Goal: Task Accomplishment & Management: Use online tool/utility

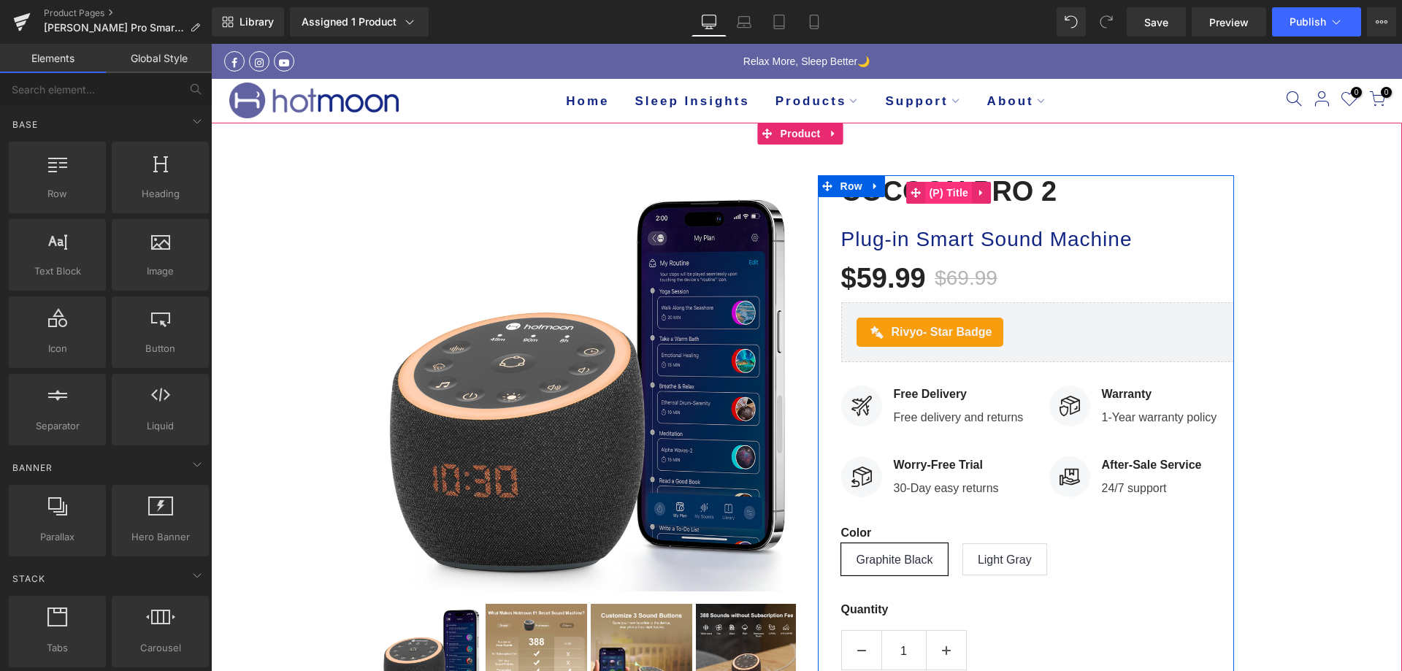
click at [957, 198] on span "(P) Title" at bounding box center [948, 193] width 47 height 22
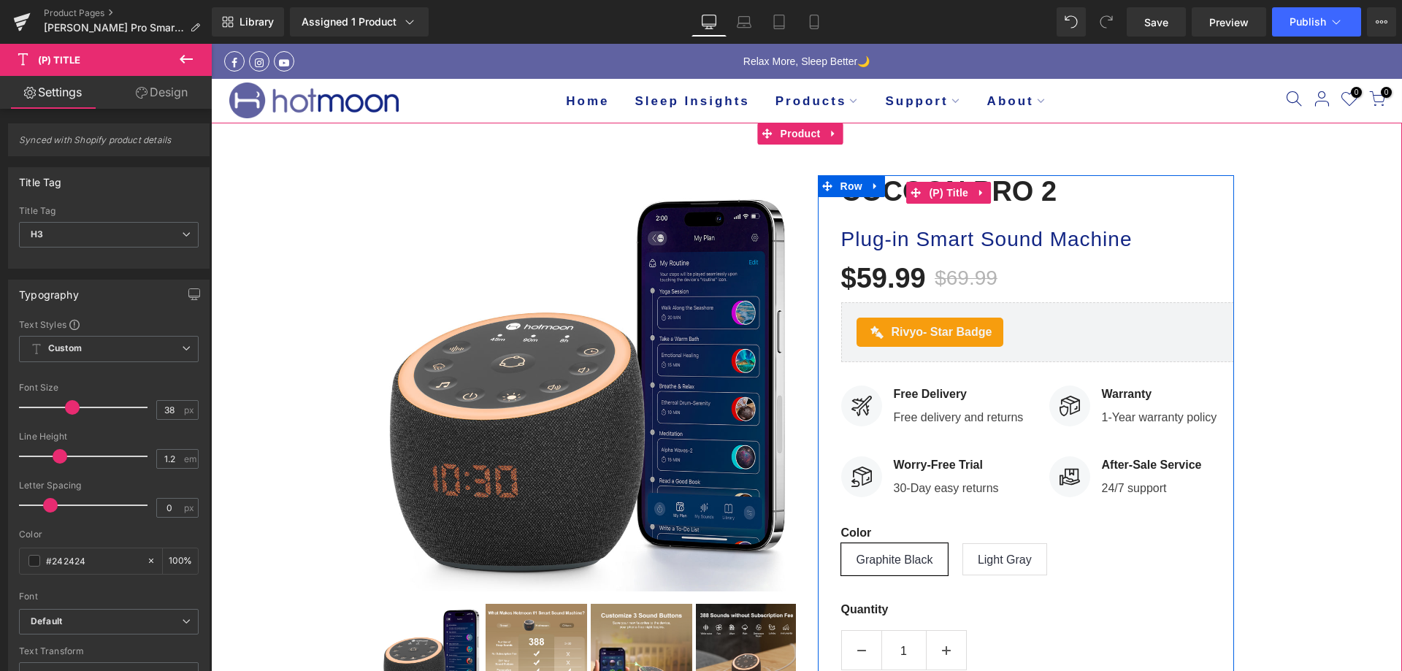
click at [1116, 199] on h3 "Cocoon Pro 2" at bounding box center [1037, 192] width 393 height 34
click at [979, 195] on icon at bounding box center [981, 192] width 10 height 11
click at [1116, 201] on h3 "Cocoon Pro 2" at bounding box center [1037, 192] width 393 height 34
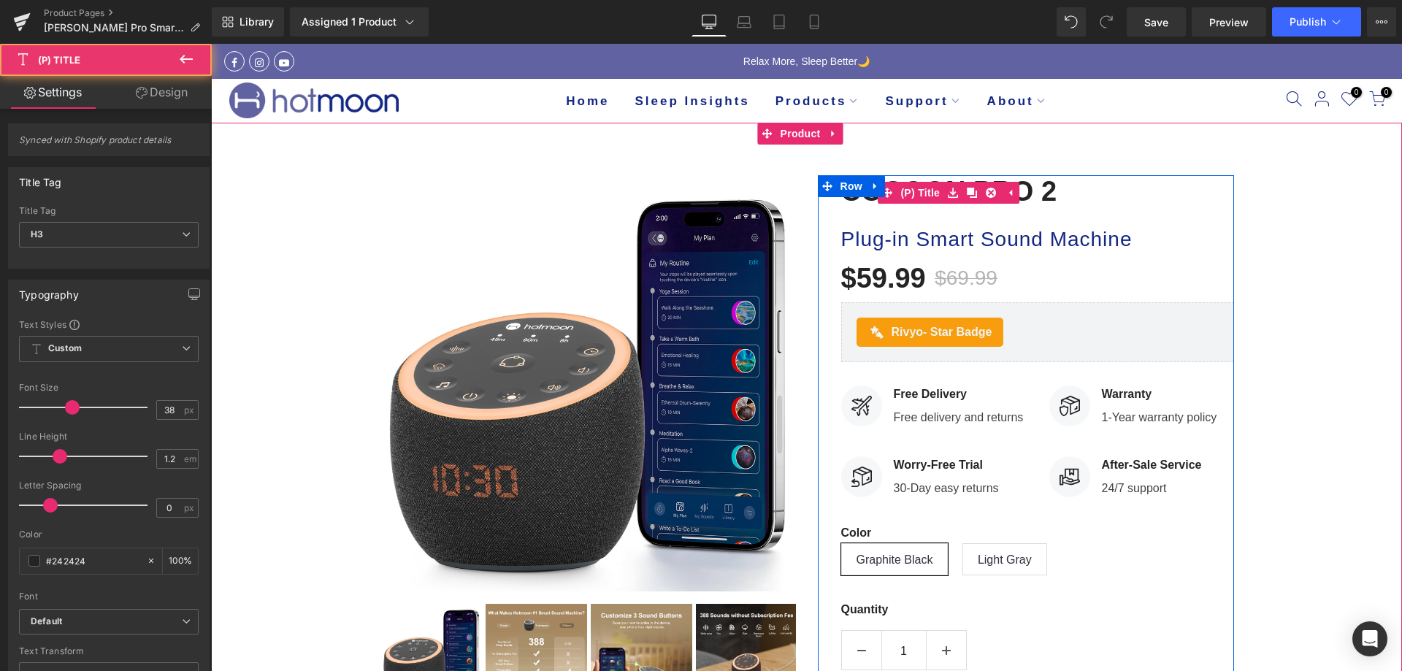
click at [975, 180] on link "Cocoon Pro 2" at bounding box center [949, 192] width 216 height 34
click at [1069, 185] on h3 "Cocoon Pro 2" at bounding box center [1037, 192] width 393 height 34
click at [1044, 195] on link "Cocoon Pro 2" at bounding box center [949, 192] width 216 height 34
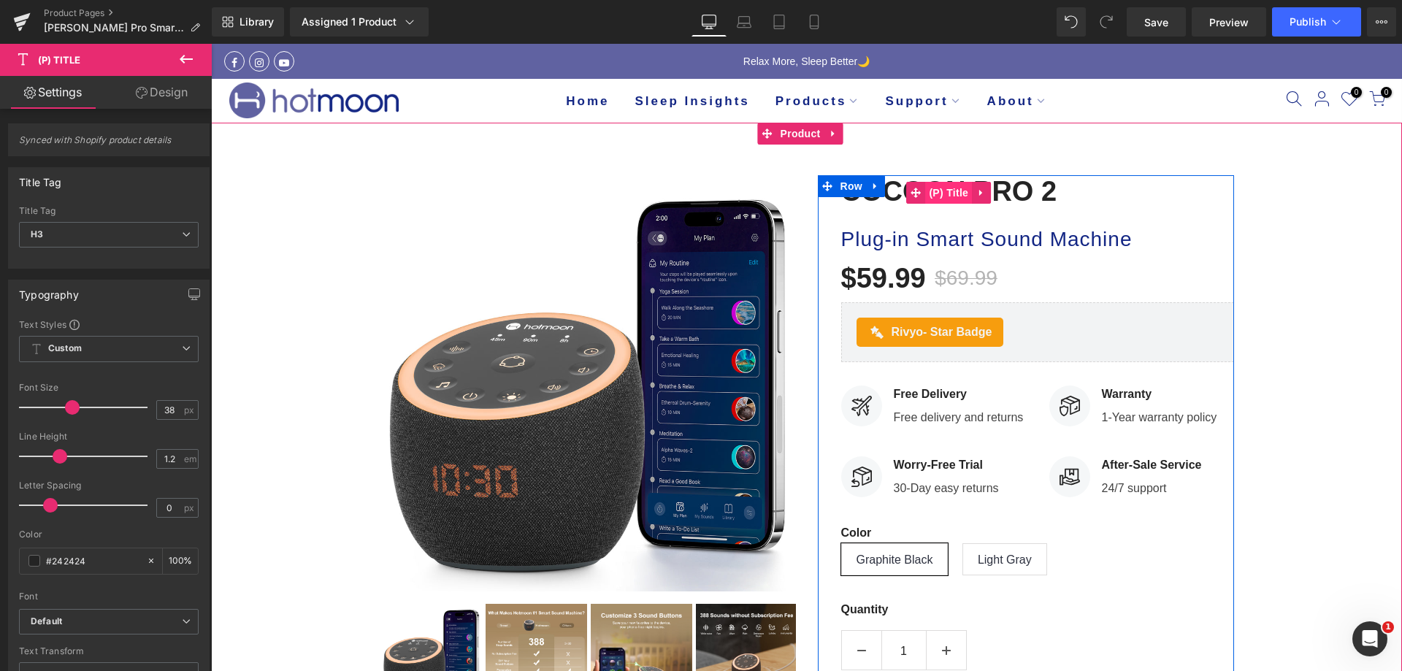
click at [907, 198] on link "(P) Title" at bounding box center [939, 193] width 66 height 22
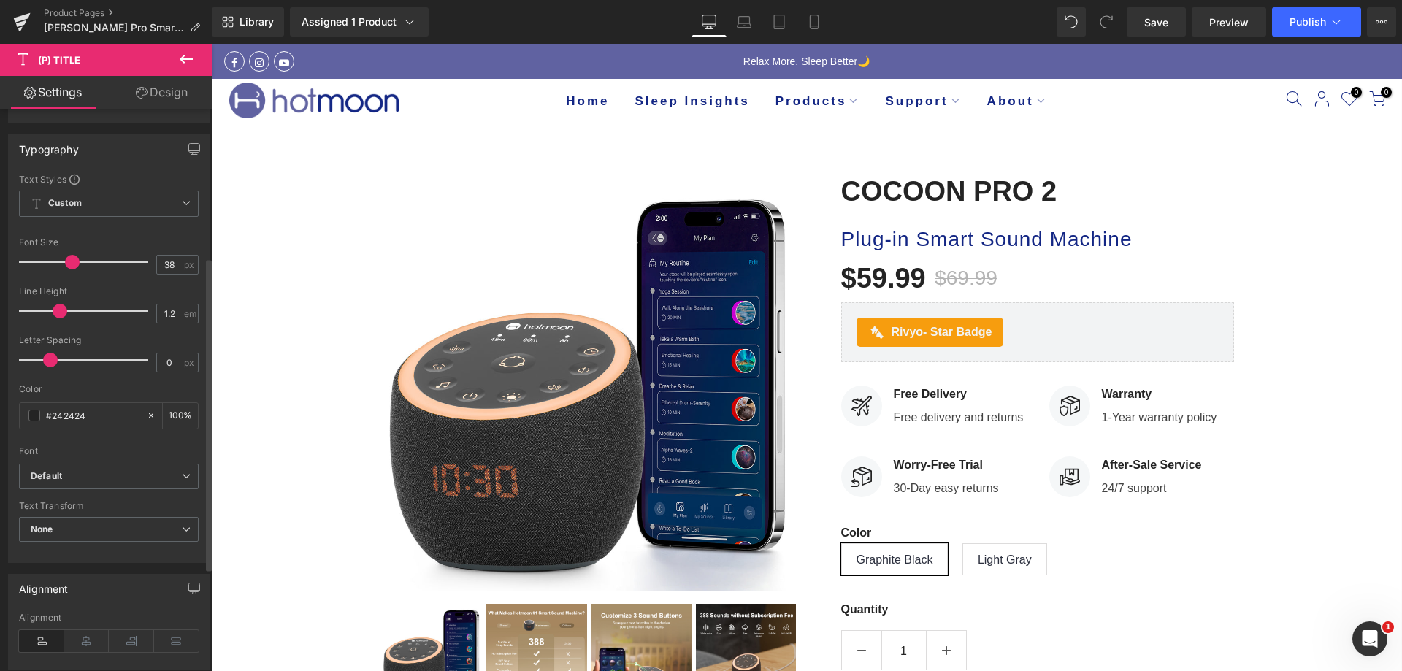
scroll to position [438, 0]
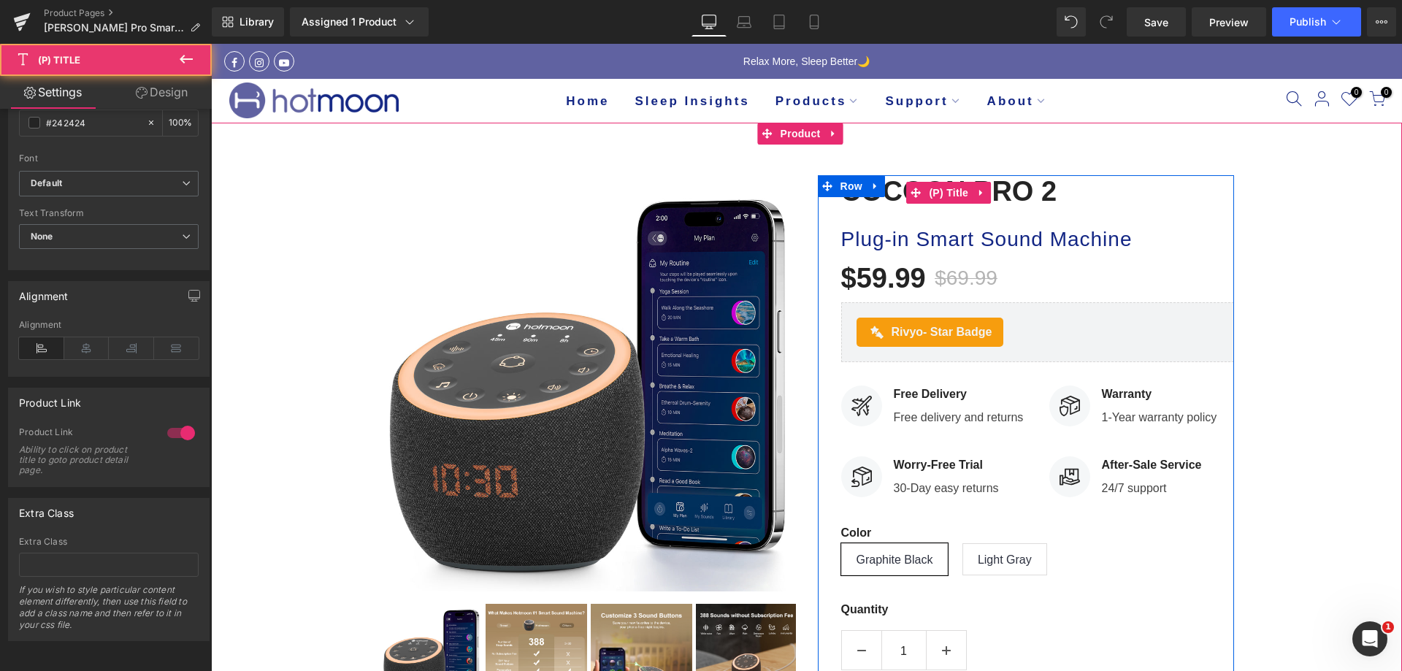
click at [1049, 193] on link "Cocoon Pro 2" at bounding box center [949, 192] width 216 height 34
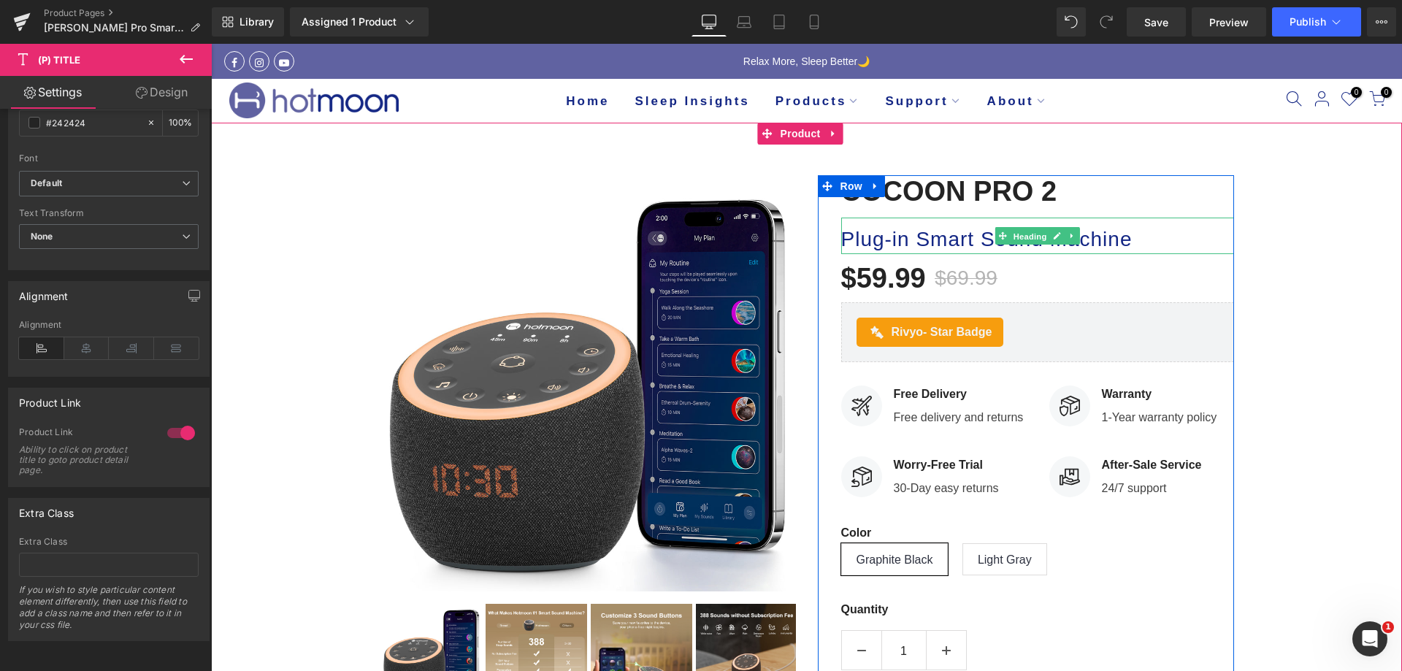
click at [1010, 244] on span "Heading" at bounding box center [1029, 236] width 39 height 18
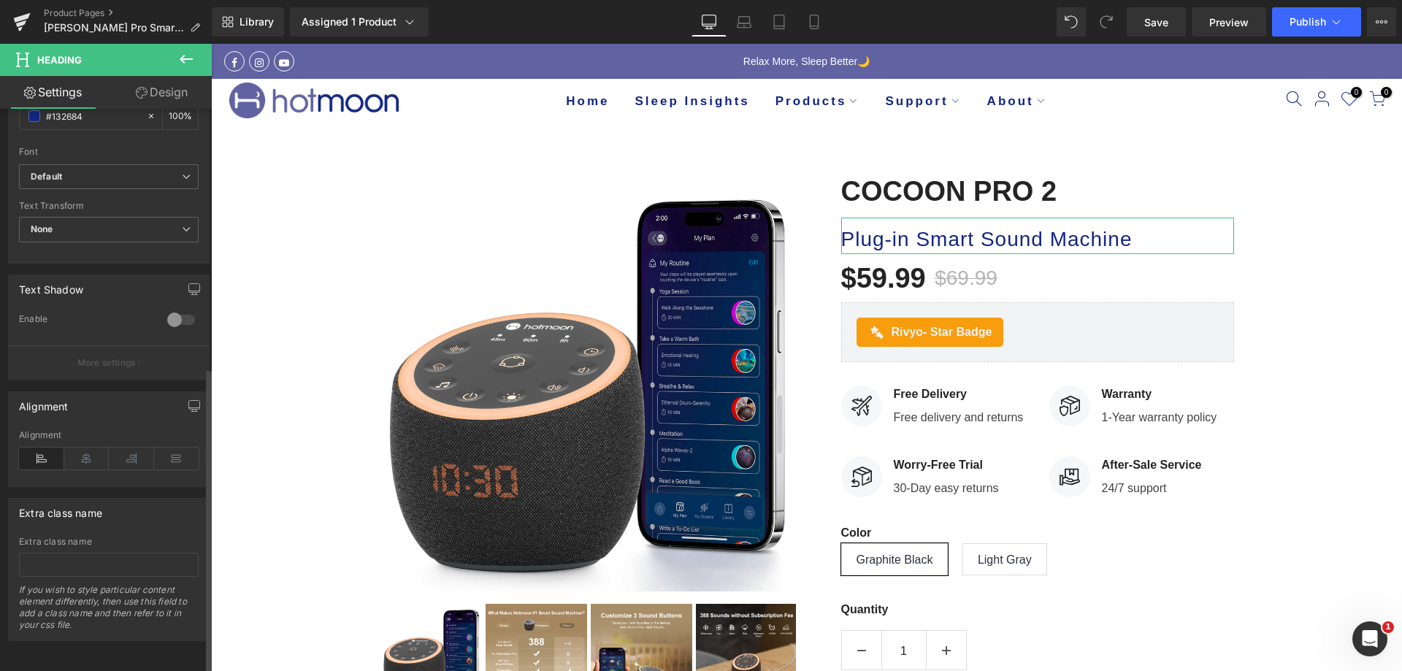
scroll to position [475, 0]
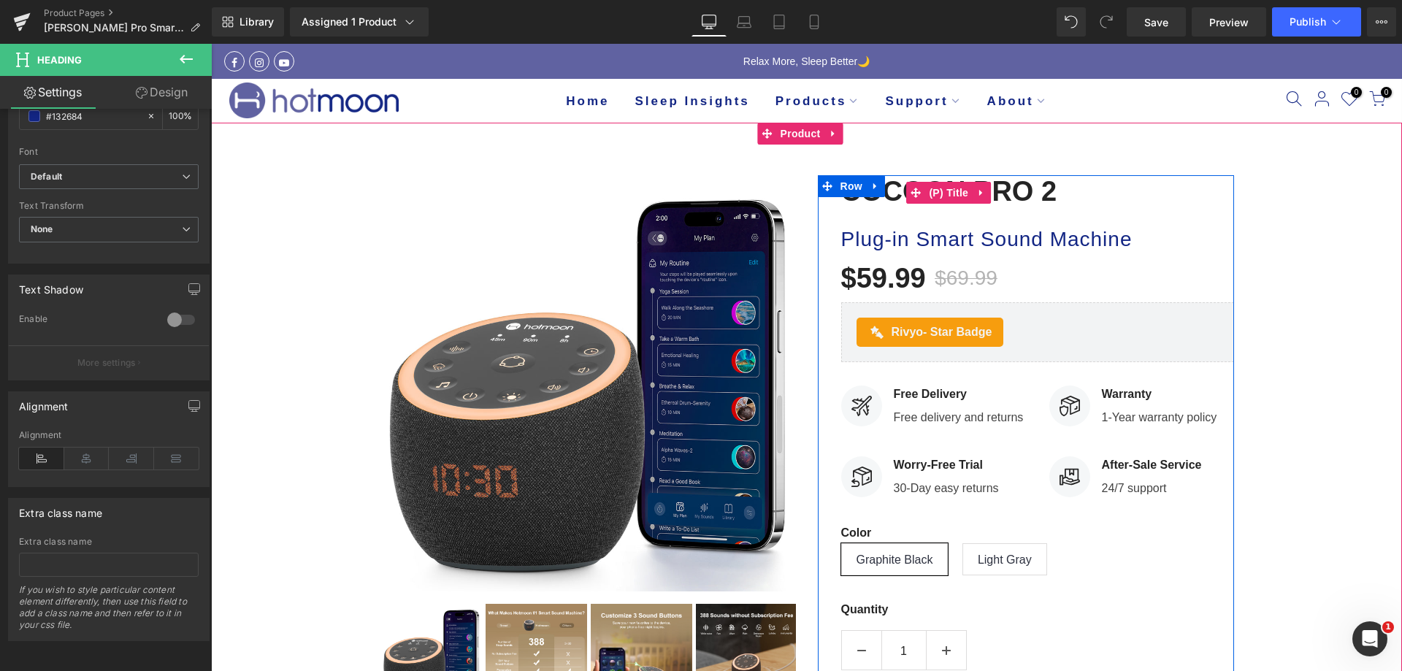
click at [1045, 192] on link "Cocoon Pro 2" at bounding box center [949, 192] width 216 height 34
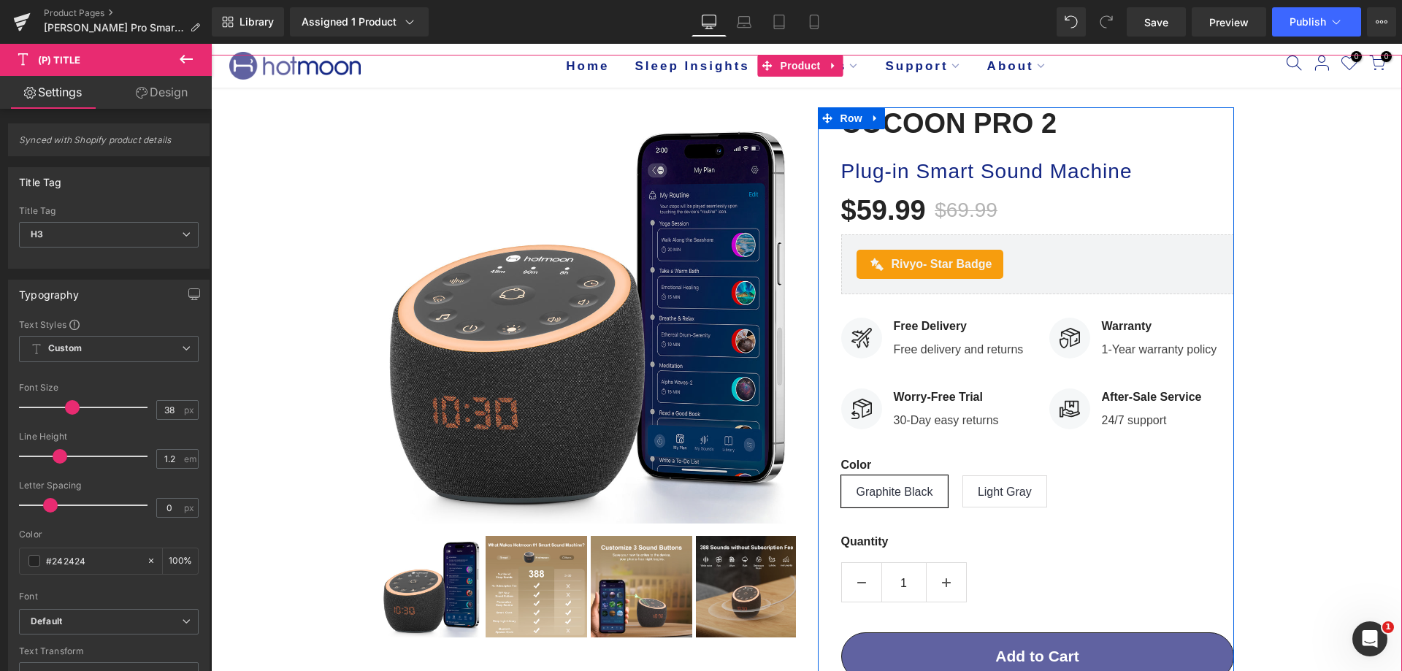
scroll to position [511, 0]
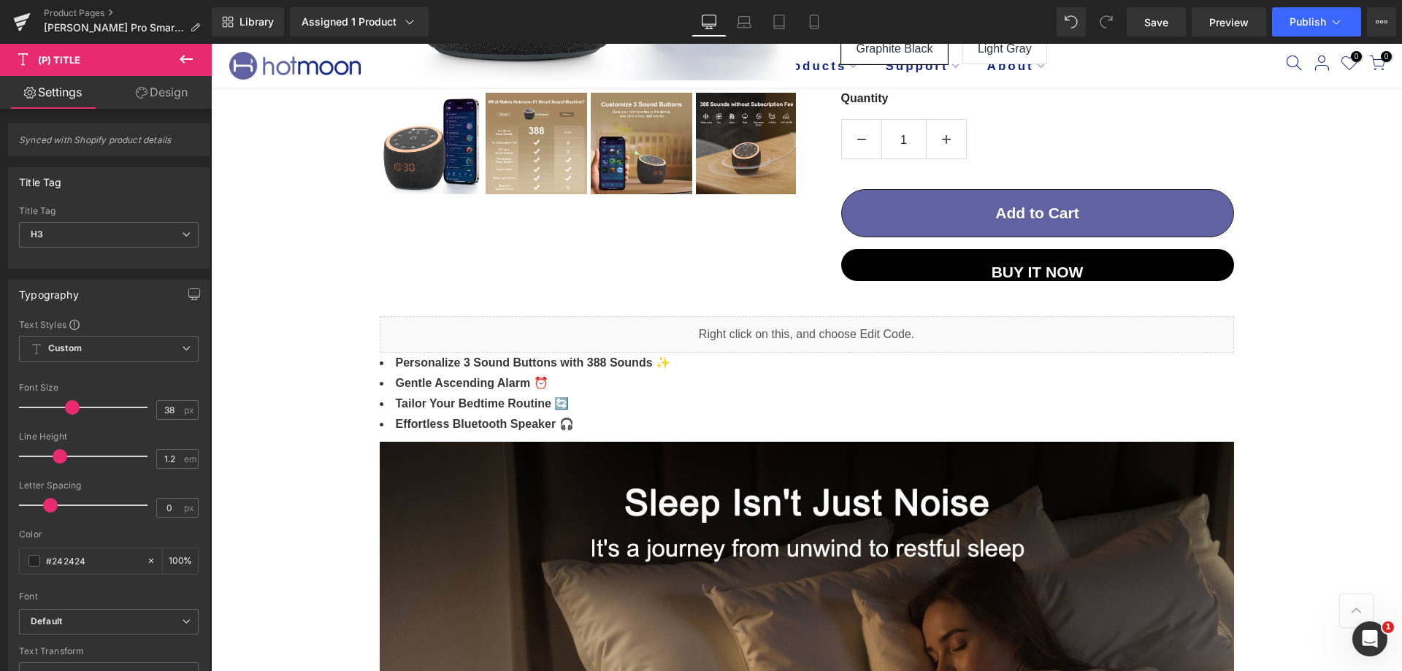
click at [183, 66] on icon at bounding box center [186, 59] width 18 height 18
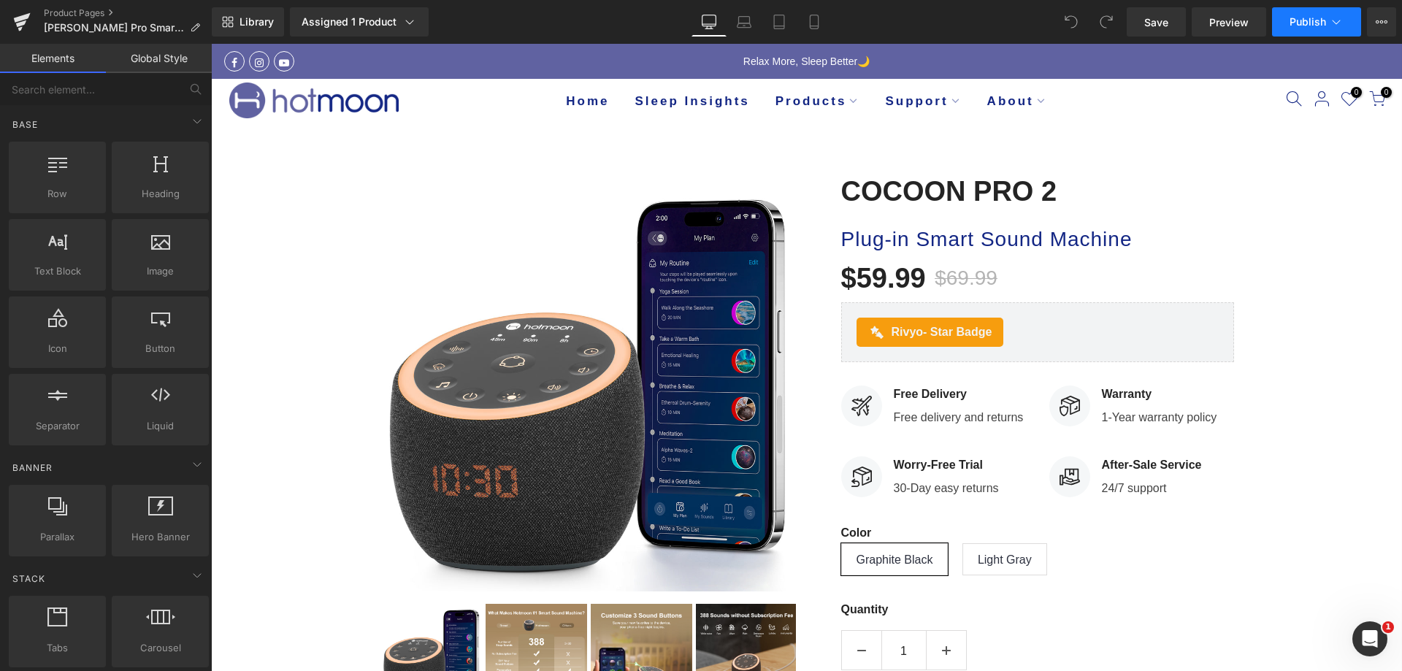
click at [1297, 16] on span "Publish" at bounding box center [1307, 22] width 37 height 12
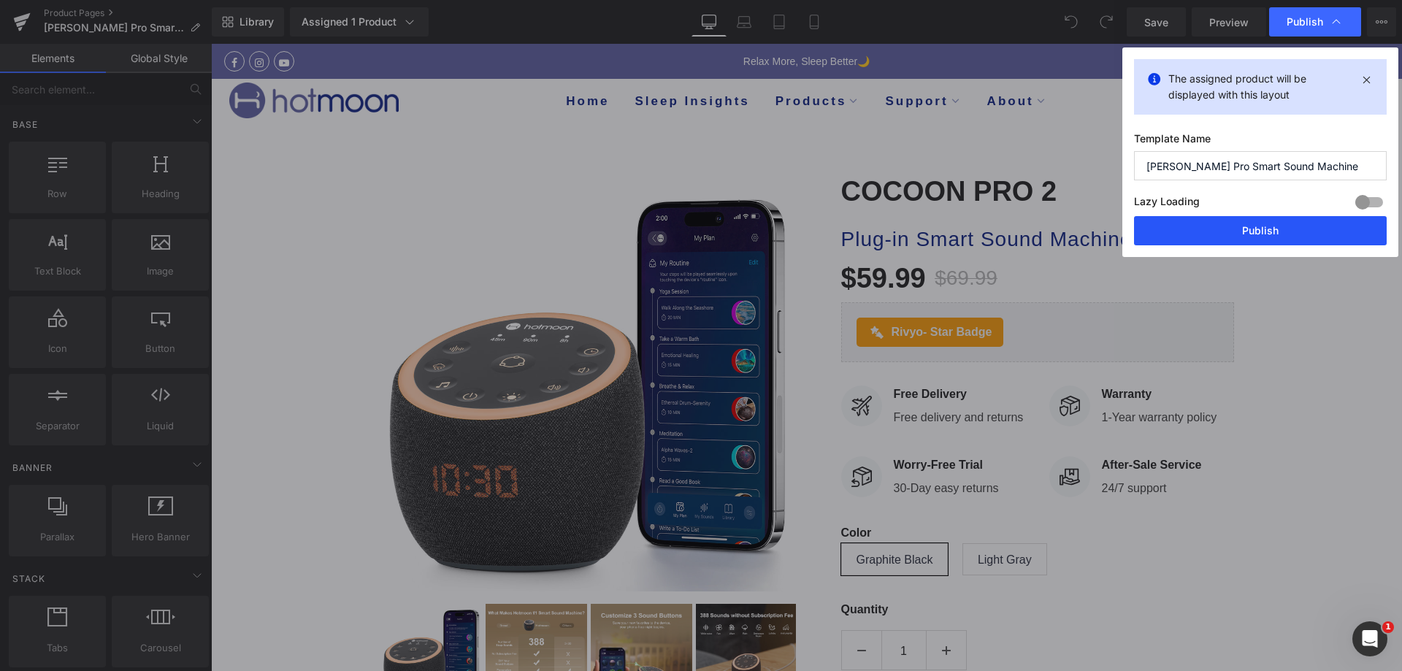
click at [1239, 231] on button "Publish" at bounding box center [1260, 230] width 253 height 29
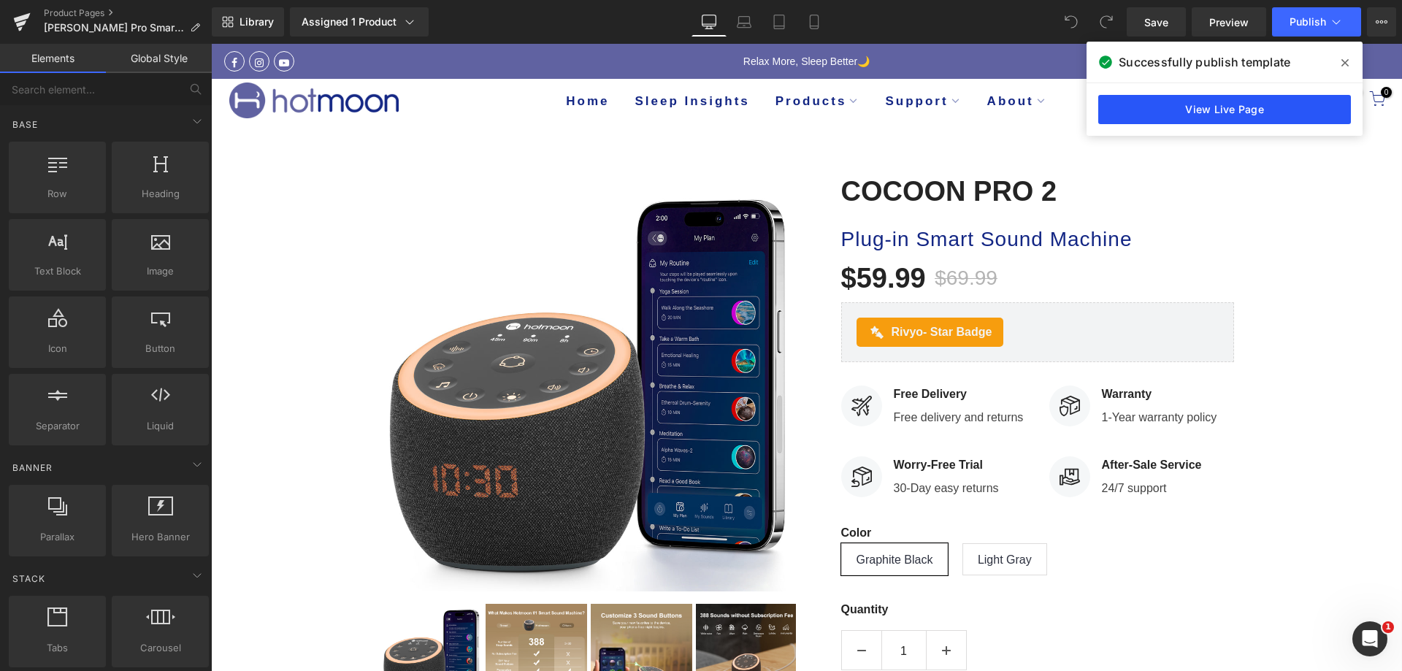
click at [1194, 115] on link "View Live Page" at bounding box center [1224, 109] width 253 height 29
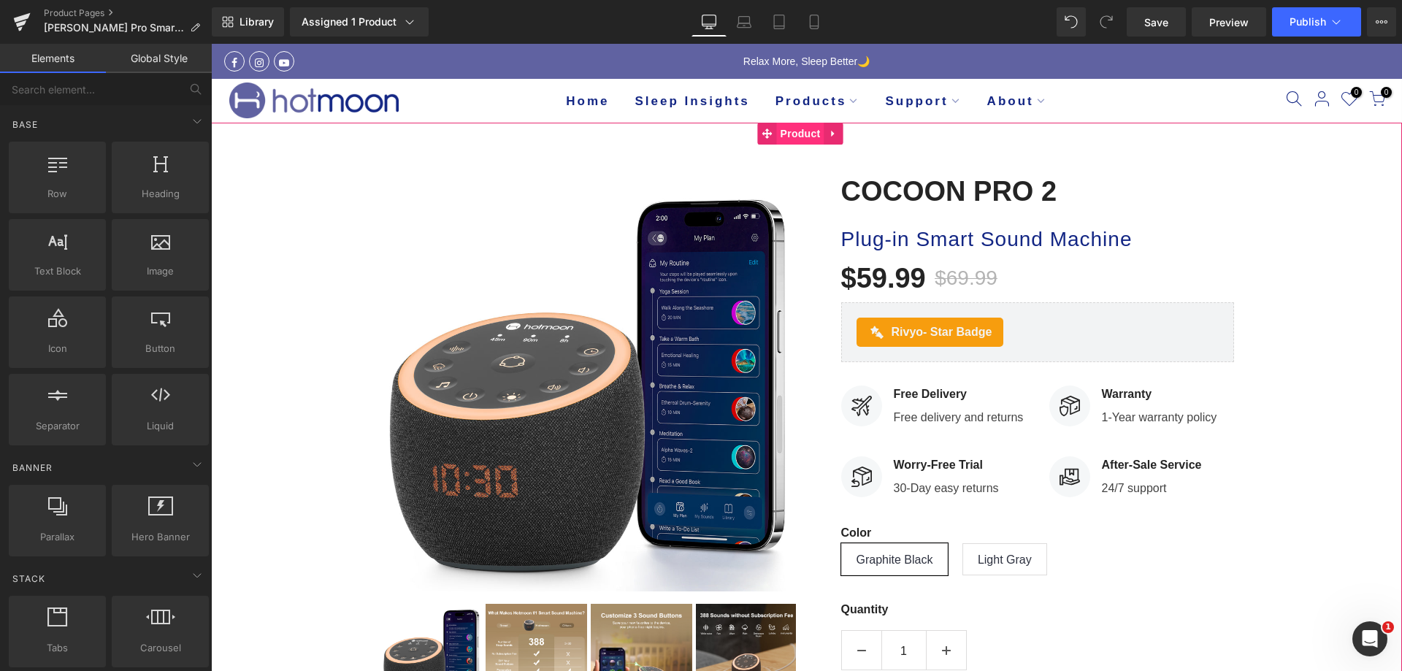
click at [786, 128] on span "Product" at bounding box center [800, 134] width 47 height 22
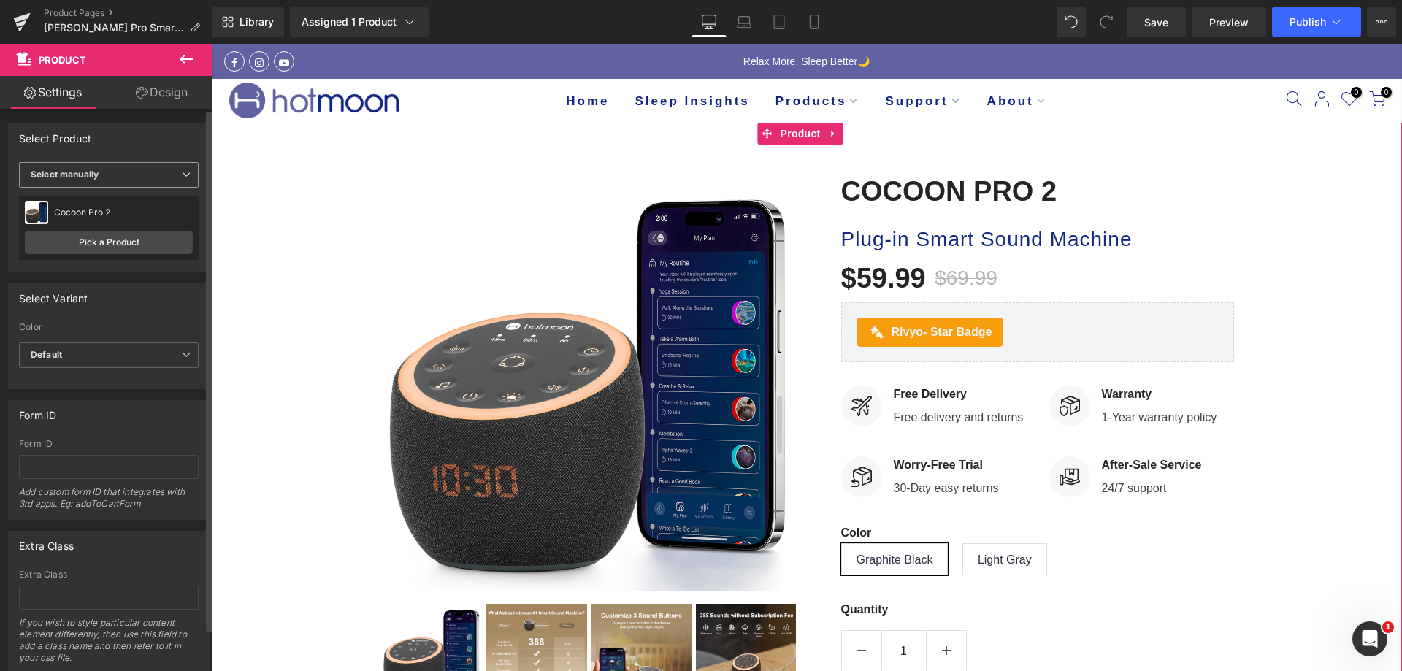
click at [117, 175] on span "Select manually" at bounding box center [109, 175] width 180 height 26
click at [90, 246] on link "Pick a Product" at bounding box center [109, 242] width 168 height 23
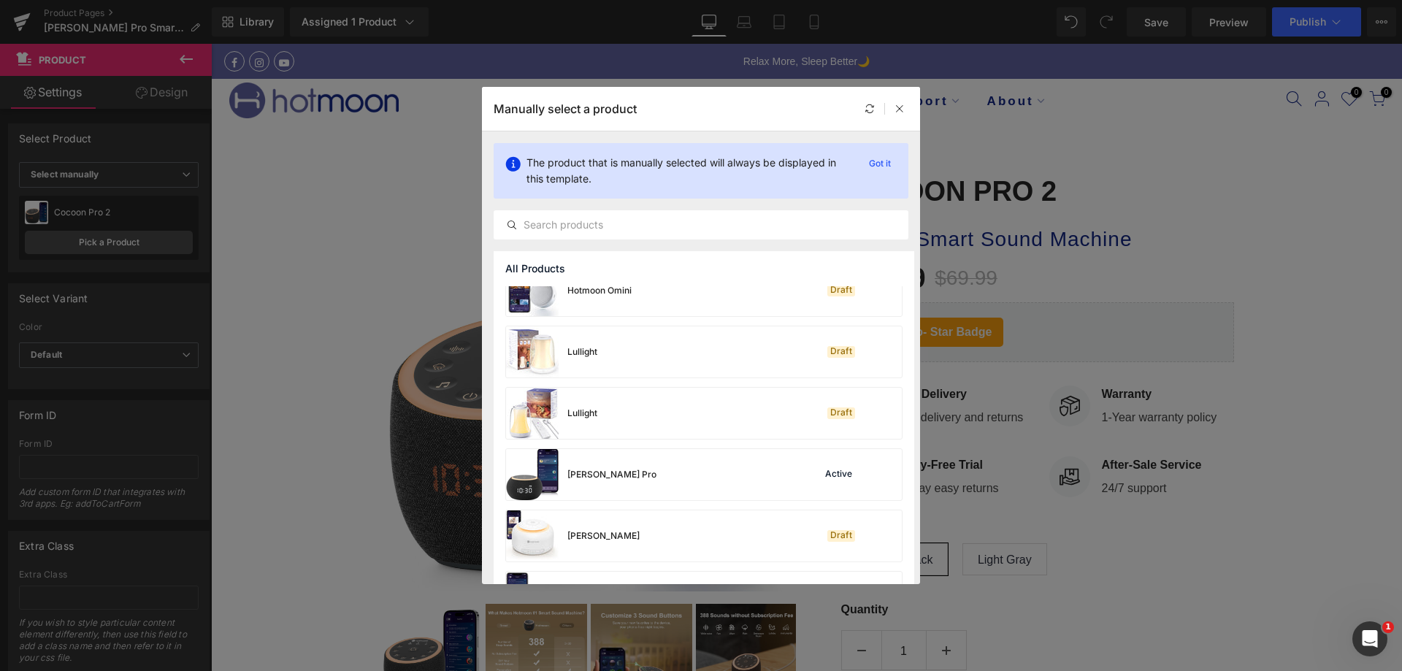
scroll to position [219, 0]
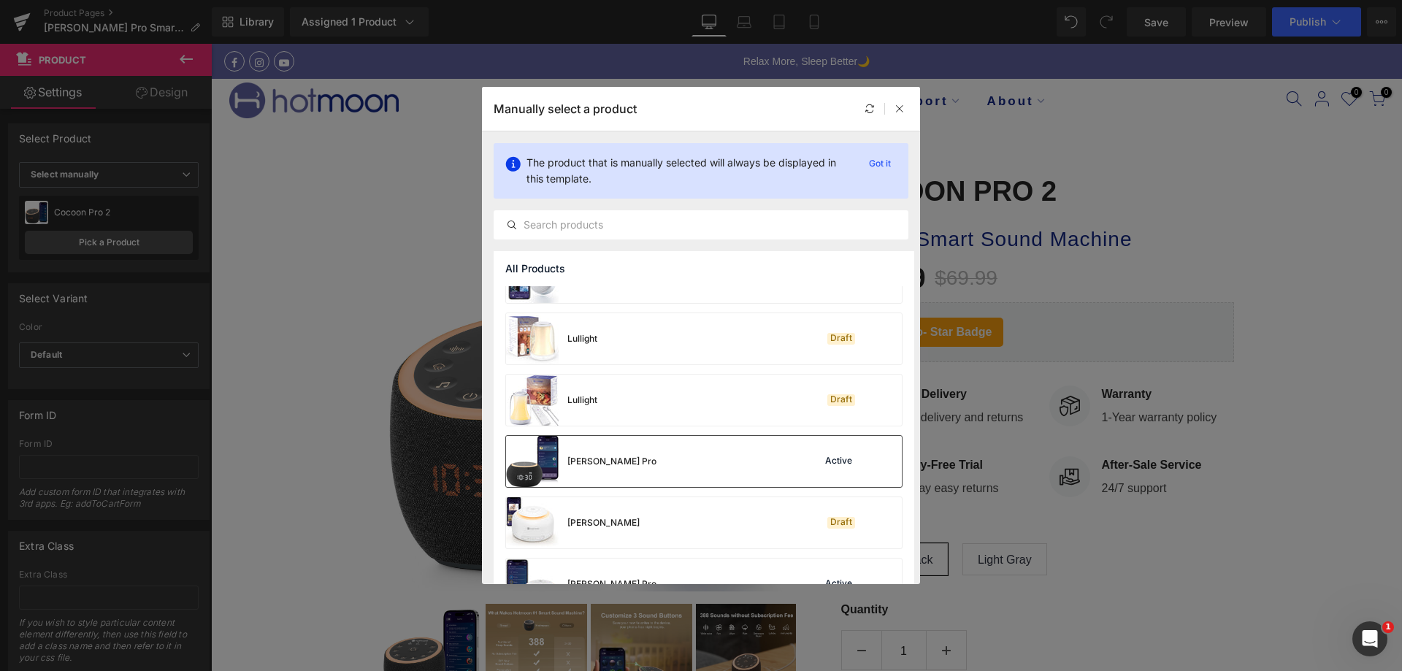
click at [669, 445] on div "Luna Pro Active" at bounding box center [704, 461] width 396 height 51
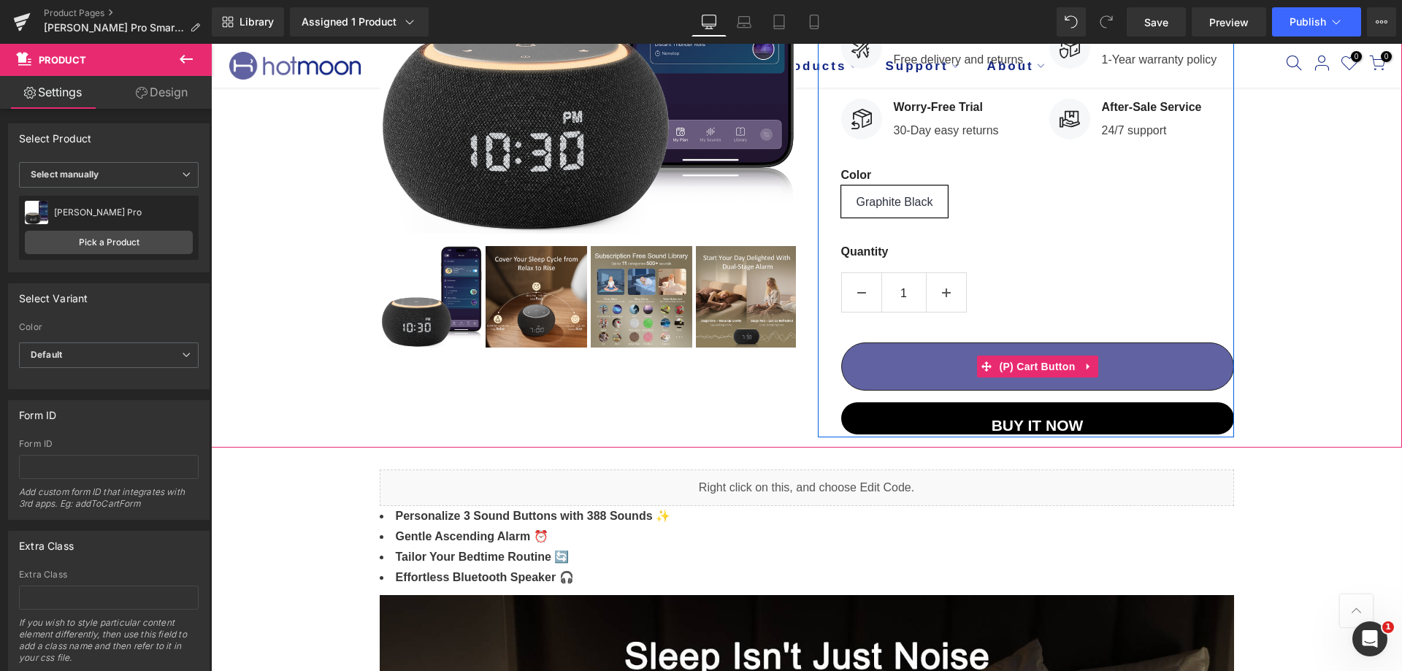
scroll to position [511, 0]
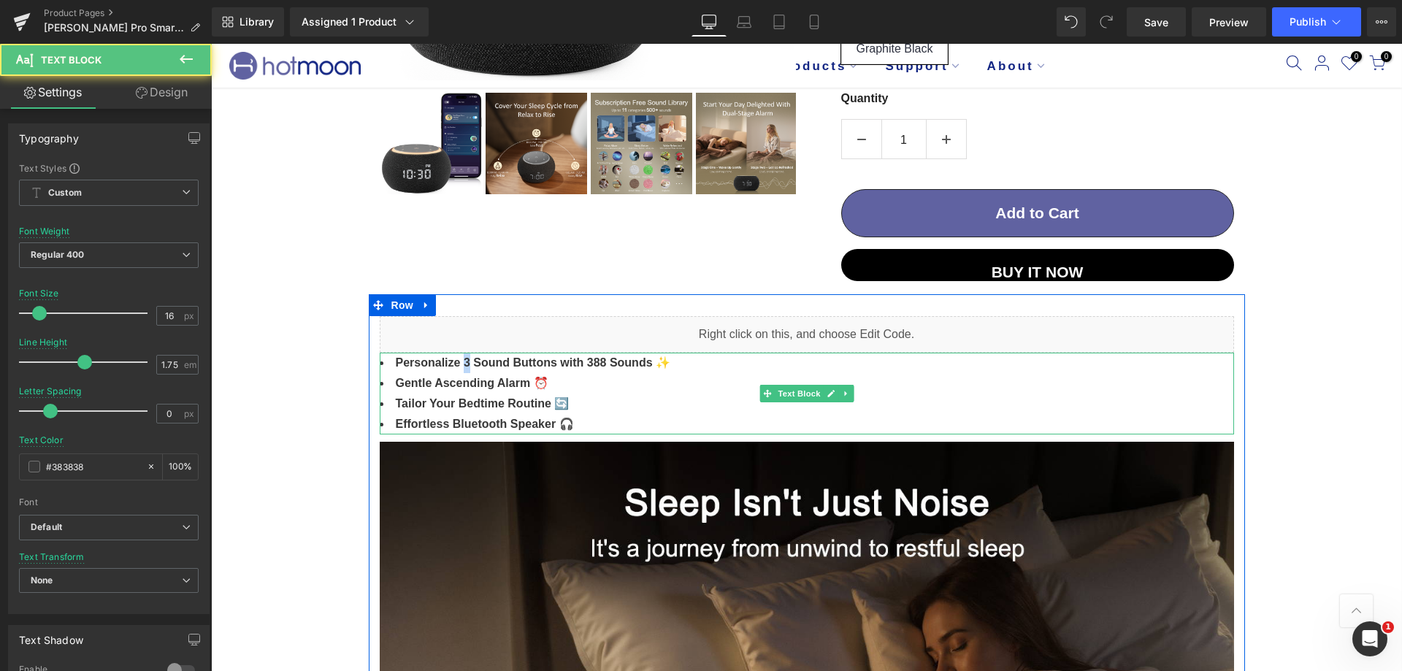
click at [458, 358] on strong "Personalize 3 Sound Buttons with 388 Sounds ✨" at bounding box center [533, 362] width 275 height 12
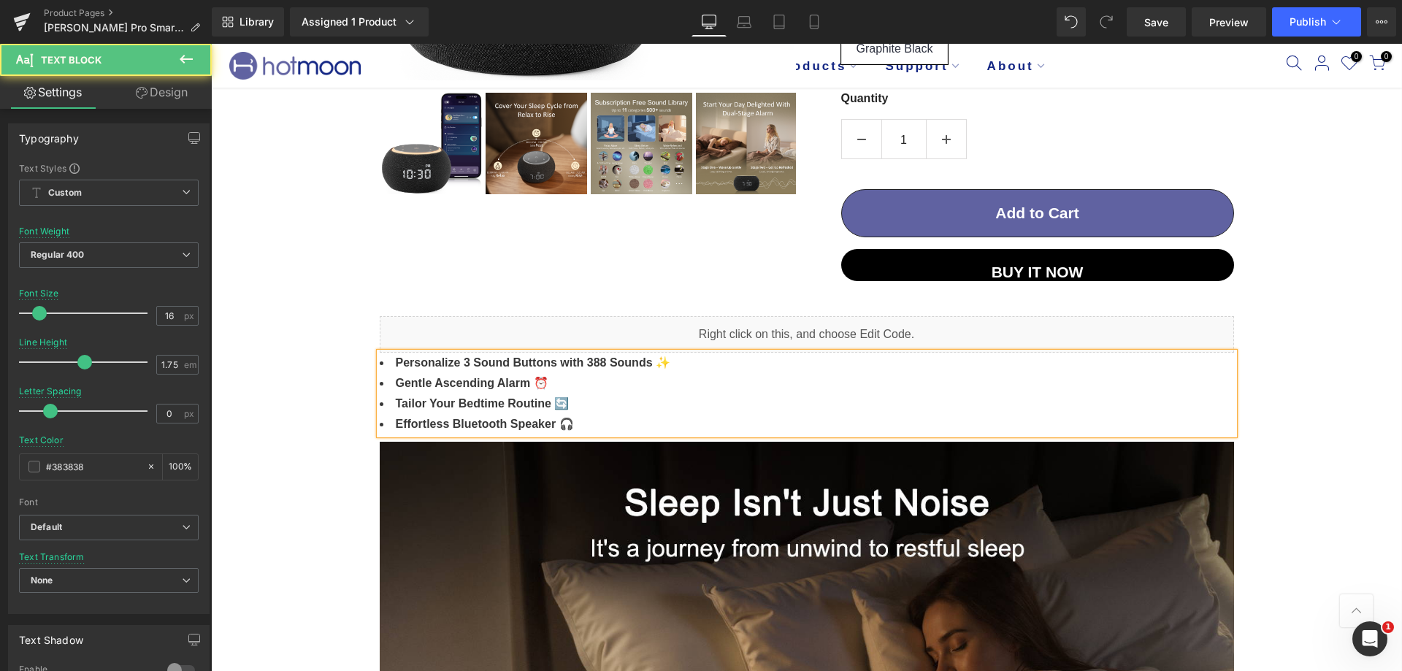
click at [464, 369] on li "Personalize 3 Sound Buttons with 388 Sounds ✨" at bounding box center [807, 363] width 854 height 20
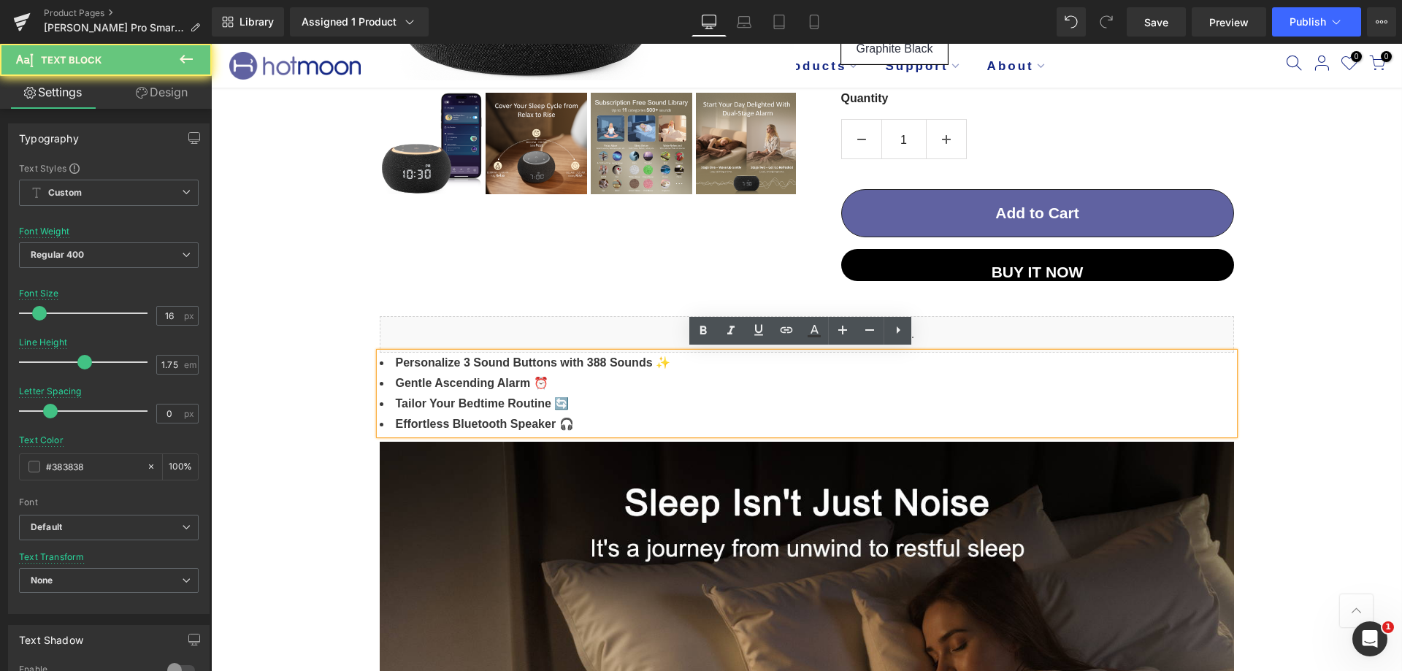
click at [458, 358] on strong "Personalize 3 Sound Buttons with 388 Sounds ✨" at bounding box center [533, 362] width 275 height 12
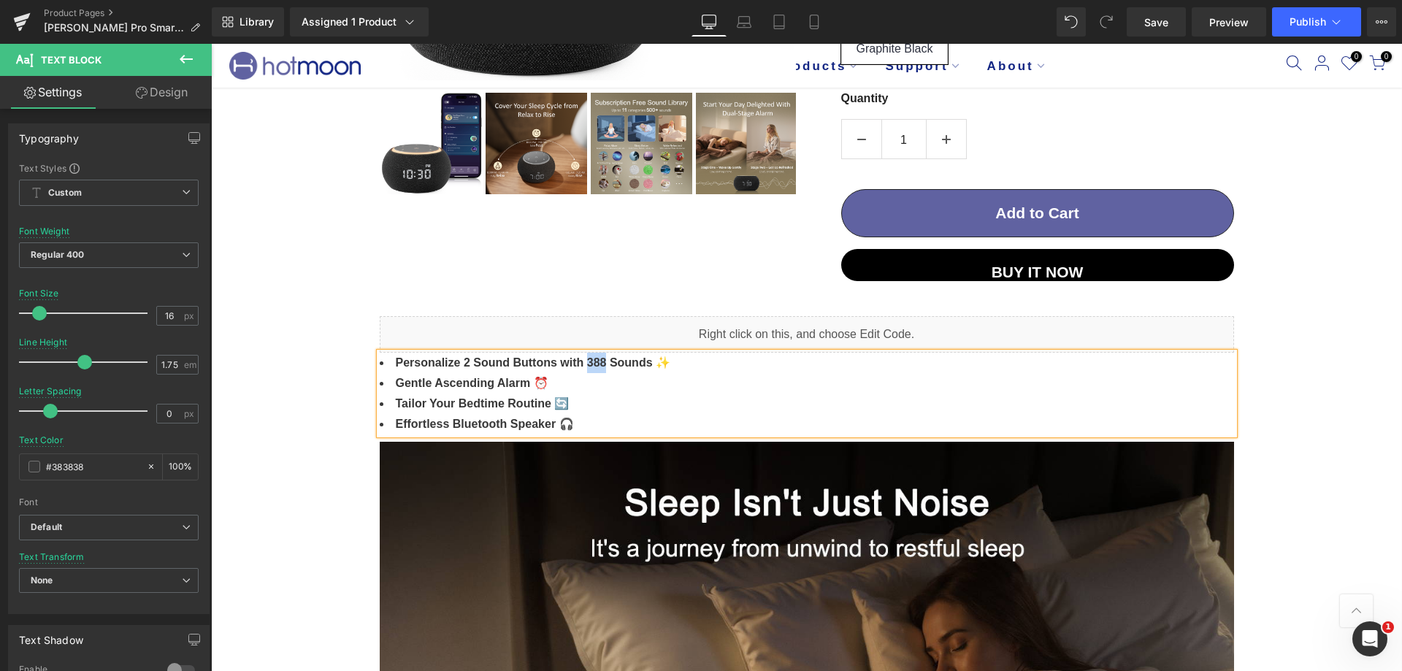
drag, startPoint x: 569, startPoint y: 359, endPoint x: 588, endPoint y: 359, distance: 19.0
click at [588, 359] on strong "Personalize 2 Sound Buttons with 388 Sounds ✨" at bounding box center [533, 362] width 275 height 12
copy strong "388"
drag, startPoint x: 483, startPoint y: 383, endPoint x: 385, endPoint y: 383, distance: 97.8
click at [385, 383] on li "Gentle Ascending Alarm ⏰" at bounding box center [807, 383] width 854 height 20
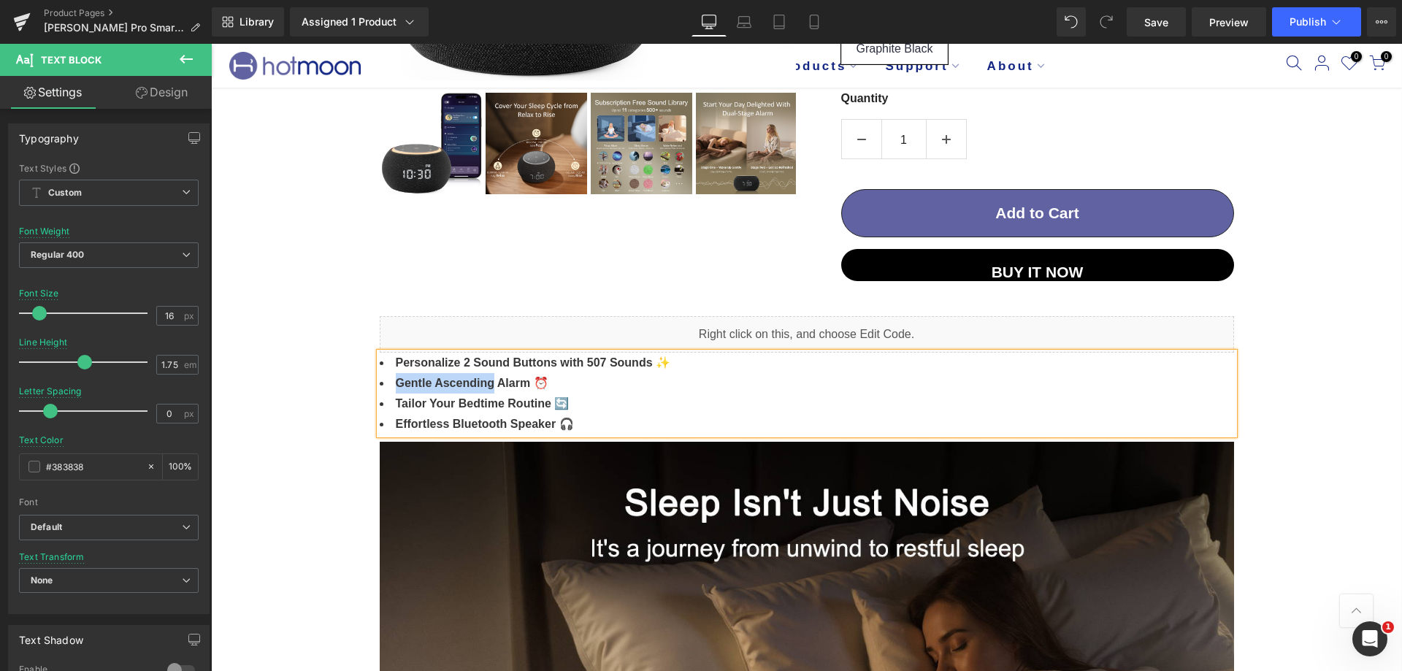
copy strong "Gentle Ascending"
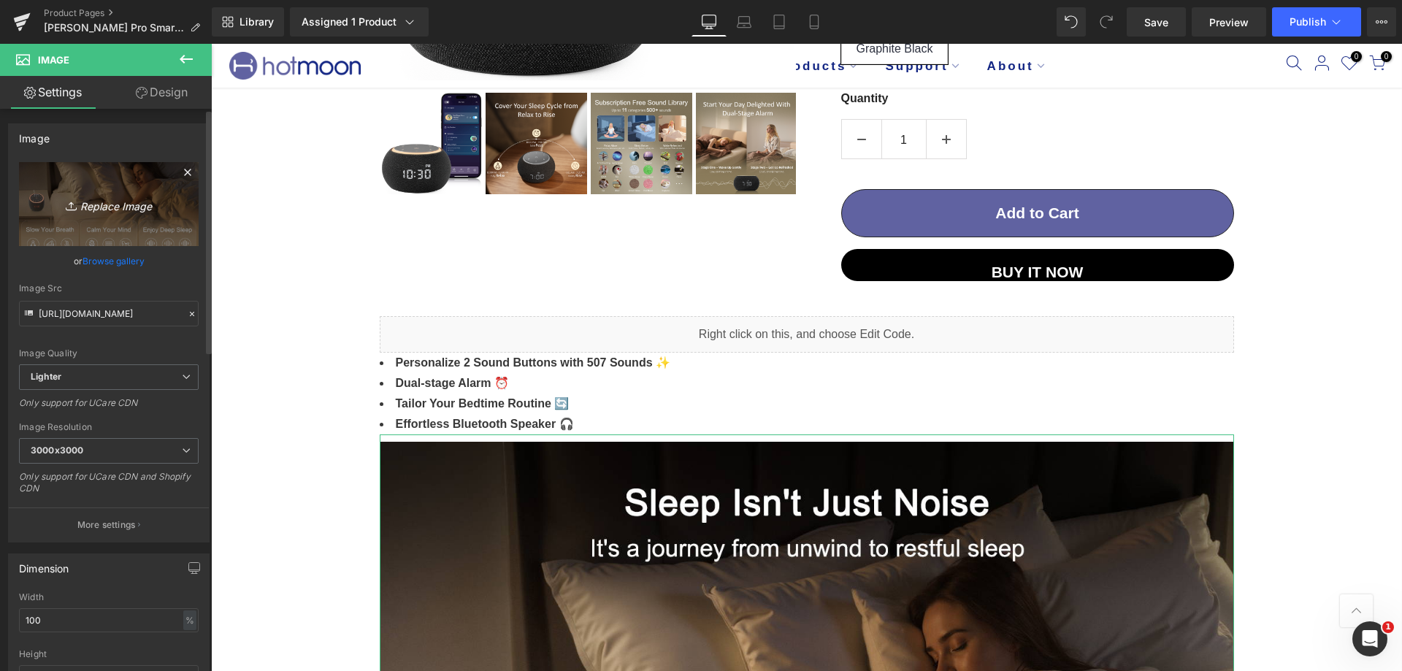
click at [116, 210] on icon "Replace Image" at bounding box center [108, 204] width 117 height 18
type input "C:\fakepath\A+2.png"
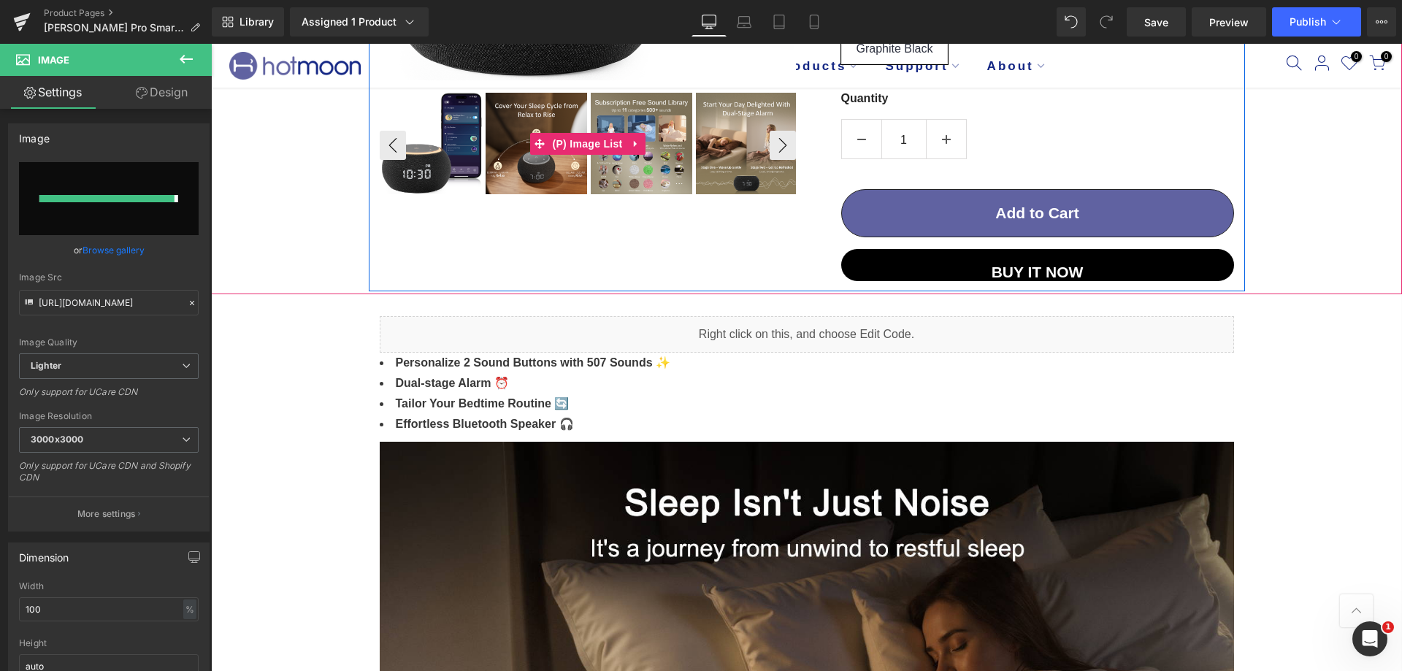
type input "https://ucarecdn.com/e741526b-53a2-493b-a64b-2d389da2a791/-/format/auto/-/previ…"
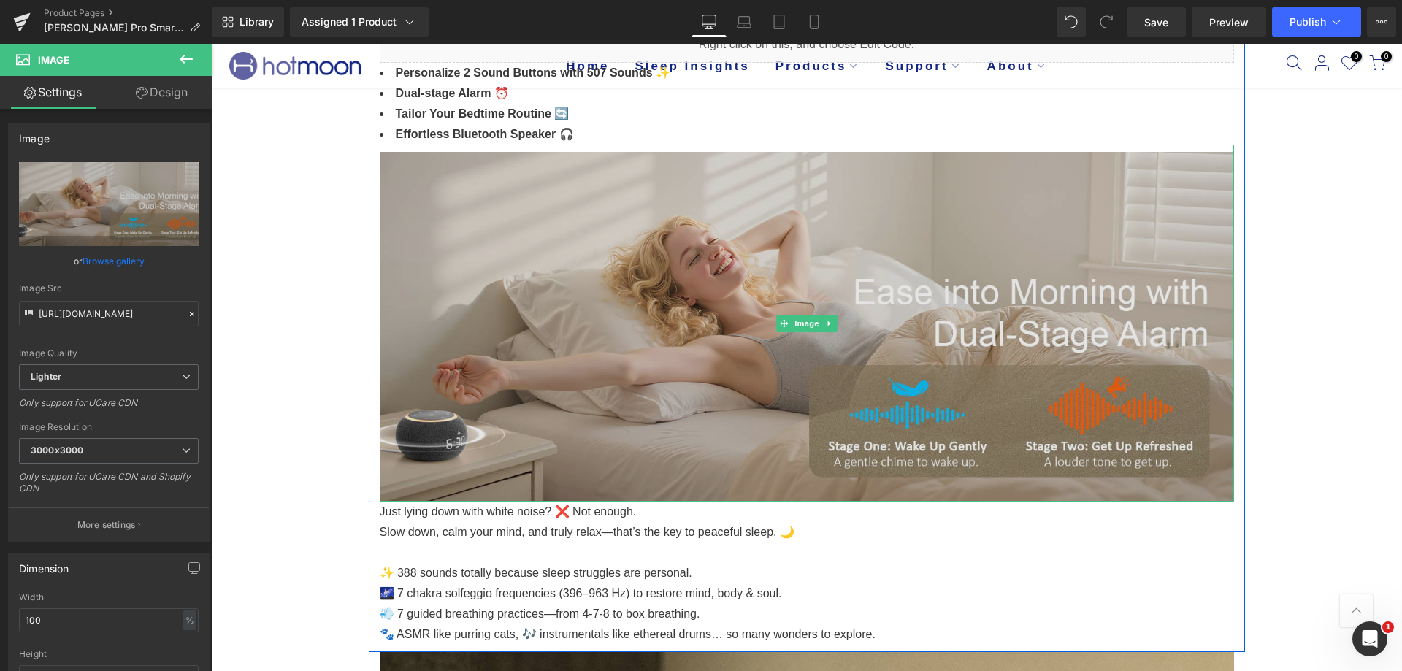
scroll to position [803, 0]
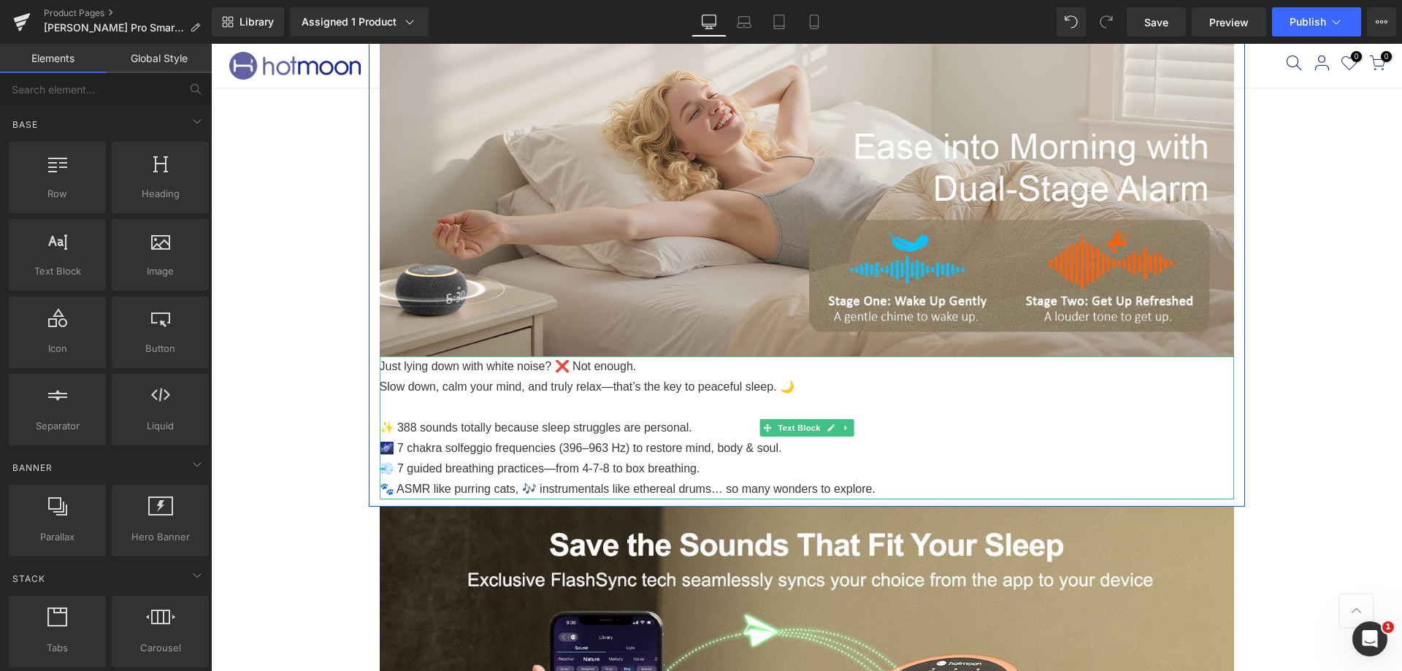
scroll to position [949, 0]
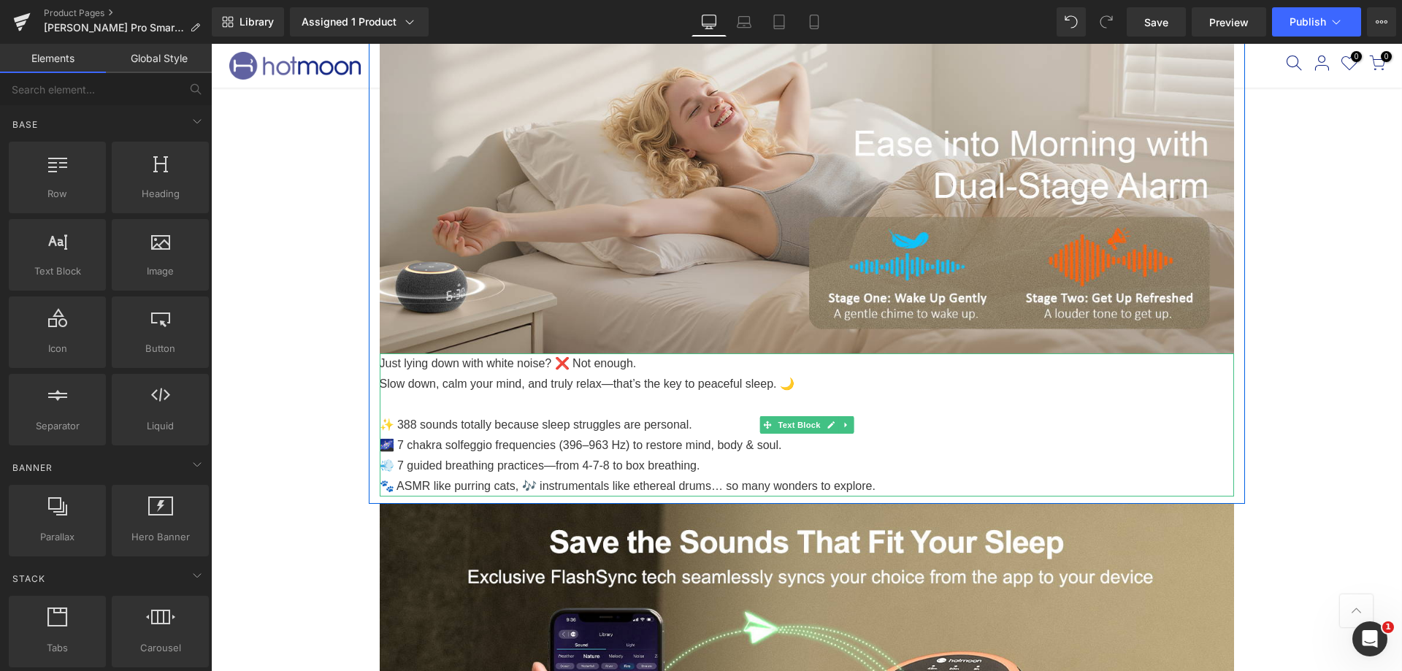
click at [866, 478] on p "🐾 ASMR like purring cats, 🎶 instrumentals like ethereal drums… so many wonders …" at bounding box center [807, 486] width 854 height 20
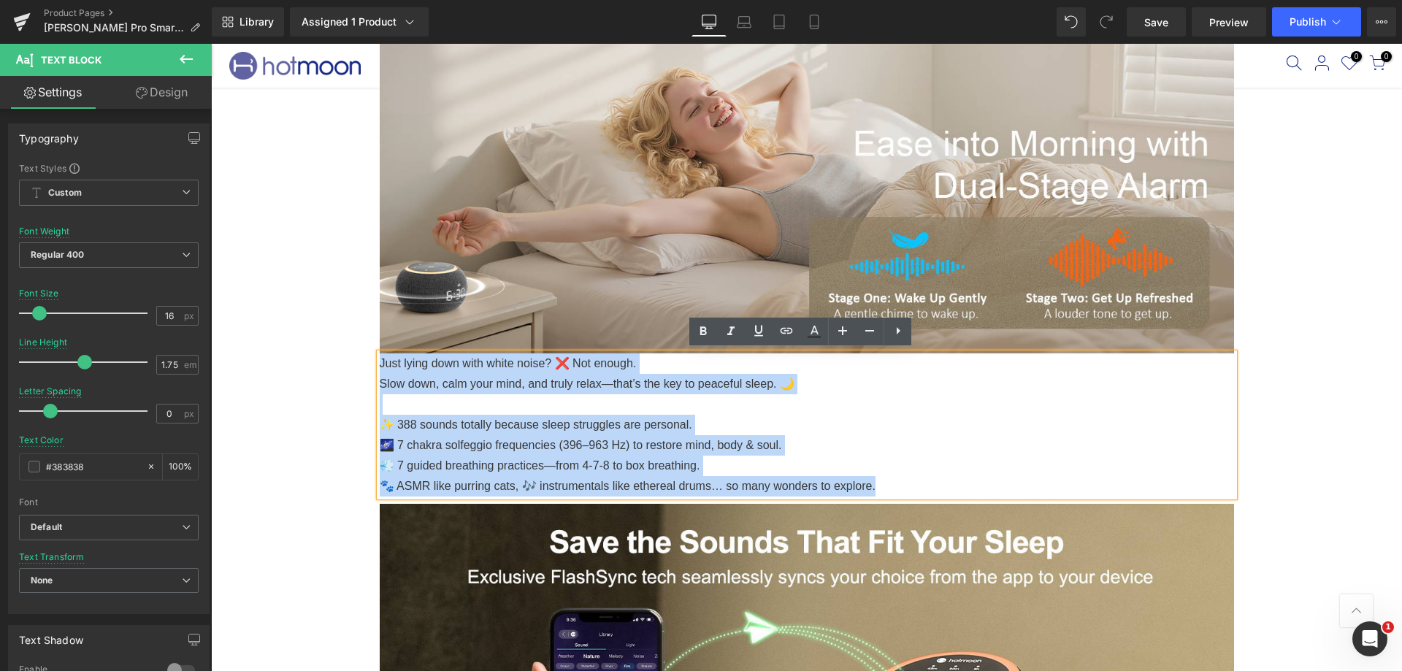
drag, startPoint x: 869, startPoint y: 481, endPoint x: 339, endPoint y: 365, distance: 542.6
copy div "Just lying down with white noise? ❌ Not enough. Slow down, calm your mind, and …"
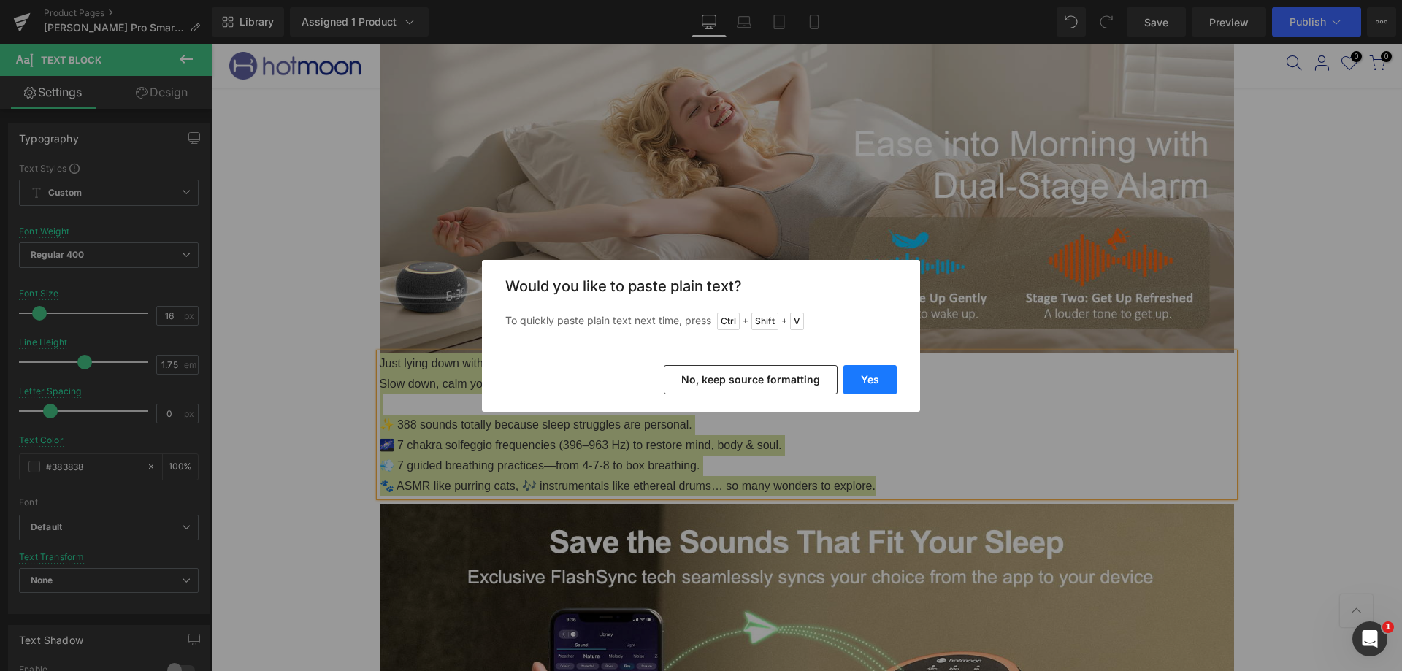
click at [873, 375] on button "Yes" at bounding box center [869, 379] width 53 height 29
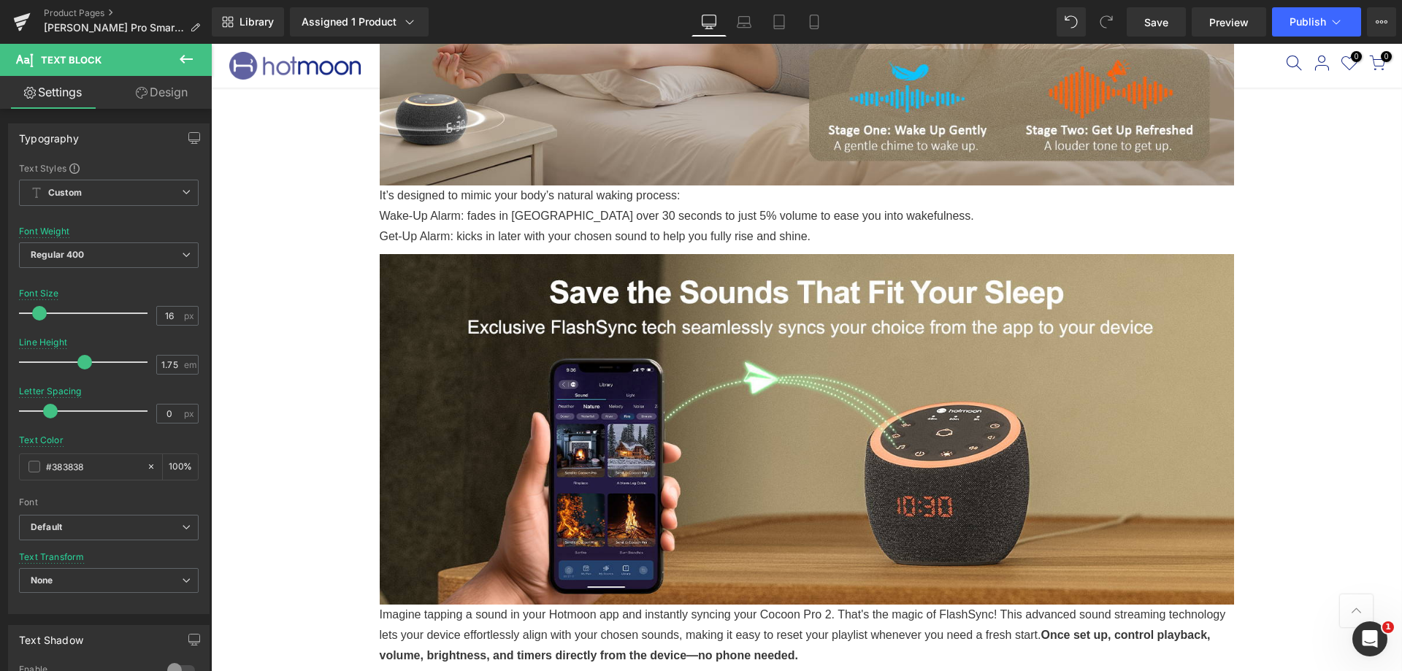
scroll to position [1168, 0]
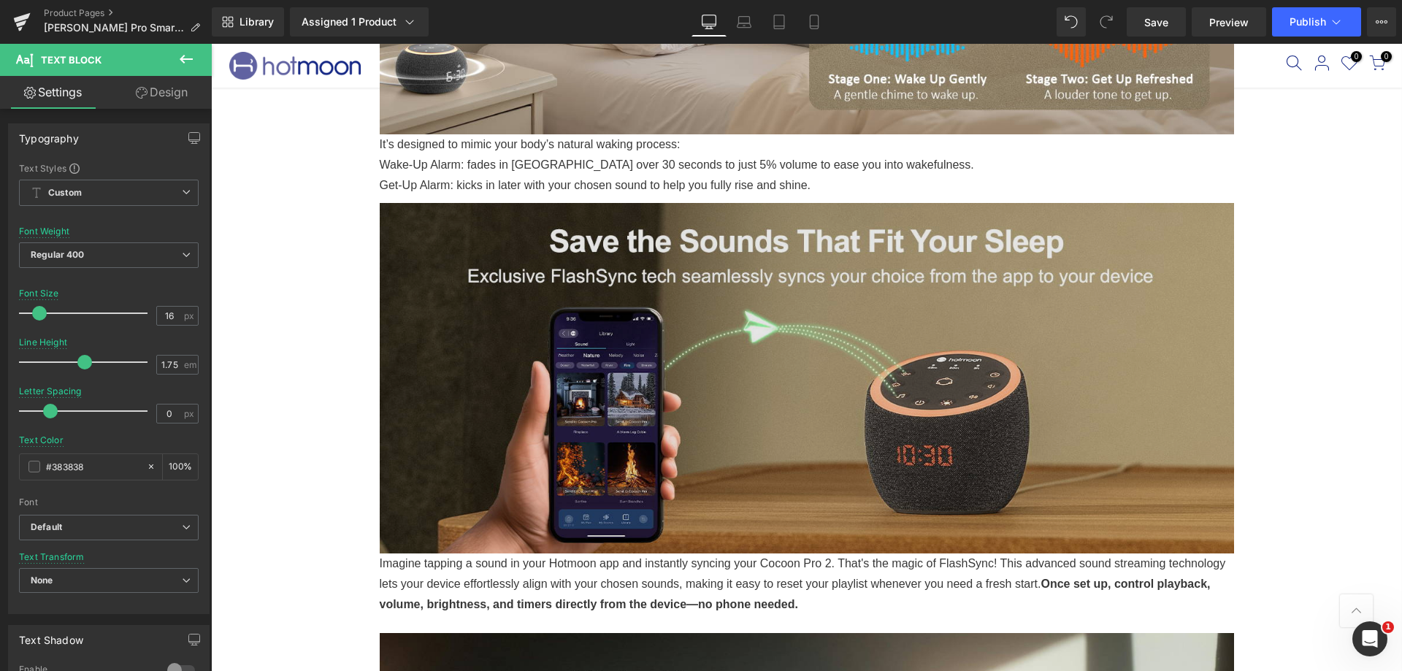
click at [786, 339] on img at bounding box center [807, 378] width 854 height 350
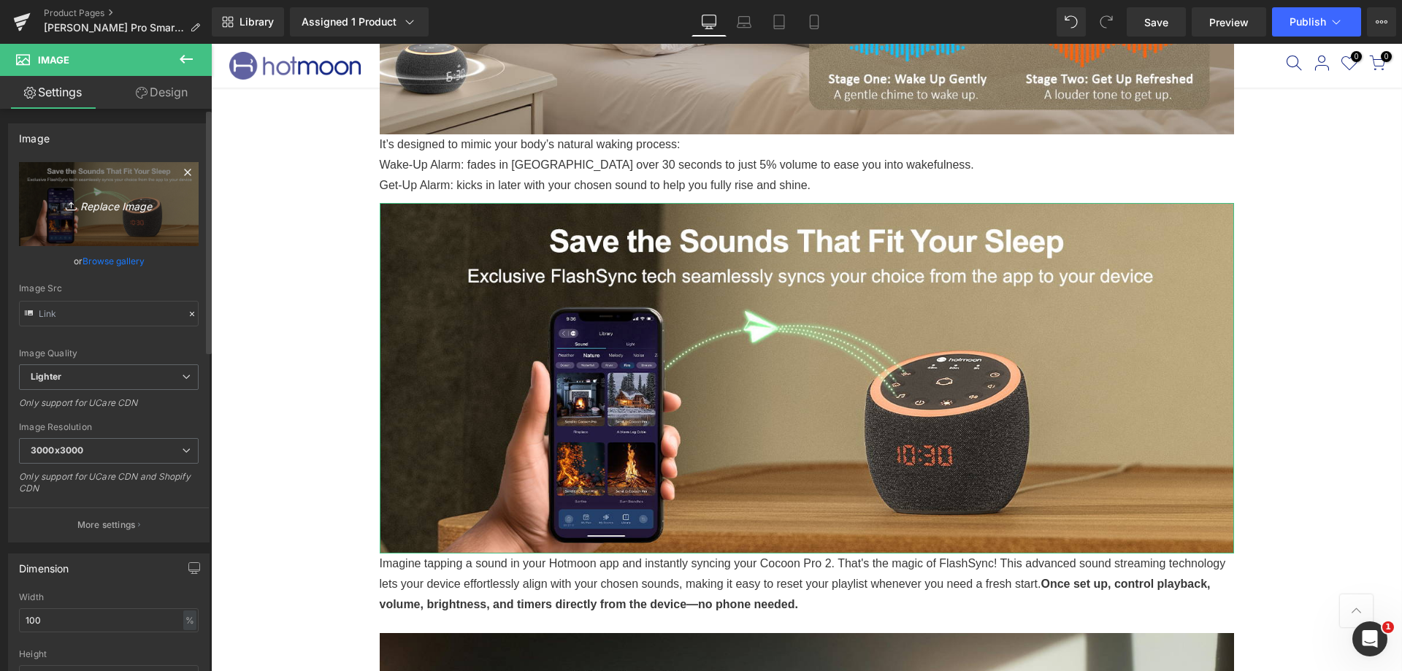
click at [105, 205] on icon "Replace Image" at bounding box center [108, 204] width 117 height 18
type input "C:\fakepath\A+3.png"
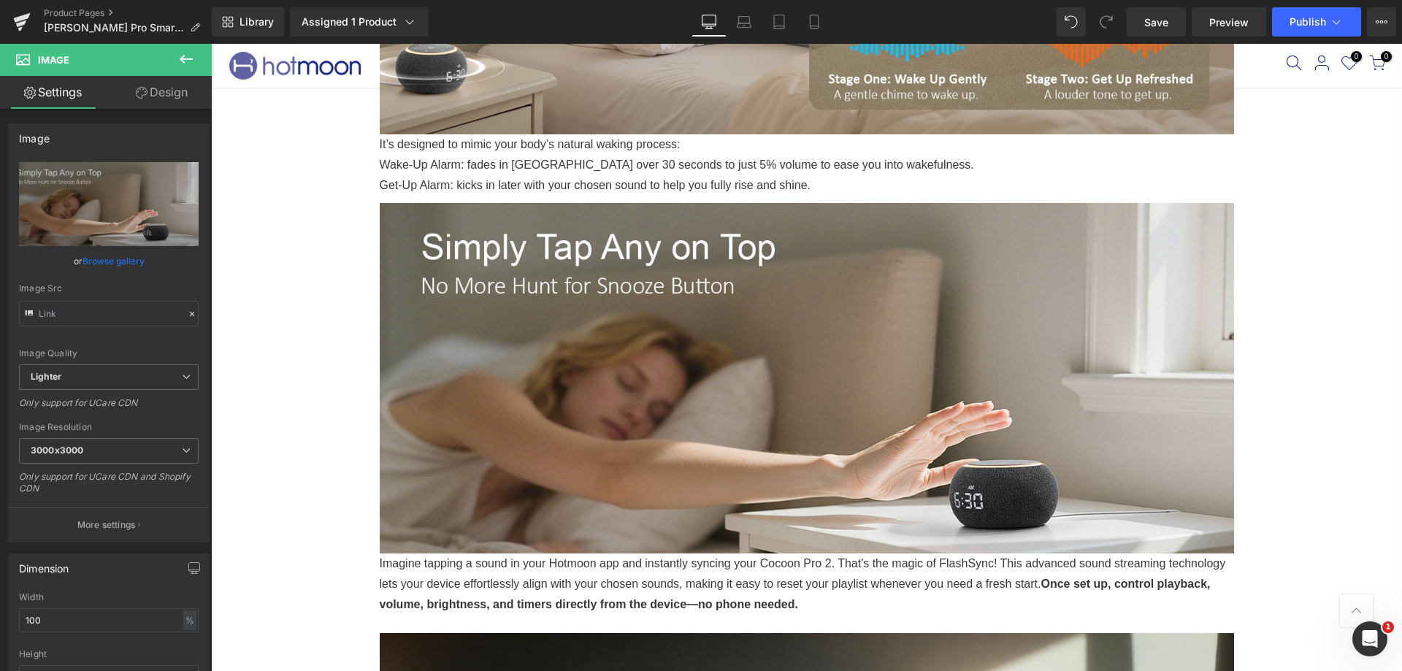
click at [729, 606] on div "Rendering Content" at bounding box center [701, 613] width 90 height 16
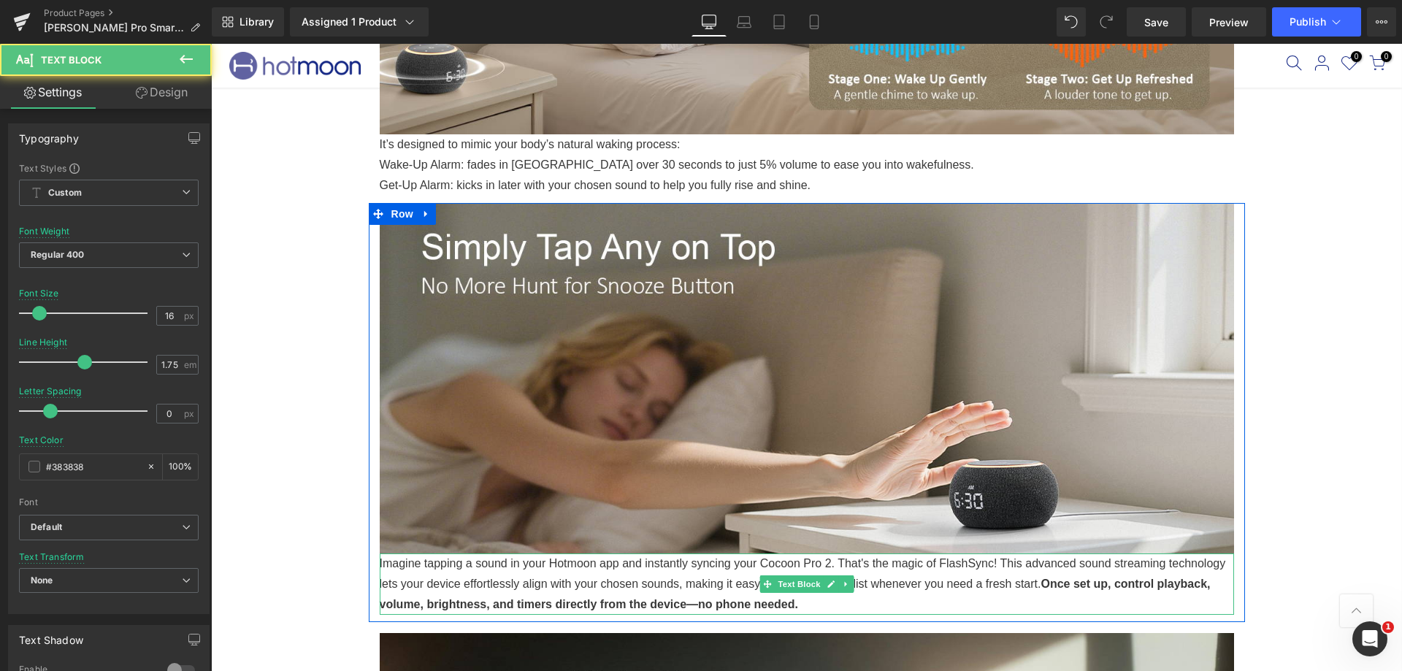
click at [775, 603] on p "Imagine tapping a sound in your Hotmoon app and instantly syncing your Cocoon P…" at bounding box center [807, 583] width 854 height 61
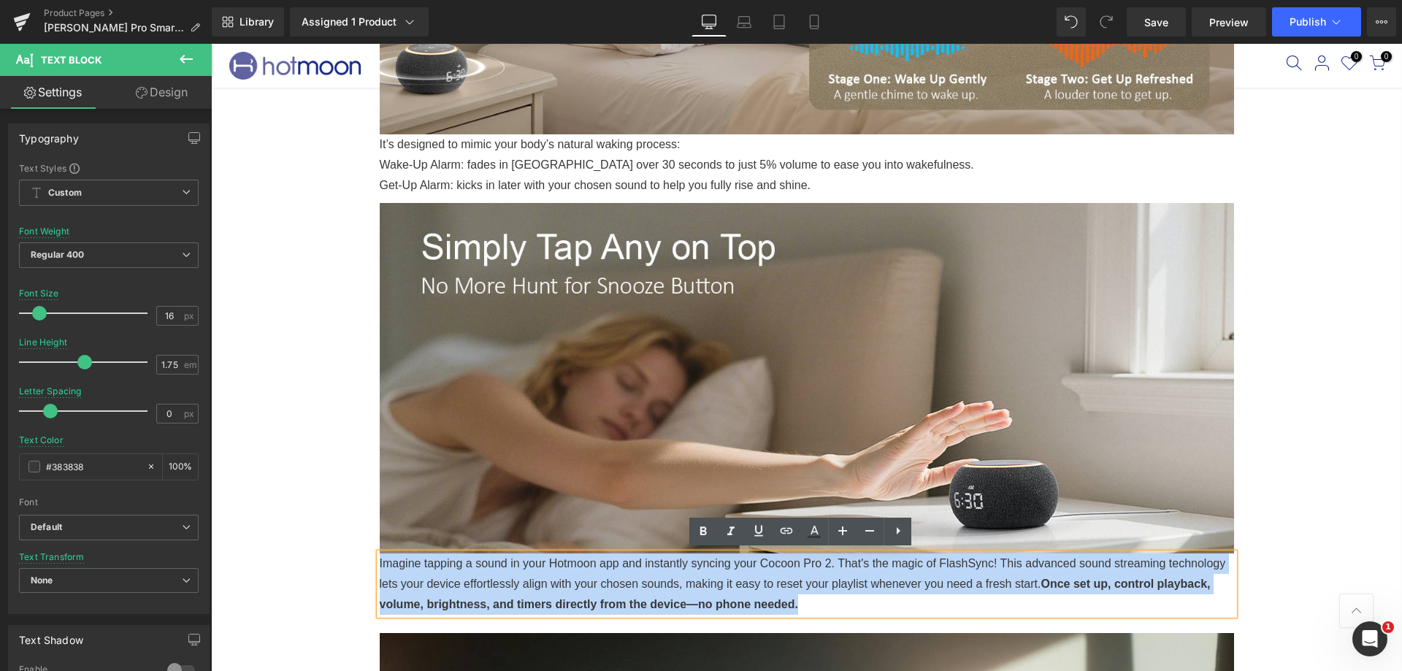
drag, startPoint x: 775, startPoint y: 601, endPoint x: 348, endPoint y: 564, distance: 428.7
copy p "Imagine tapping a sound in your Hotmoon app and instantly syncing your Cocoon P…"
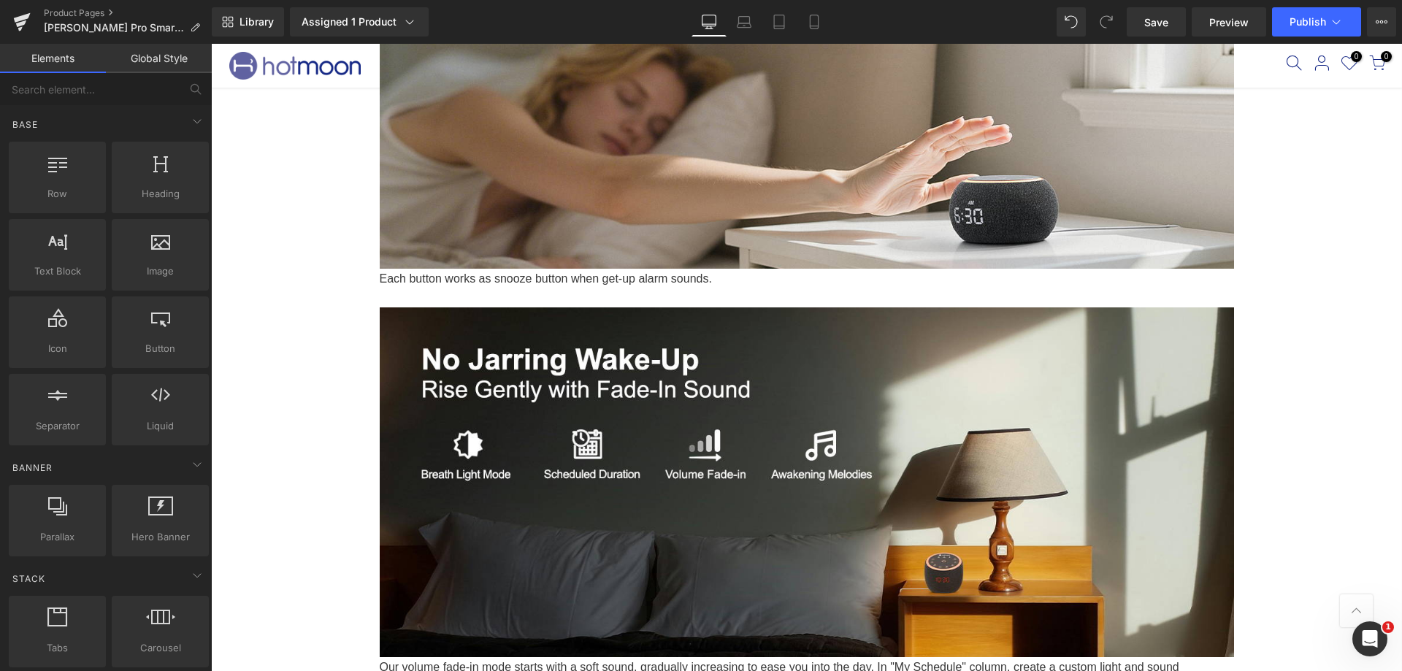
scroll to position [1460, 0]
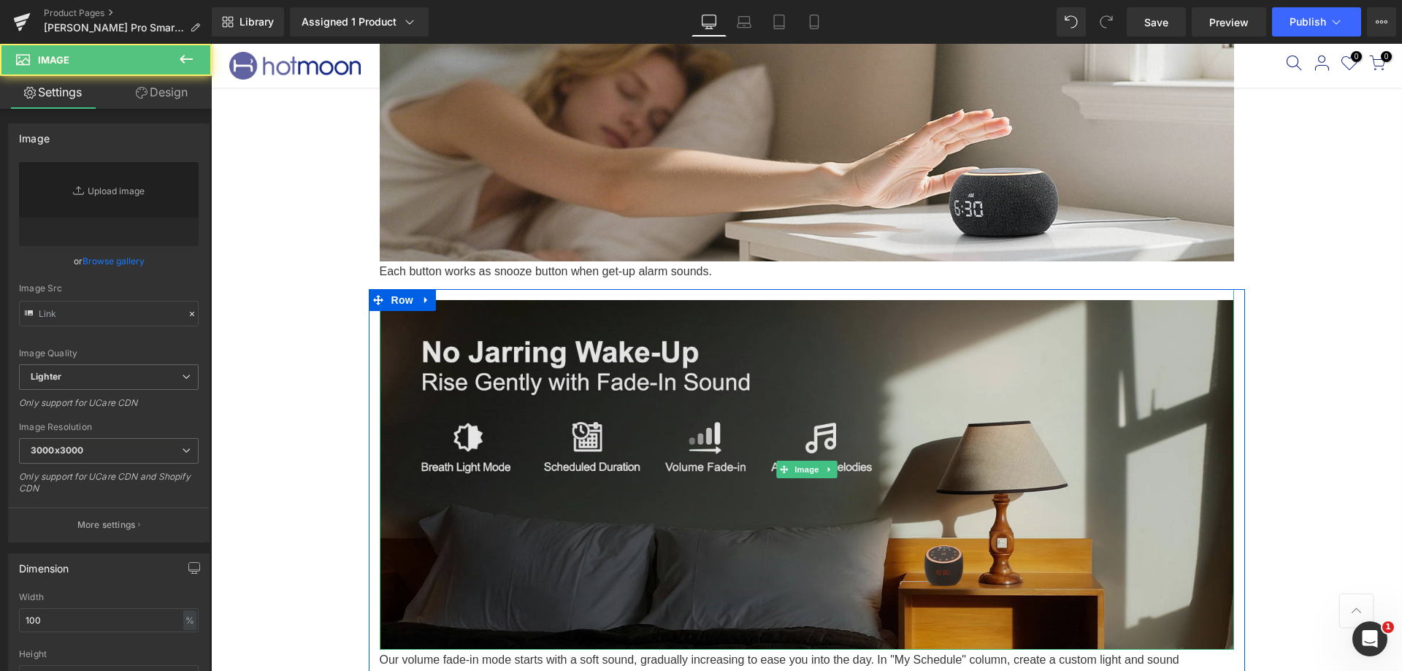
click at [652, 452] on img at bounding box center [807, 469] width 854 height 361
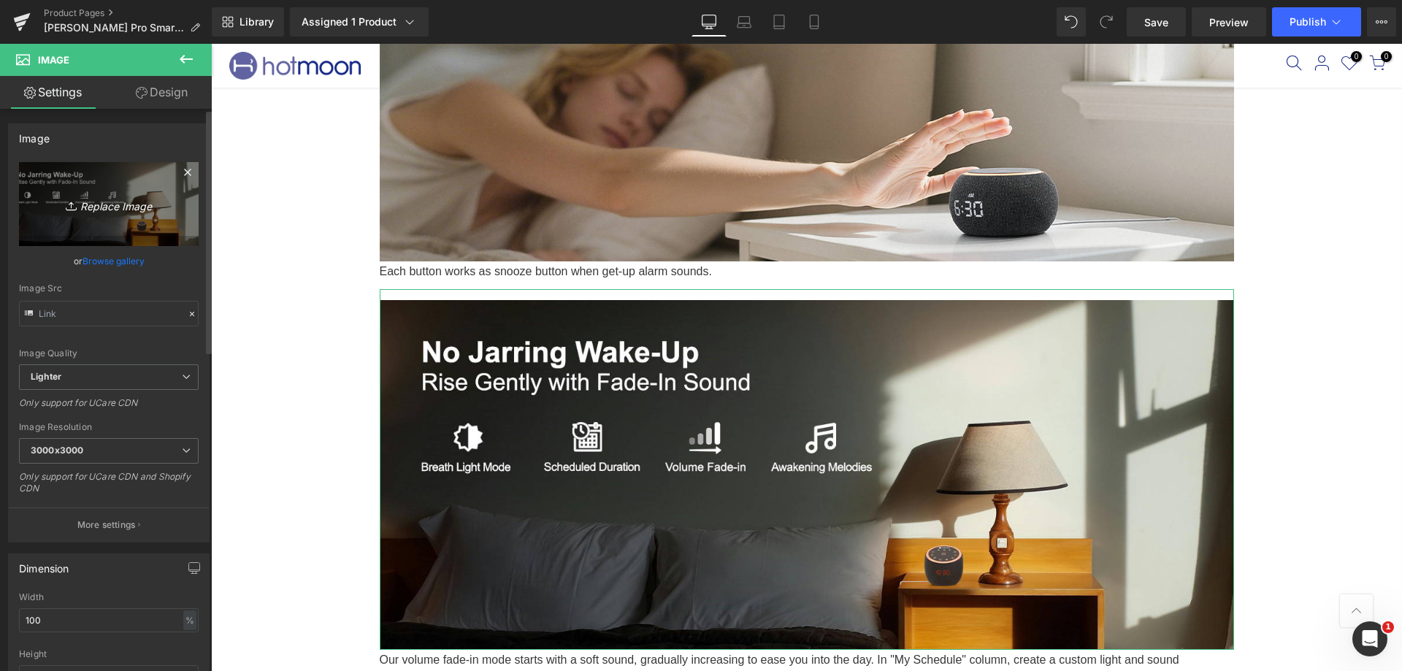
click at [82, 207] on icon "Replace Image" at bounding box center [108, 204] width 117 height 18
type input "C:\fakepath\A+6.png"
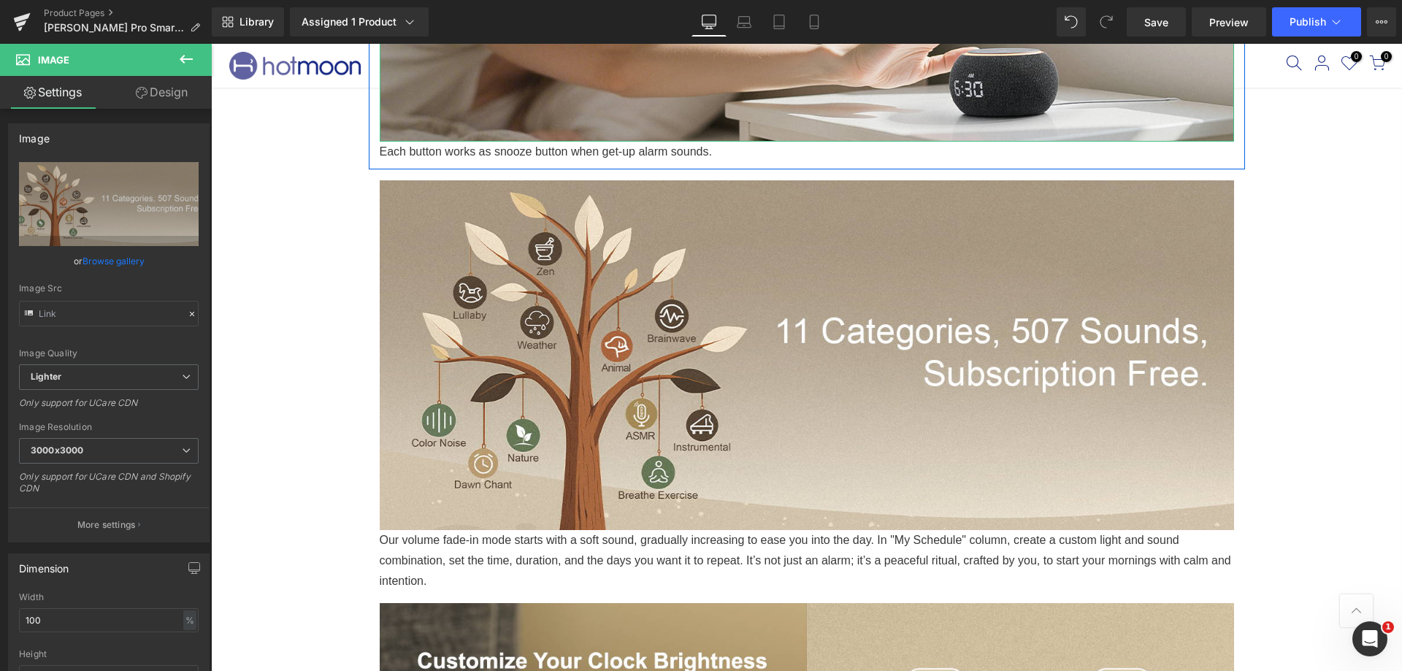
scroll to position [1825, 0]
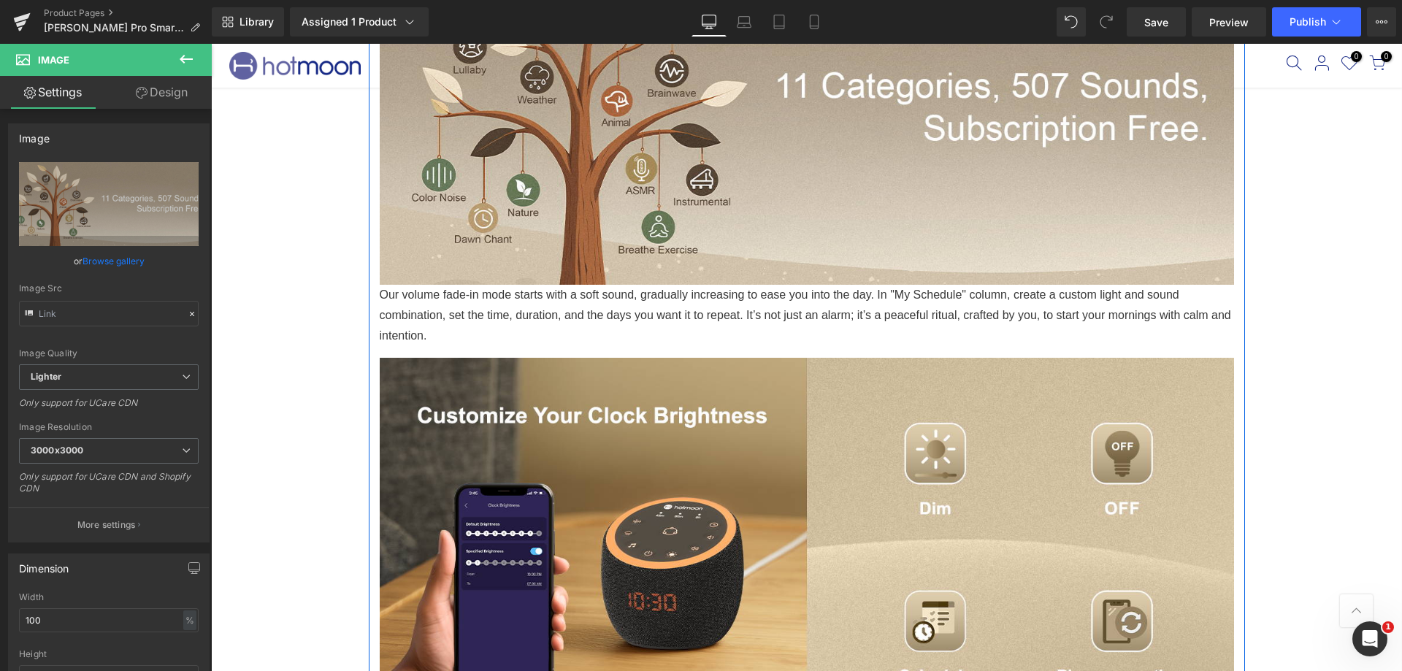
click at [457, 329] on p "Our volume fade-in mode starts with a soft sound, gradually increasing to ease …" at bounding box center [807, 315] width 854 height 61
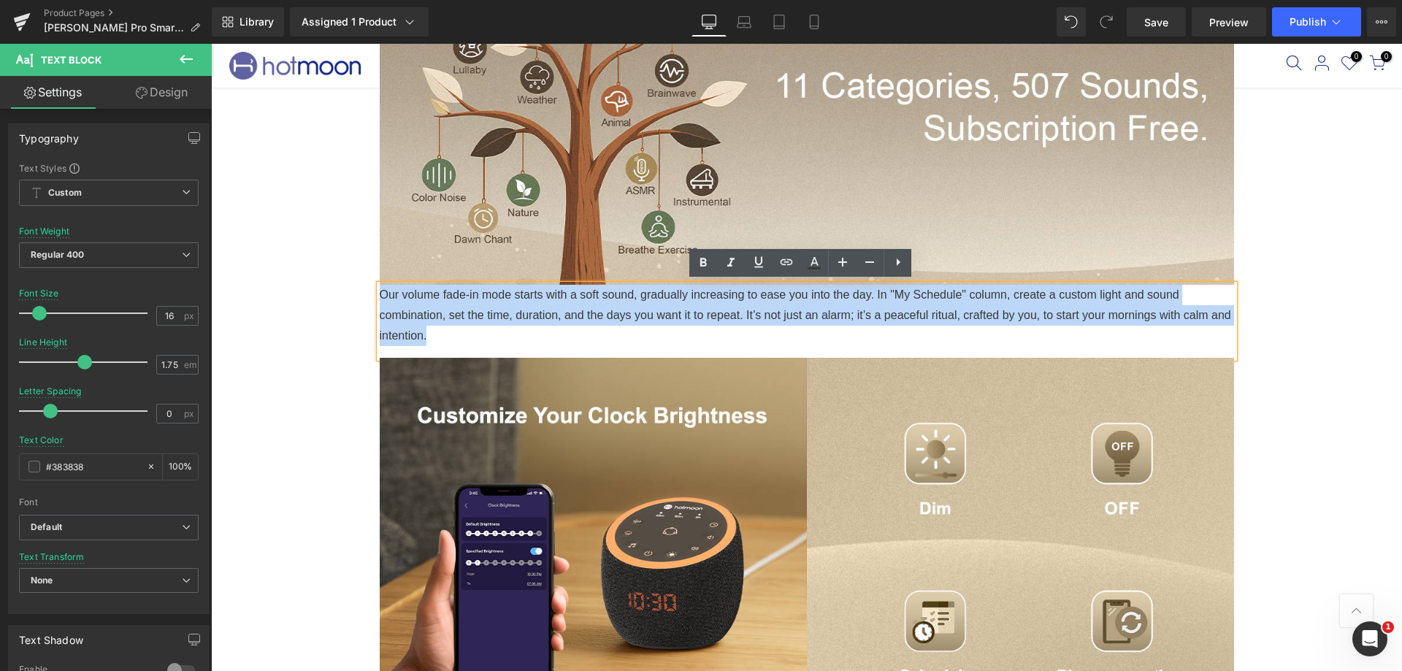
drag, startPoint x: 456, startPoint y: 331, endPoint x: 364, endPoint y: 291, distance: 100.0
copy p "Our volume fade-in mode starts with a soft sound, gradually increasing to ease …"
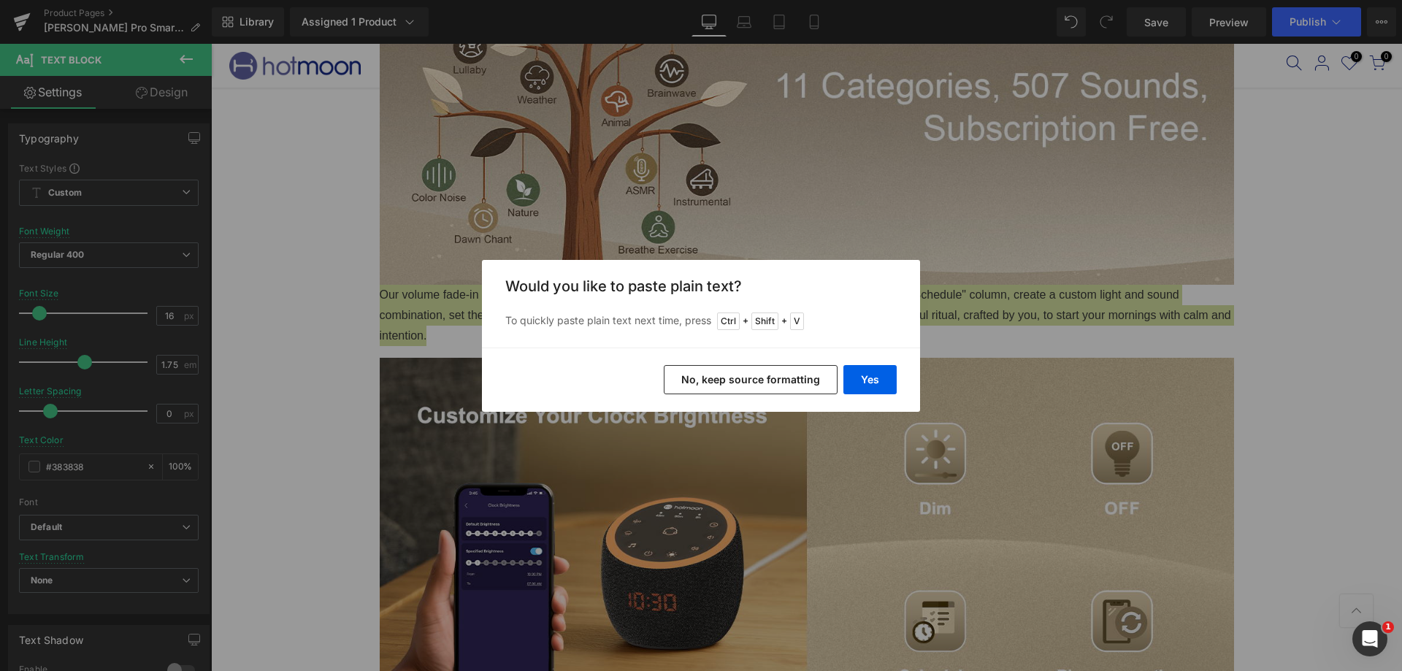
click at [829, 381] on button "No, keep source formatting" at bounding box center [751, 379] width 174 height 29
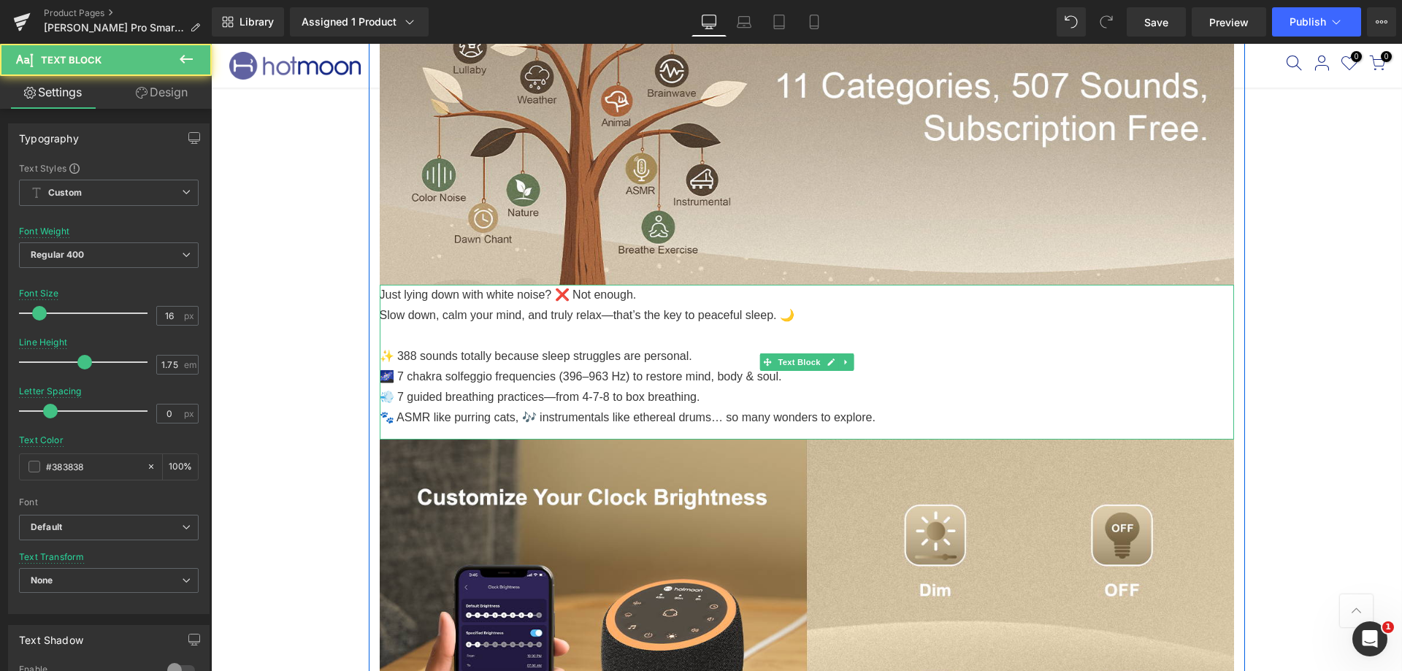
click at [410, 348] on p "✨ 388 sounds totally because sleep struggles are personal." at bounding box center [807, 356] width 854 height 20
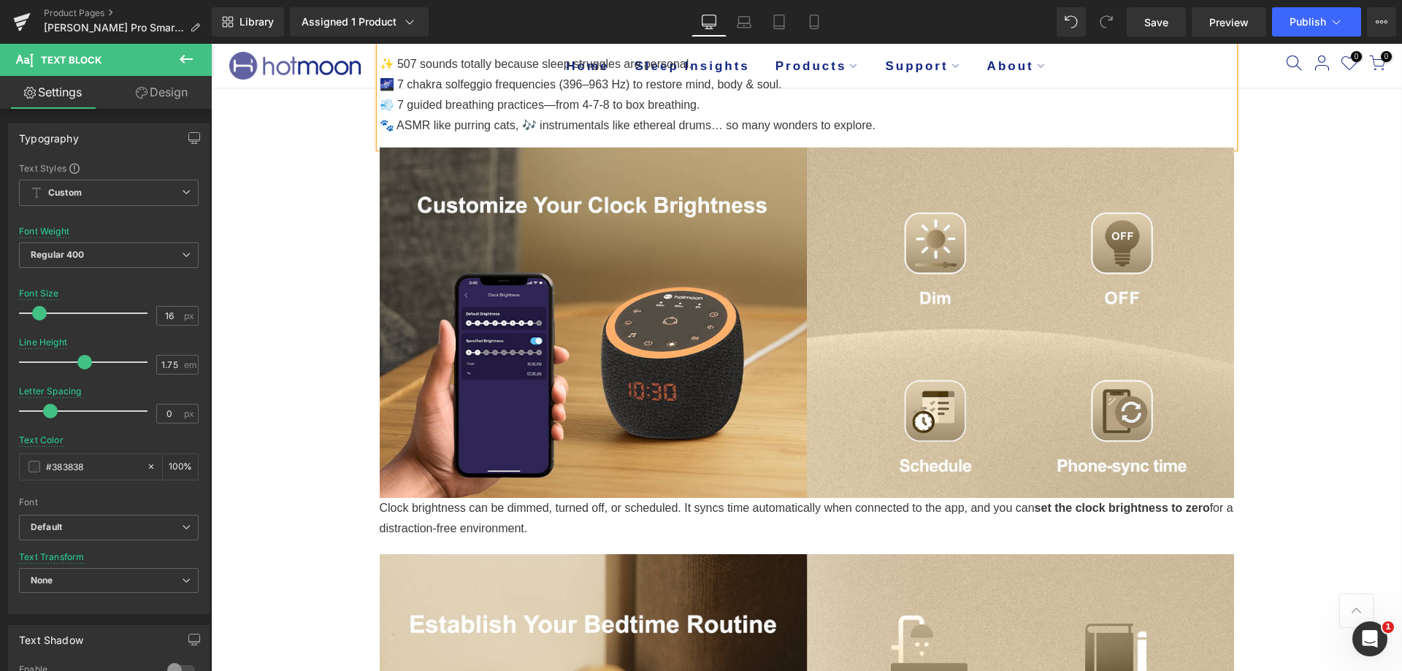
scroll to position [1971, 0]
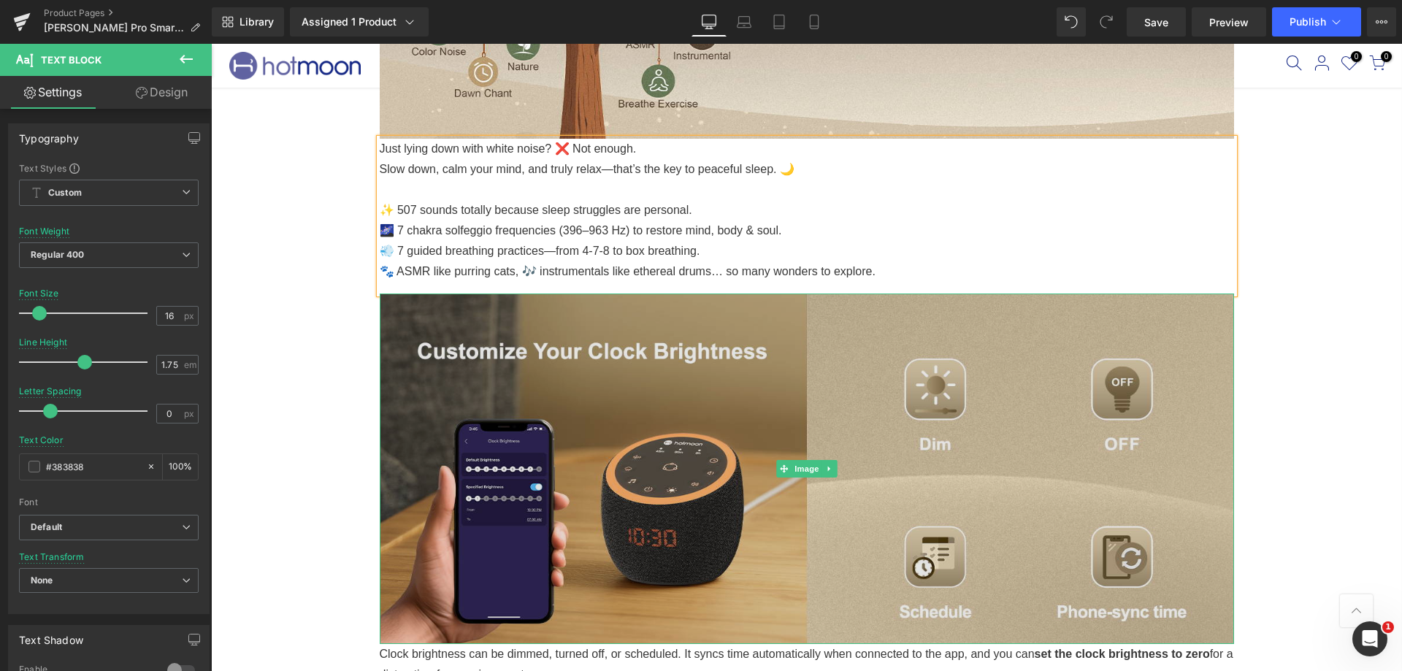
click at [645, 441] on img at bounding box center [807, 468] width 854 height 350
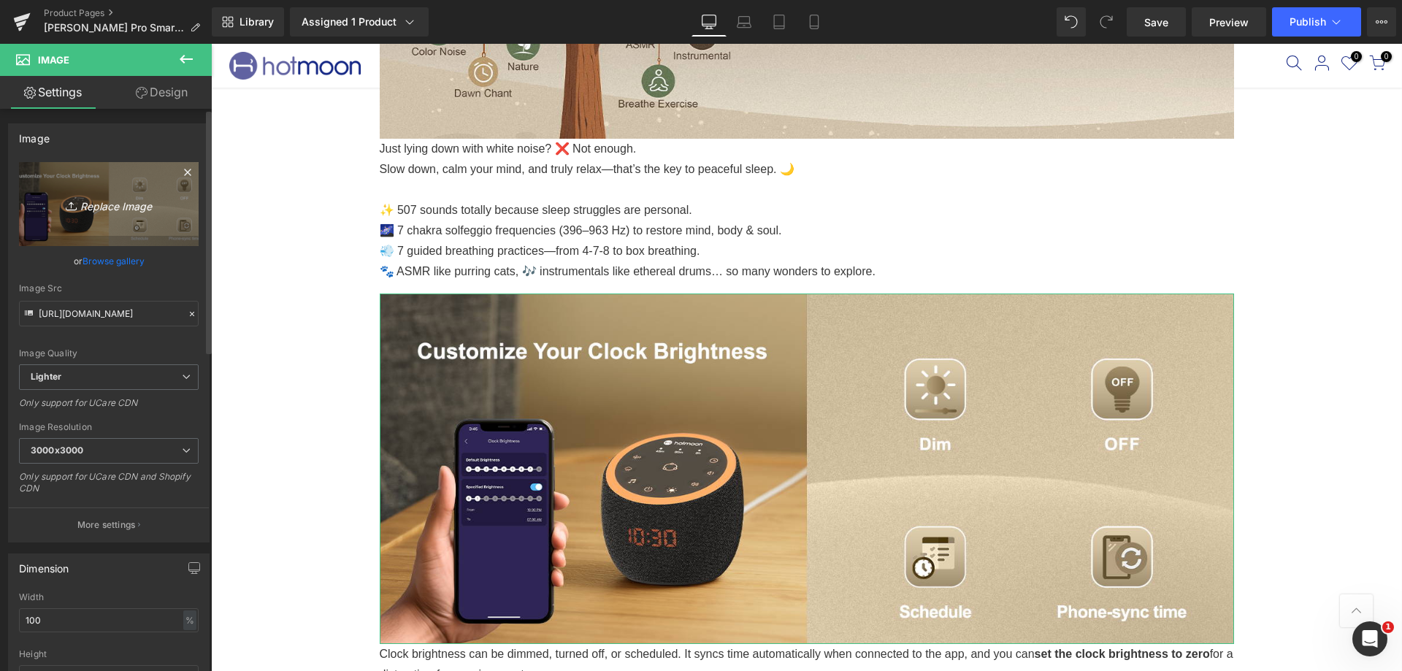
click at [127, 212] on icon "Replace Image" at bounding box center [108, 204] width 117 height 18
type input "C:\fakepath\A+4.png"
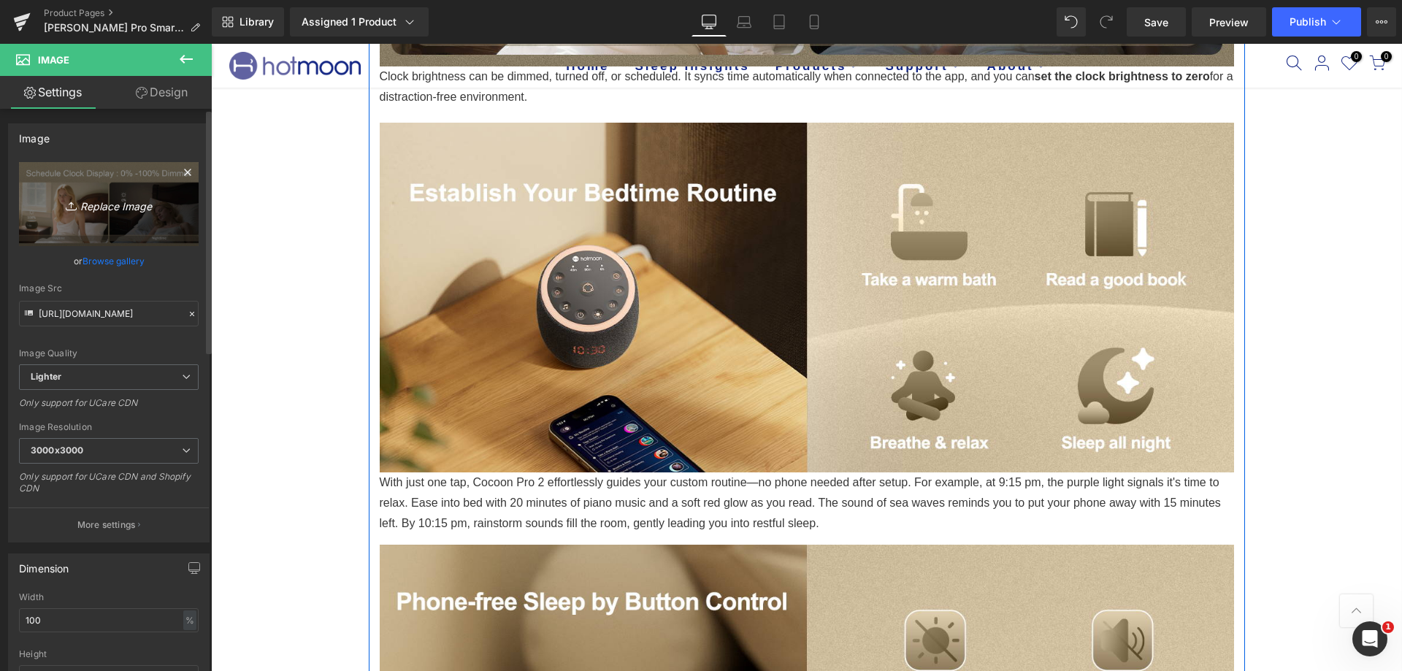
scroll to position [2555, 0]
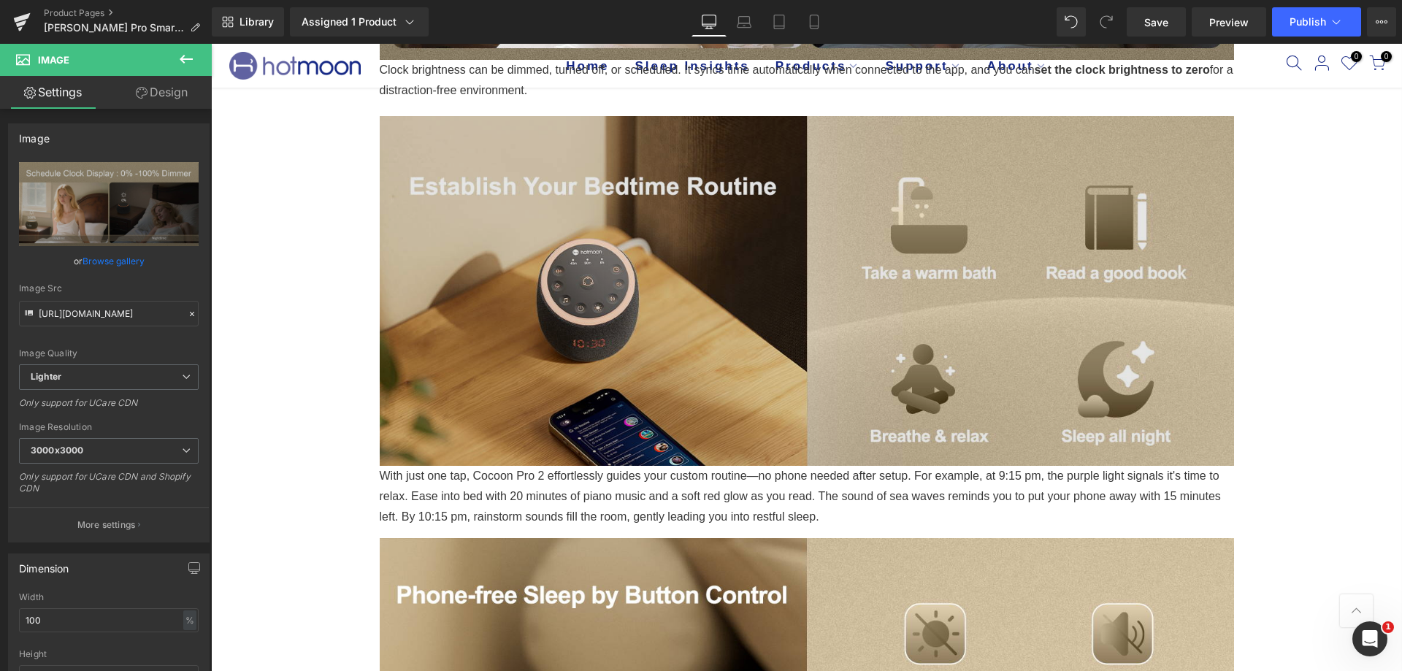
click at [462, 299] on img at bounding box center [807, 291] width 854 height 350
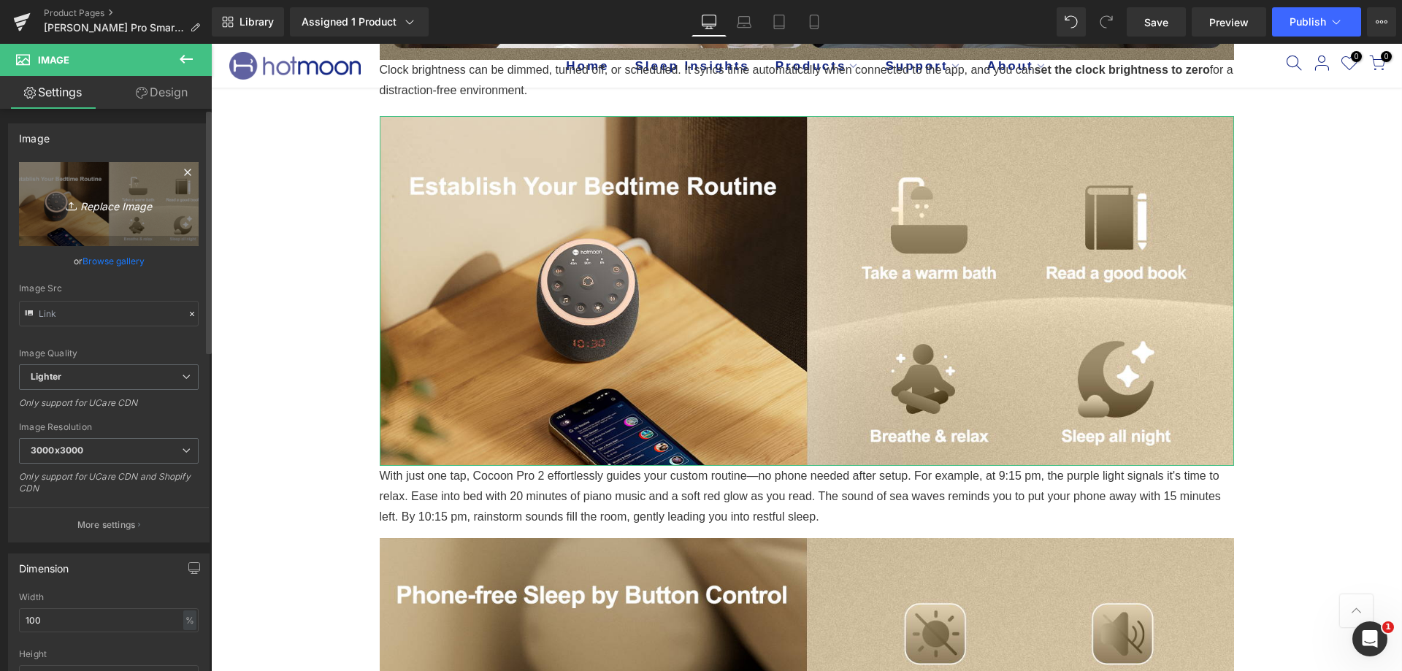
click at [95, 205] on icon "Replace Image" at bounding box center [108, 204] width 117 height 18
type input "C:\fakepath\A+11.png"
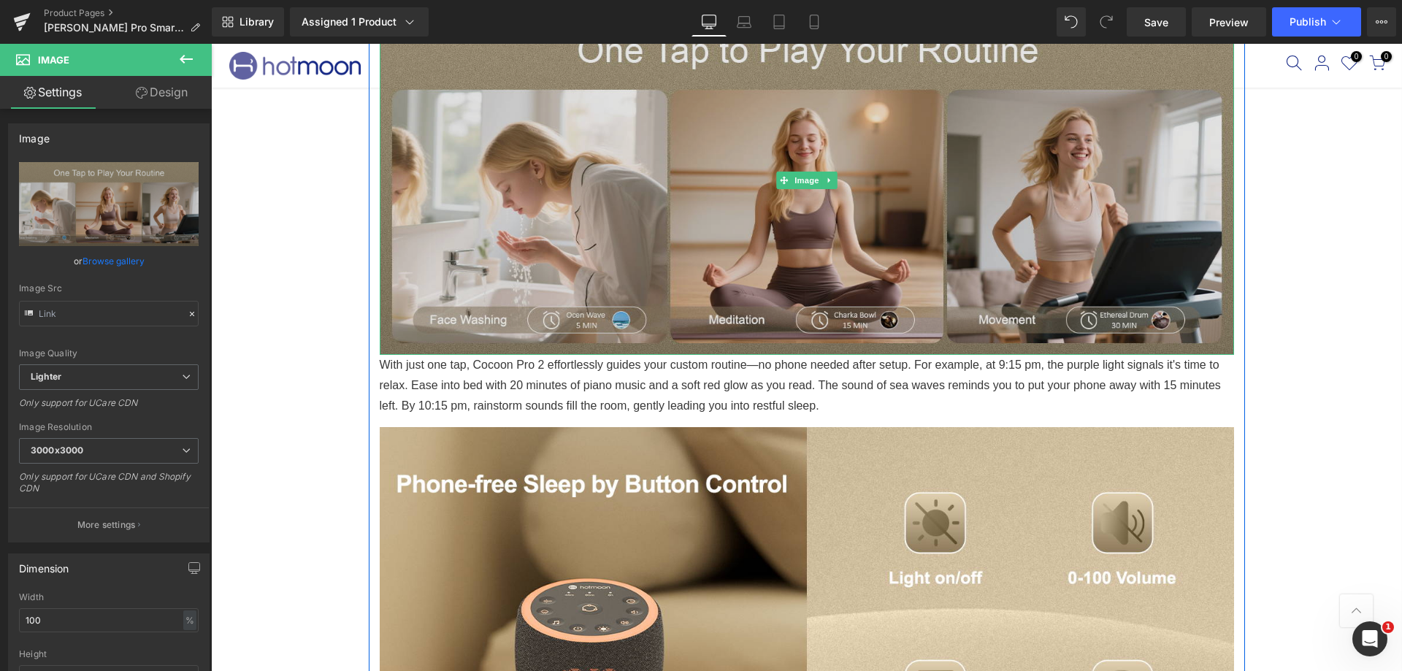
scroll to position [2701, 0]
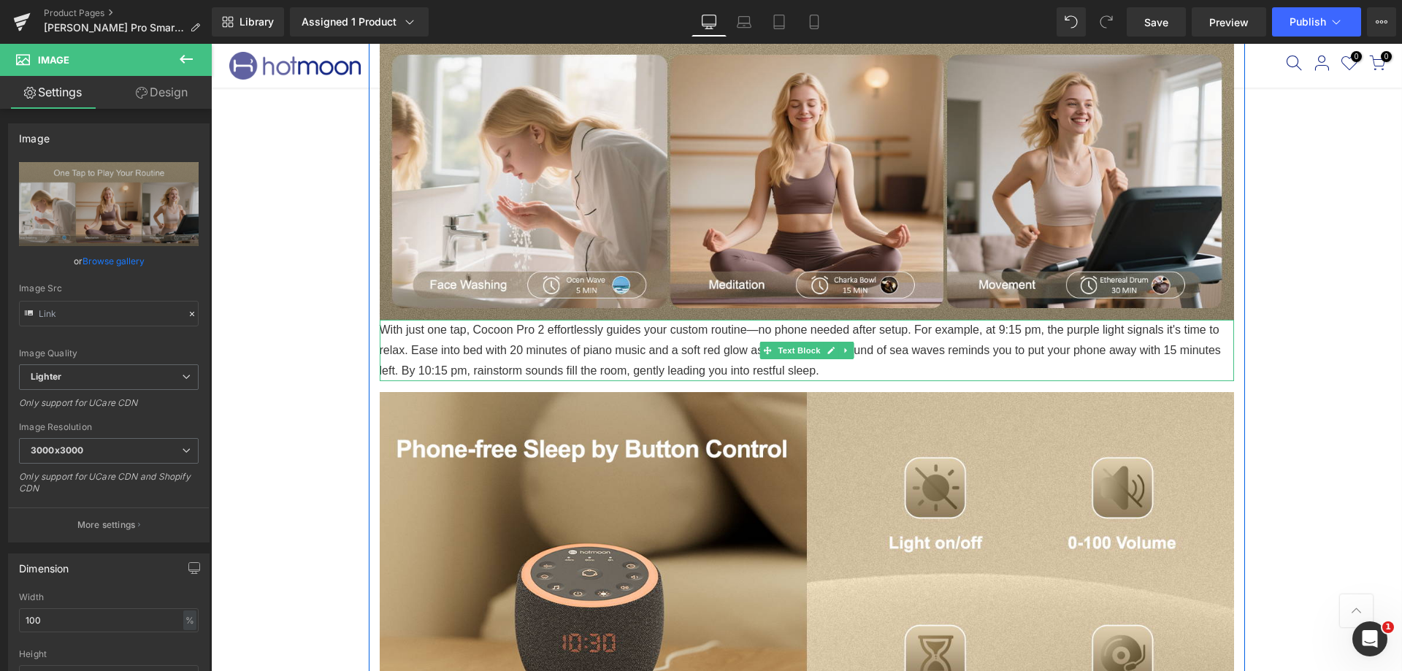
click at [537, 325] on p "With just one tap, Cocoon Pro 2 effortlessly guides your custom routine—no phon…" at bounding box center [807, 350] width 854 height 61
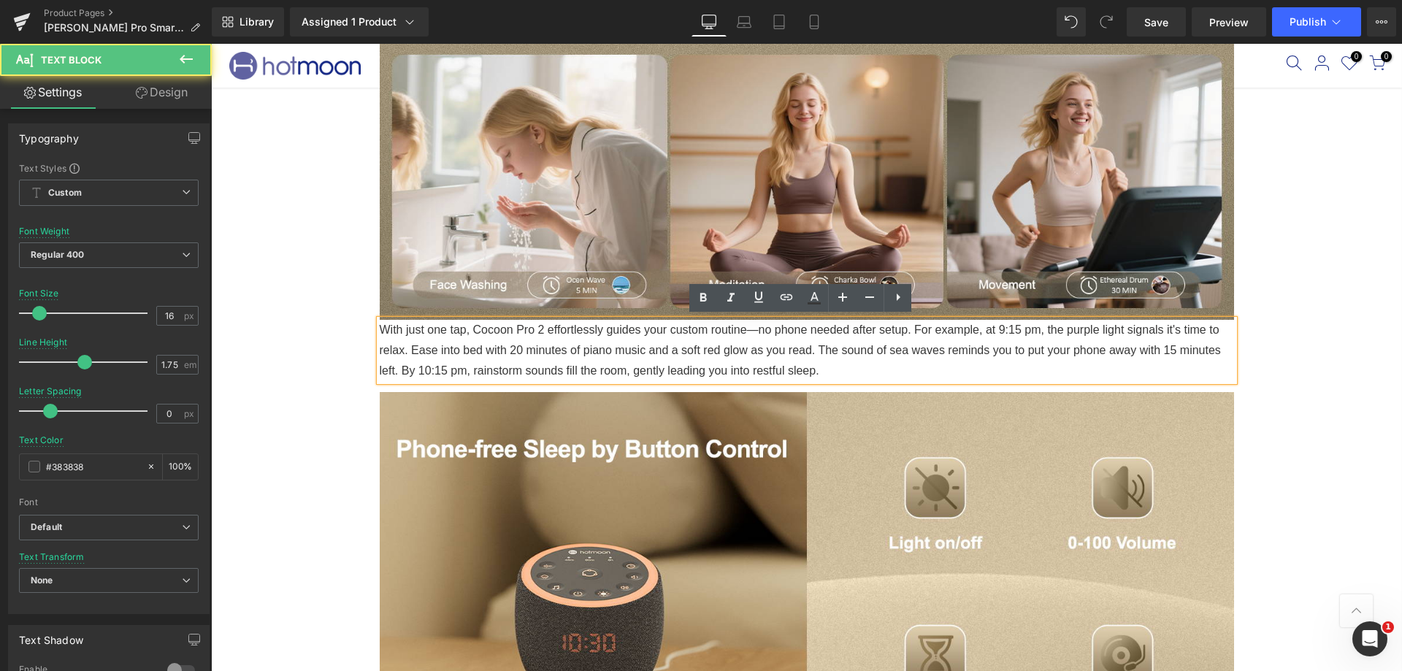
click at [537, 325] on p "With just one tap, Cocoon Pro 2 effortlessly guides your custom routine—no phon…" at bounding box center [807, 350] width 854 height 61
click at [506, 329] on p "With just one tap, Cocoon Pro effortlessly guides your custom routine—no phone …" at bounding box center [807, 350] width 854 height 61
click at [747, 370] on p "With just one tap, Luna Pro effortlessly guides your custom routine—no phone ne…" at bounding box center [807, 350] width 854 height 61
click at [837, 348] on p "With just one tap, Luna Pro effortlessly guides your custom routine—no phone ne…" at bounding box center [807, 350] width 854 height 61
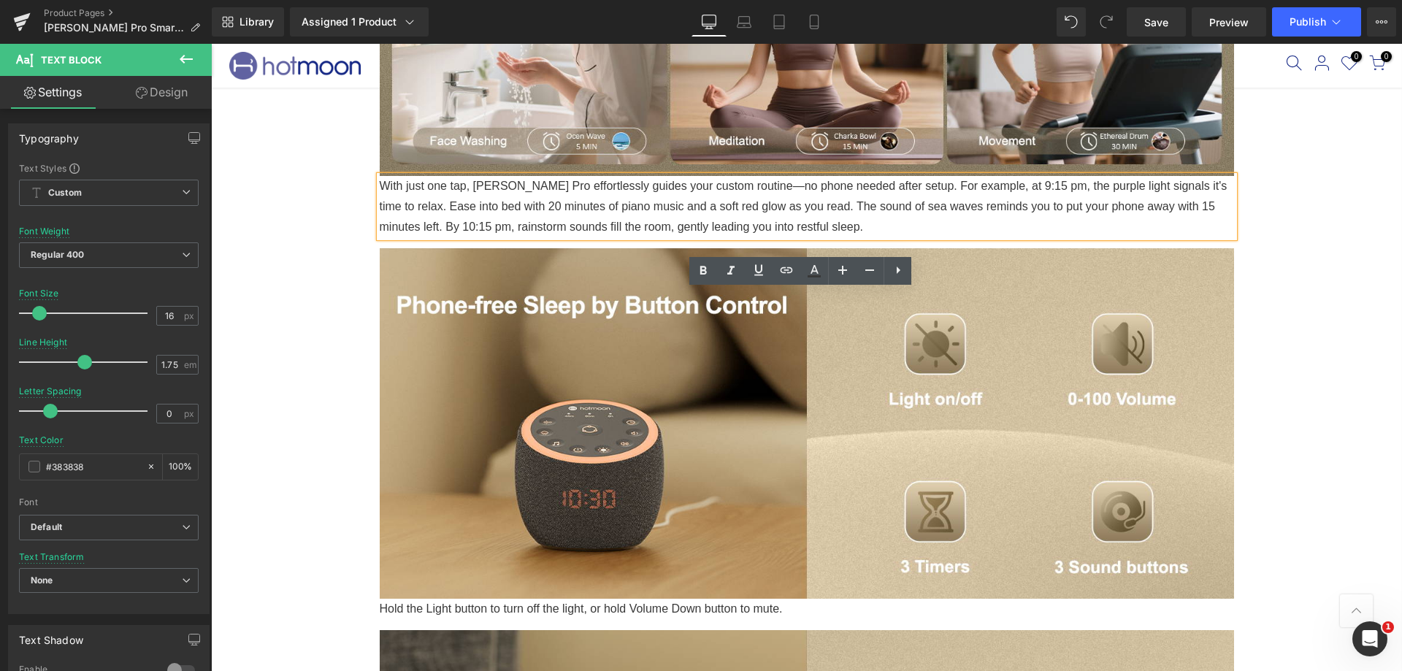
scroll to position [2847, 0]
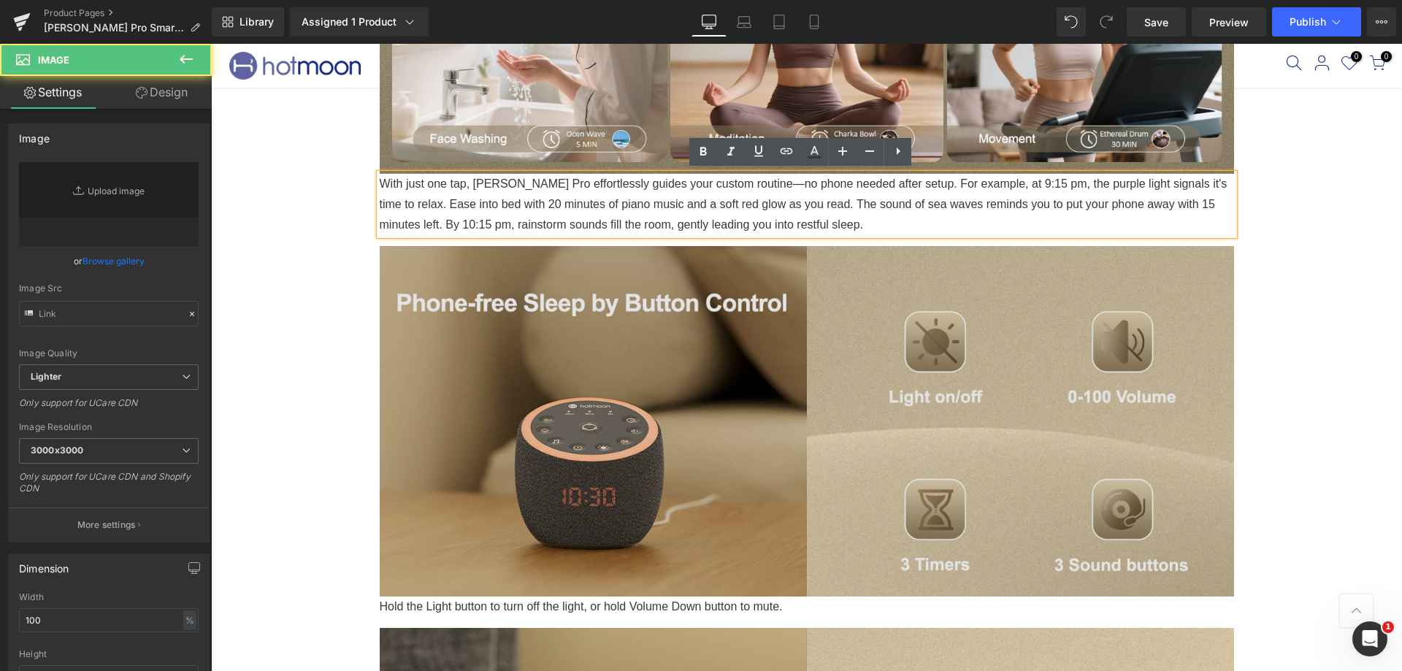
click at [836, 348] on img at bounding box center [807, 415] width 854 height 361
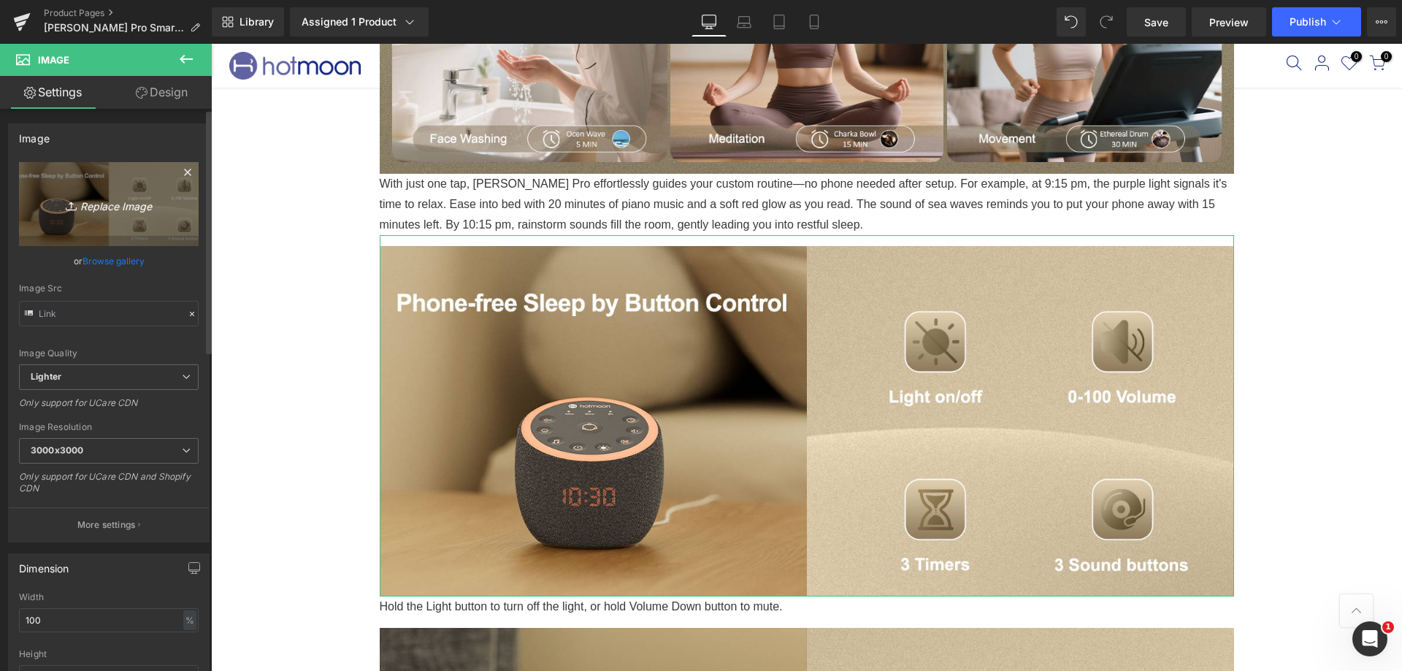
click at [101, 212] on icon "Replace Image" at bounding box center [108, 204] width 117 height 18
type input "C:\fakepath\A+13.png"
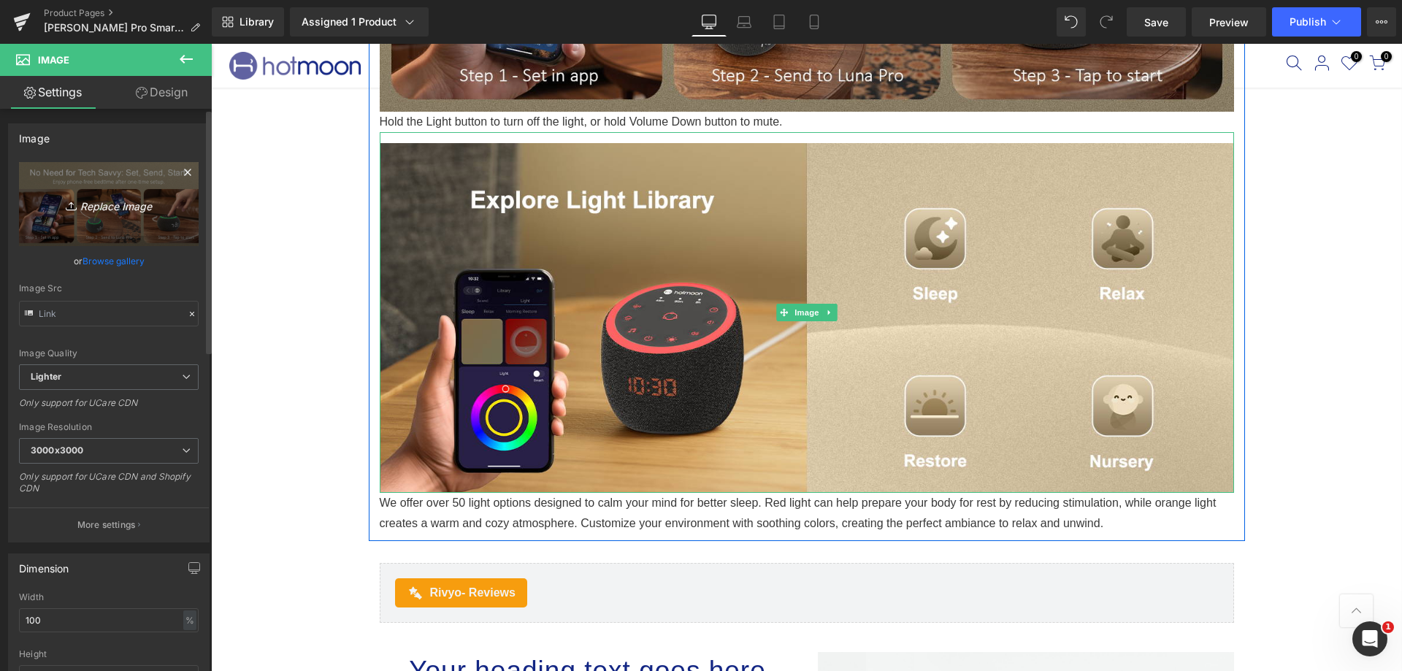
scroll to position [3358, 0]
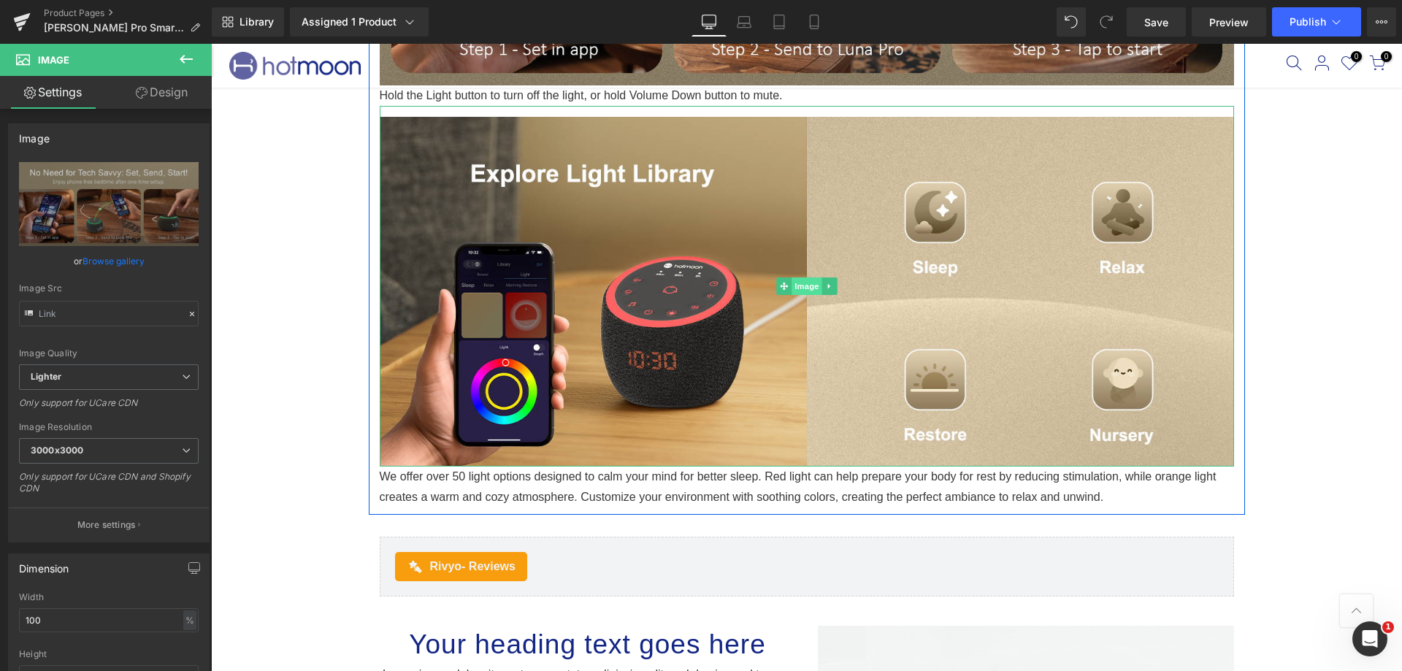
click at [799, 282] on span "Image" at bounding box center [806, 286] width 31 height 18
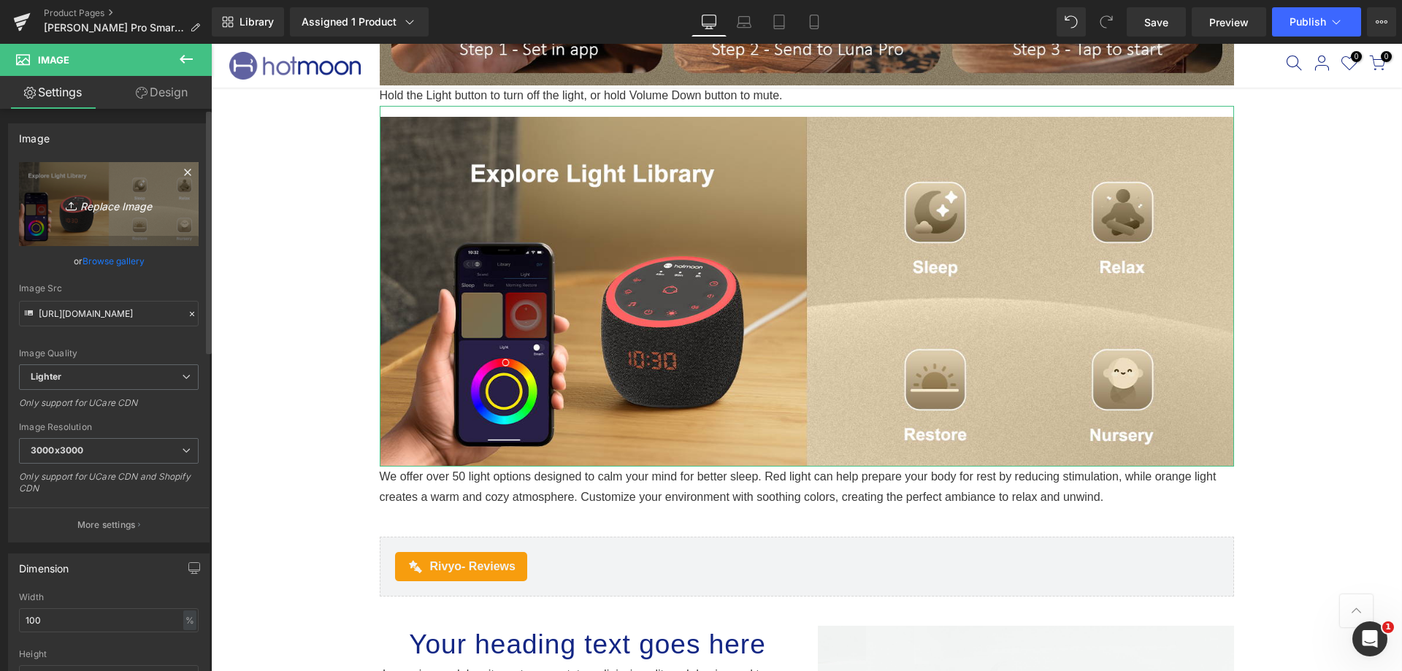
click at [128, 211] on icon "Replace Image" at bounding box center [108, 204] width 117 height 18
type input "C:\fakepath\A+12.png"
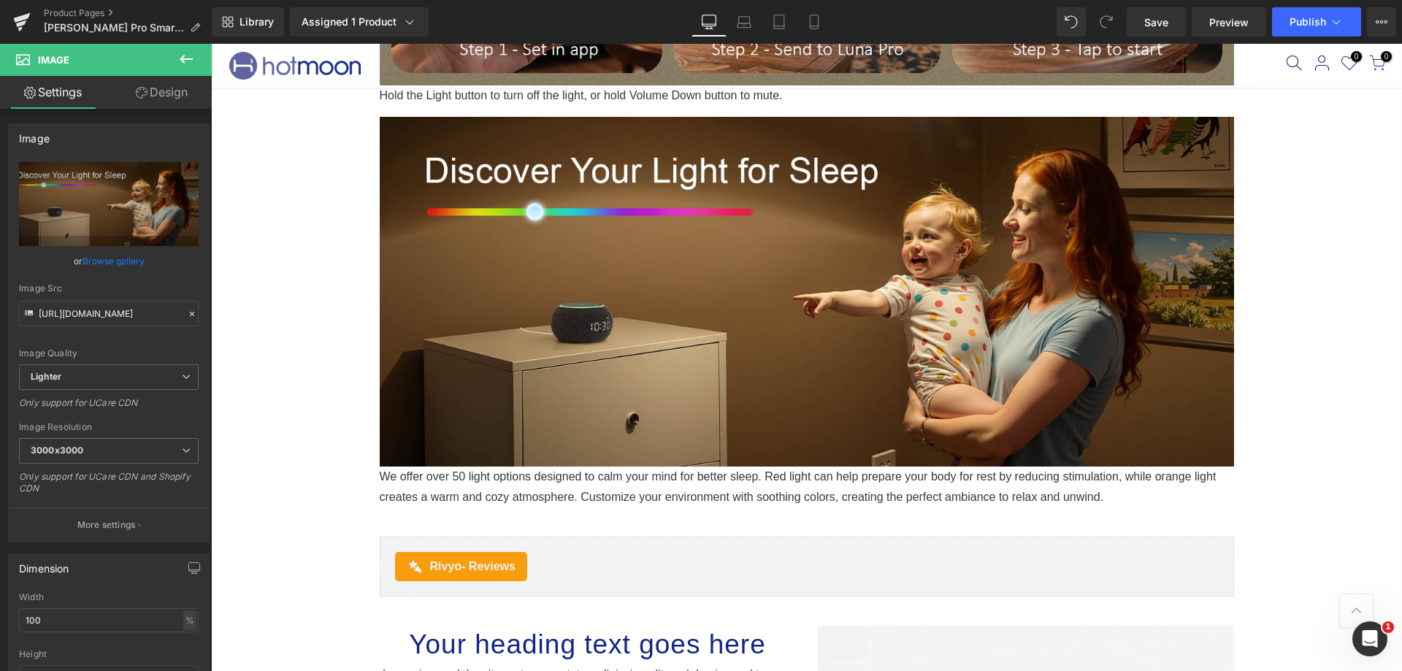
click at [174, 61] on button at bounding box center [186, 60] width 51 height 32
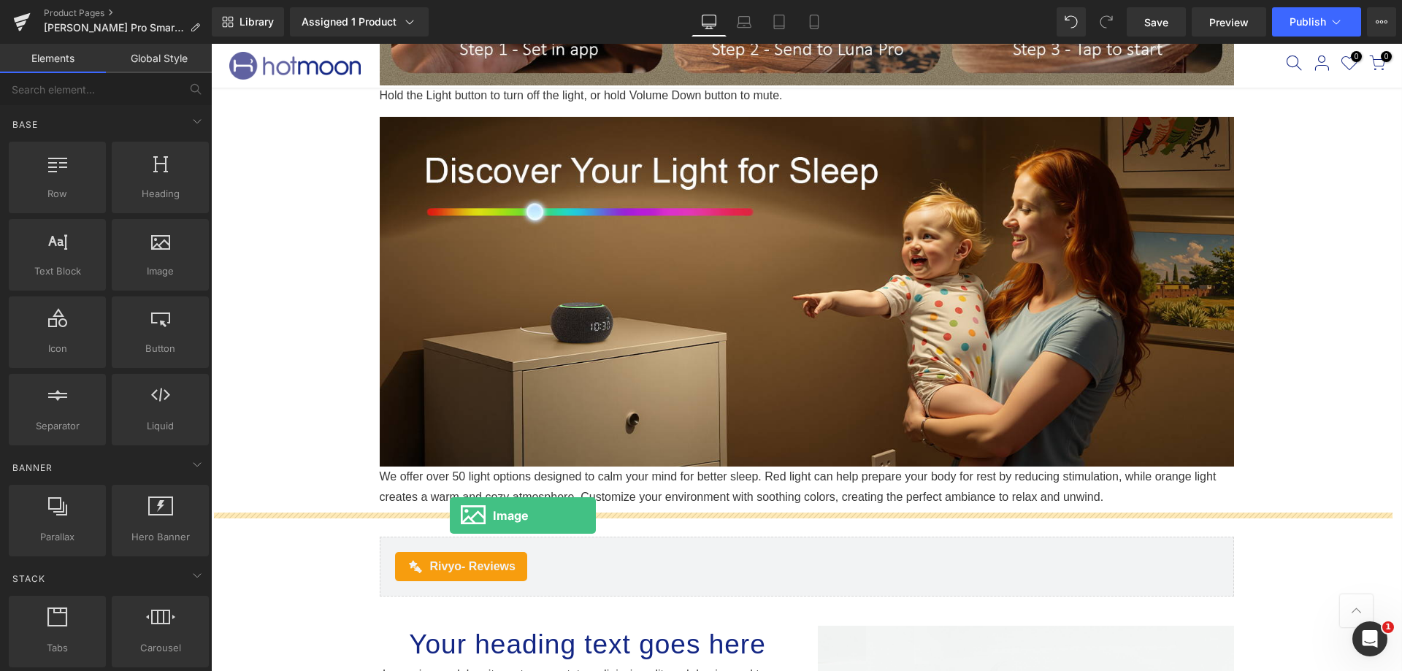
drag, startPoint x: 378, startPoint y: 312, endPoint x: 450, endPoint y: 515, distance: 215.2
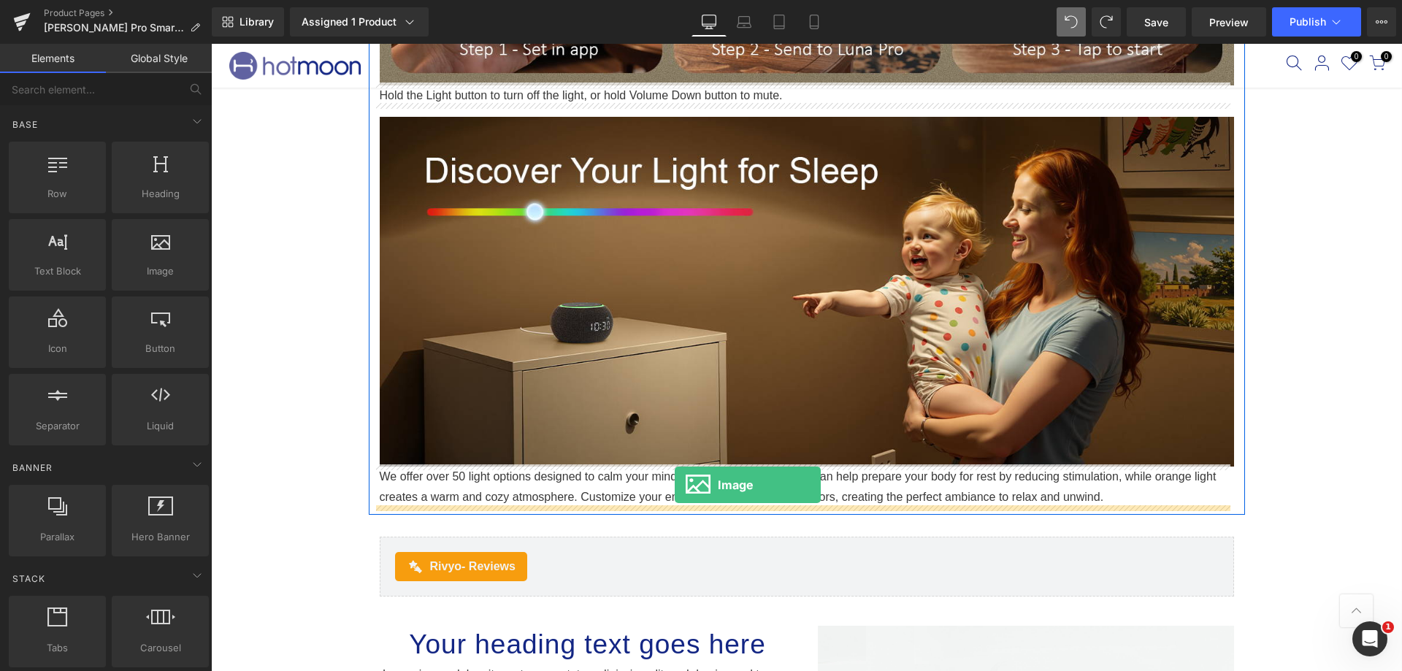
drag, startPoint x: 366, startPoint y: 302, endPoint x: 675, endPoint y: 485, distance: 358.1
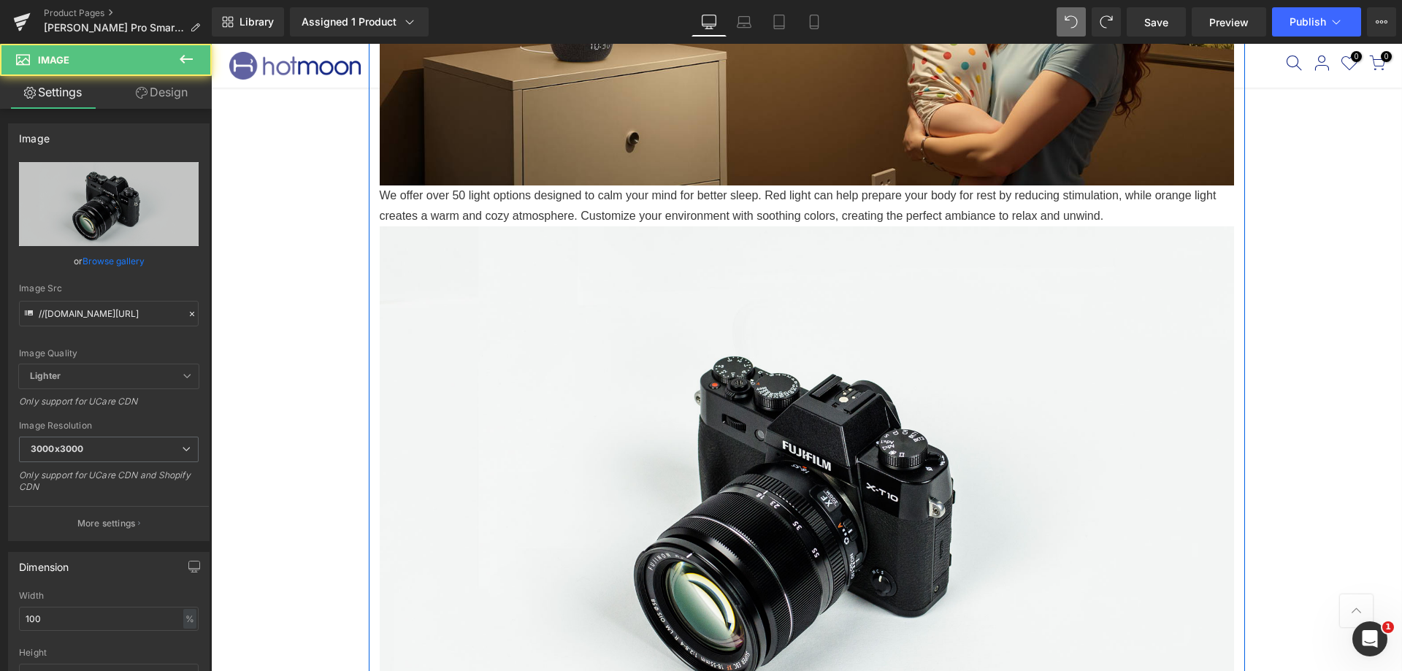
scroll to position [3869, 0]
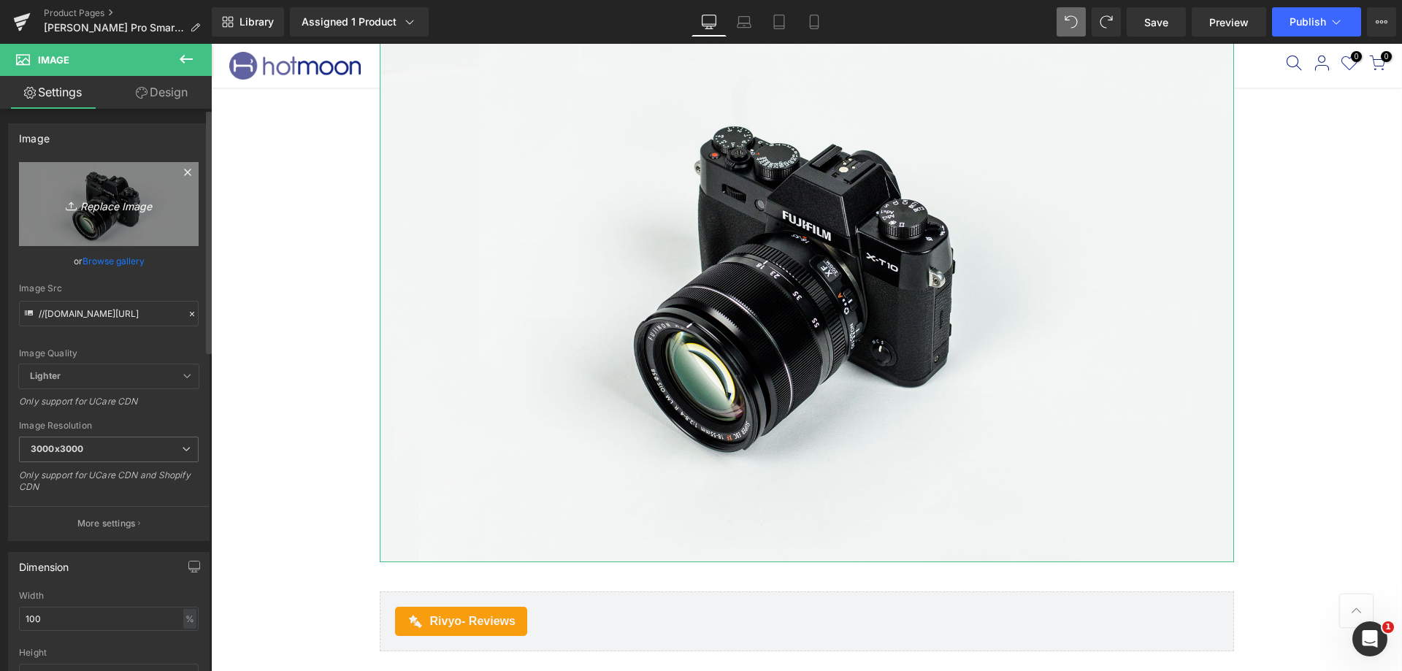
click at [97, 208] on icon "Replace Image" at bounding box center [108, 204] width 117 height 18
type input "C:\fakepath\A+17.png"
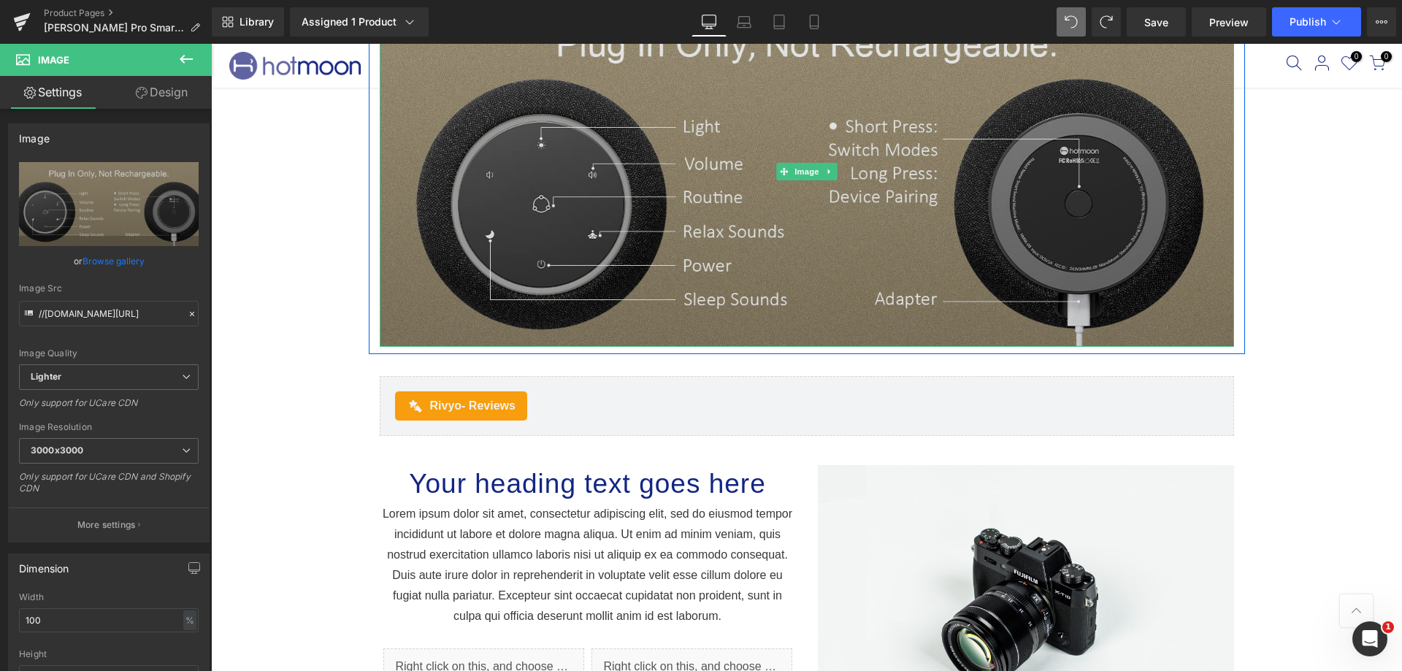
scroll to position [3796, 0]
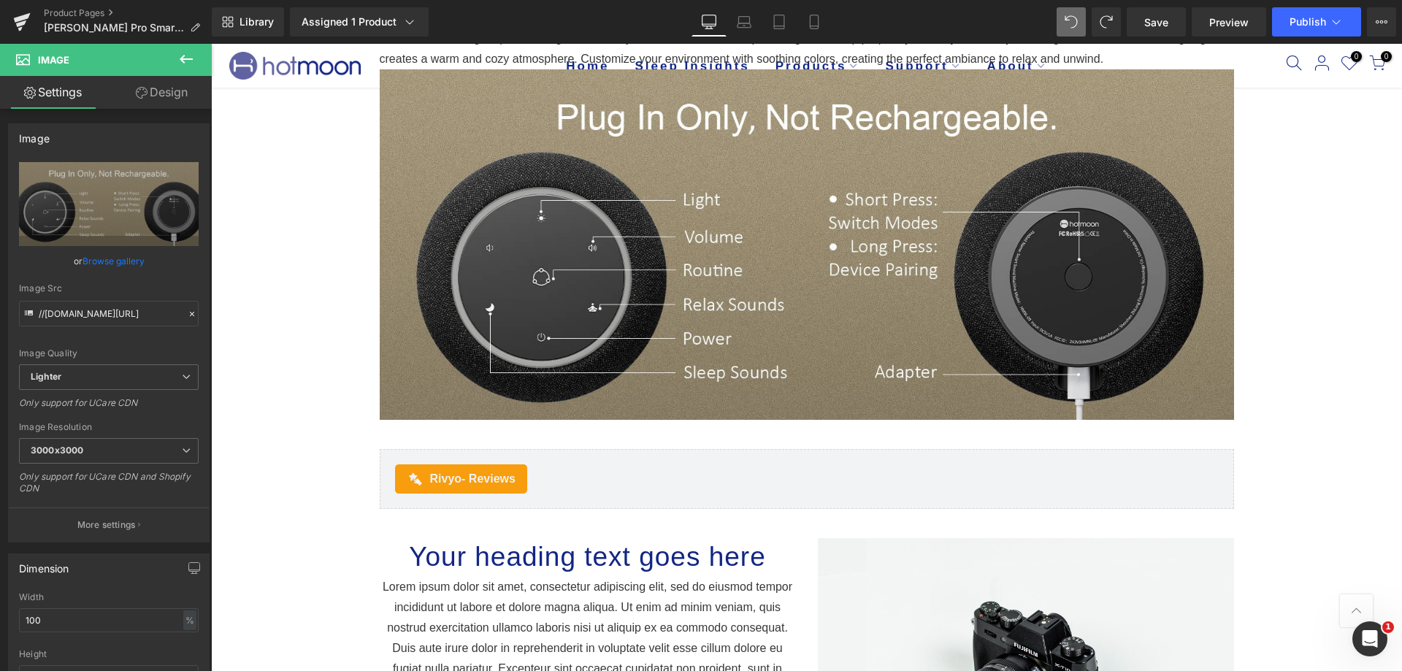
click at [191, 66] on icon at bounding box center [186, 59] width 18 height 18
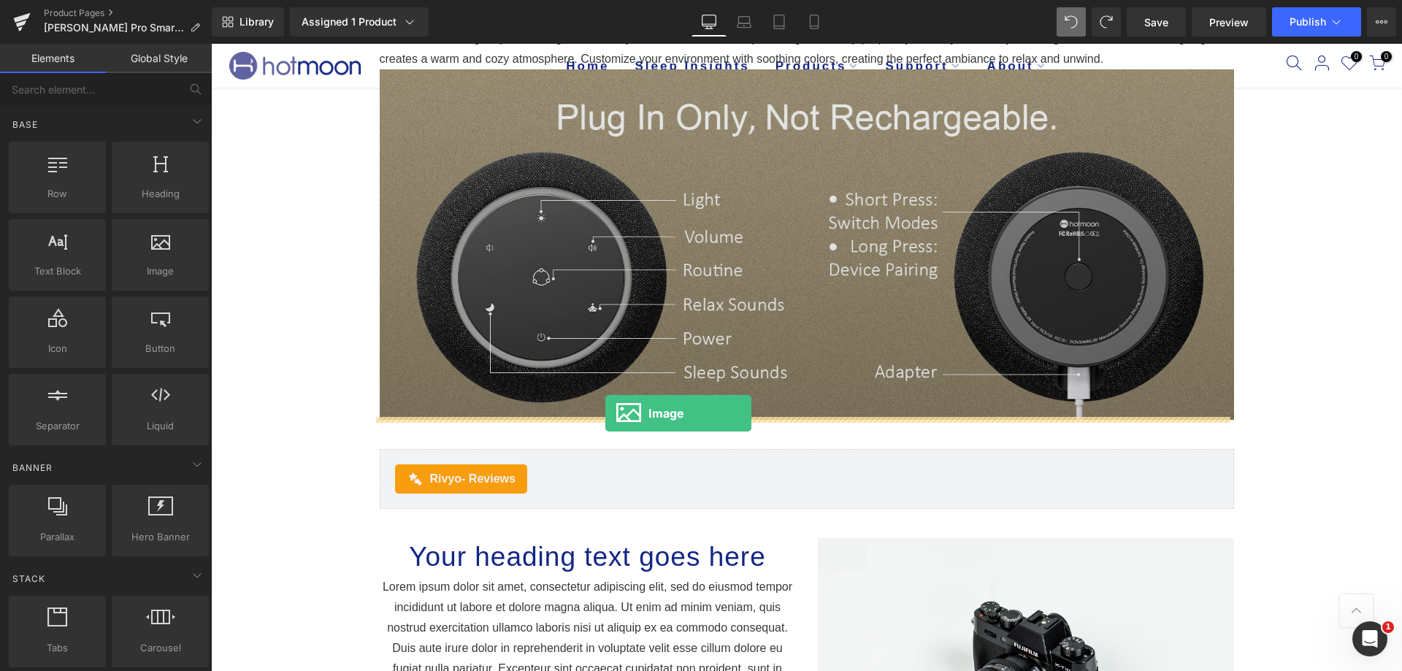
drag, startPoint x: 375, startPoint y: 293, endPoint x: 605, endPoint y: 413, distance: 259.9
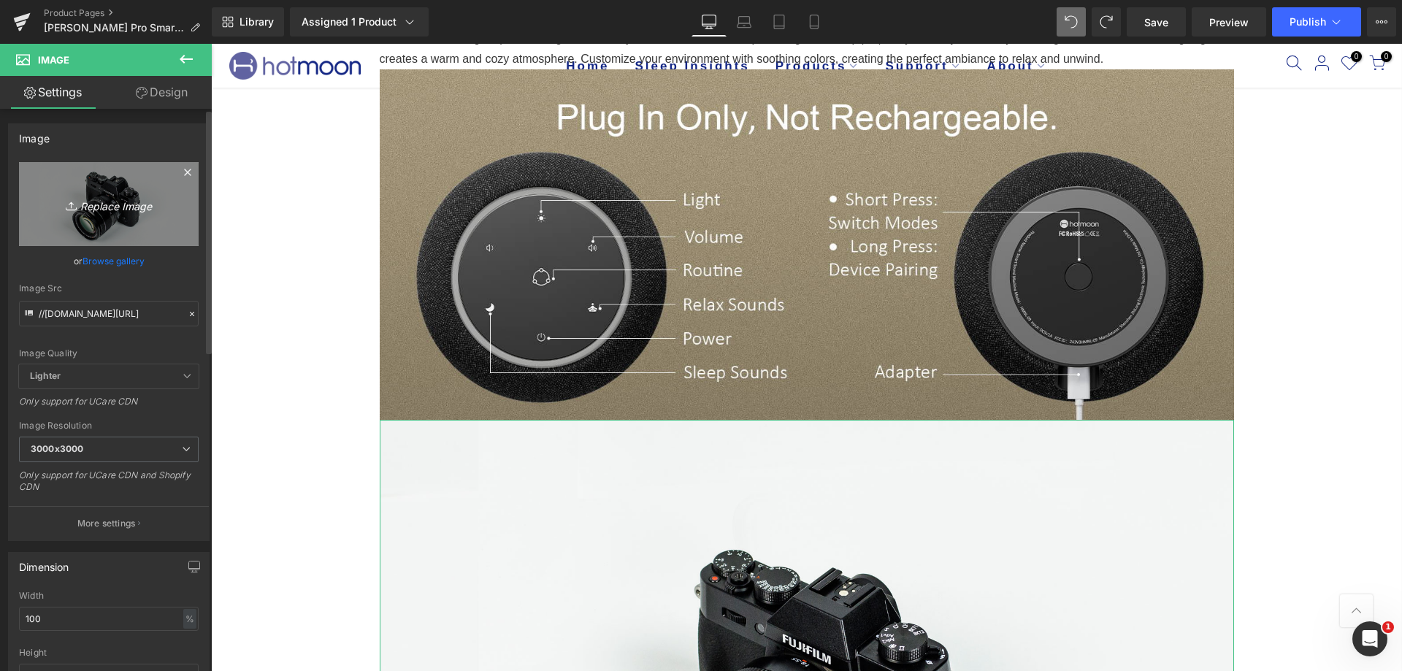
click at [120, 208] on icon "Replace Image" at bounding box center [108, 204] width 117 height 18
type input "C:\fakepath\A+15.png"
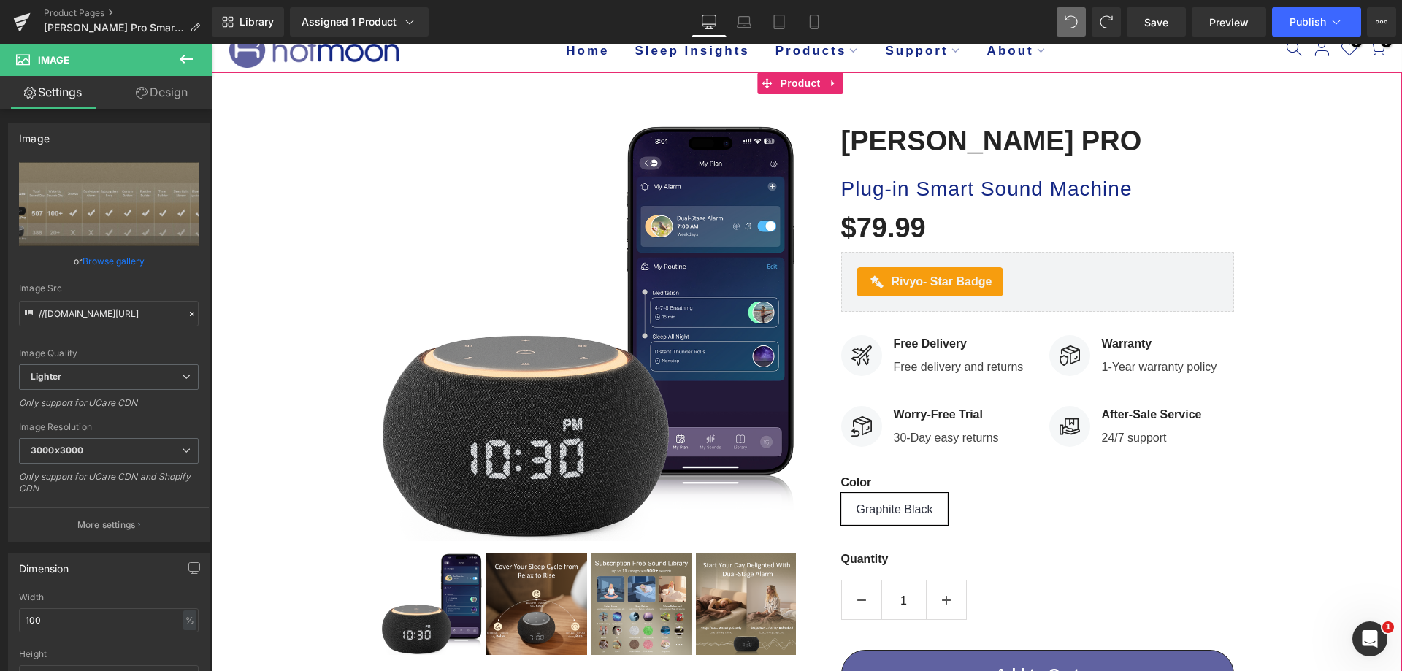
scroll to position [0, 0]
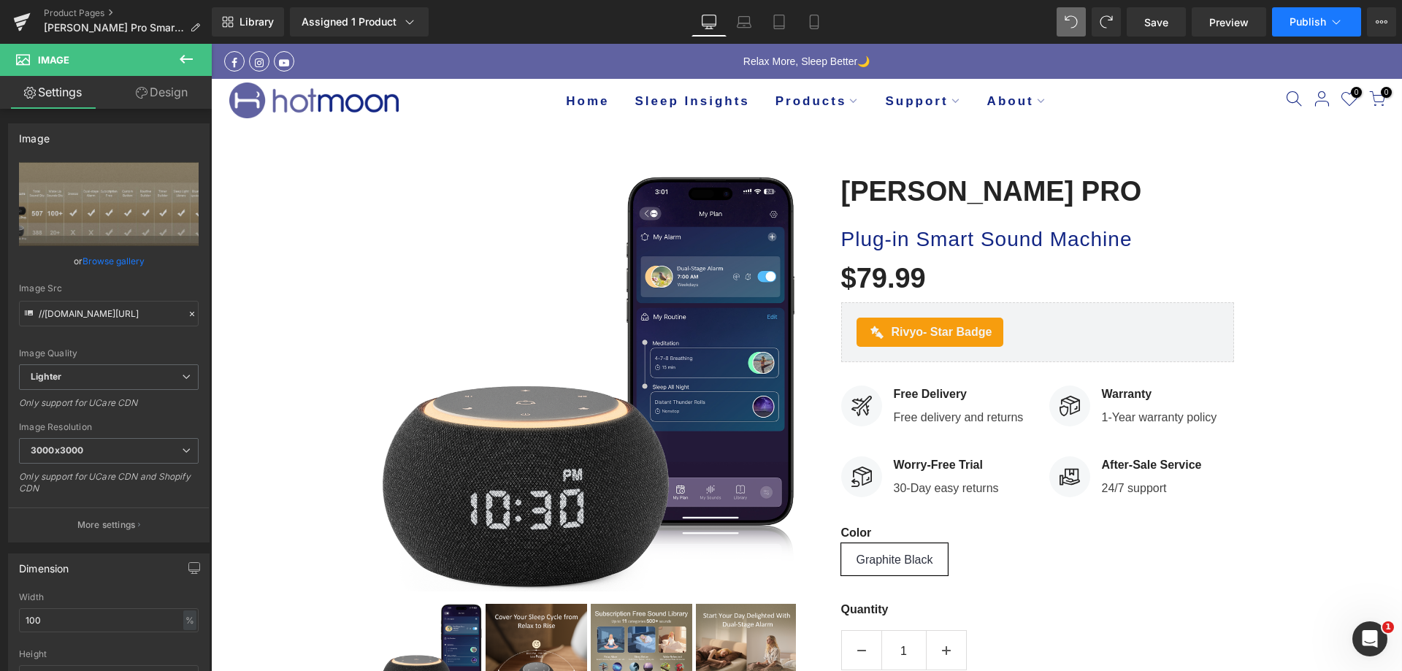
click at [1318, 26] on span "Publish" at bounding box center [1307, 22] width 37 height 12
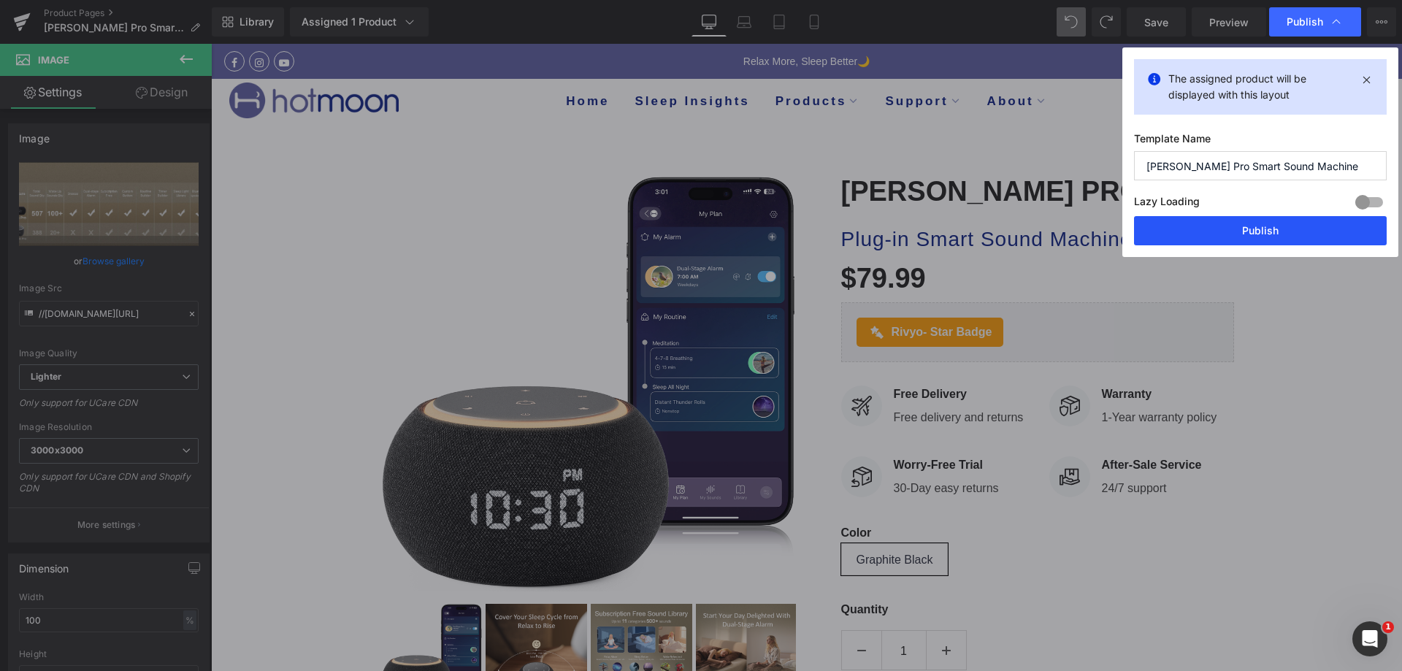
click at [1260, 226] on button "Publish" at bounding box center [1260, 230] width 253 height 29
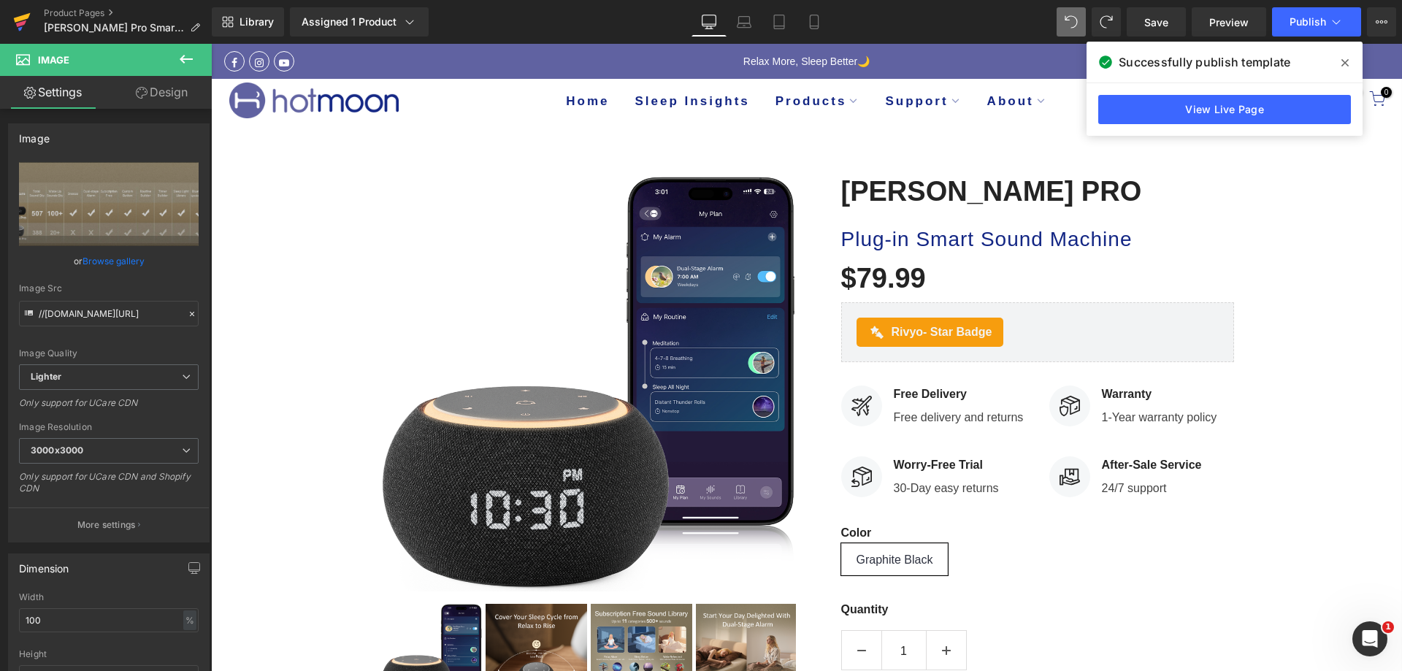
click at [29, 24] on icon at bounding box center [22, 22] width 18 height 37
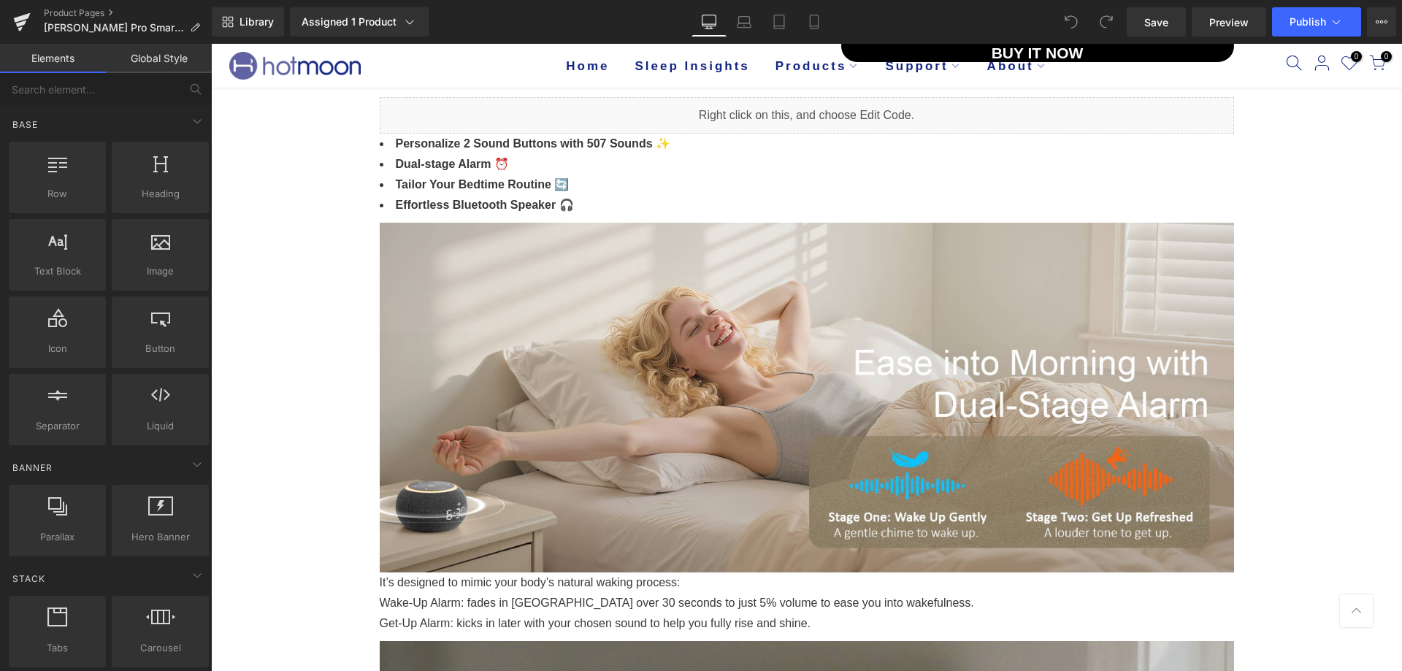
scroll to position [365, 0]
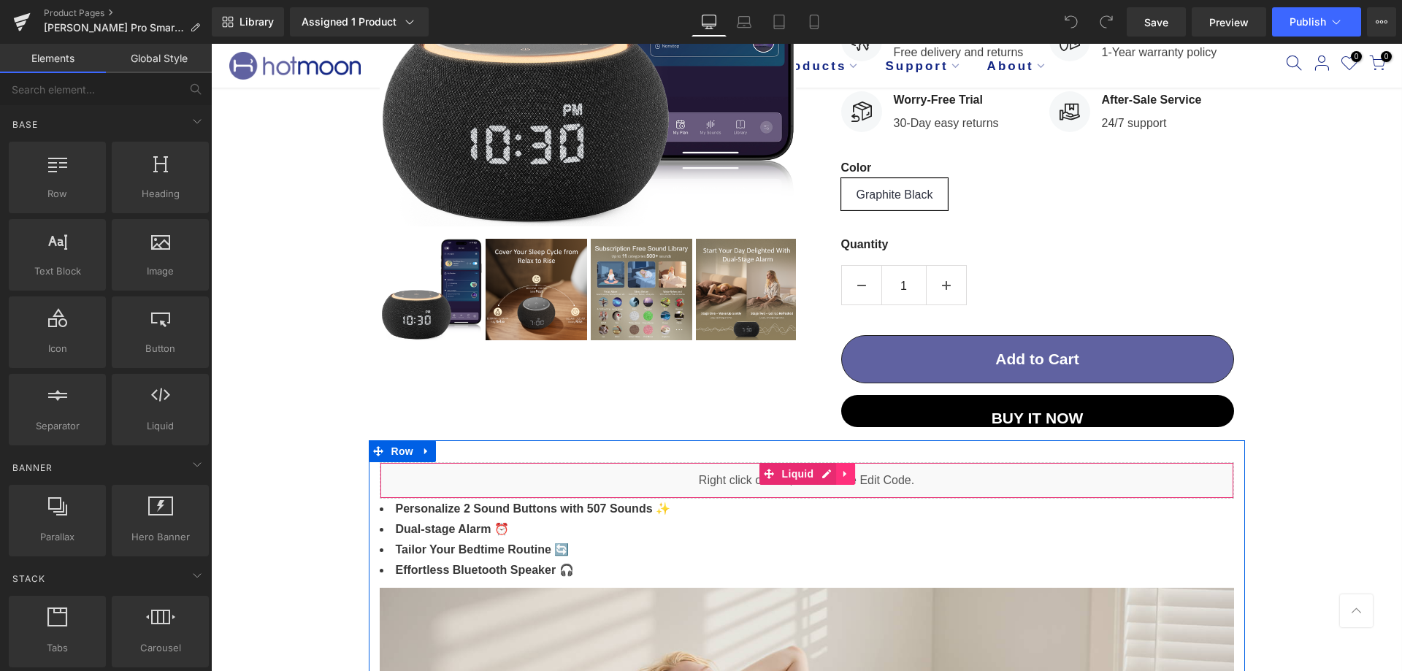
click at [841, 469] on icon at bounding box center [845, 473] width 10 height 11
click at [845, 469] on link at bounding box center [854, 474] width 19 height 22
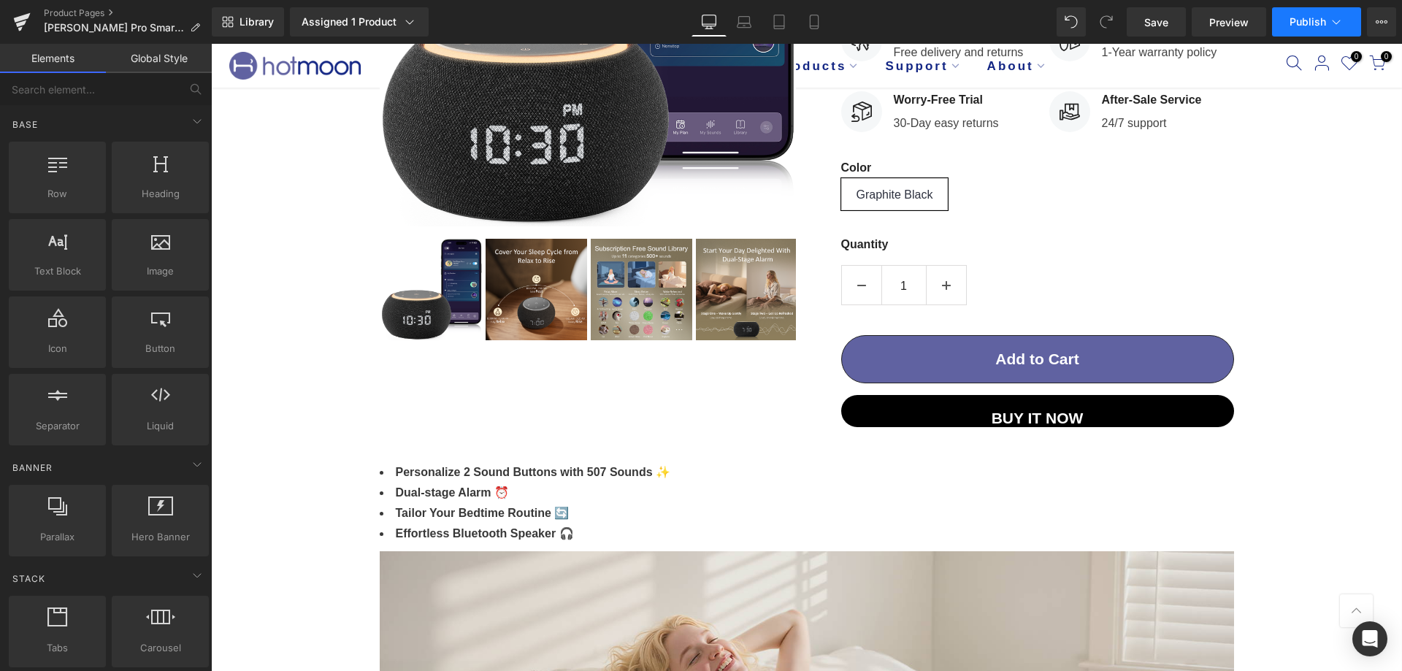
click at [1281, 26] on button "Publish" at bounding box center [1316, 21] width 89 height 29
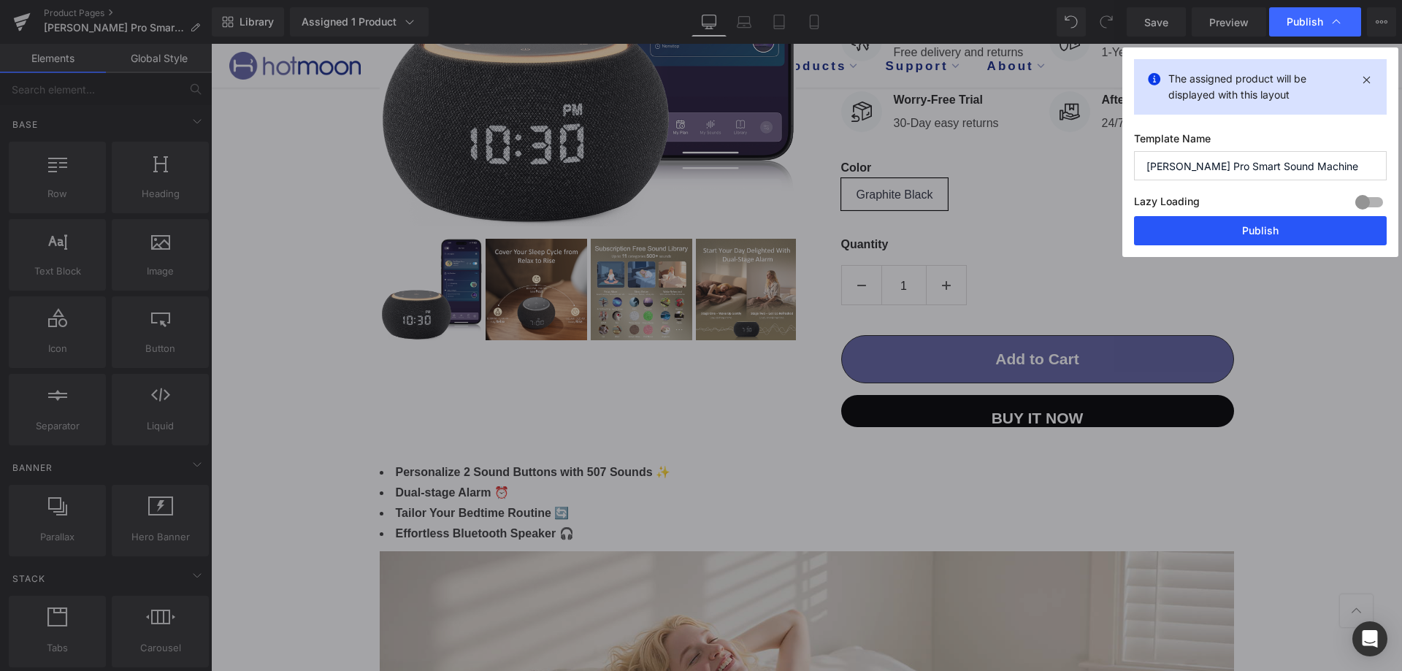
drag, startPoint x: 1239, startPoint y: 224, endPoint x: 1034, endPoint y: 123, distance: 228.2
click at [1239, 224] on button "Publish" at bounding box center [1260, 230] width 253 height 29
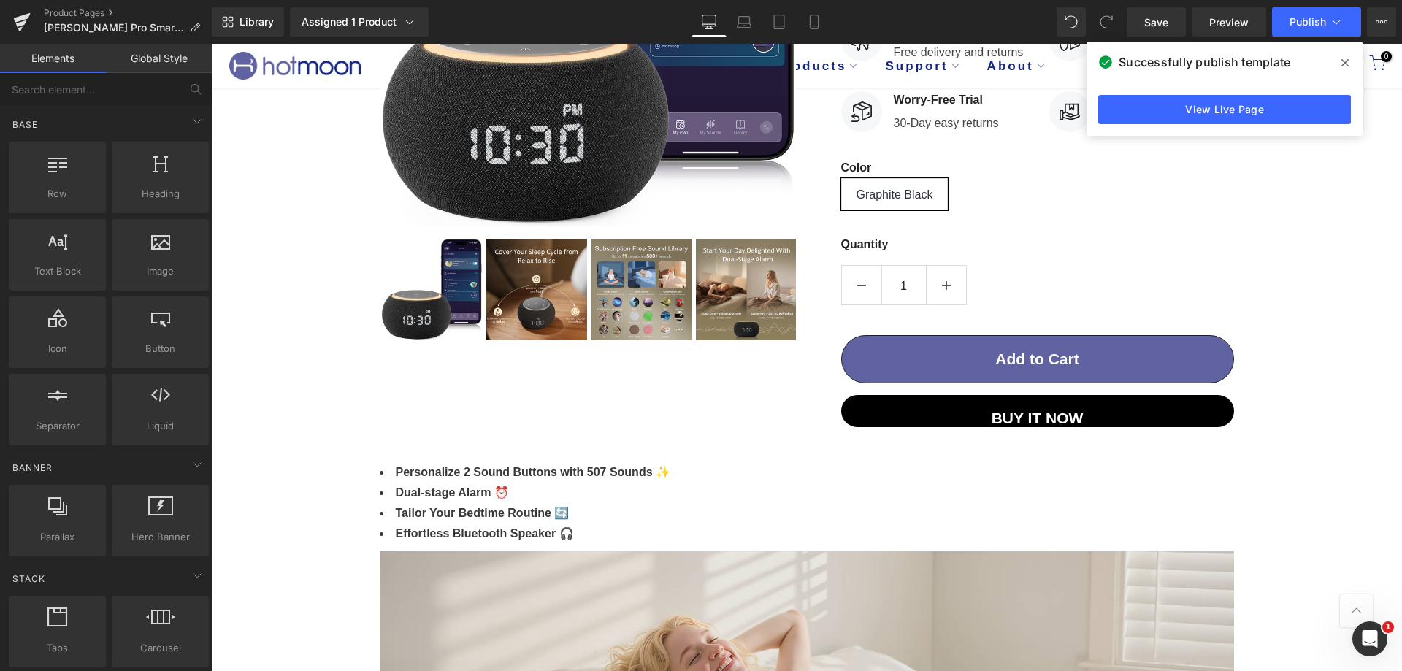
click at [1340, 63] on span at bounding box center [1344, 62] width 23 height 23
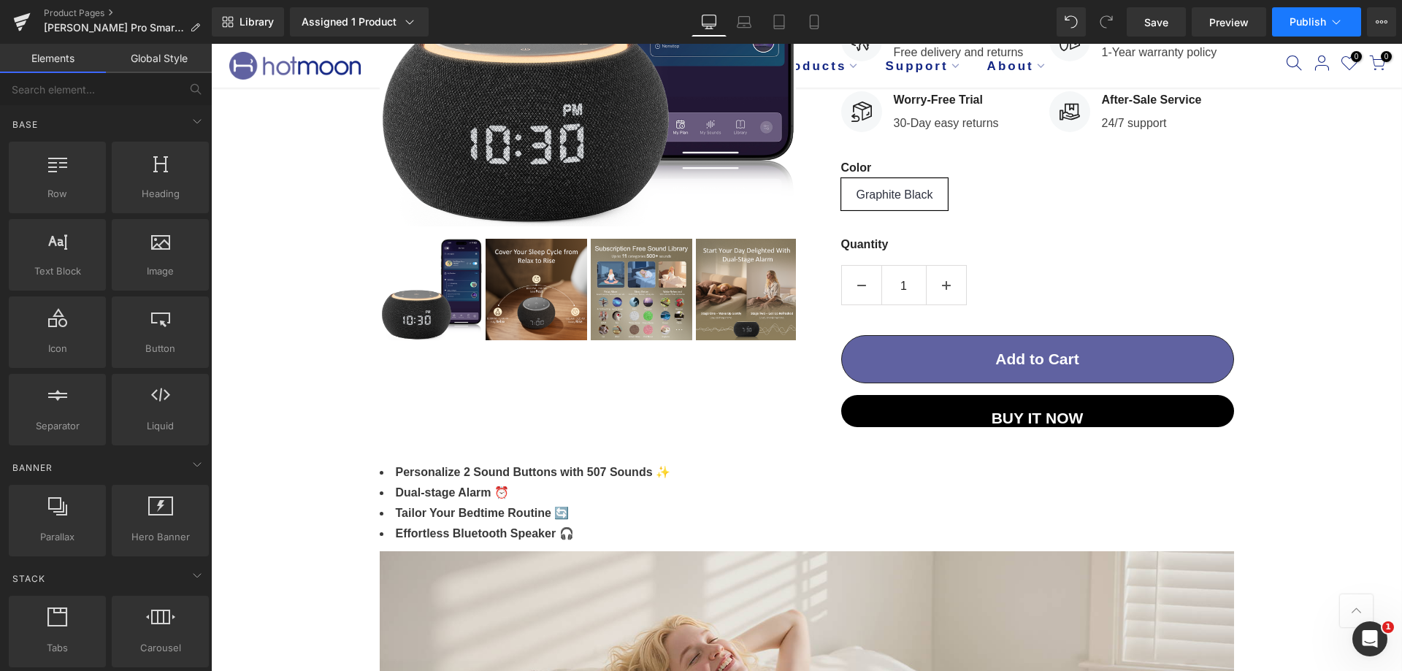
click at [1329, 20] on icon at bounding box center [1336, 22] width 15 height 15
click at [14, 24] on icon at bounding box center [22, 22] width 18 height 37
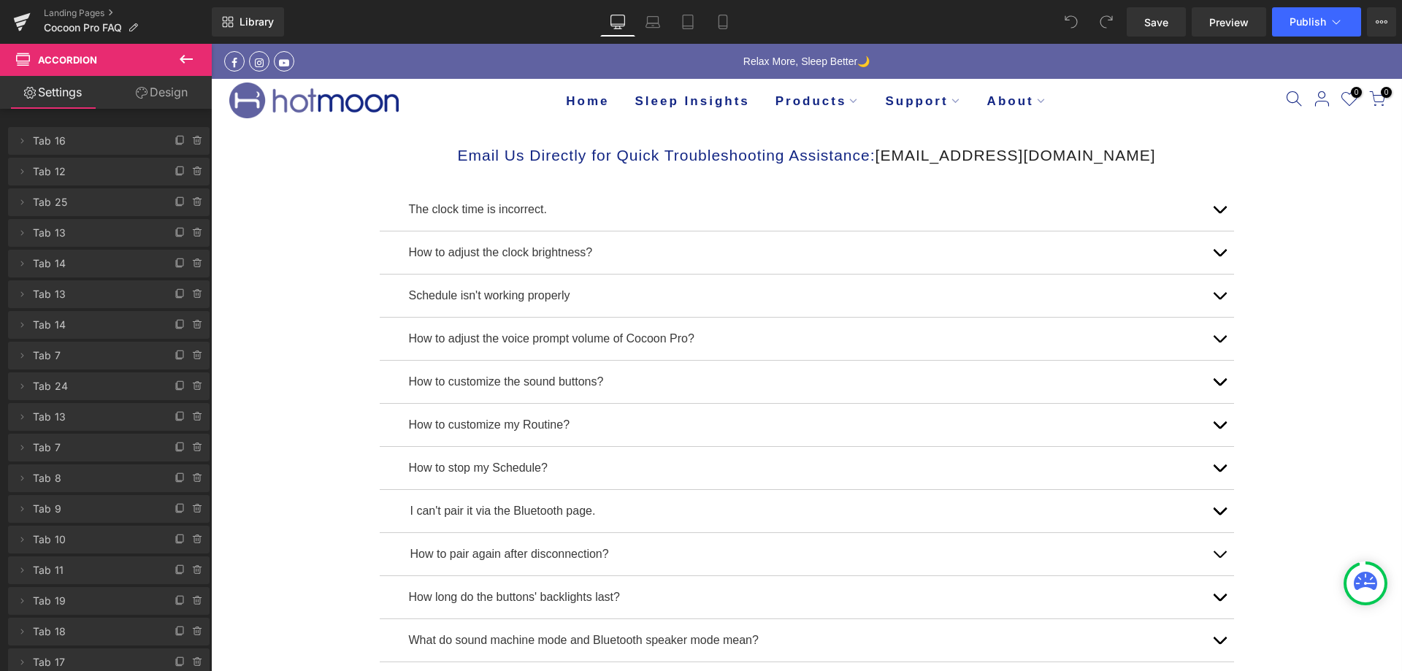
click at [183, 57] on icon at bounding box center [186, 59] width 13 height 9
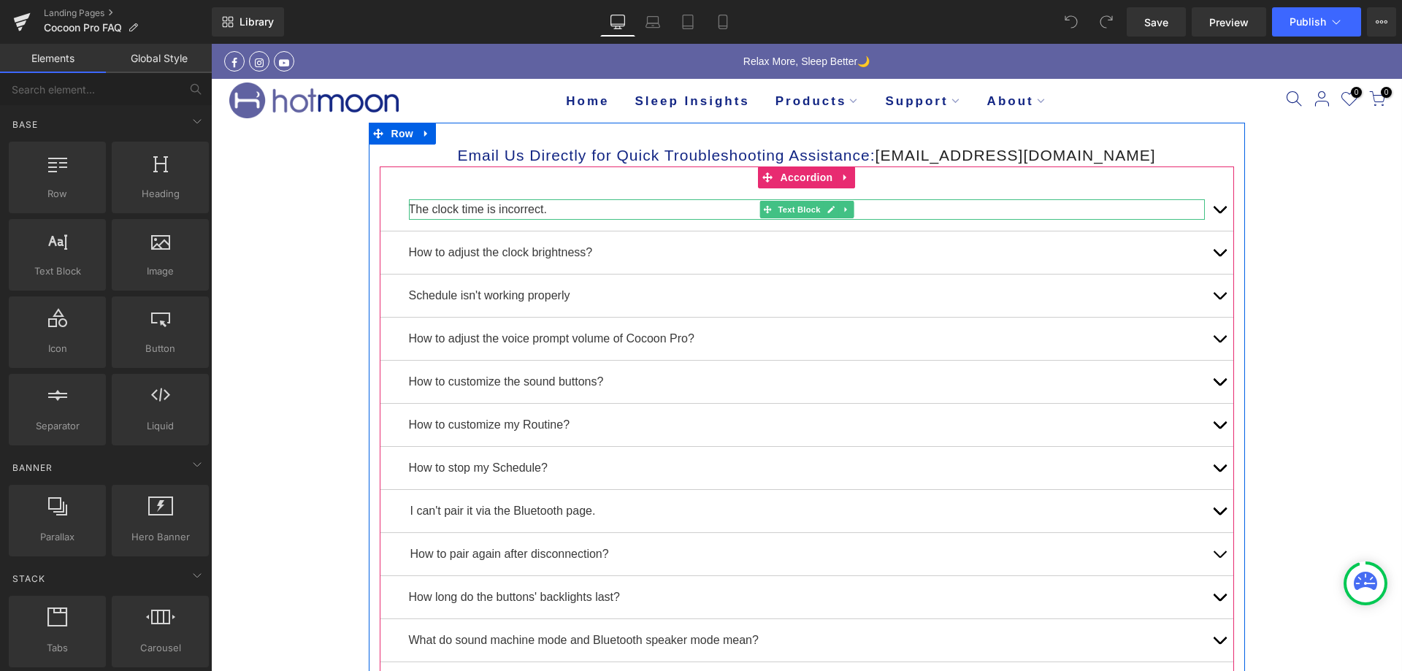
click at [465, 215] on p "The clock time is incorrect." at bounding box center [807, 209] width 796 height 20
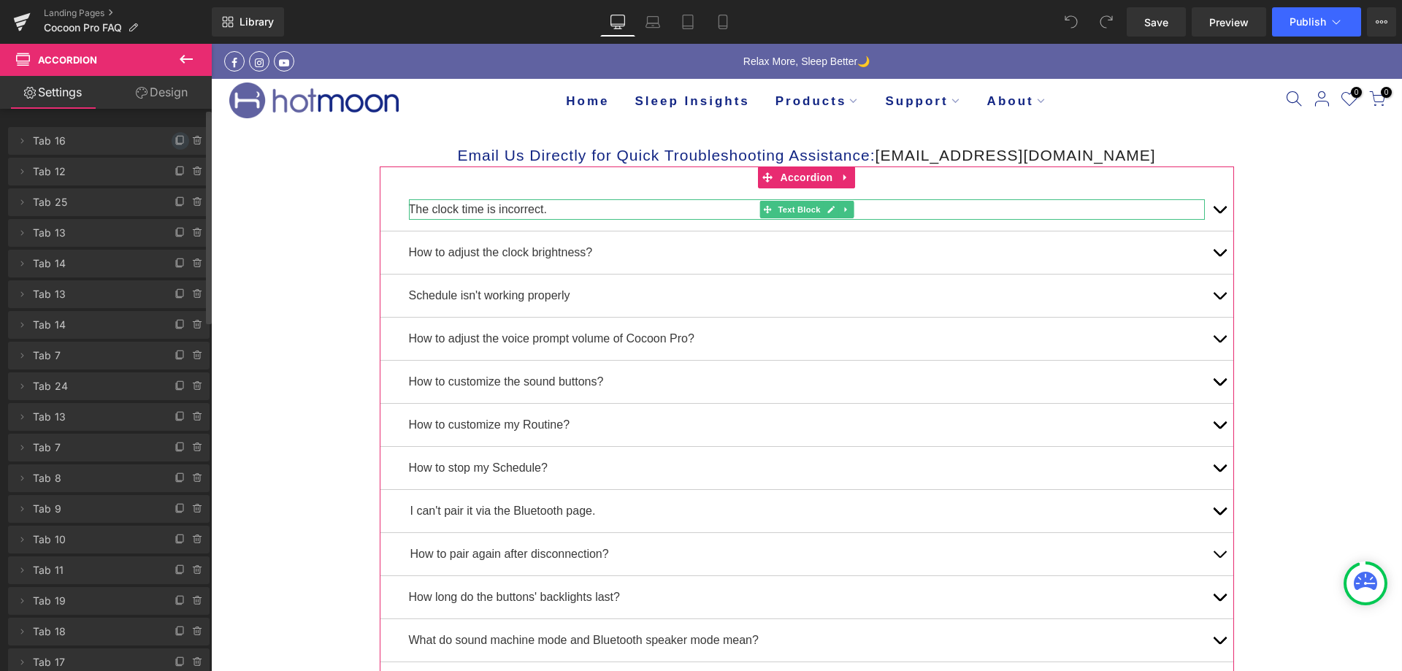
click at [174, 141] on icon at bounding box center [180, 141] width 12 height 12
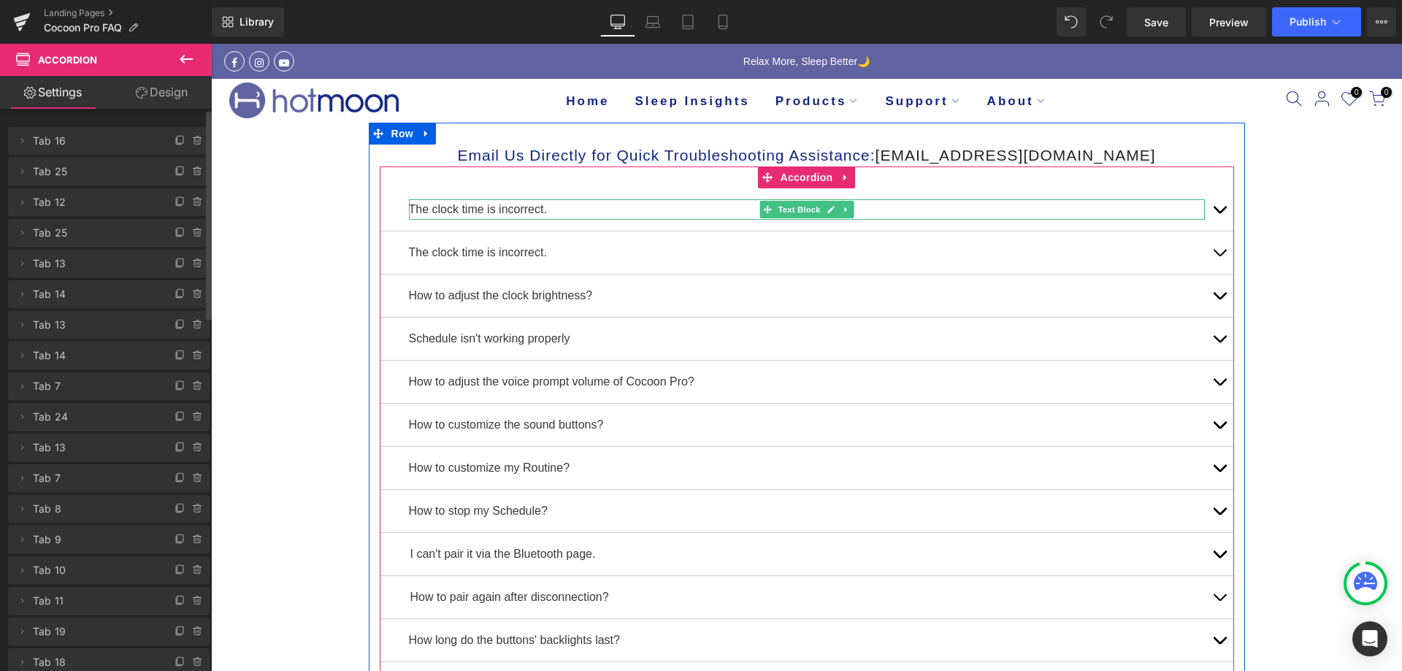
click at [451, 206] on p "The clock time is incorrect." at bounding box center [807, 209] width 796 height 20
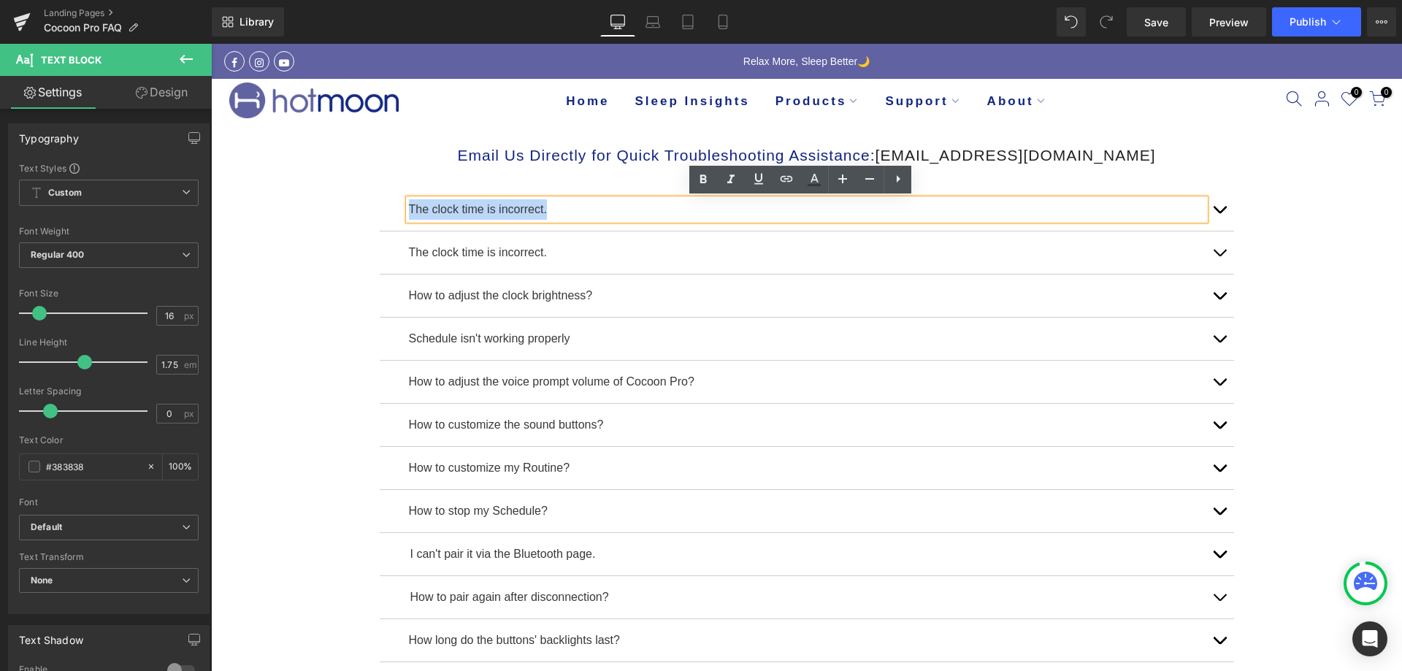
drag, startPoint x: 552, startPoint y: 210, endPoint x: 369, endPoint y: 220, distance: 182.8
copy p "The clock time is incorrect."
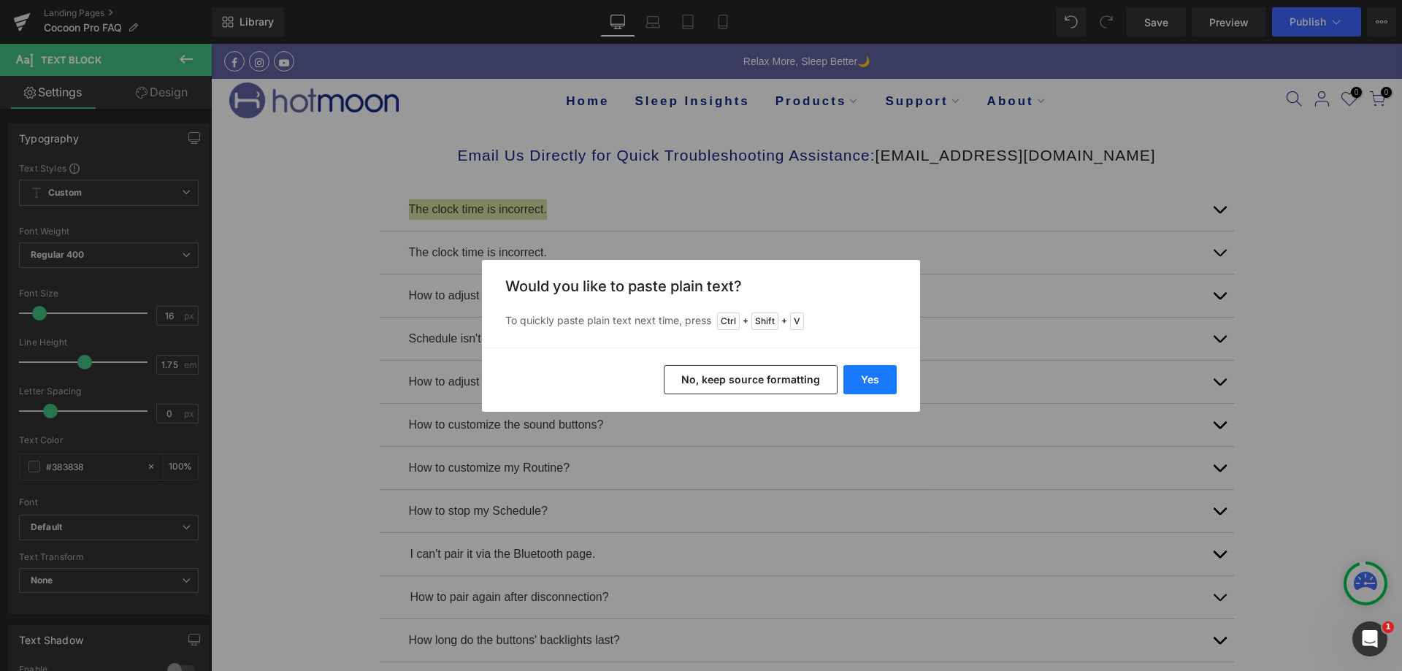
click at [877, 388] on button "Yes" at bounding box center [869, 379] width 53 height 29
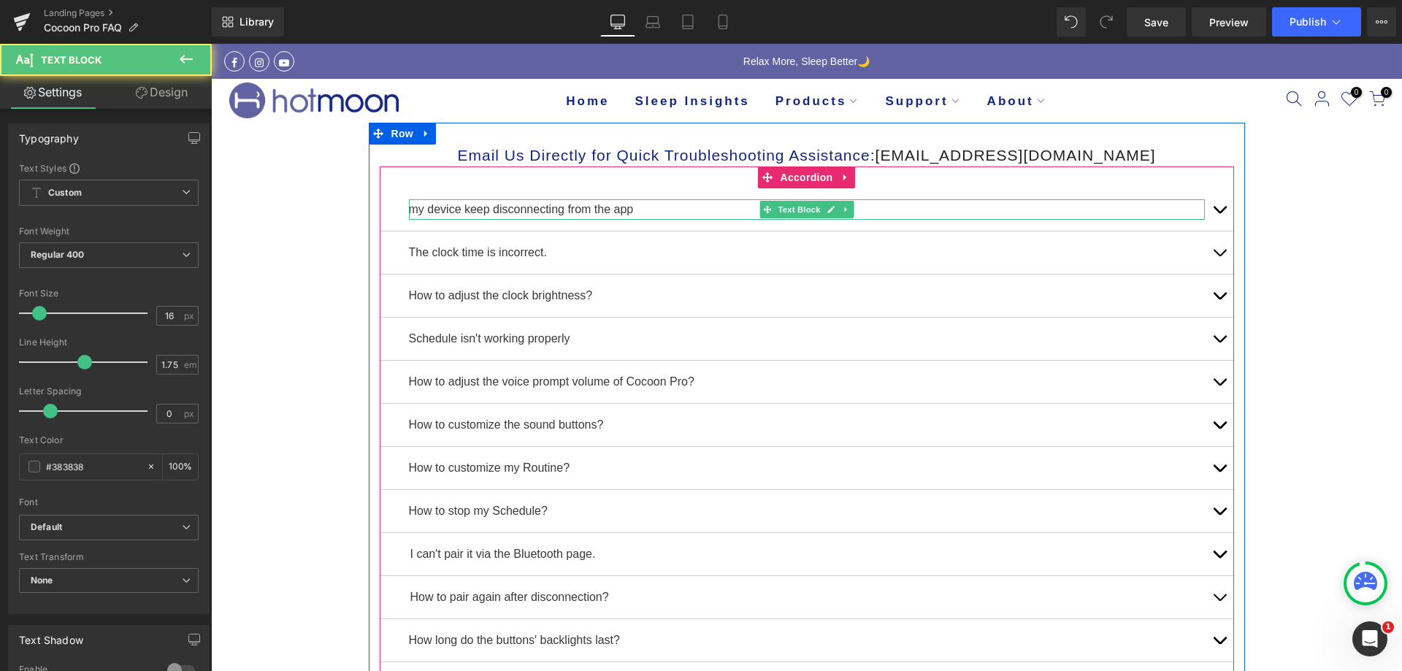
click at [413, 211] on p "my device keep disconnecting from the app" at bounding box center [807, 209] width 796 height 20
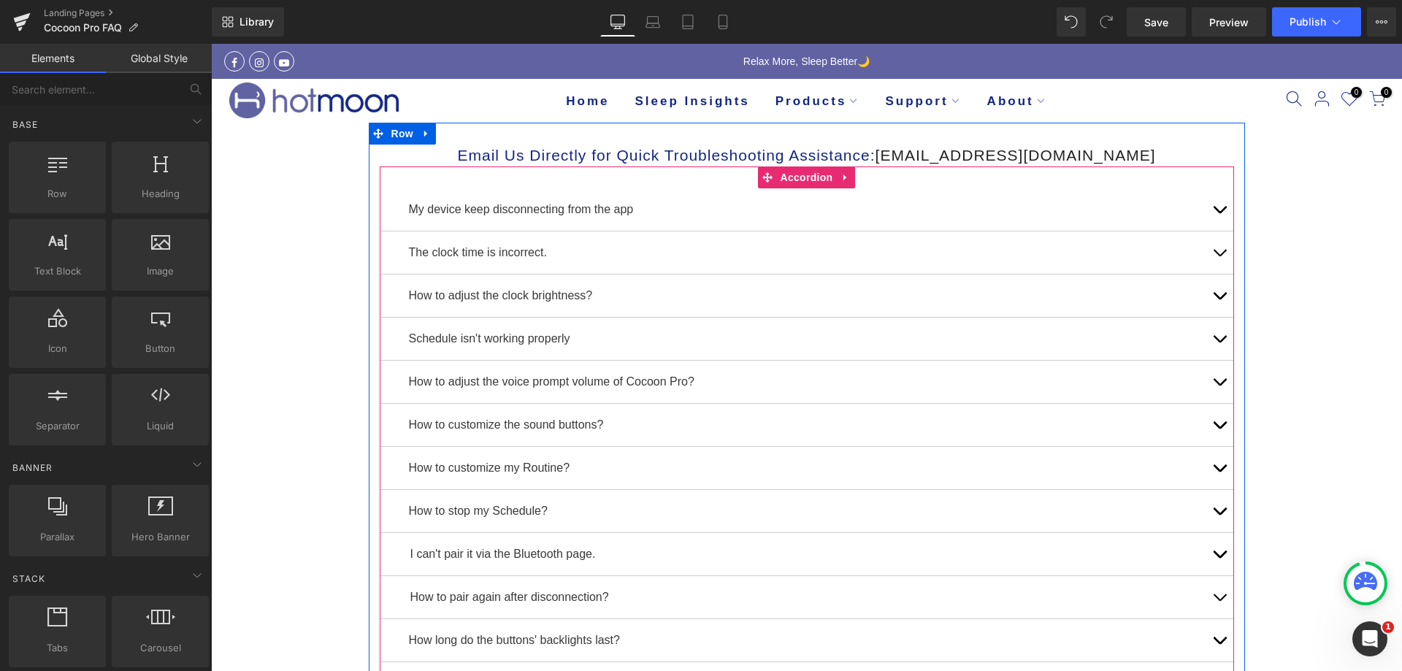
click at [1210, 207] on button "button" at bounding box center [1219, 209] width 29 height 42
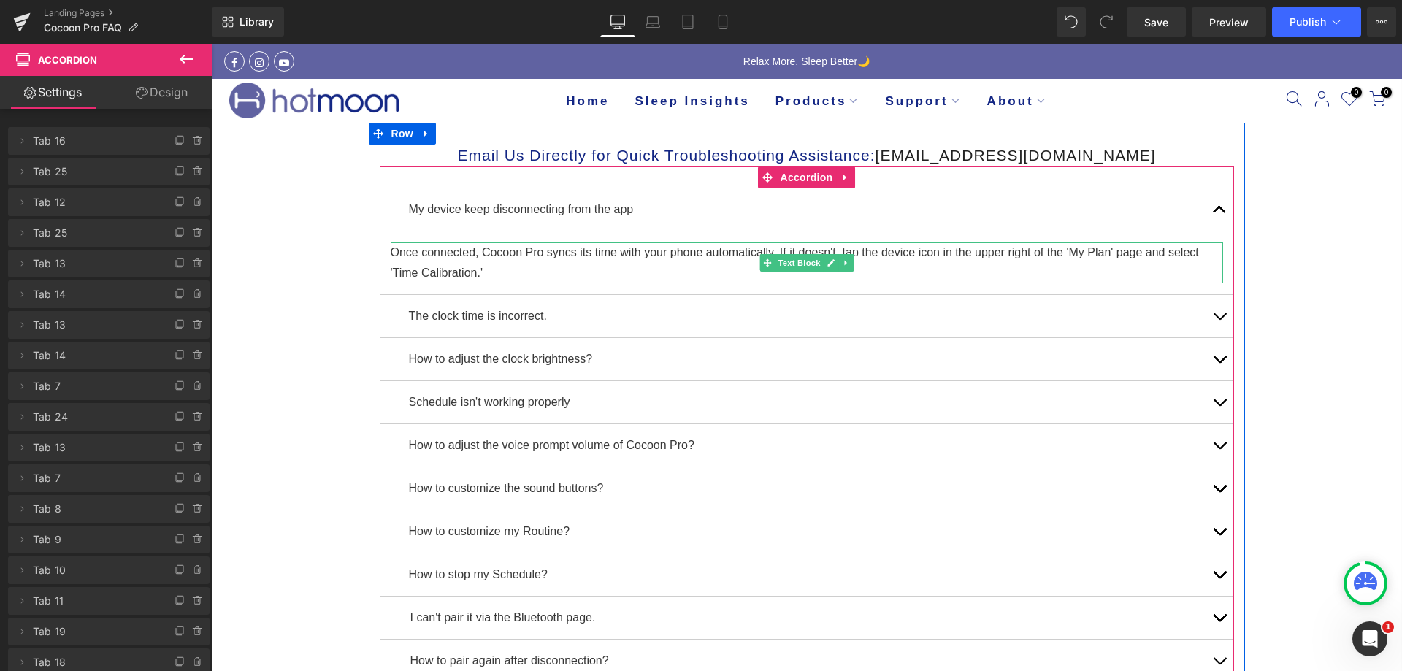
click at [533, 268] on p "Once connected, Cocoon Pro syncs its time with your phone automatically. If it …" at bounding box center [807, 262] width 832 height 41
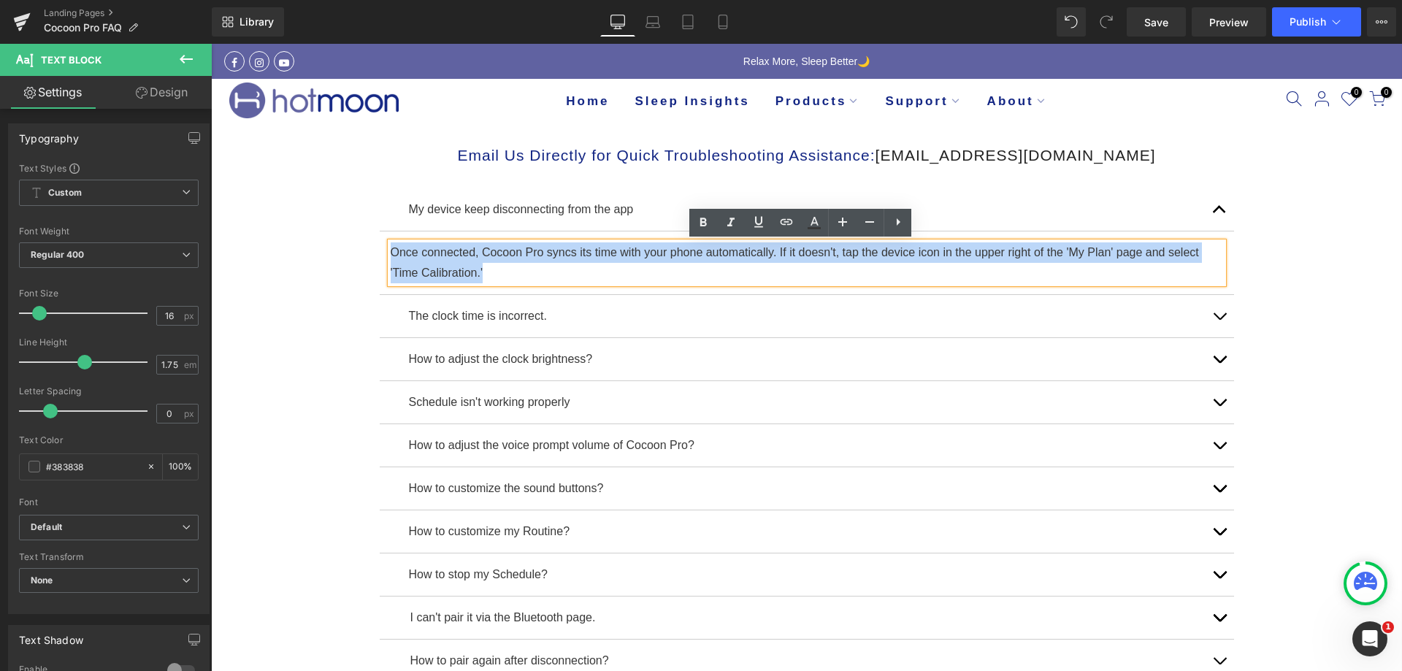
drag, startPoint x: 492, startPoint y: 268, endPoint x: 372, endPoint y: 239, distance: 123.9
copy p "Once connected, Cocoon Pro syncs its time with your phone automatically. If it …"
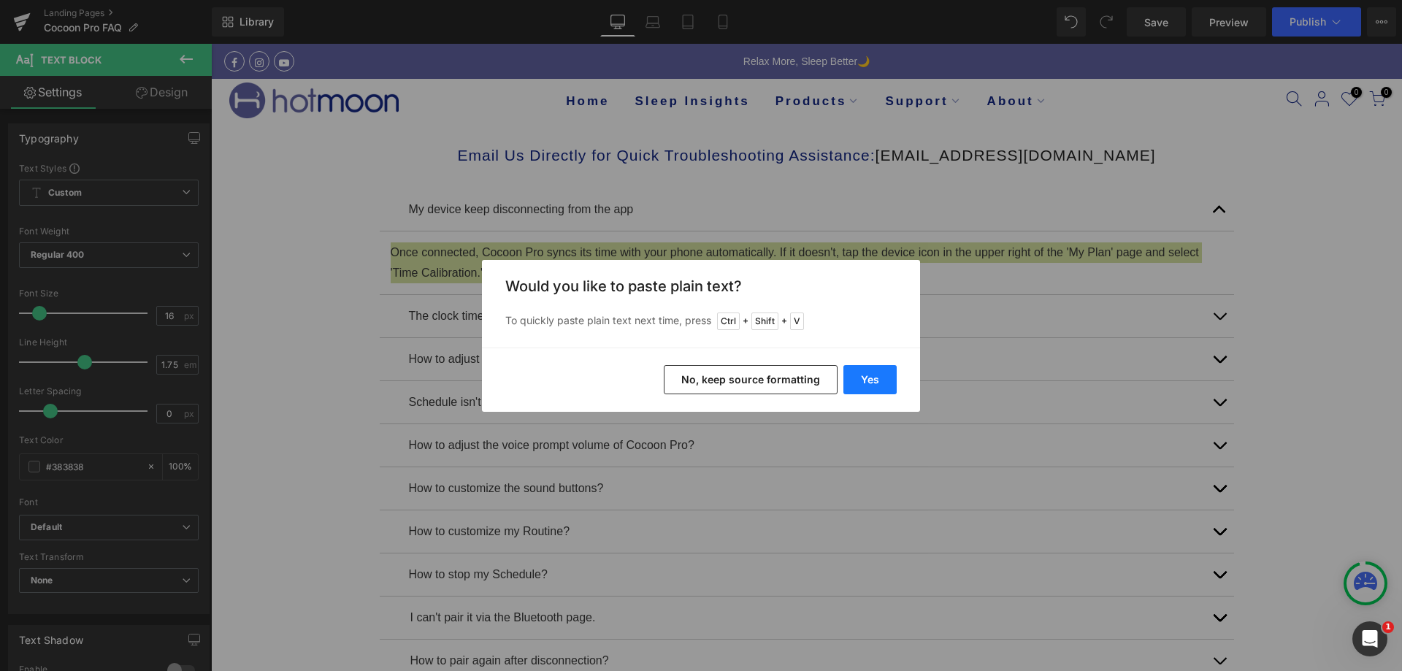
click at [875, 383] on button "Yes" at bounding box center [869, 379] width 53 height 29
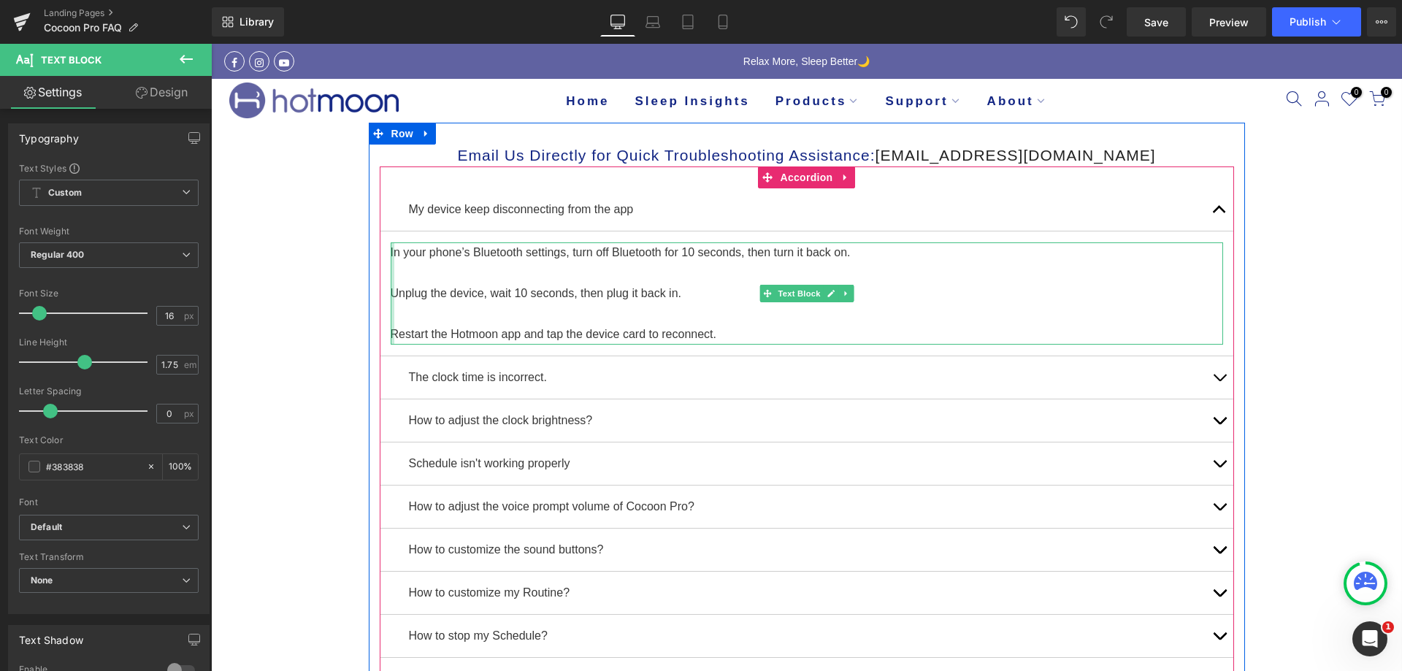
click at [391, 252] on div at bounding box center [393, 293] width 4 height 102
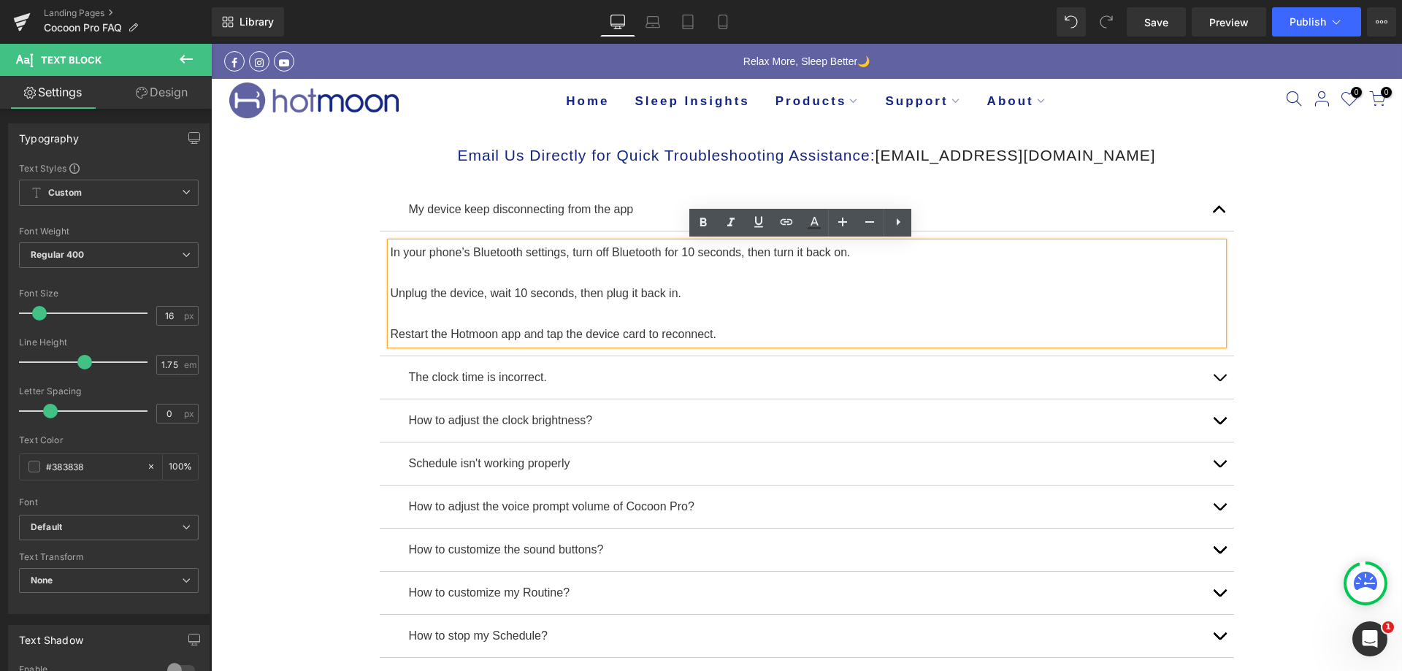
click at [395, 255] on p "In your phone’s Bluetooth settings, turn off Bluetooth for 10 seconds, then tur…" at bounding box center [807, 252] width 832 height 20
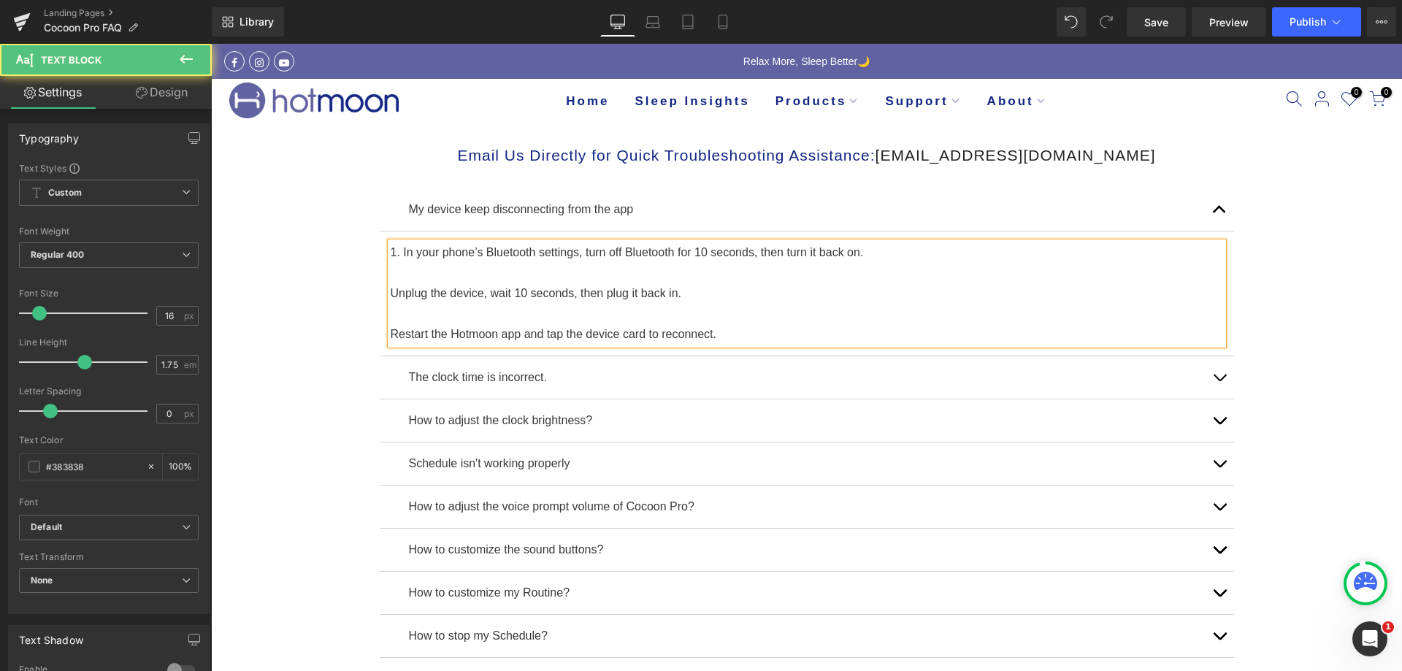
click at [401, 274] on p at bounding box center [807, 273] width 832 height 20
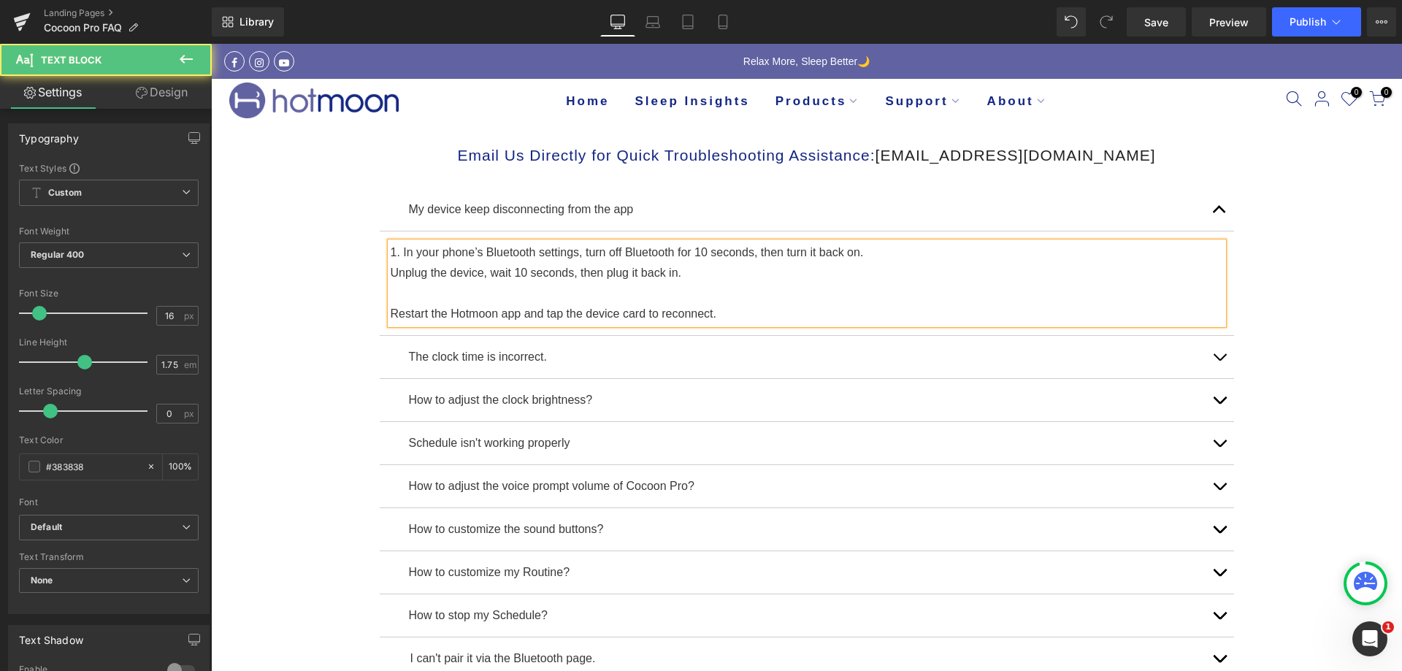
click at [391, 271] on p "Unplug the device, wait 10 seconds, then plug it back in." at bounding box center [807, 273] width 832 height 20
click at [391, 297] on p at bounding box center [807, 293] width 832 height 20
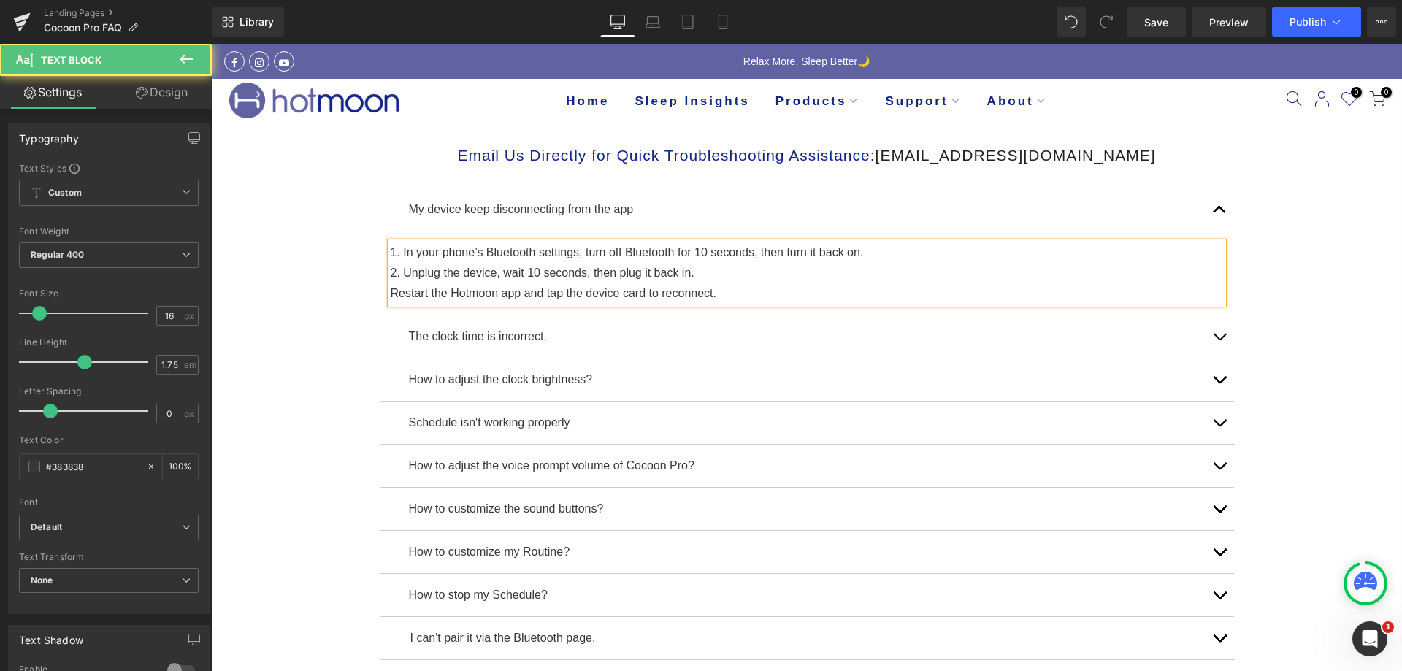
click at [391, 295] on p "Restart the Hotmoon app and tap the device card to reconnect." at bounding box center [807, 293] width 832 height 20
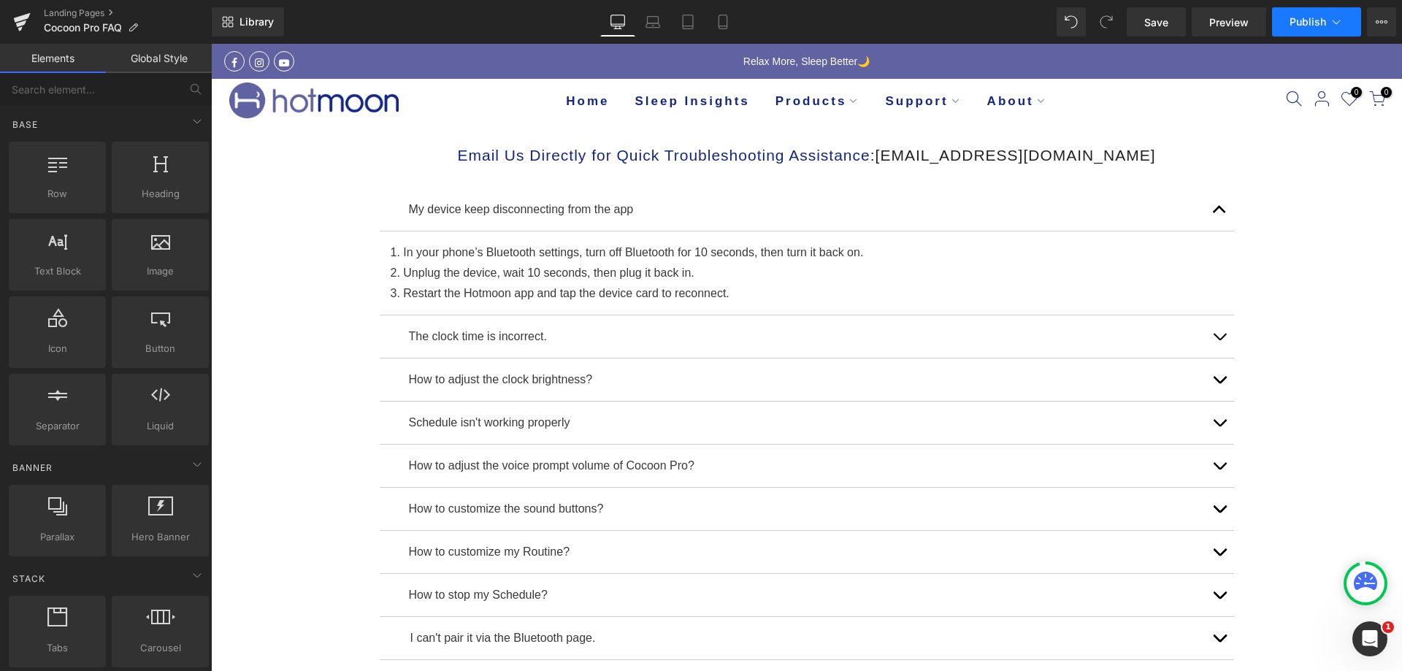
click at [1289, 18] on button "Publish" at bounding box center [1316, 21] width 89 height 29
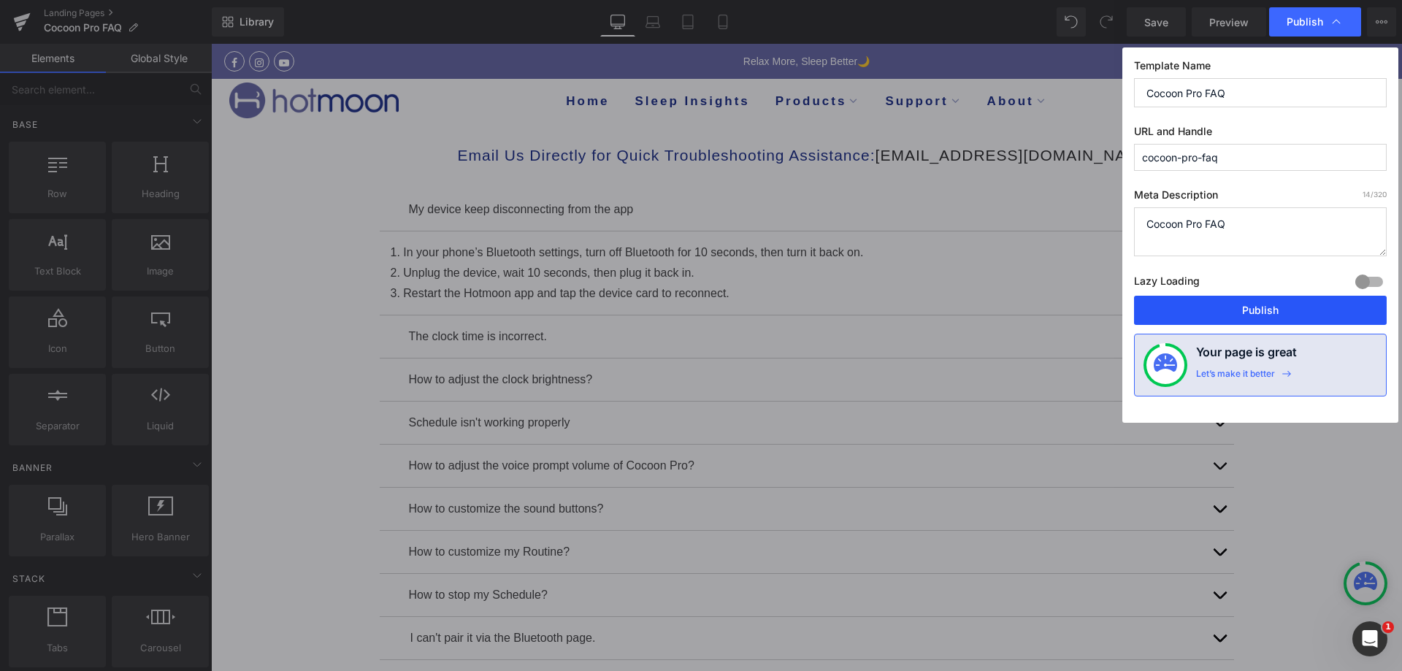
click at [1267, 299] on button "Publish" at bounding box center [1260, 310] width 253 height 29
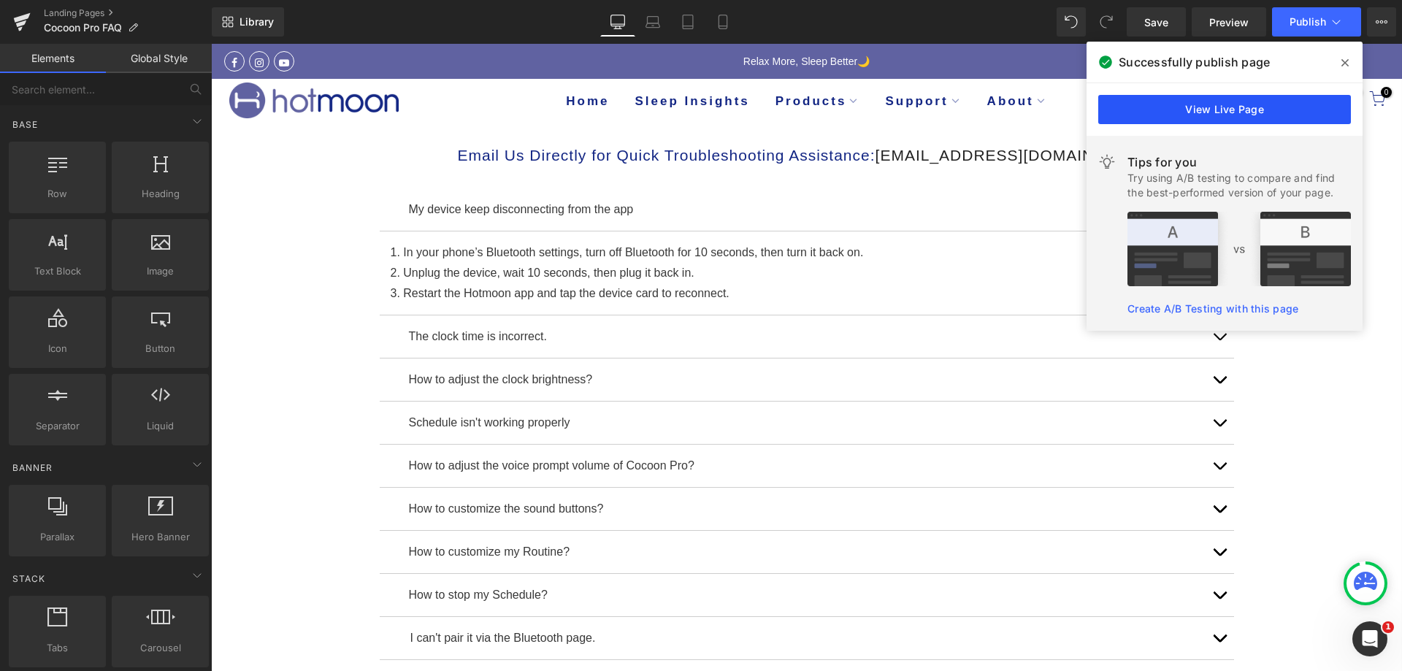
click at [1181, 101] on link "View Live Page" at bounding box center [1224, 109] width 253 height 29
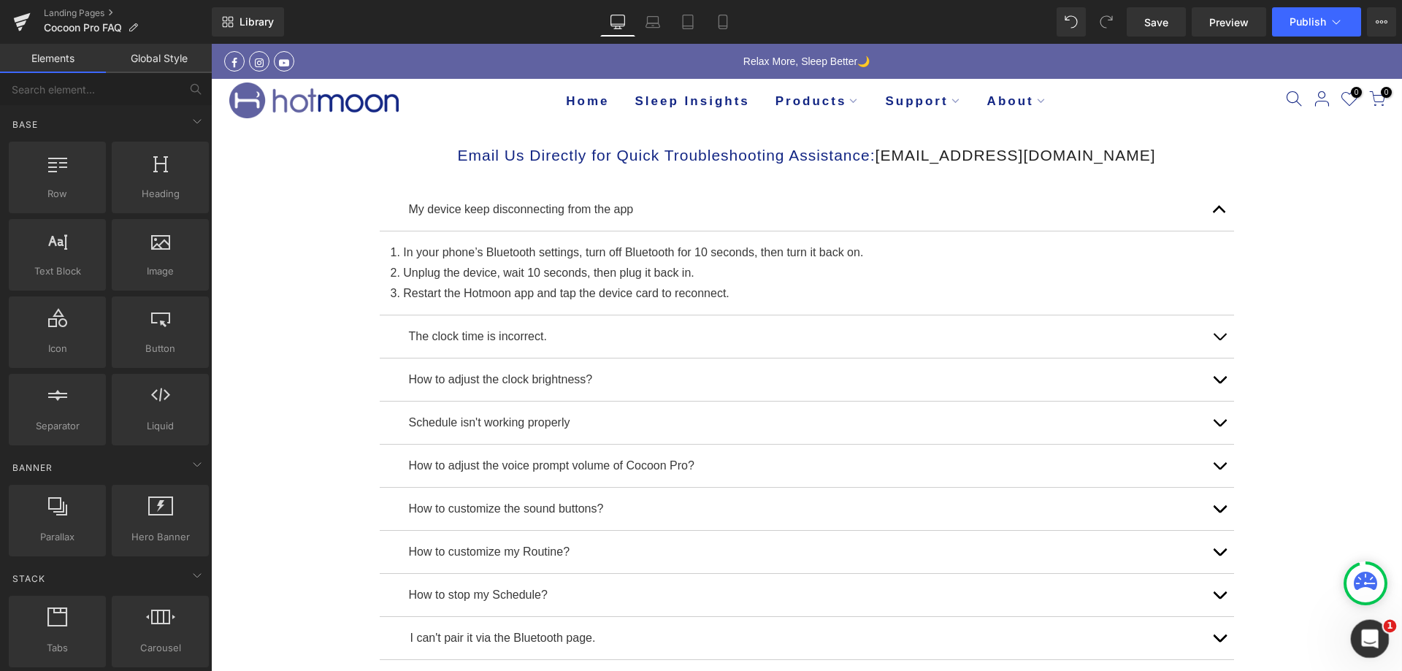
click at [1359, 620] on div "打开 Intercom Messenger" at bounding box center [1367, 637] width 48 height 48
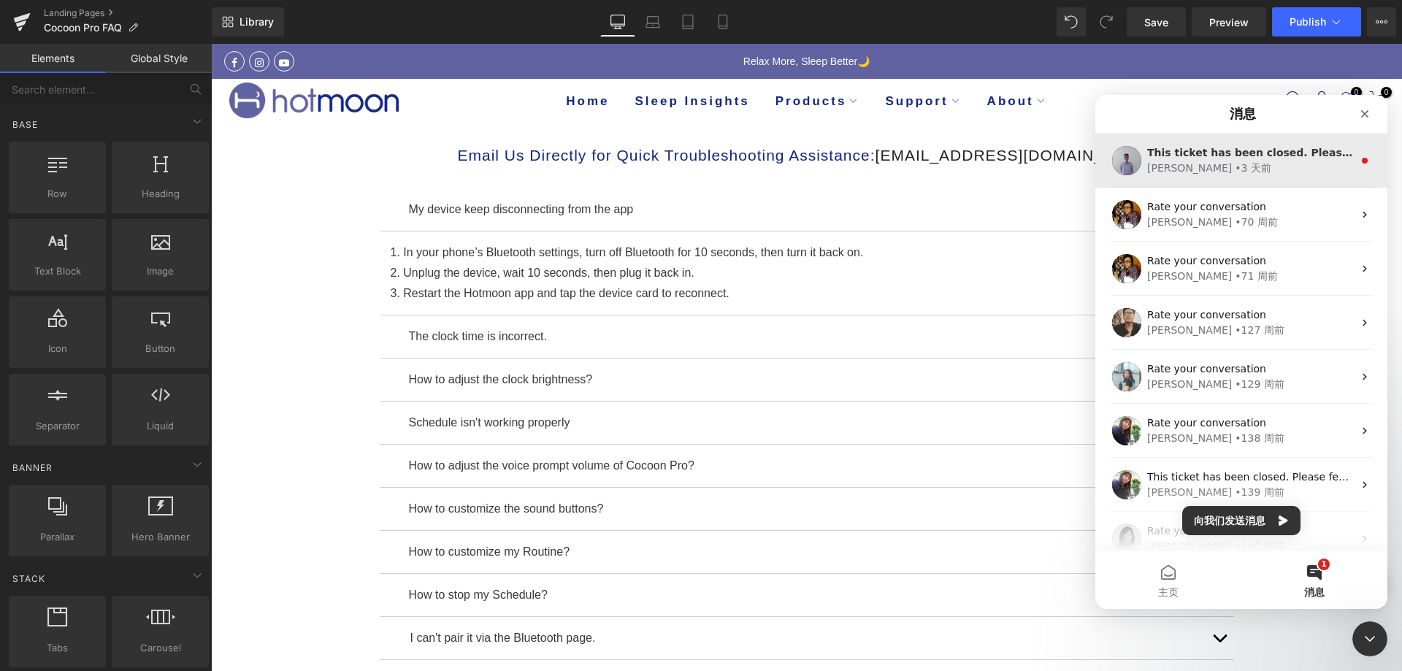
click at [1304, 170] on div "Brad • 3 天前" at bounding box center [1250, 168] width 206 height 15
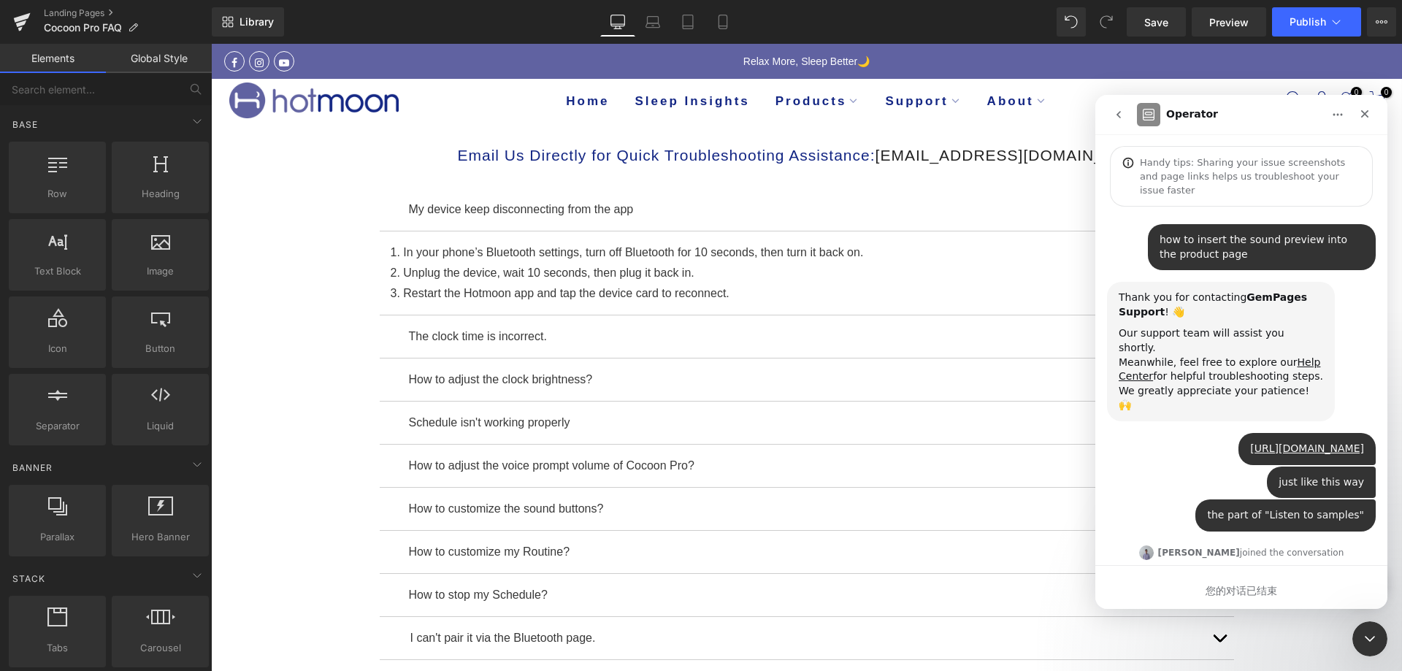
scroll to position [2, 0]
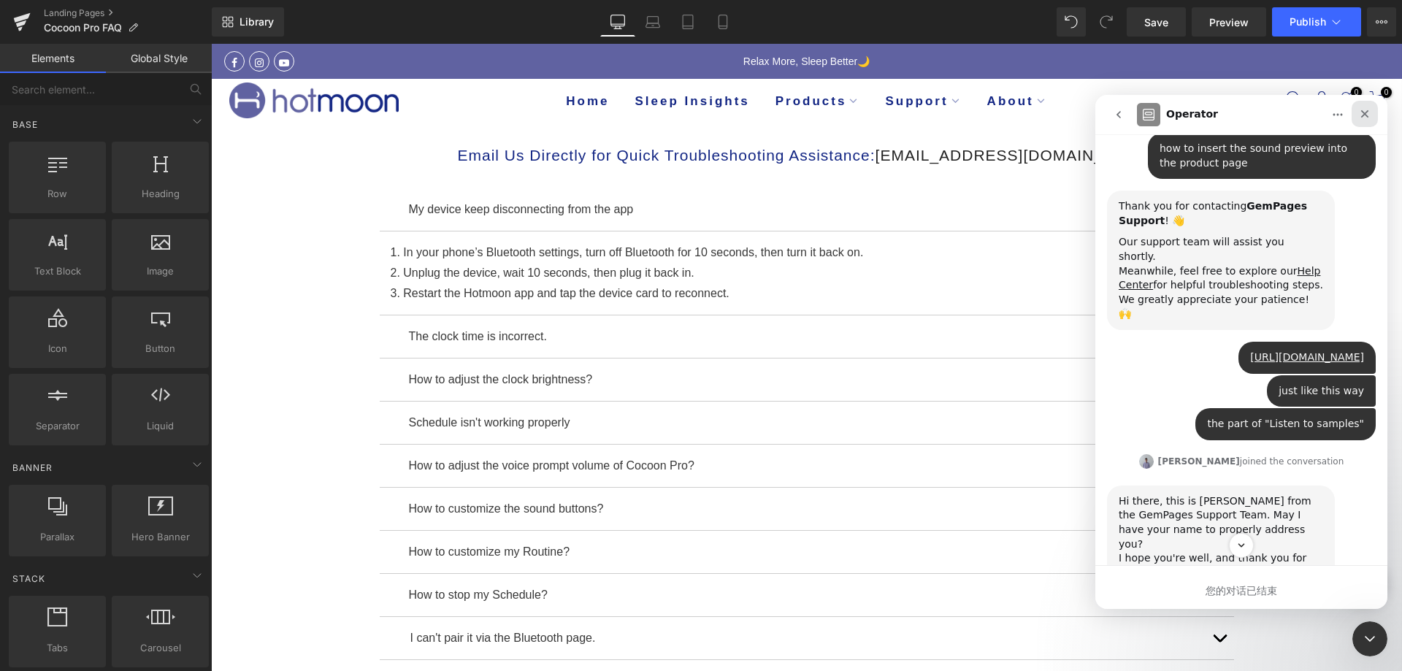
click at [1359, 114] on icon "关闭" at bounding box center [1365, 114] width 12 height 12
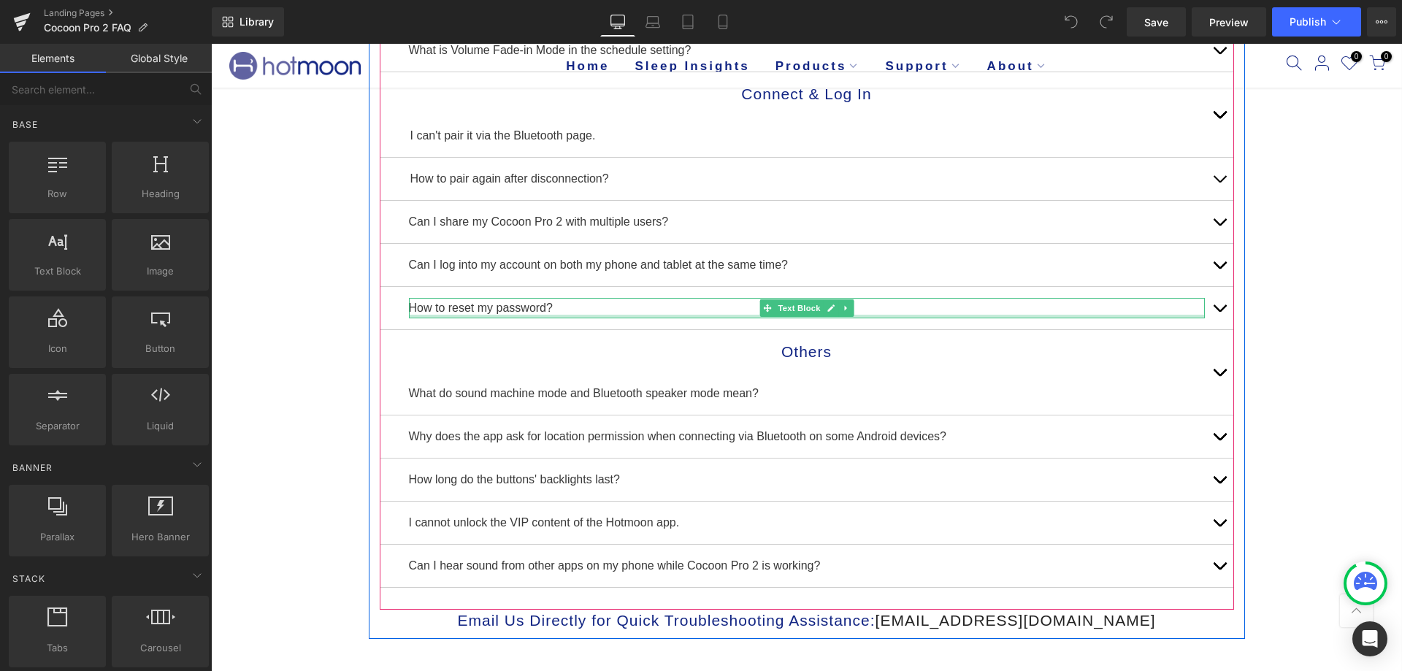
scroll to position [730, 0]
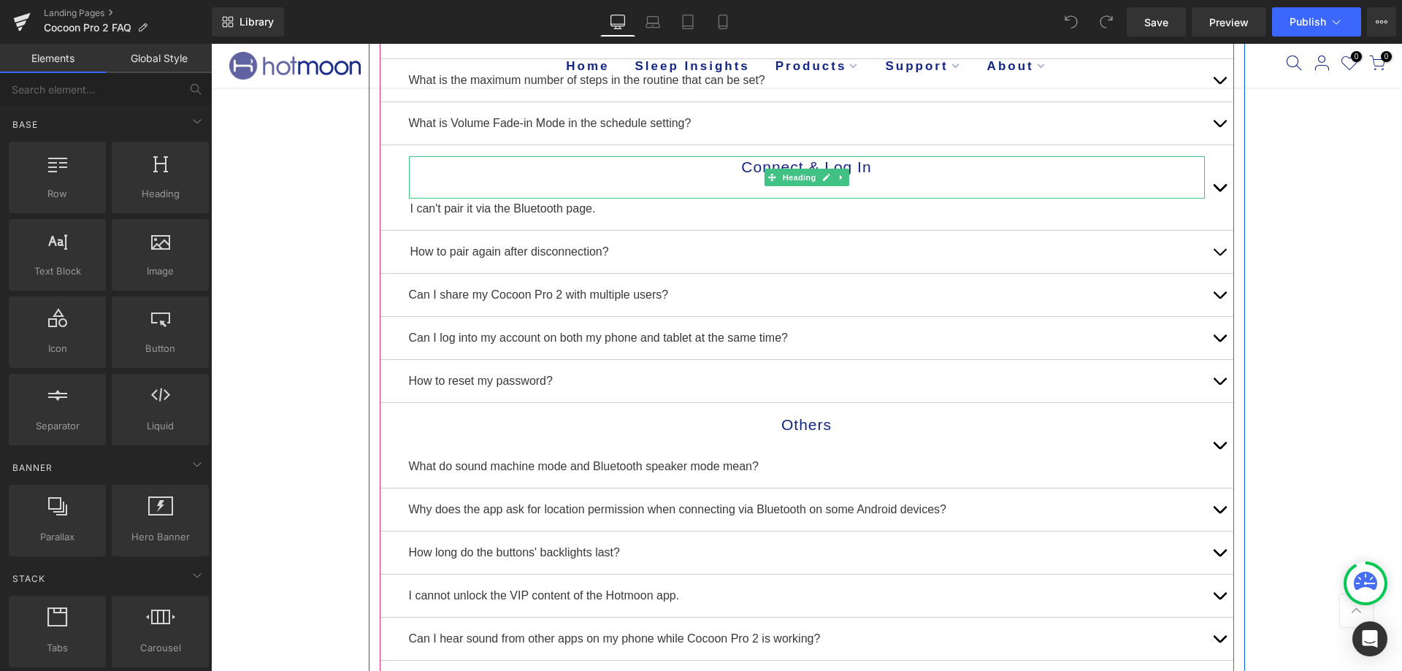
click at [669, 166] on h1 "Connect & Log In" at bounding box center [807, 167] width 796 height 22
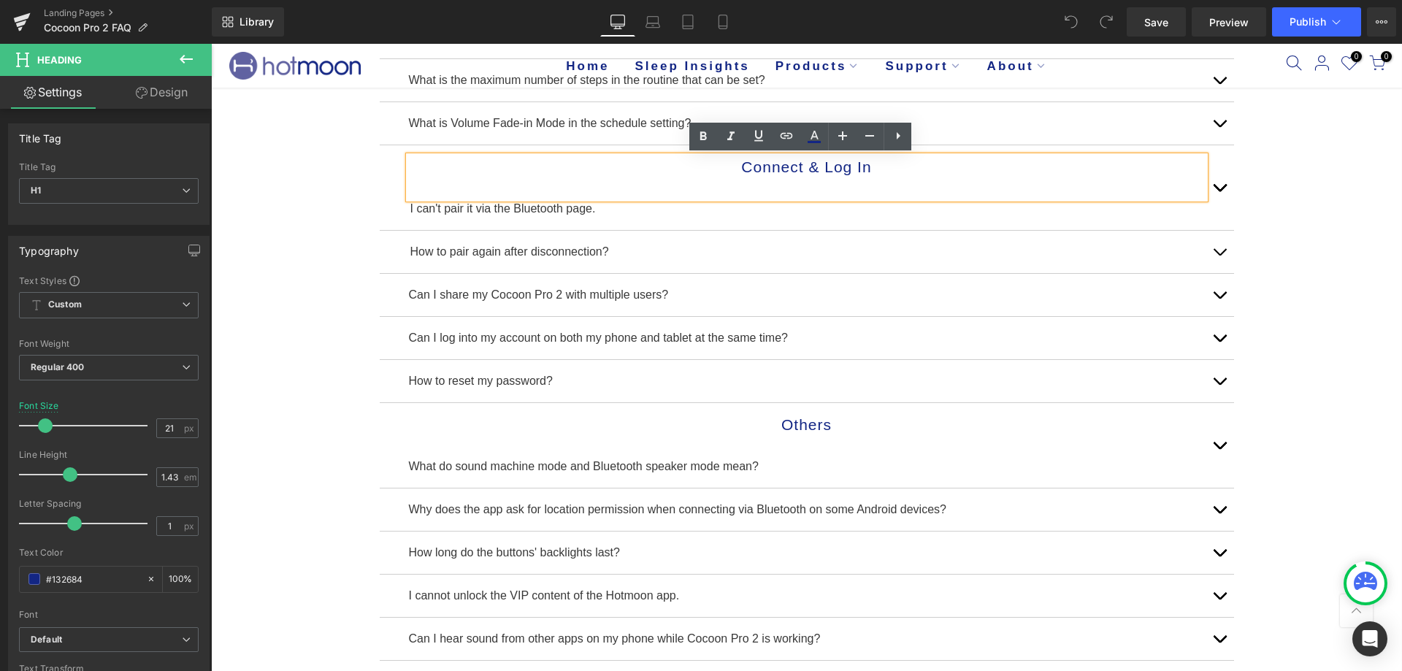
click at [339, 171] on div "Email Us Directly for Quick Troubleshooting Assistance: support@hotmoon.com Hea…" at bounding box center [806, 149] width 1191 height 1512
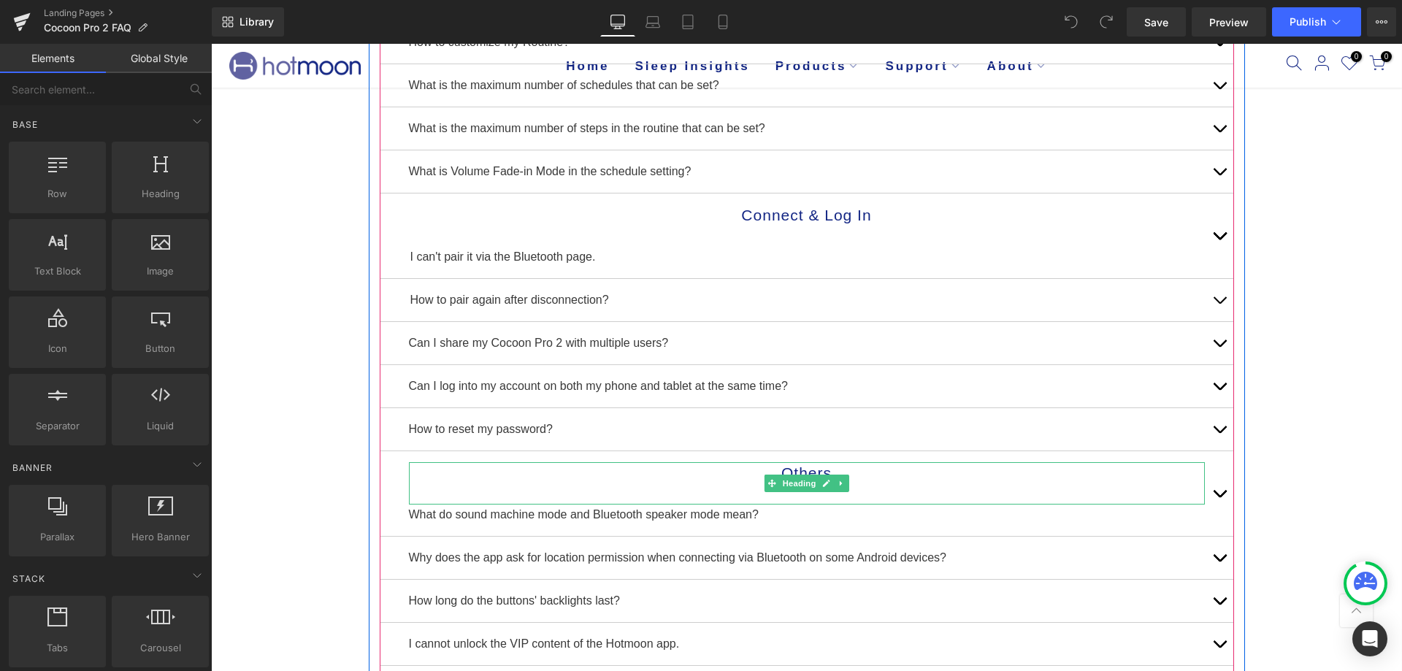
scroll to position [584, 0]
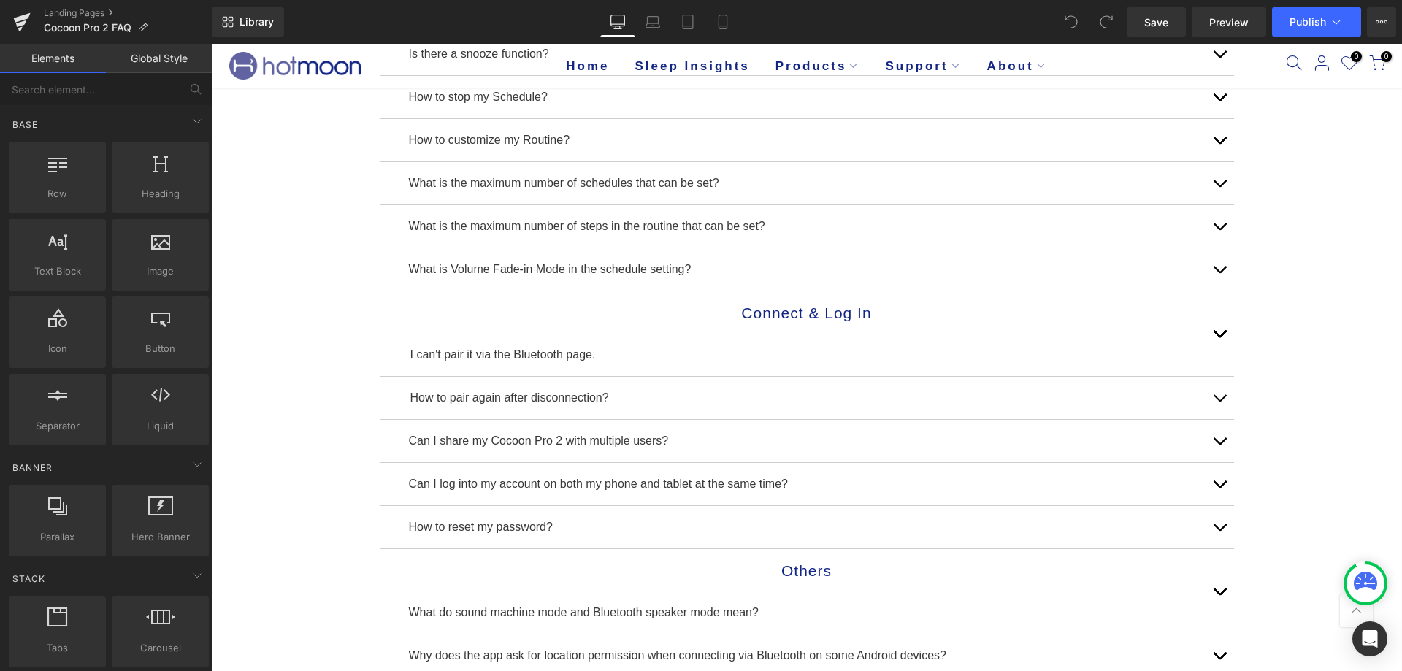
click at [1275, 312] on div "Email Us Directly for Quick Troubleshooting Assistance: support@hotmoon.com Hea…" at bounding box center [806, 295] width 1191 height 1512
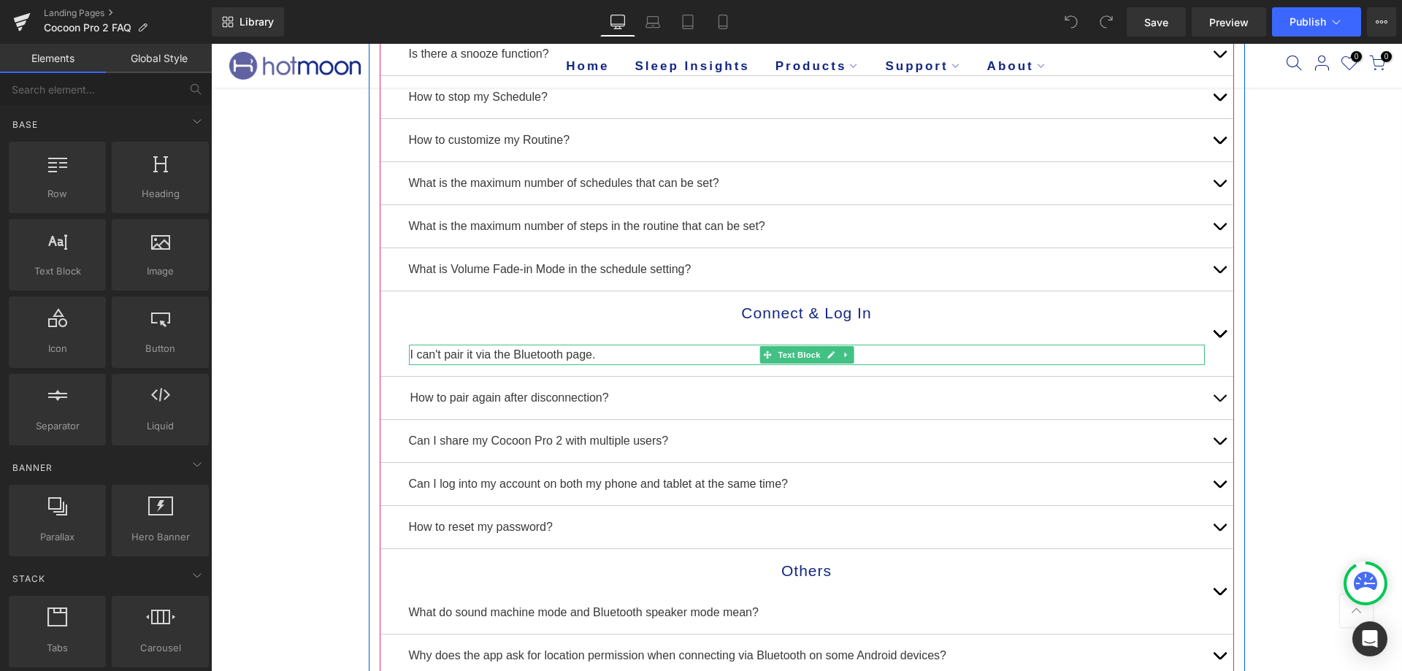
click at [439, 353] on p "I can't pair it via the Bluetooth page." at bounding box center [807, 355] width 794 height 20
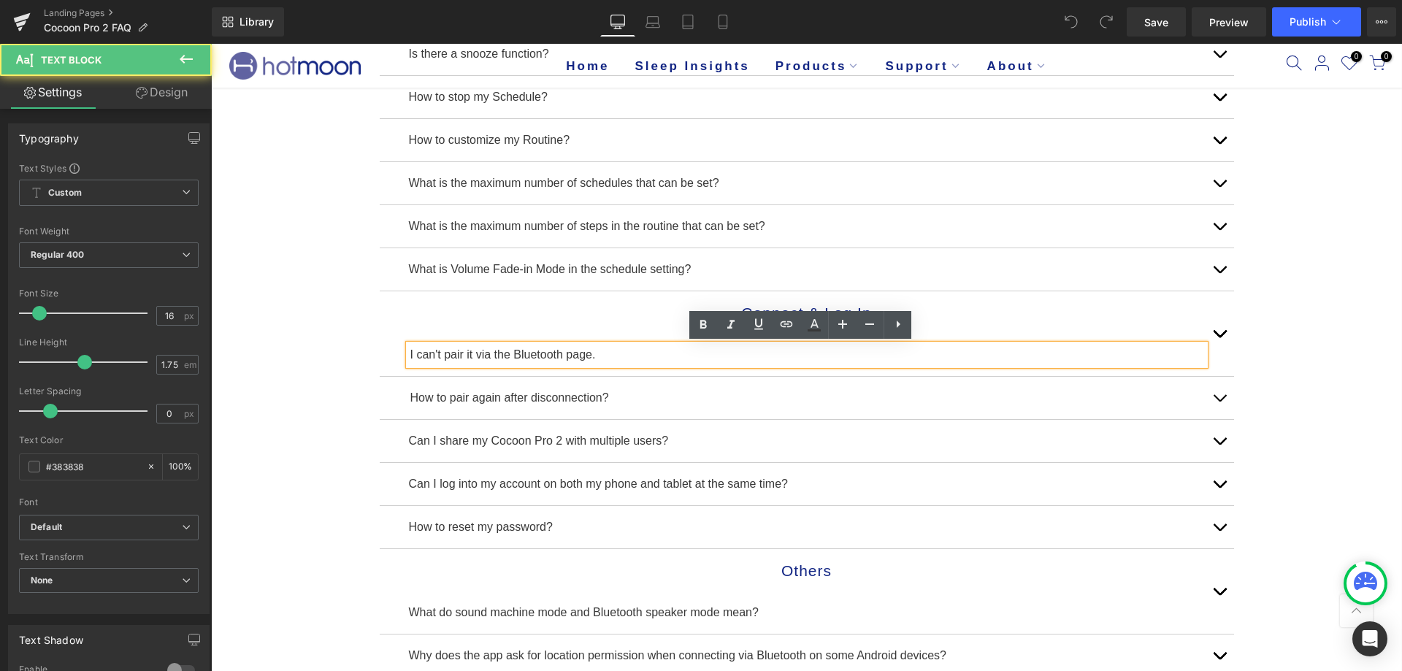
click at [439, 310] on h1 "Connect & Log In" at bounding box center [807, 313] width 796 height 22
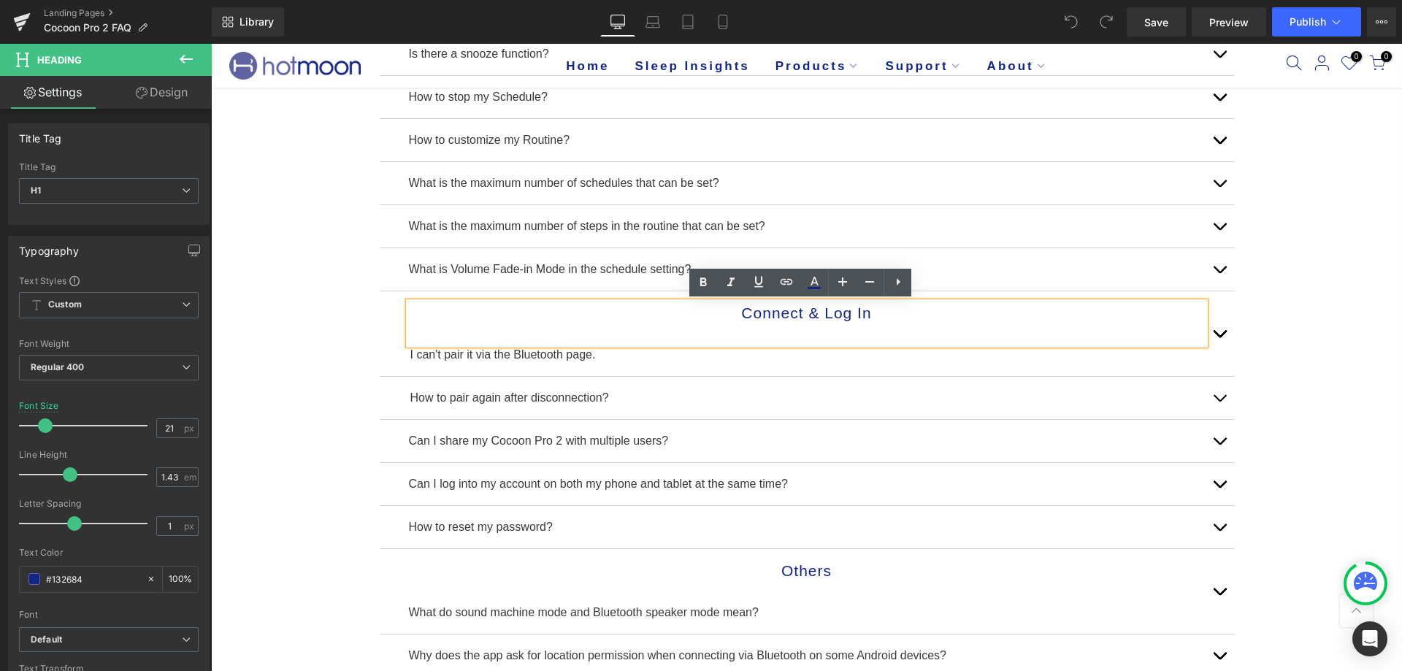
click at [383, 320] on div "Connect & Log In Heading I can't pair it via the Bluetooth page. Text Block" at bounding box center [807, 333] width 854 height 85
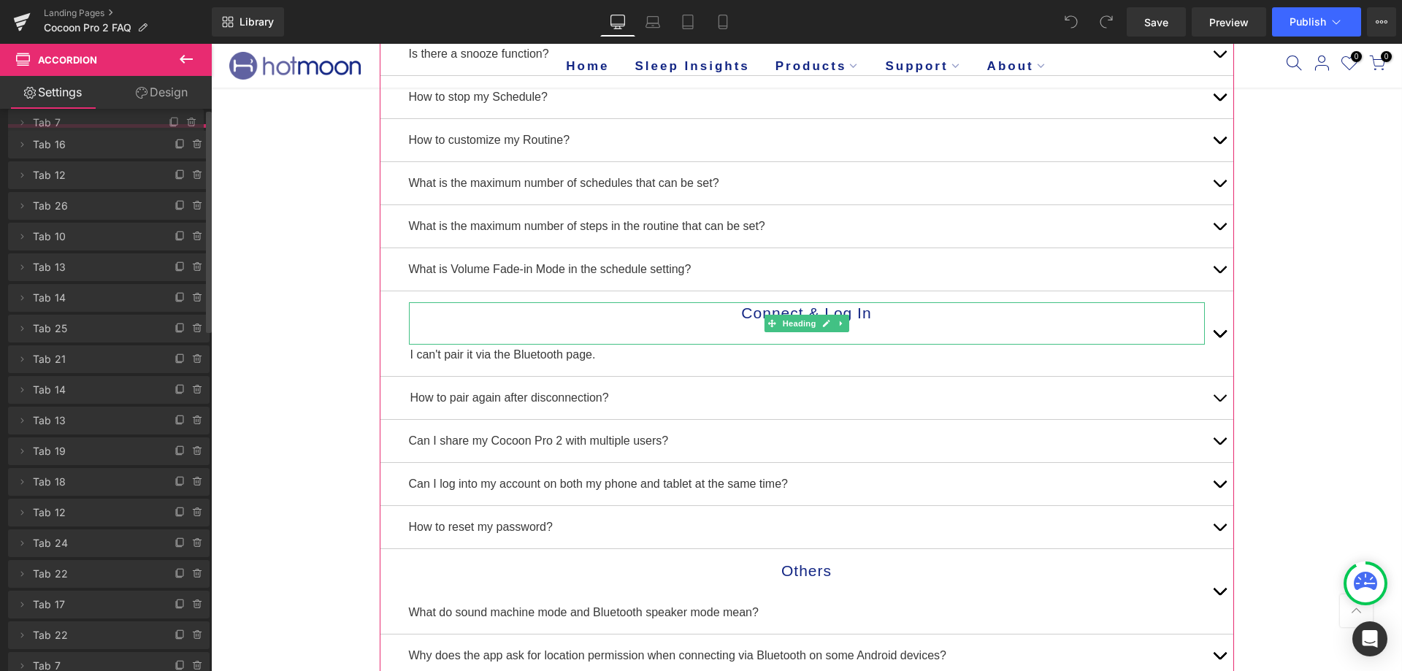
drag, startPoint x: 42, startPoint y: 545, endPoint x: 46, endPoint y: 128, distance: 416.9
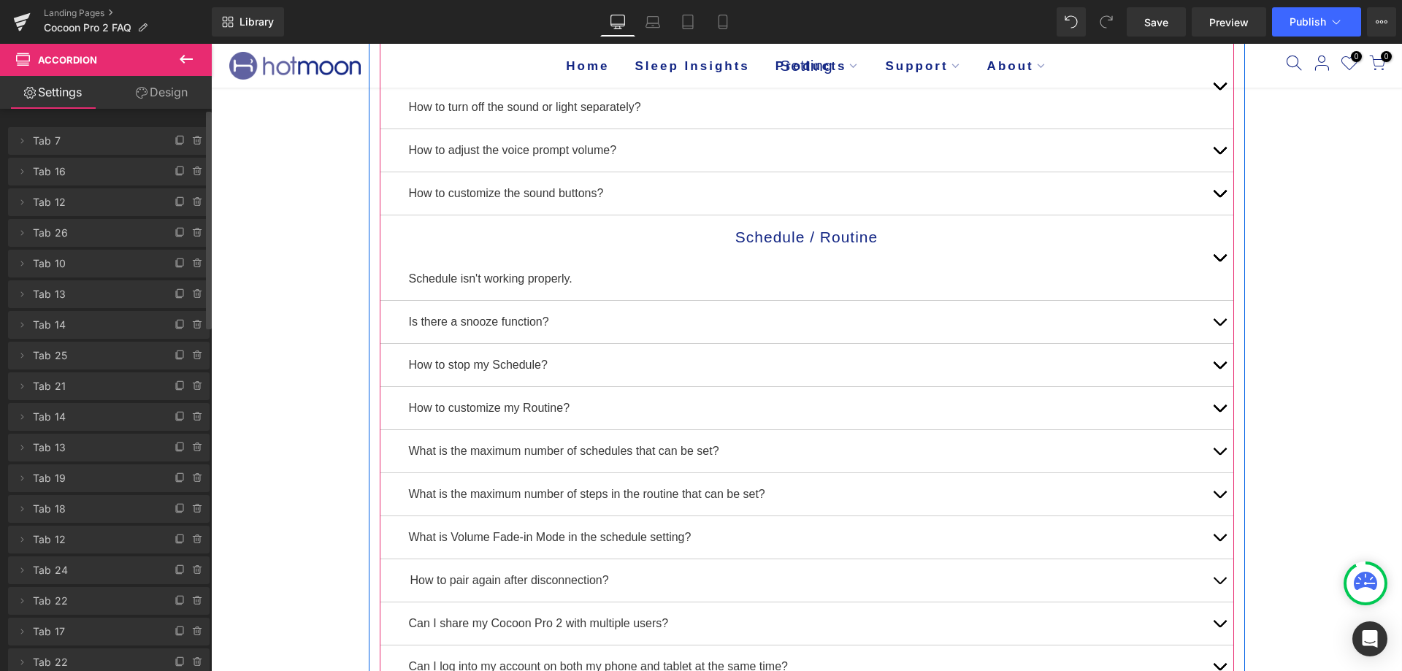
scroll to position [438, 0]
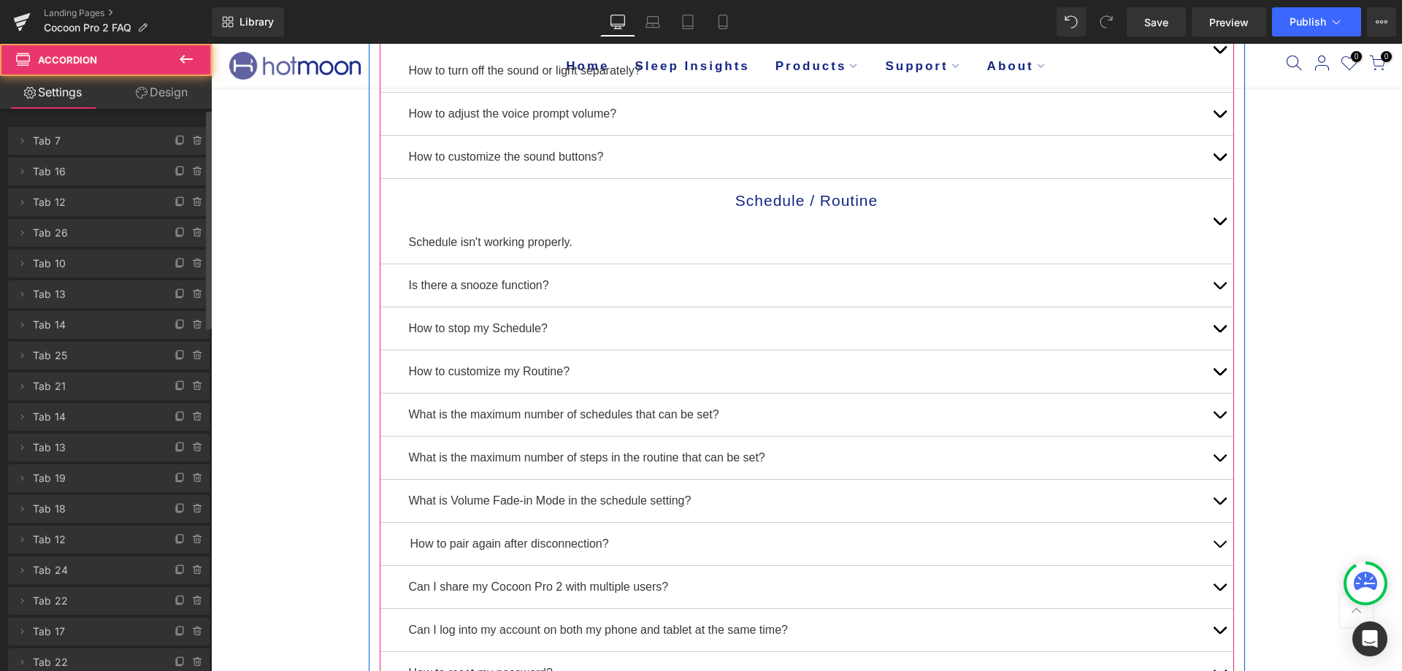
click at [1214, 536] on button "button" at bounding box center [1219, 544] width 29 height 42
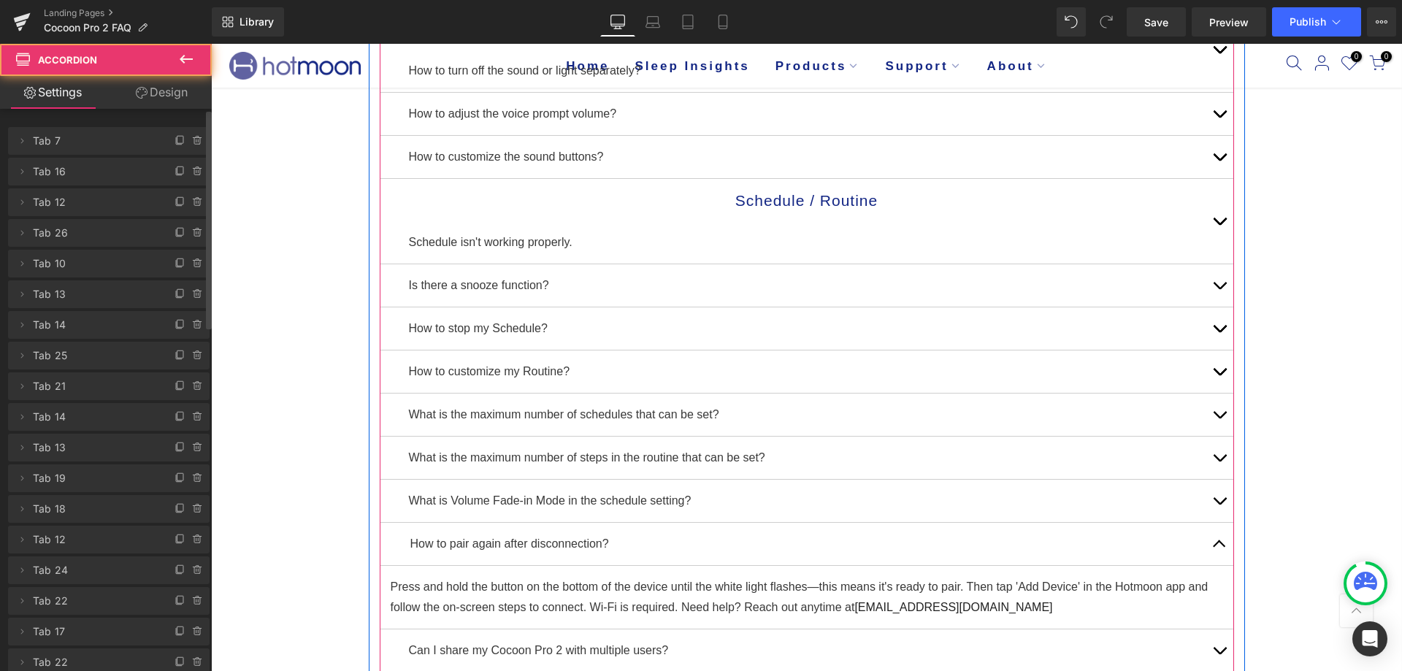
click at [1214, 536] on button "button" at bounding box center [1219, 544] width 29 height 42
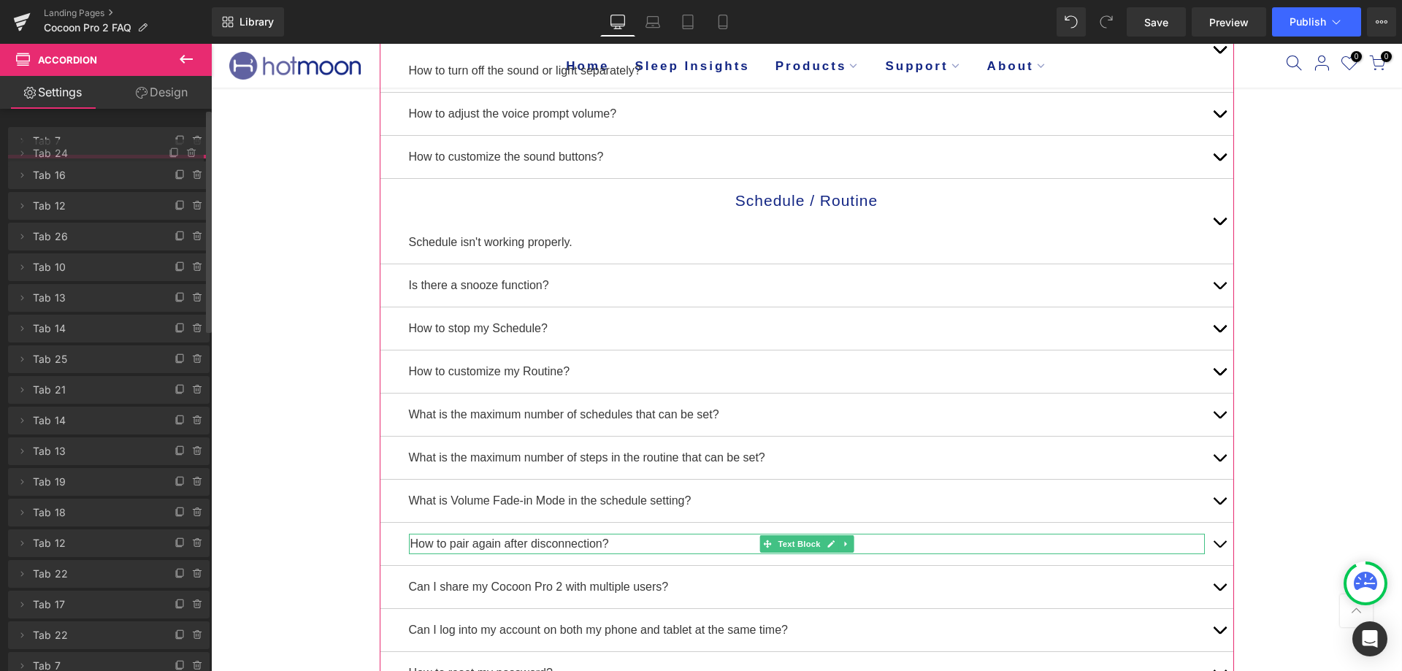
drag, startPoint x: 89, startPoint y: 574, endPoint x: 89, endPoint y: 157, distance: 416.9
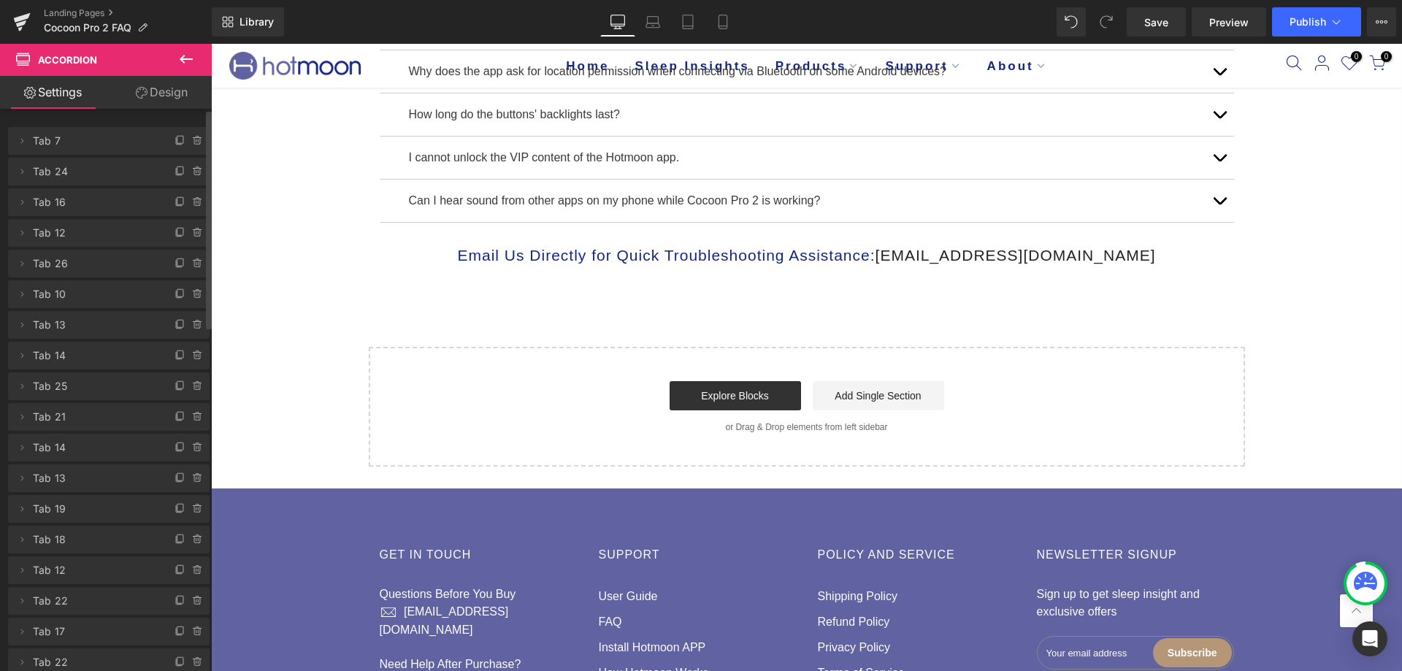
scroll to position [730, 0]
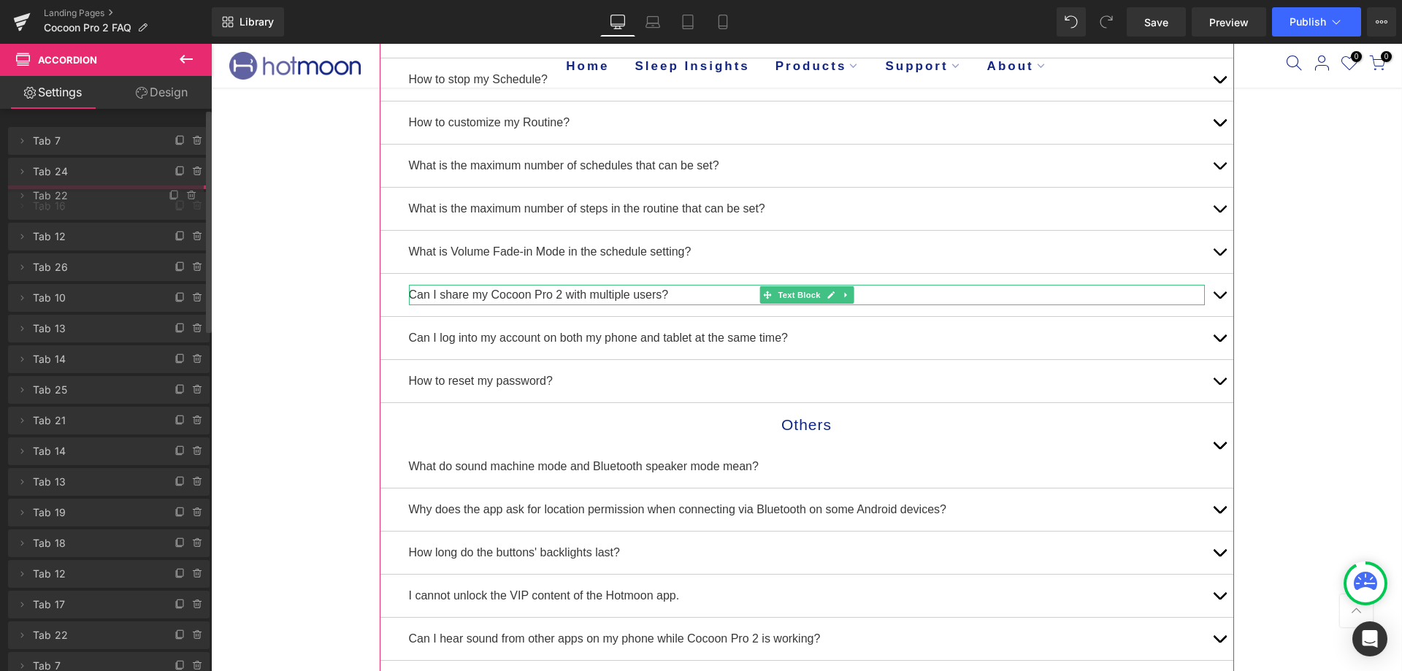
drag, startPoint x: 59, startPoint y: 601, endPoint x: 55, endPoint y: 196, distance: 405.2
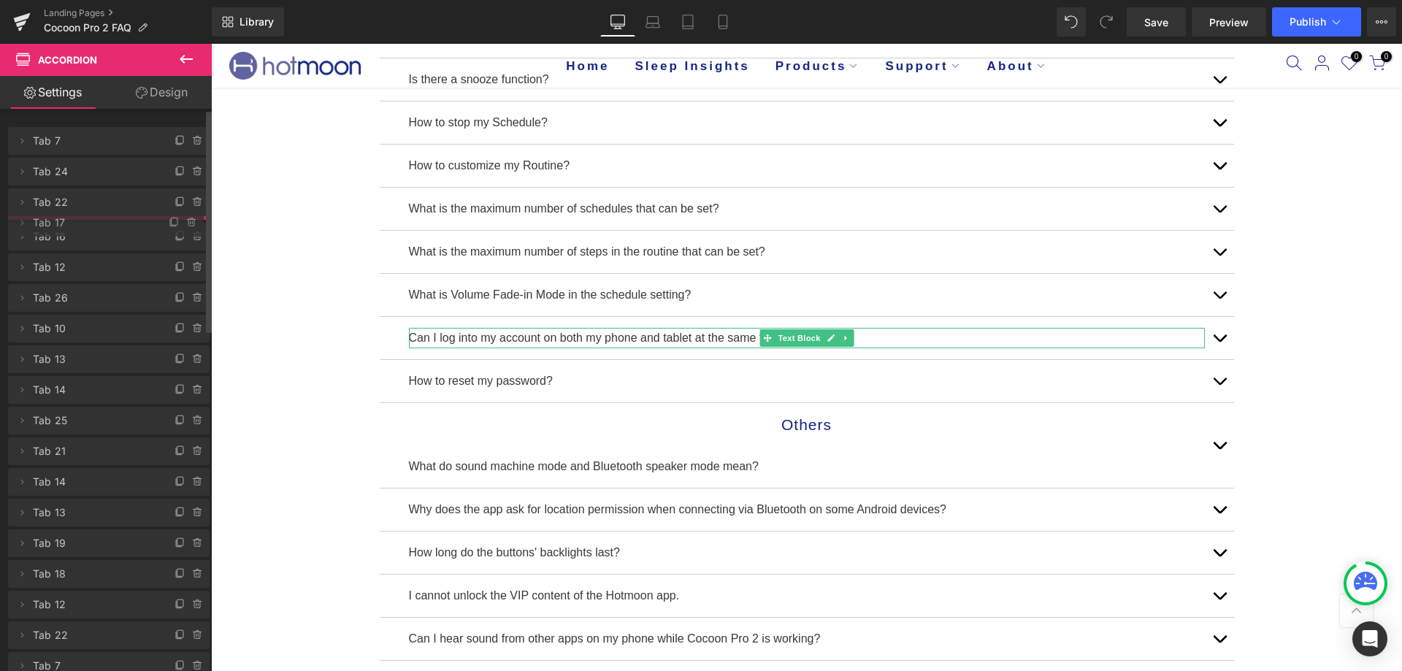
drag, startPoint x: 95, startPoint y: 630, endPoint x: 88, endPoint y: 221, distance: 408.9
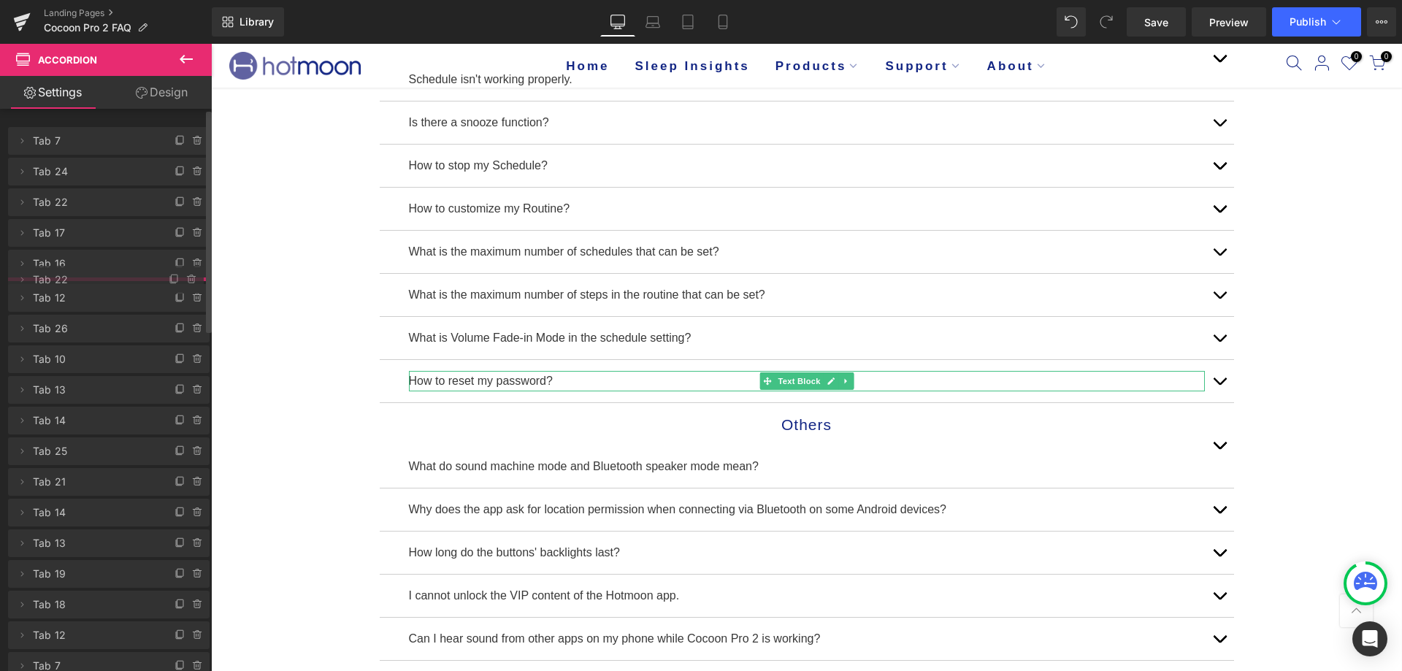
drag, startPoint x: 64, startPoint y: 662, endPoint x: 74, endPoint y: 280, distance: 382.7
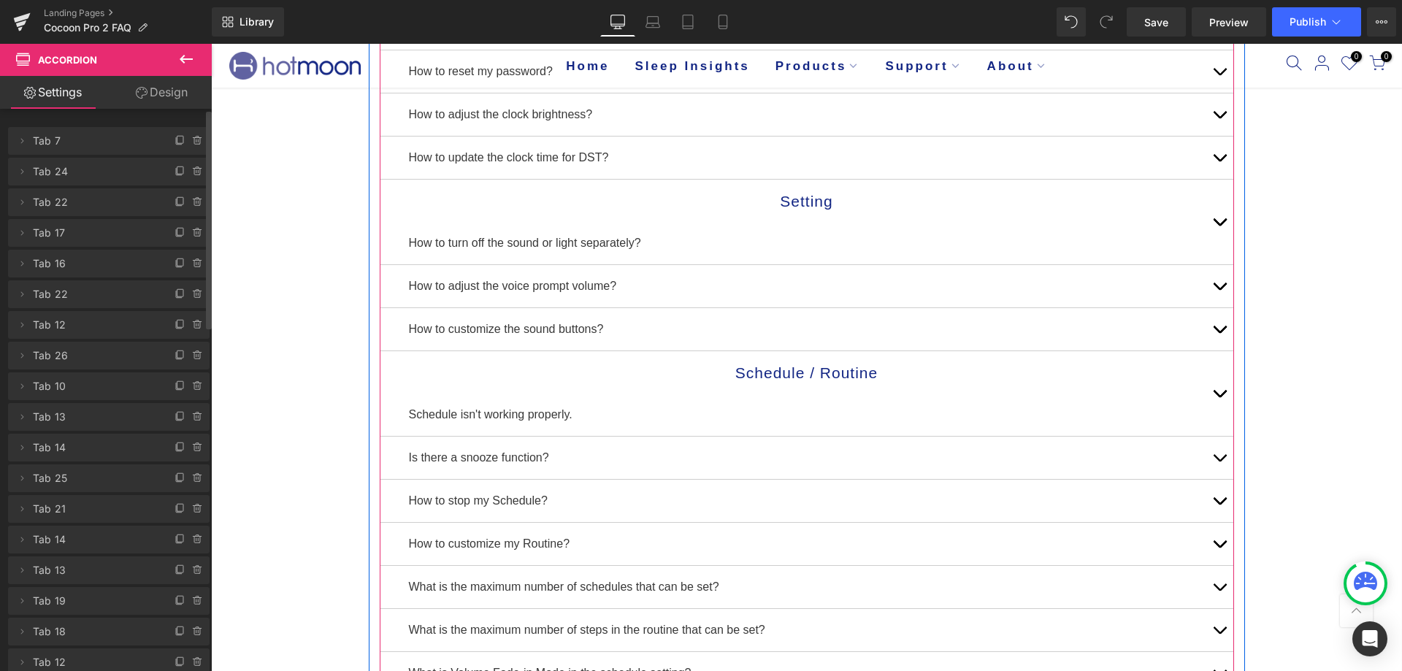
scroll to position [0, 0]
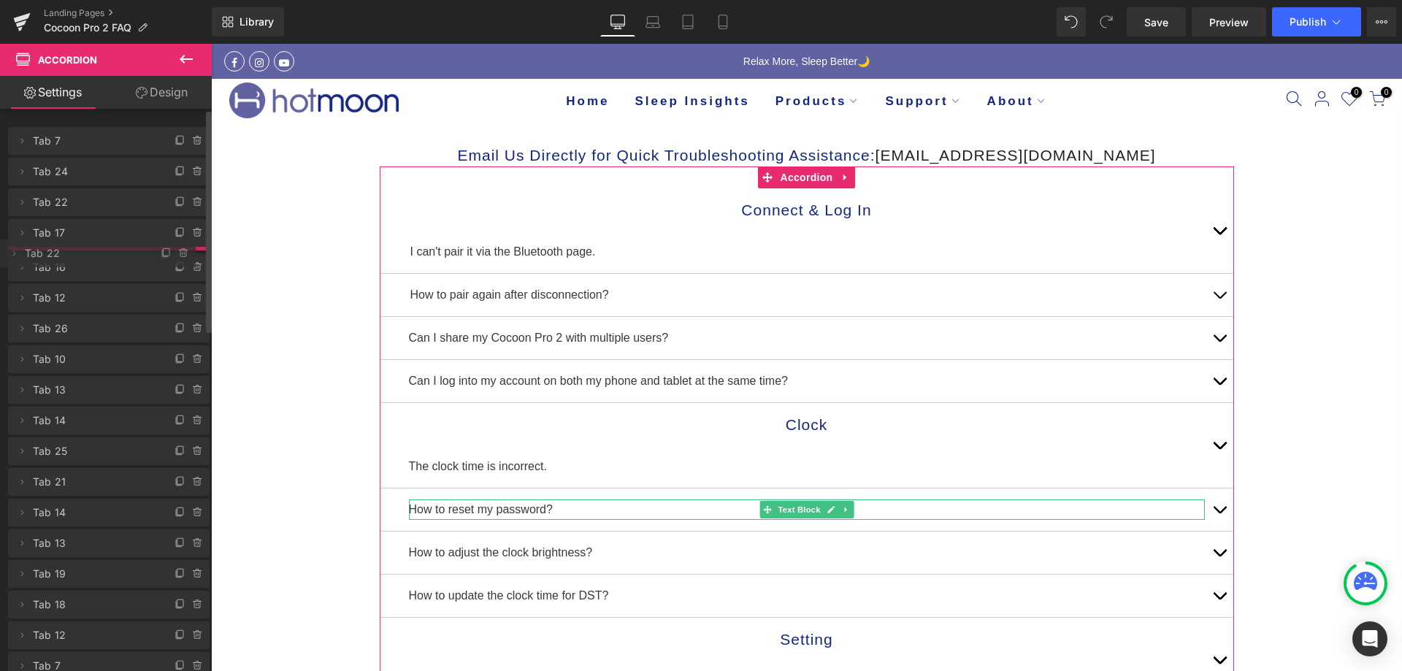
drag, startPoint x: 43, startPoint y: 293, endPoint x: 58, endPoint y: 253, distance: 43.7
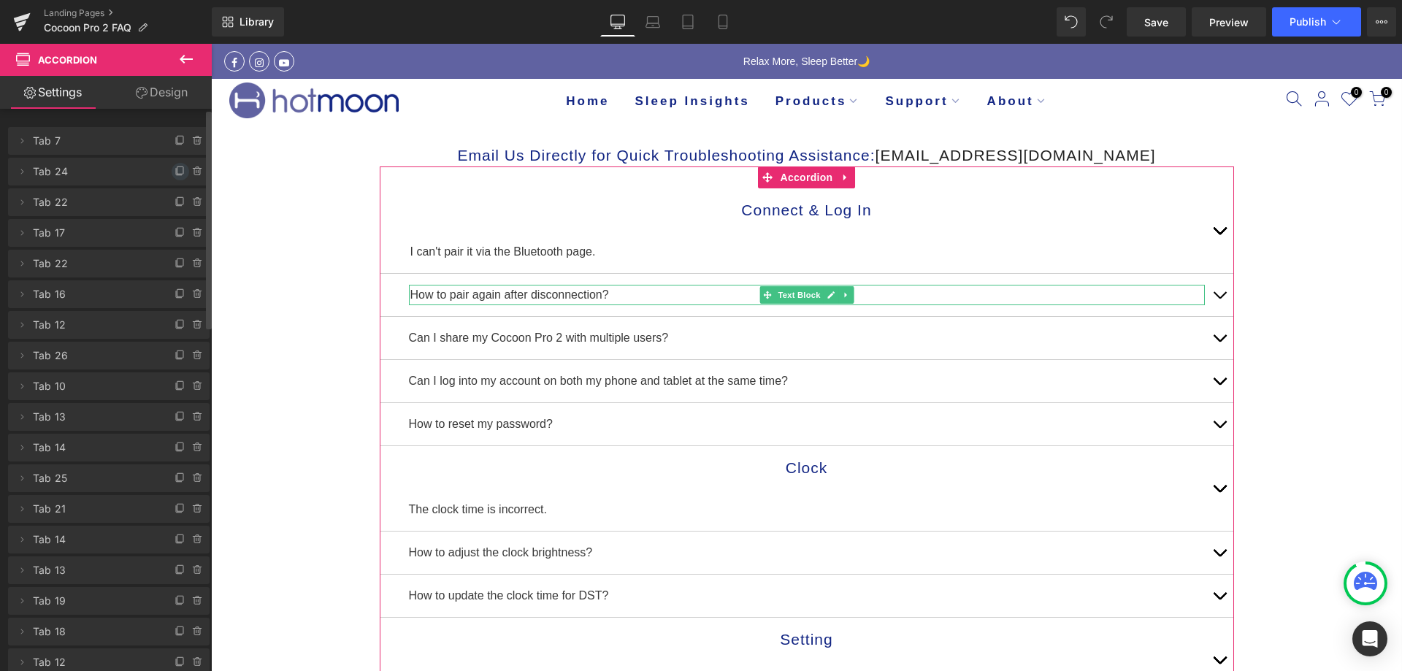
click at [177, 166] on icon at bounding box center [180, 169] width 6 height 7
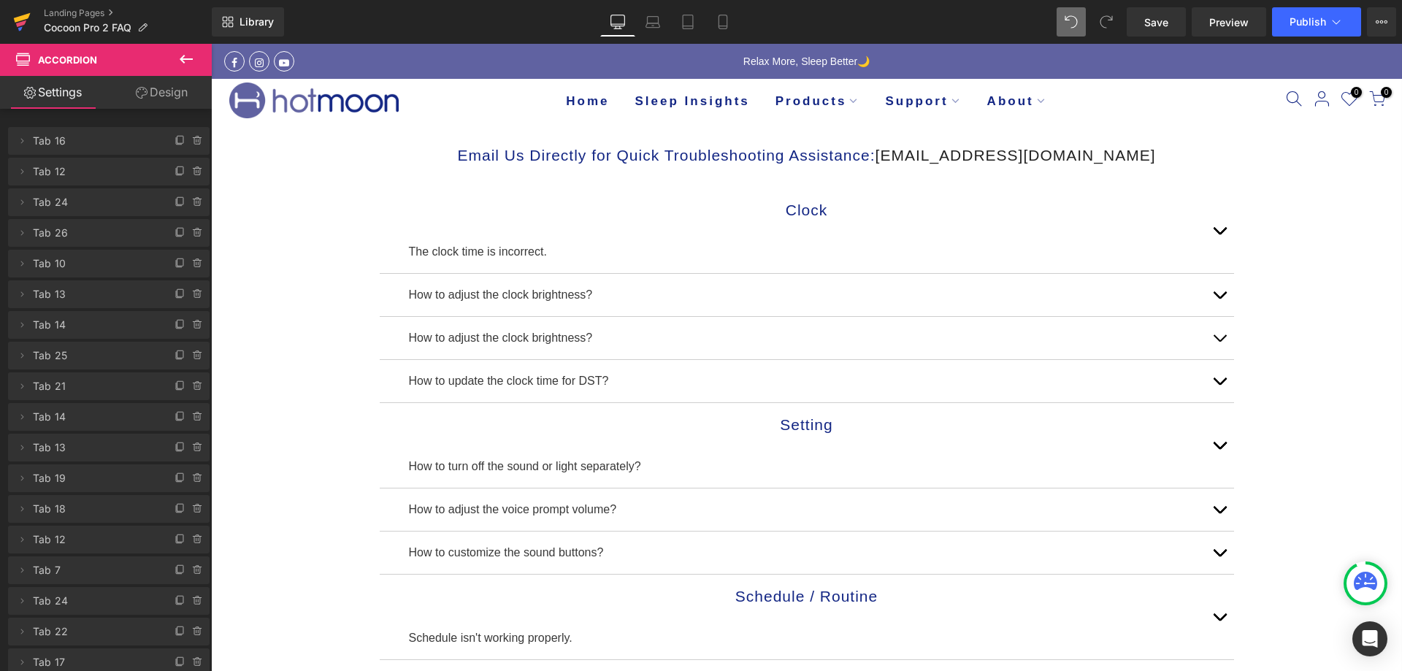
click at [26, 18] on icon at bounding box center [22, 17] width 17 height 9
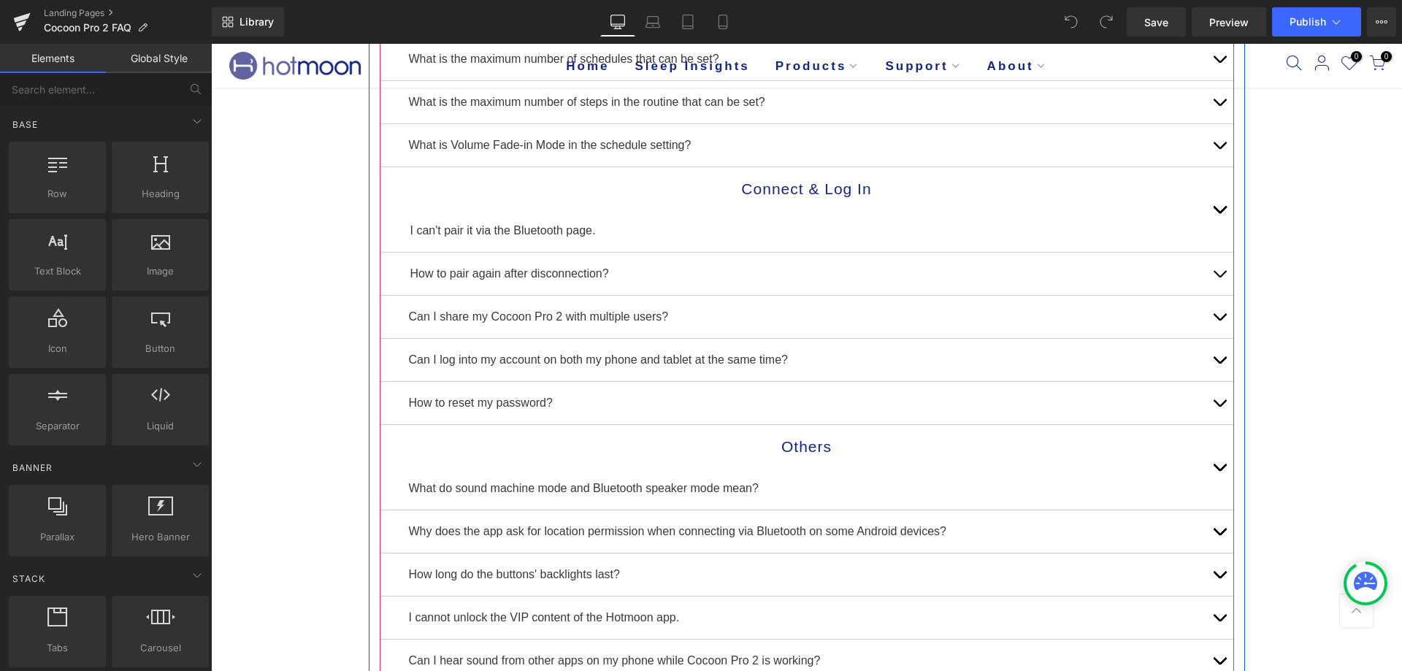
scroll to position [730, 0]
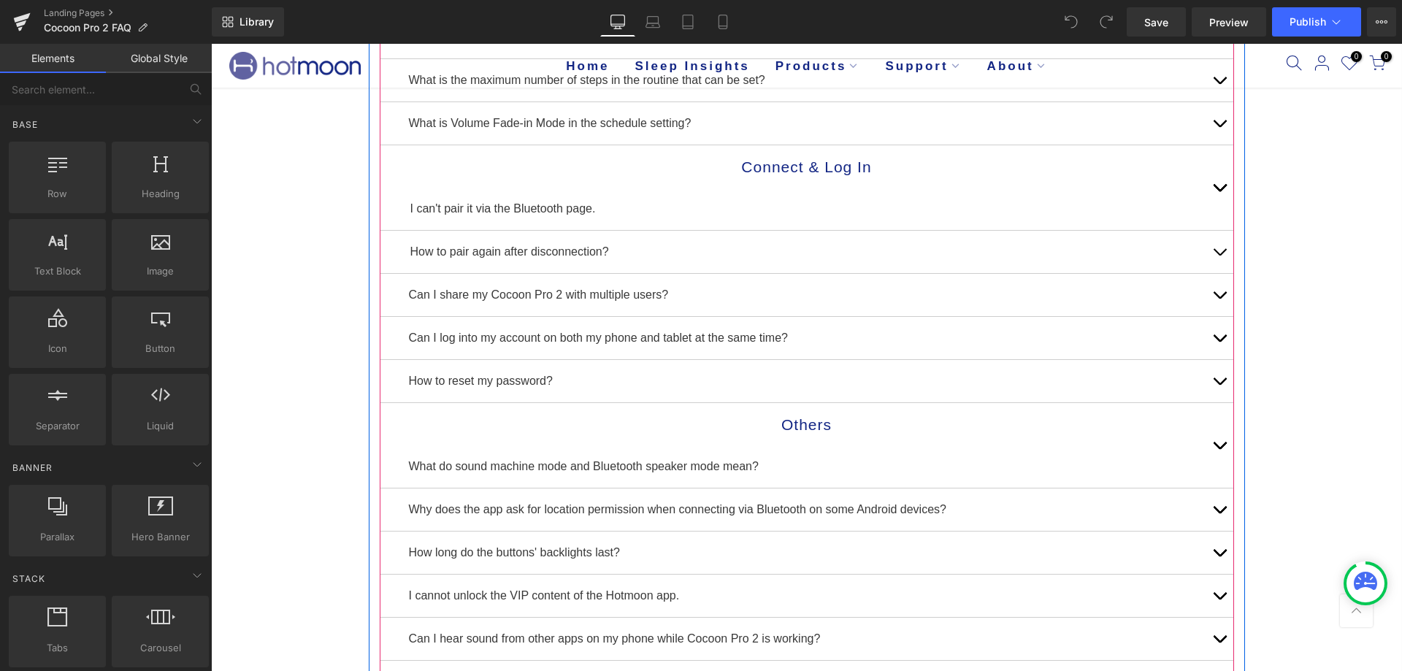
click at [383, 172] on div "Connect & Log In Heading I can't pair it via the Bluetooth page. Text Block" at bounding box center [807, 187] width 854 height 85
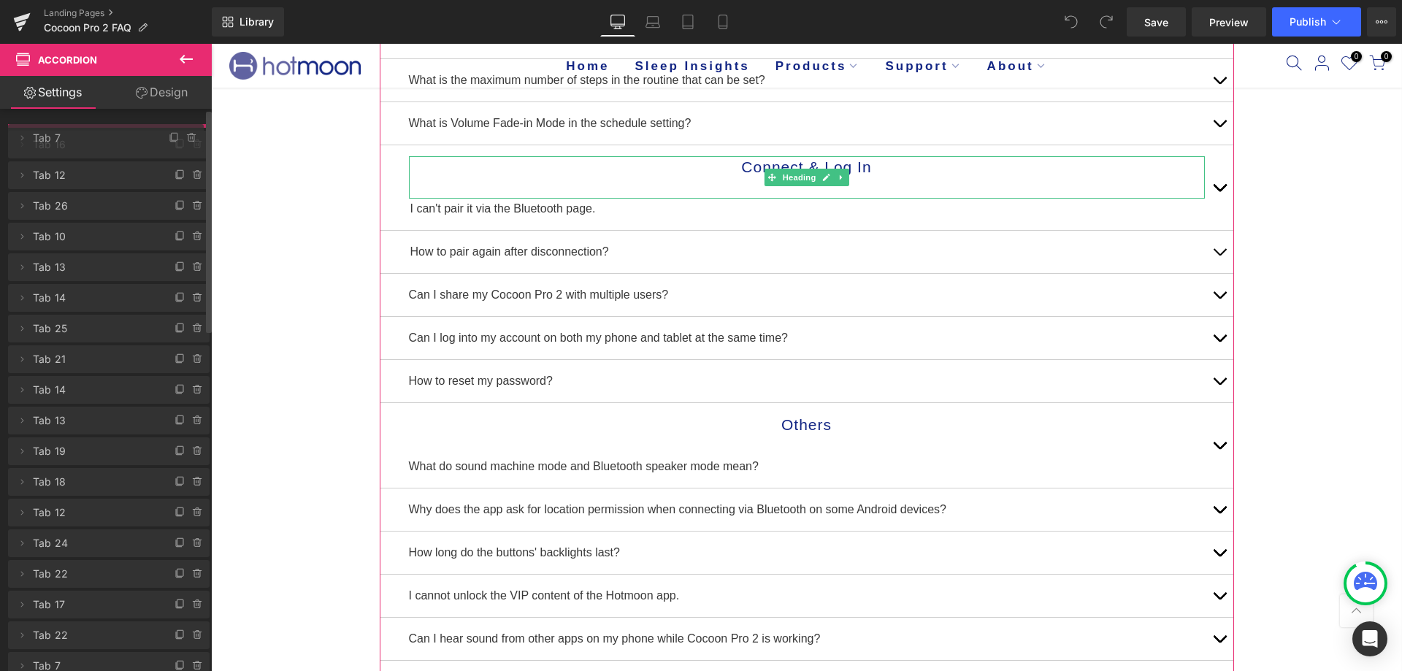
drag, startPoint x: 78, startPoint y: 537, endPoint x: 78, endPoint y: 135, distance: 401.5
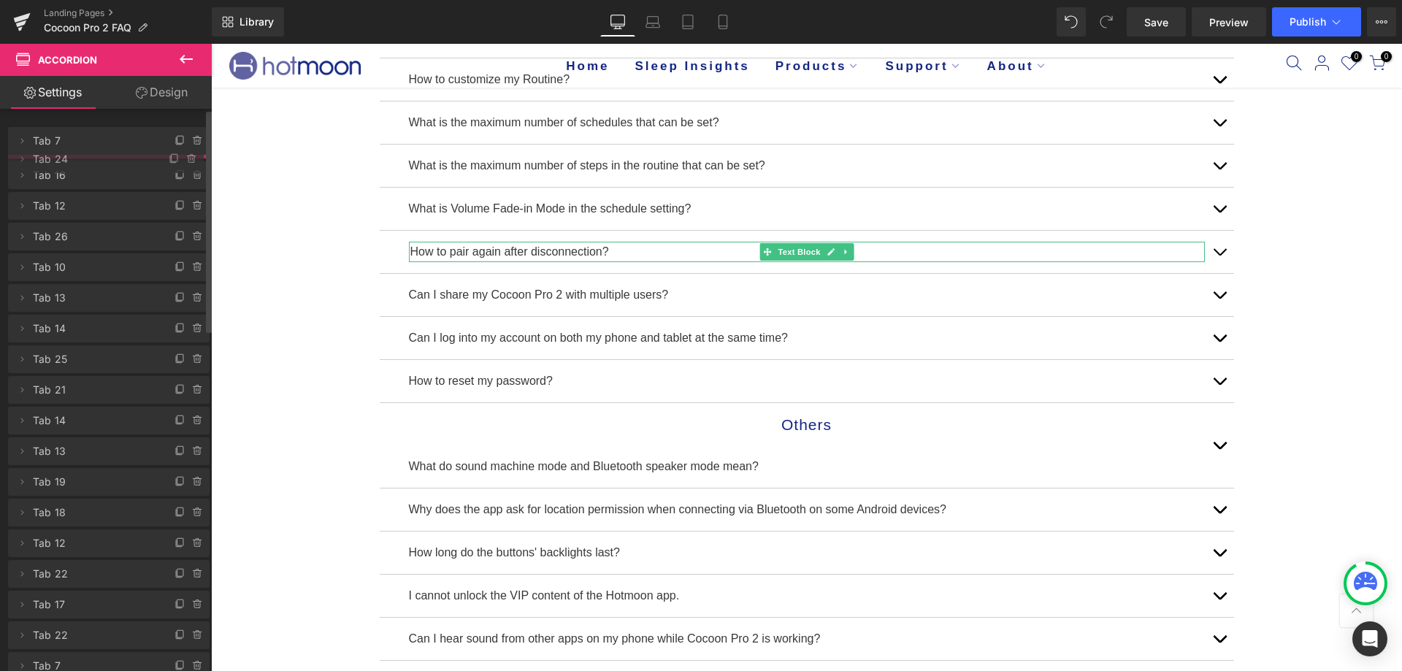
drag, startPoint x: 65, startPoint y: 570, endPoint x: 55, endPoint y: 159, distance: 411.1
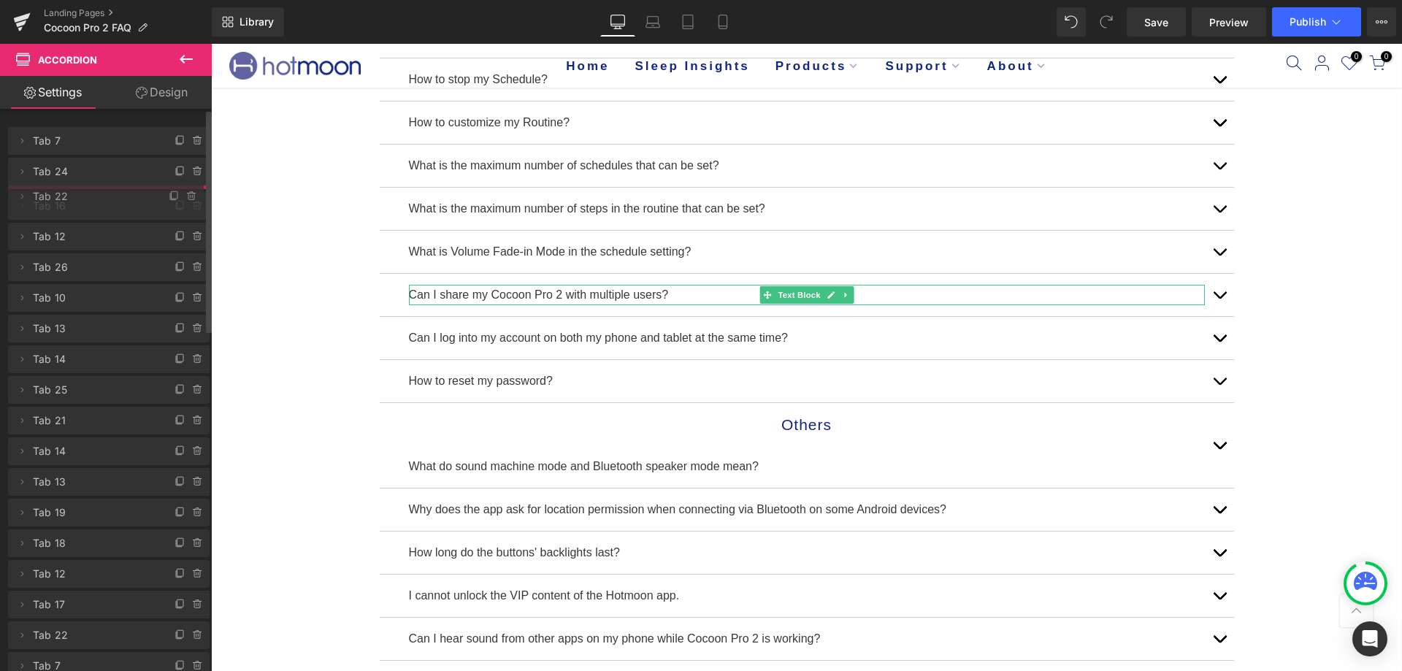
drag, startPoint x: 113, startPoint y: 600, endPoint x: 107, endPoint y: 196, distance: 404.5
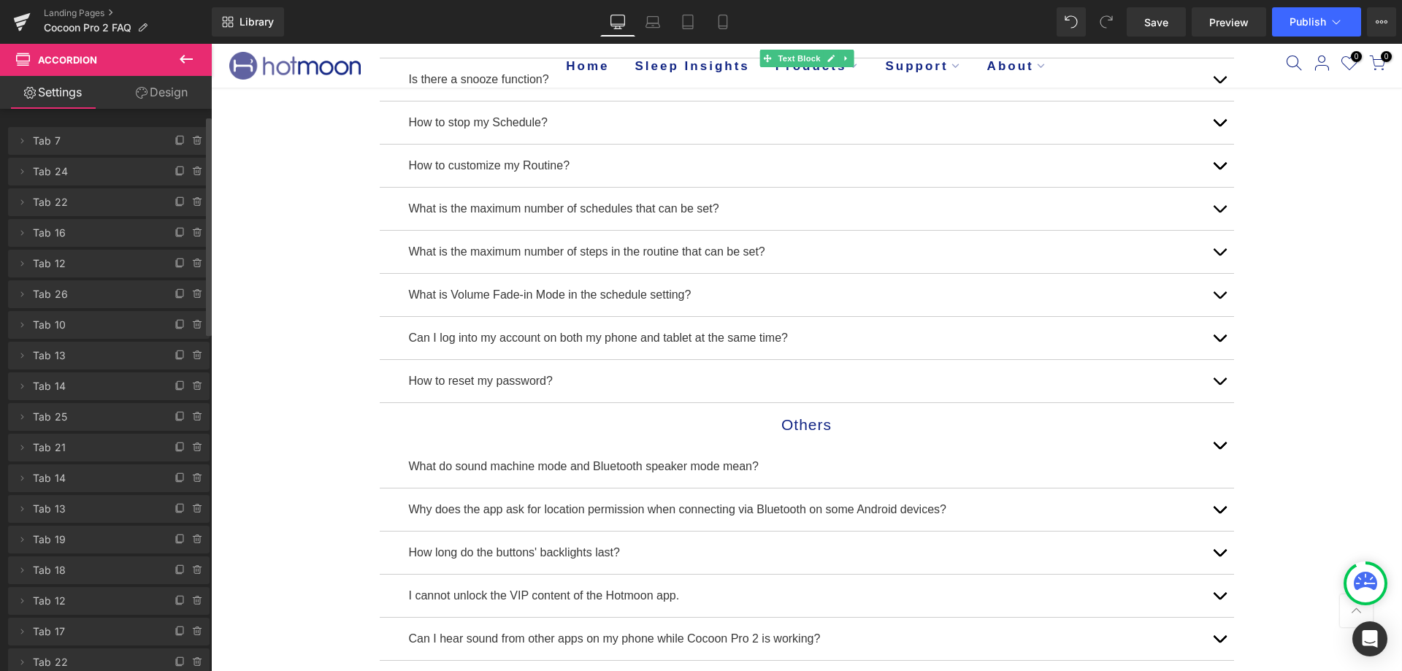
scroll to position [73, 0]
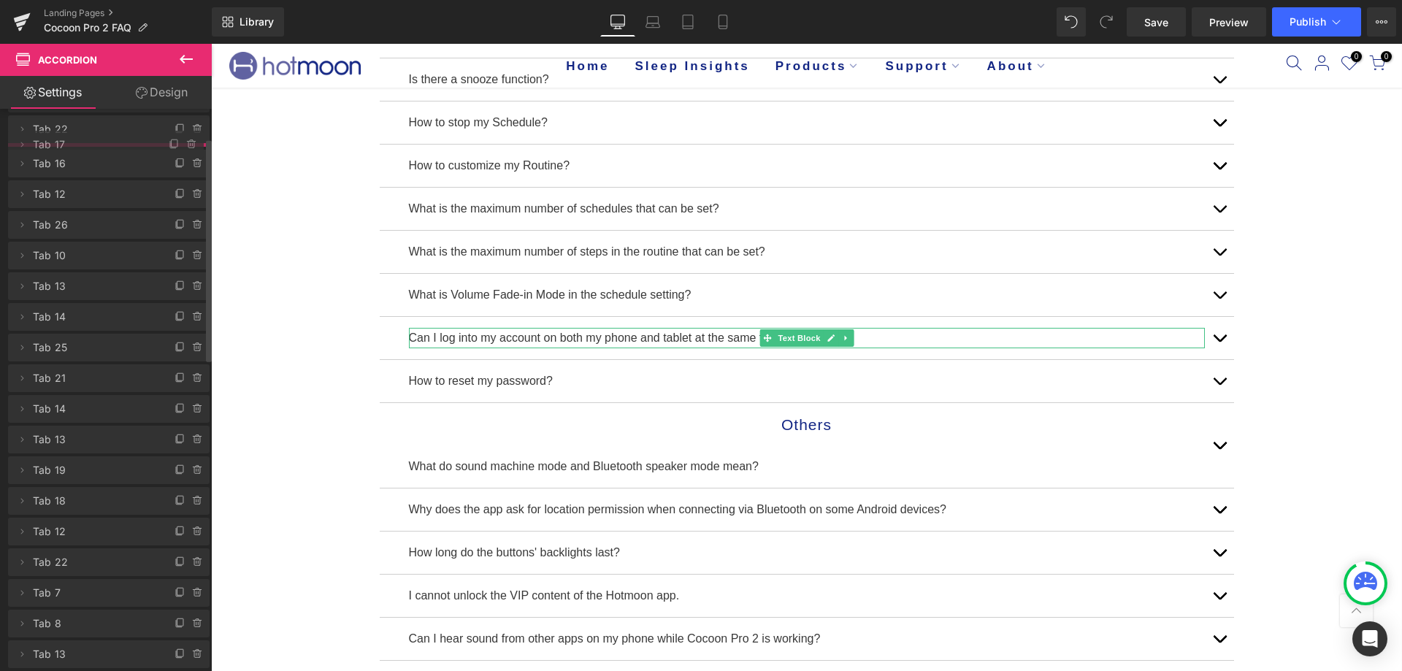
drag, startPoint x: 75, startPoint y: 567, endPoint x: 83, endPoint y: 153, distance: 414.0
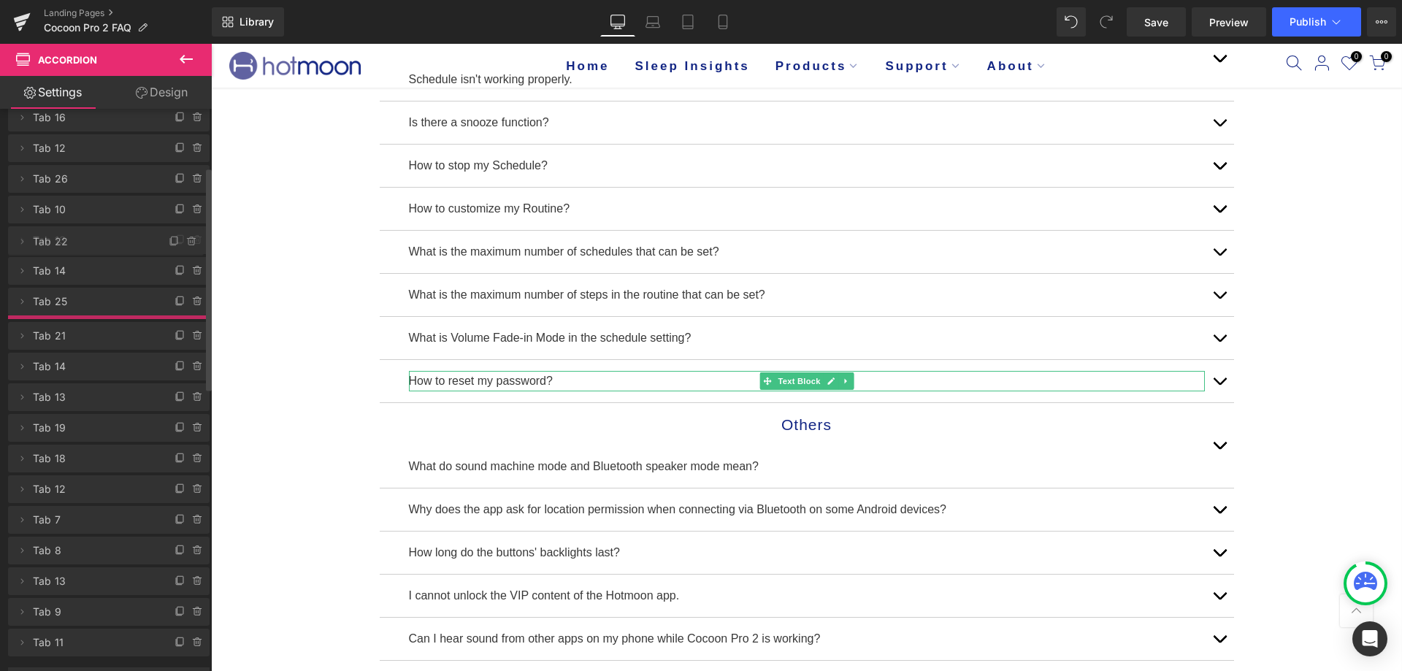
scroll to position [0, 0]
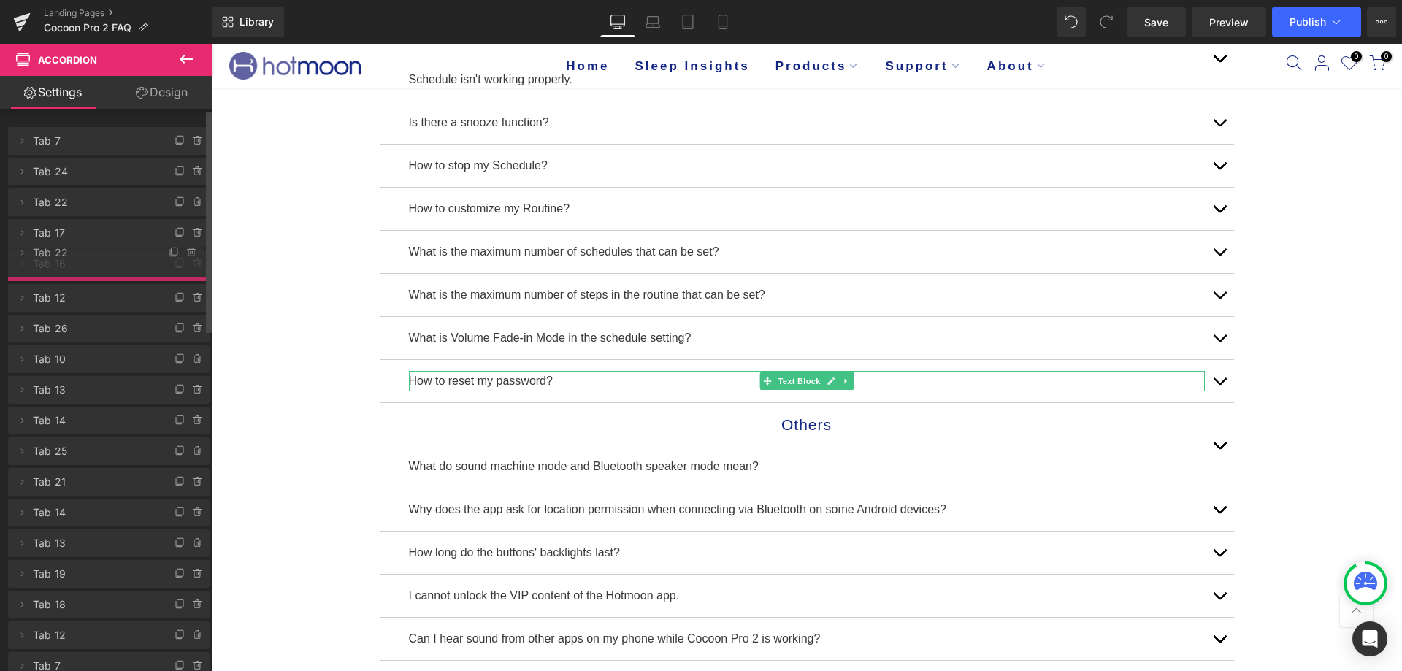
drag, startPoint x: 80, startPoint y: 524, endPoint x: 77, endPoint y: 261, distance: 263.6
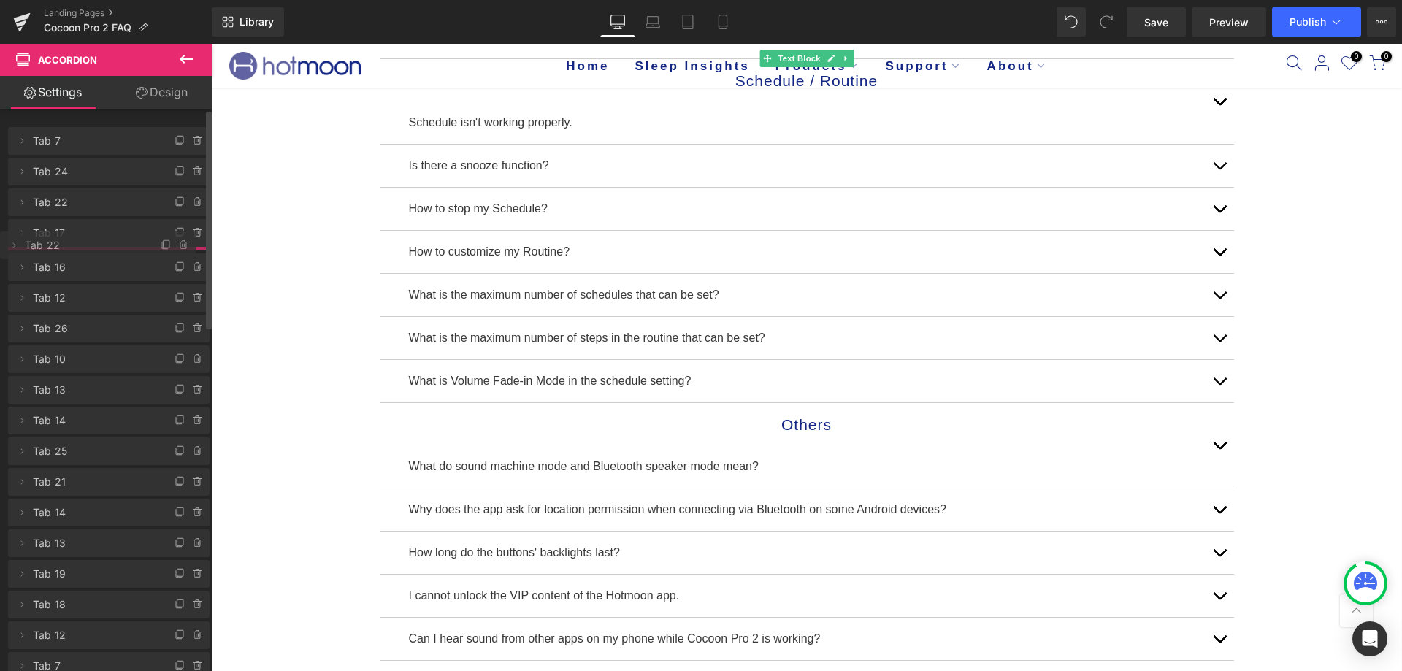
drag, startPoint x: 77, startPoint y: 290, endPoint x: 85, endPoint y: 241, distance: 49.6
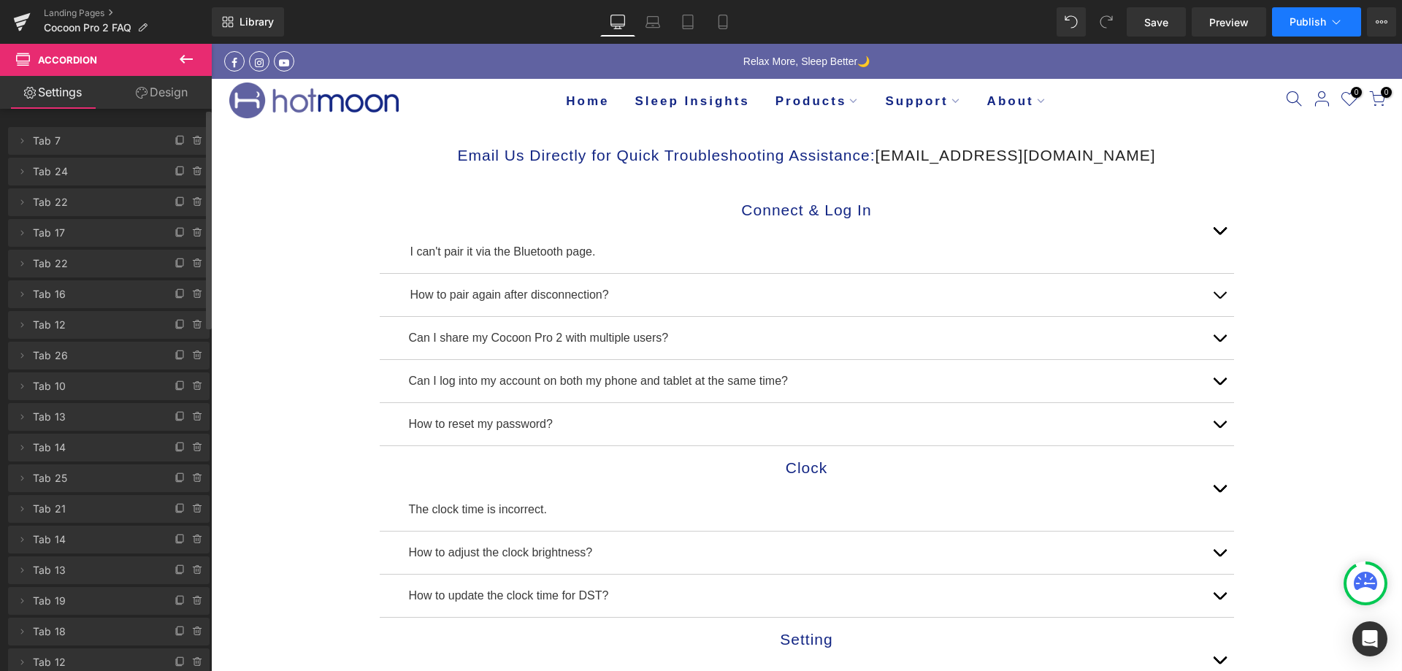
click at [1293, 17] on span "Publish" at bounding box center [1307, 22] width 37 height 12
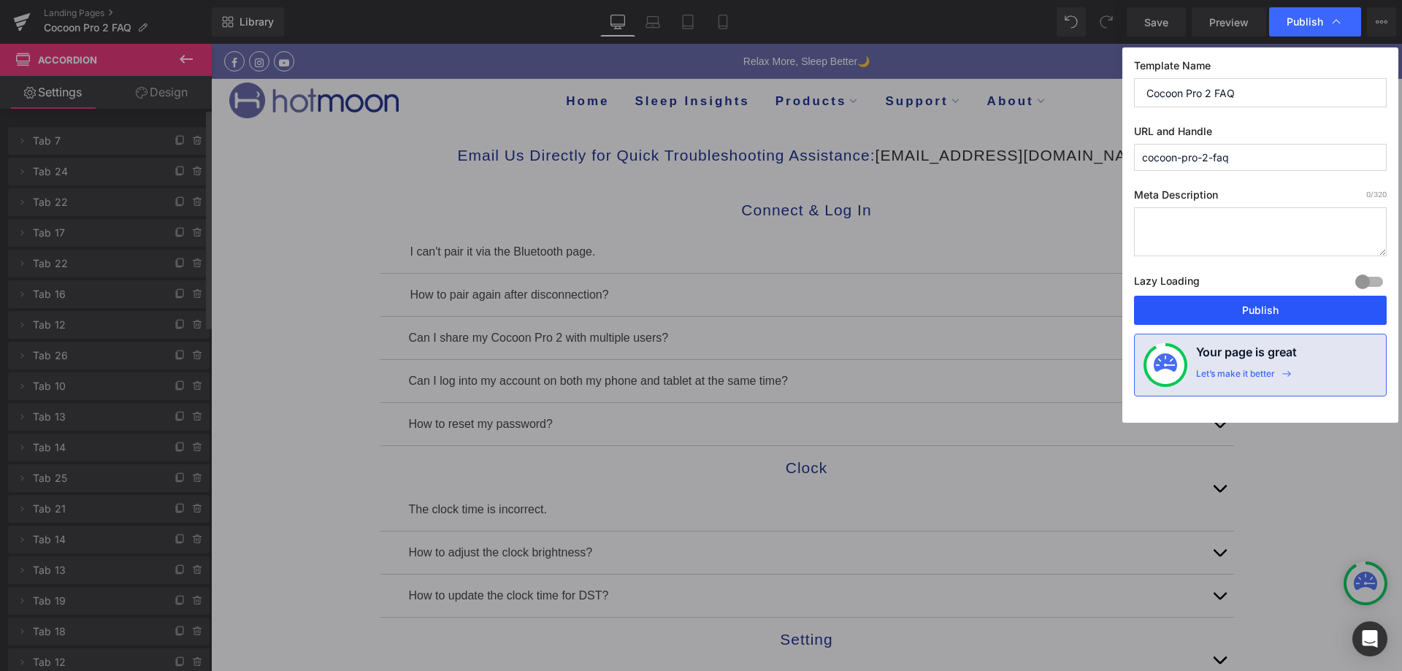
click at [1207, 310] on button "Publish" at bounding box center [1260, 310] width 253 height 29
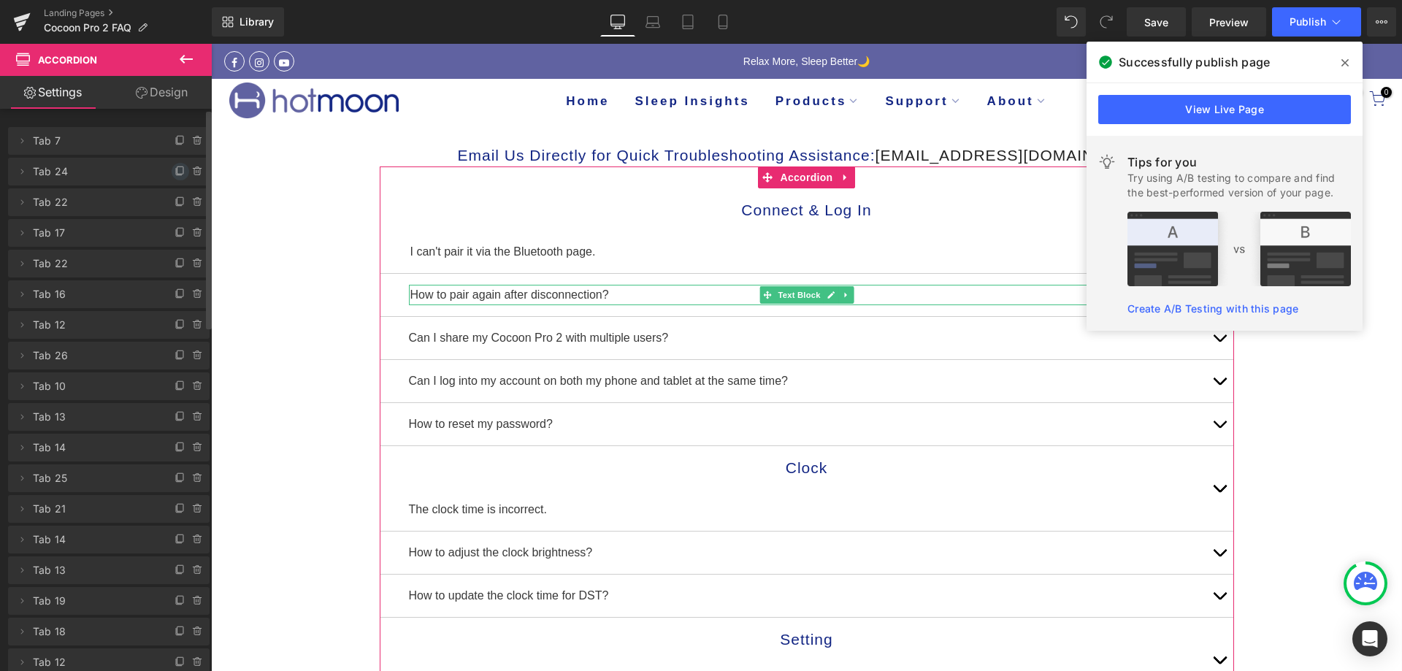
click at [174, 169] on icon at bounding box center [180, 172] width 12 height 12
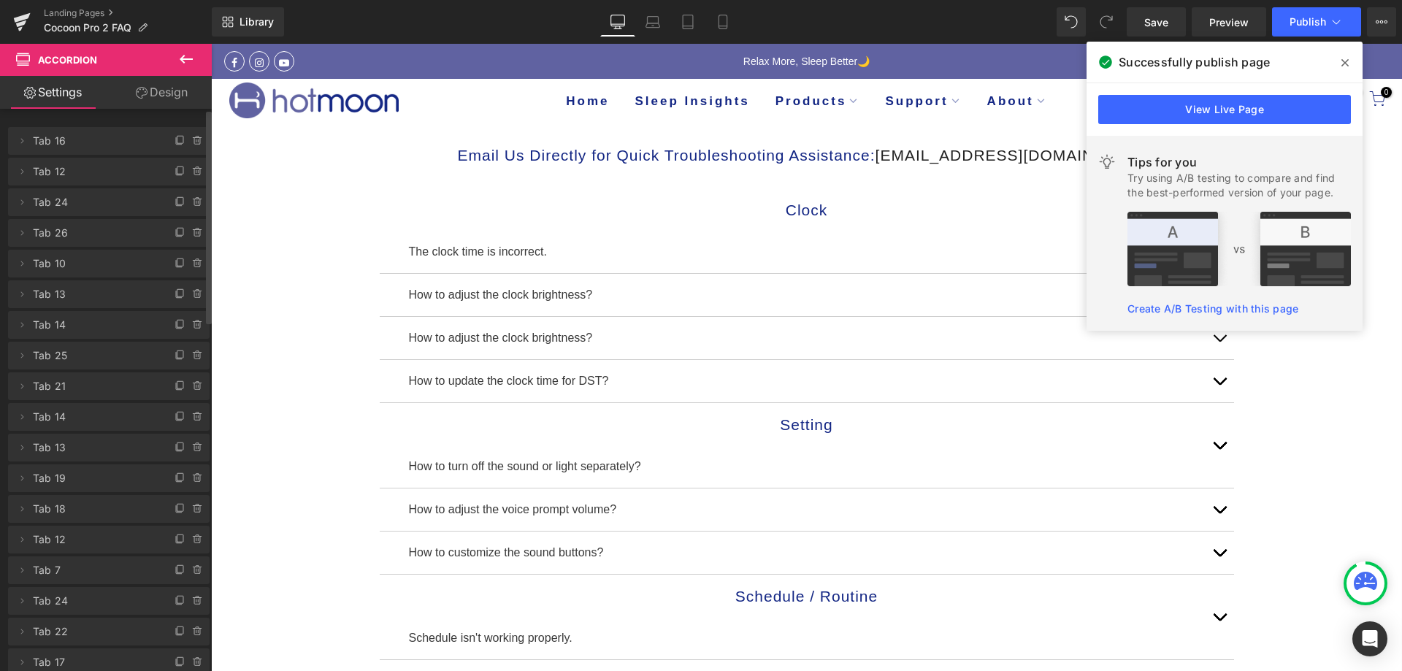
click at [1344, 60] on icon at bounding box center [1344, 63] width 7 height 12
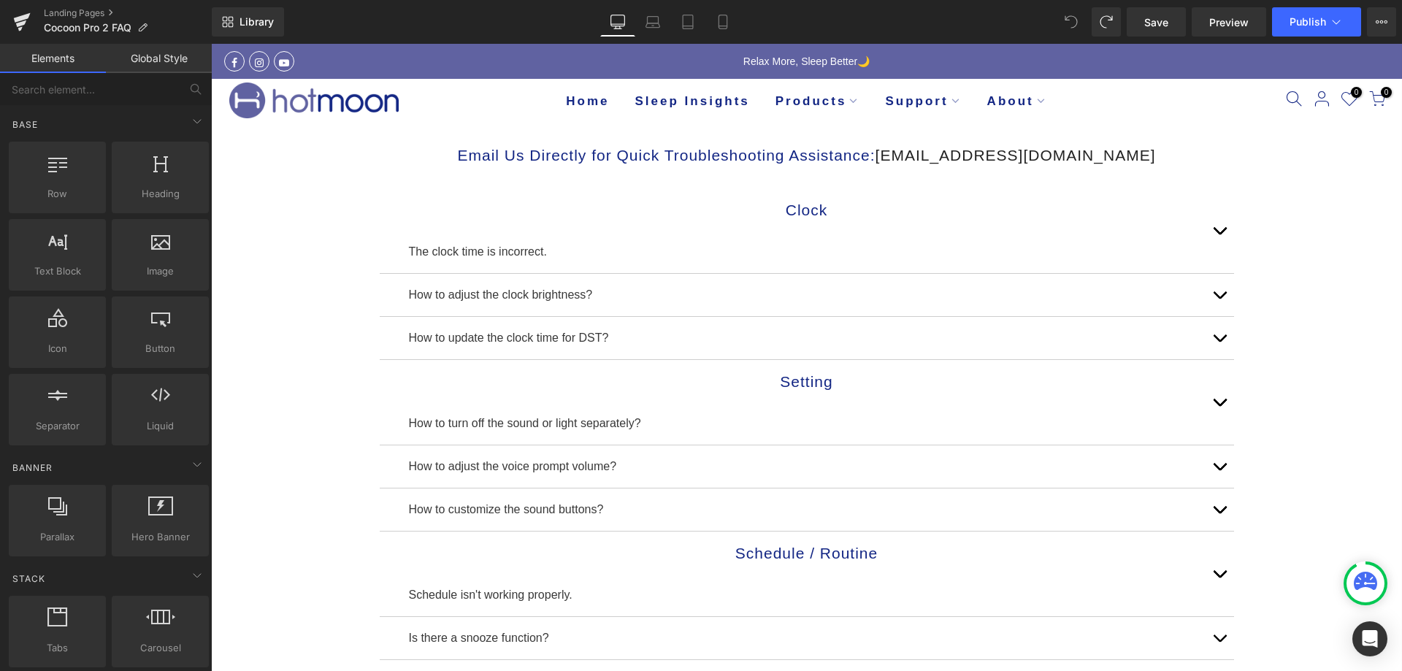
drag, startPoint x: 1067, startPoint y: 23, endPoint x: 1051, endPoint y: 28, distance: 17.4
click at [1054, 28] on div "Library Desktop Desktop Laptop Tablet Mobile Save Preview Publish Scheduled Vie…" at bounding box center [807, 21] width 1190 height 29
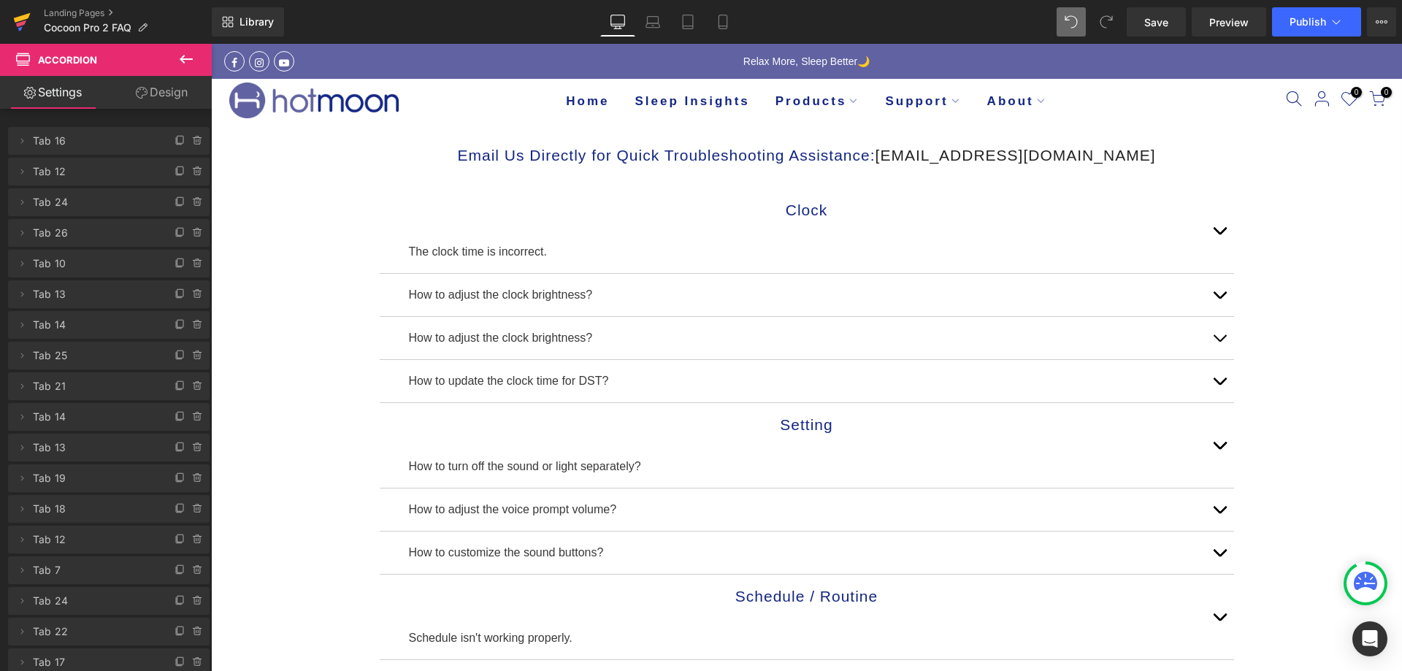
click at [26, 22] on icon at bounding box center [22, 22] width 18 height 37
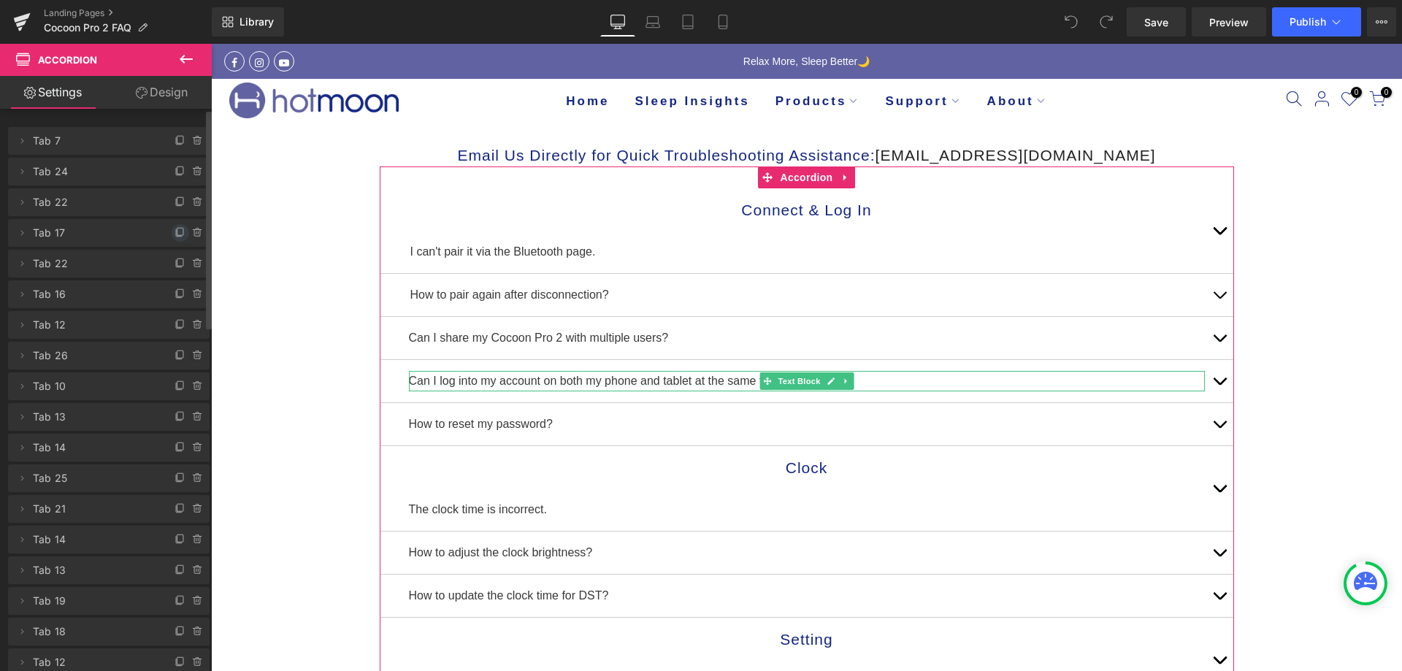
click at [174, 237] on icon at bounding box center [180, 233] width 12 height 12
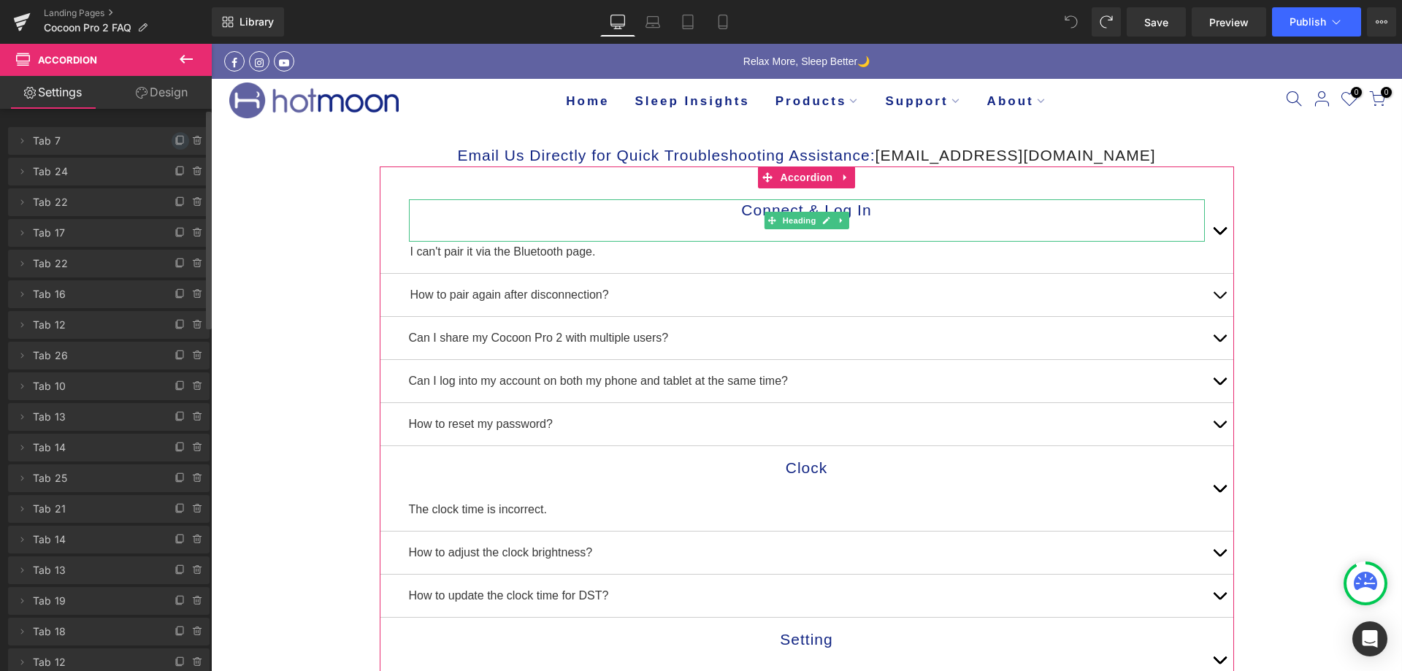
click at [172, 137] on span at bounding box center [181, 141] width 18 height 18
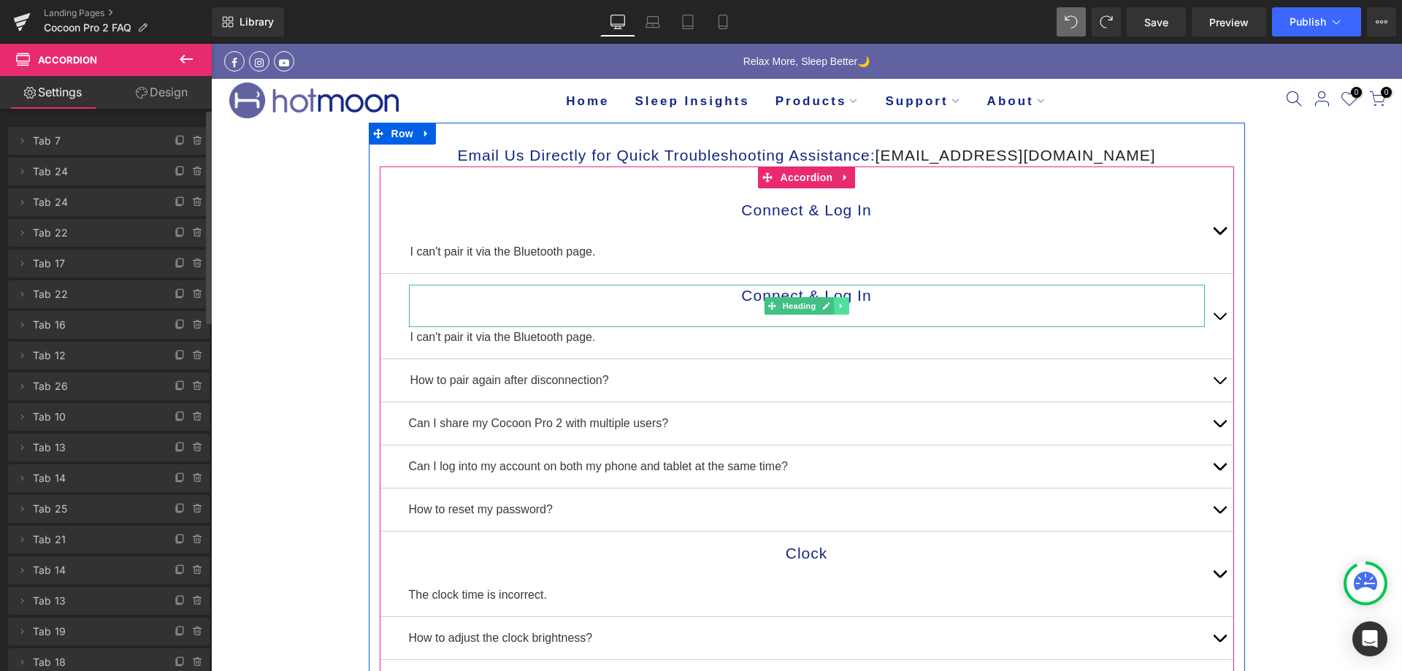
click at [840, 307] on link at bounding box center [841, 306] width 15 height 18
click at [845, 307] on icon at bounding box center [849, 306] width 8 height 8
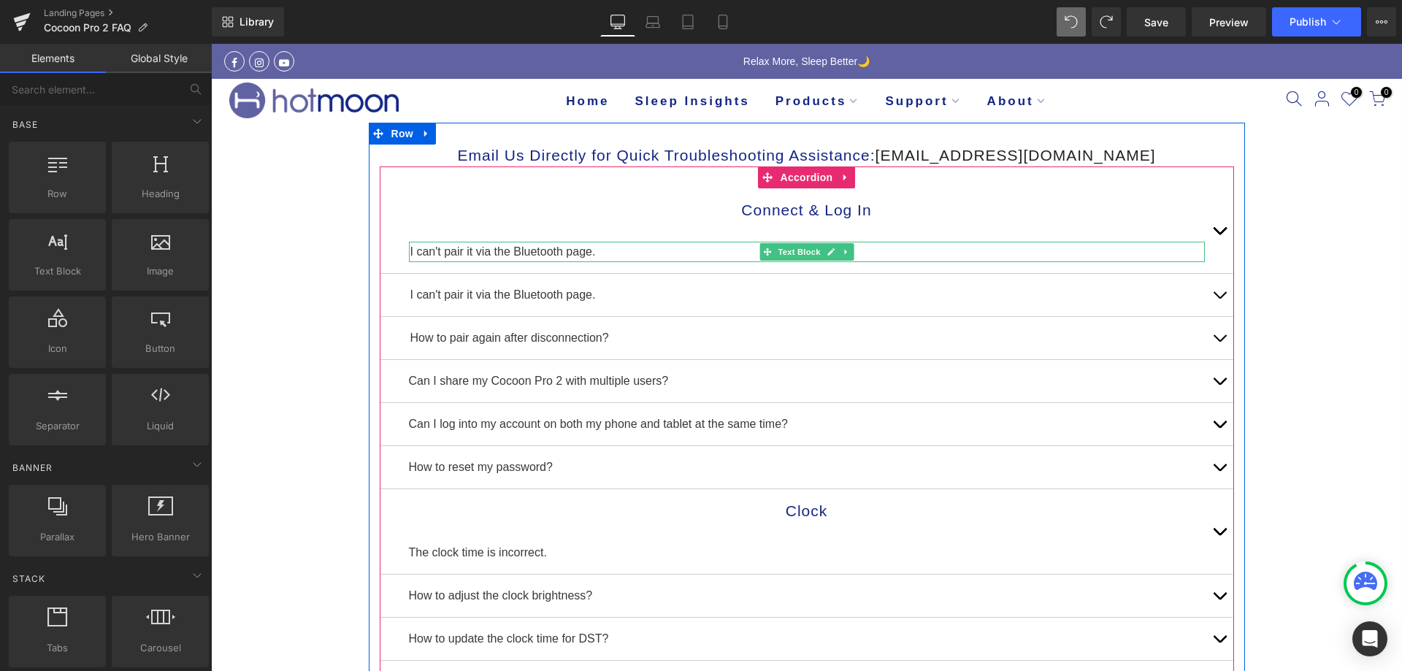
click at [545, 252] on p "I can't pair it via the Bluetooth page." at bounding box center [807, 252] width 794 height 20
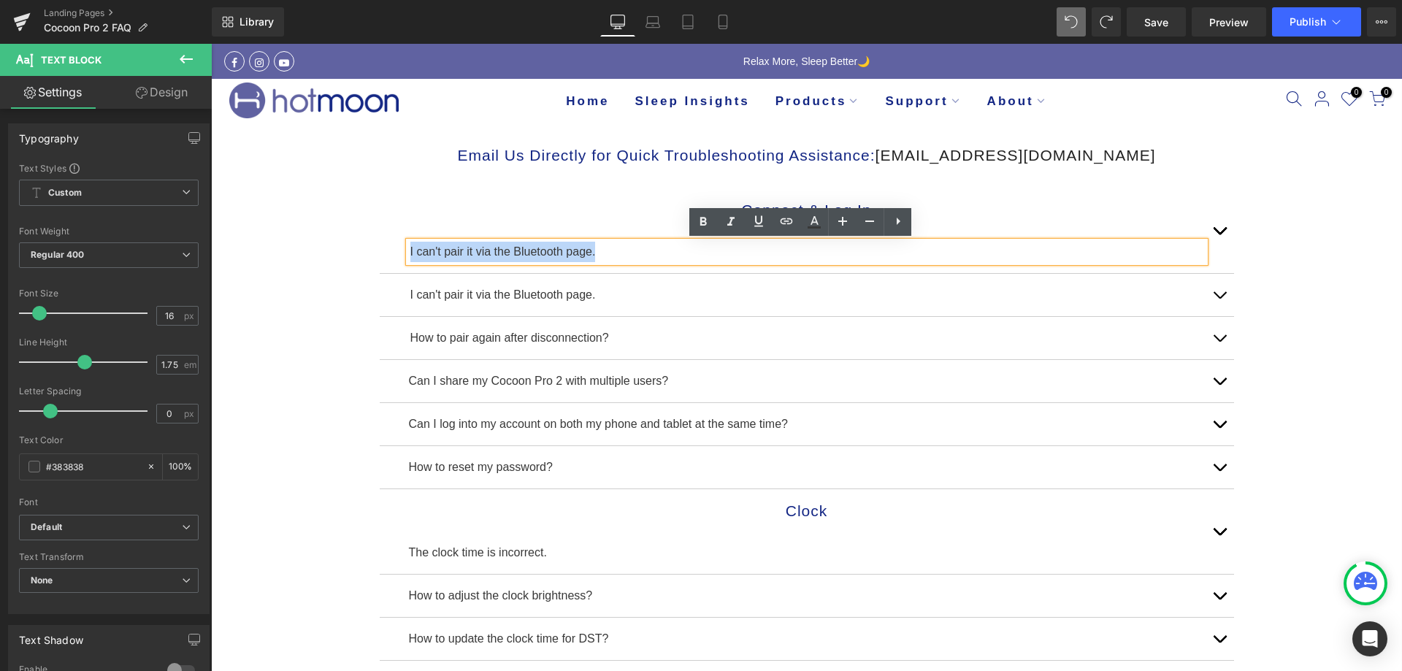
drag, startPoint x: 614, startPoint y: 252, endPoint x: 396, endPoint y: 247, distance: 218.3
click at [396, 247] on div "Connect & Log In Heading I can't pair it via the Bluetooth page. Text Block" at bounding box center [807, 230] width 854 height 85
copy p "I can't pair it via the Bluetooth page."
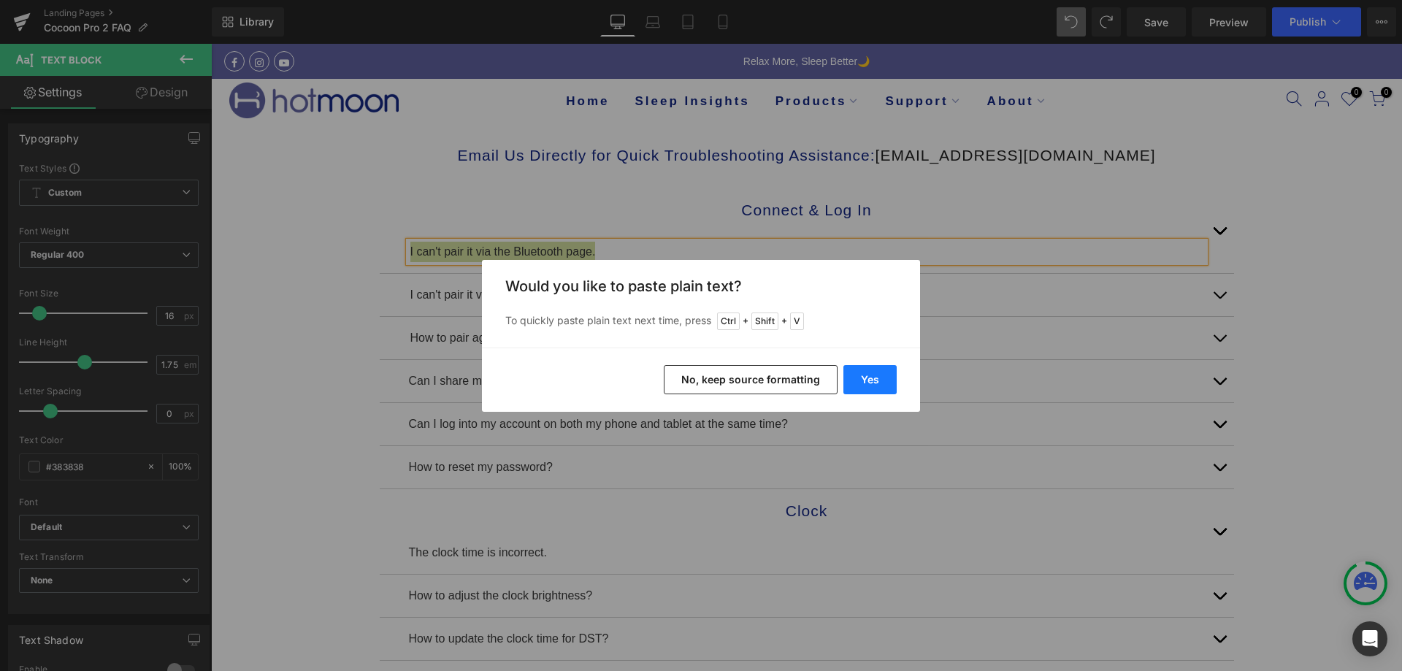
click at [887, 380] on button "Yes" at bounding box center [869, 379] width 53 height 29
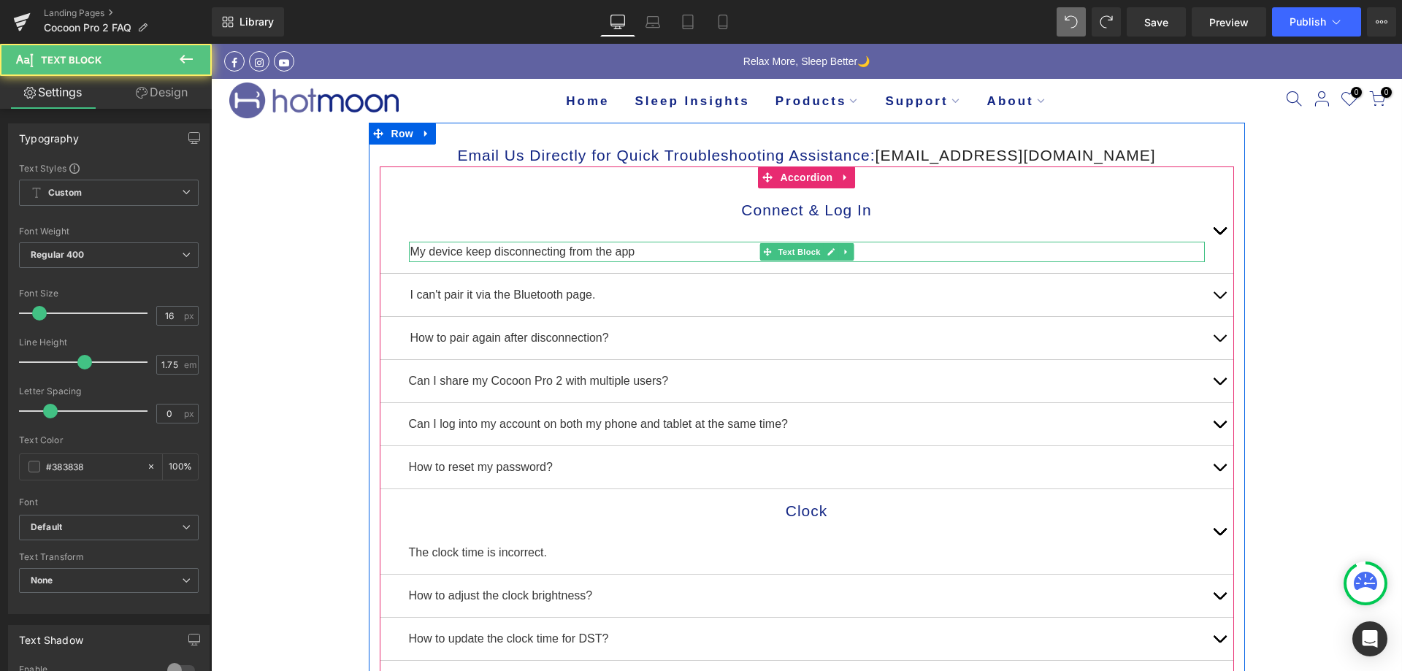
click at [666, 253] on p "My device keep disconnecting from the app" at bounding box center [807, 252] width 794 height 20
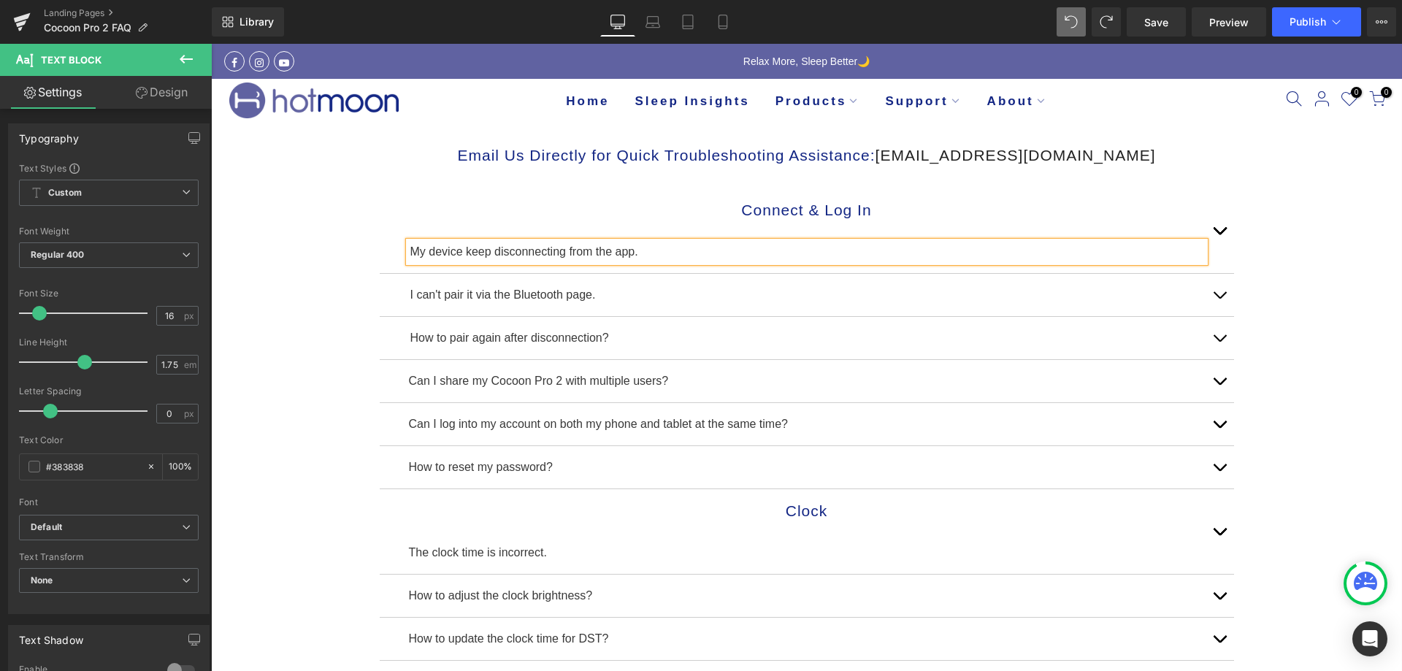
click at [1213, 227] on button "button" at bounding box center [1219, 230] width 29 height 85
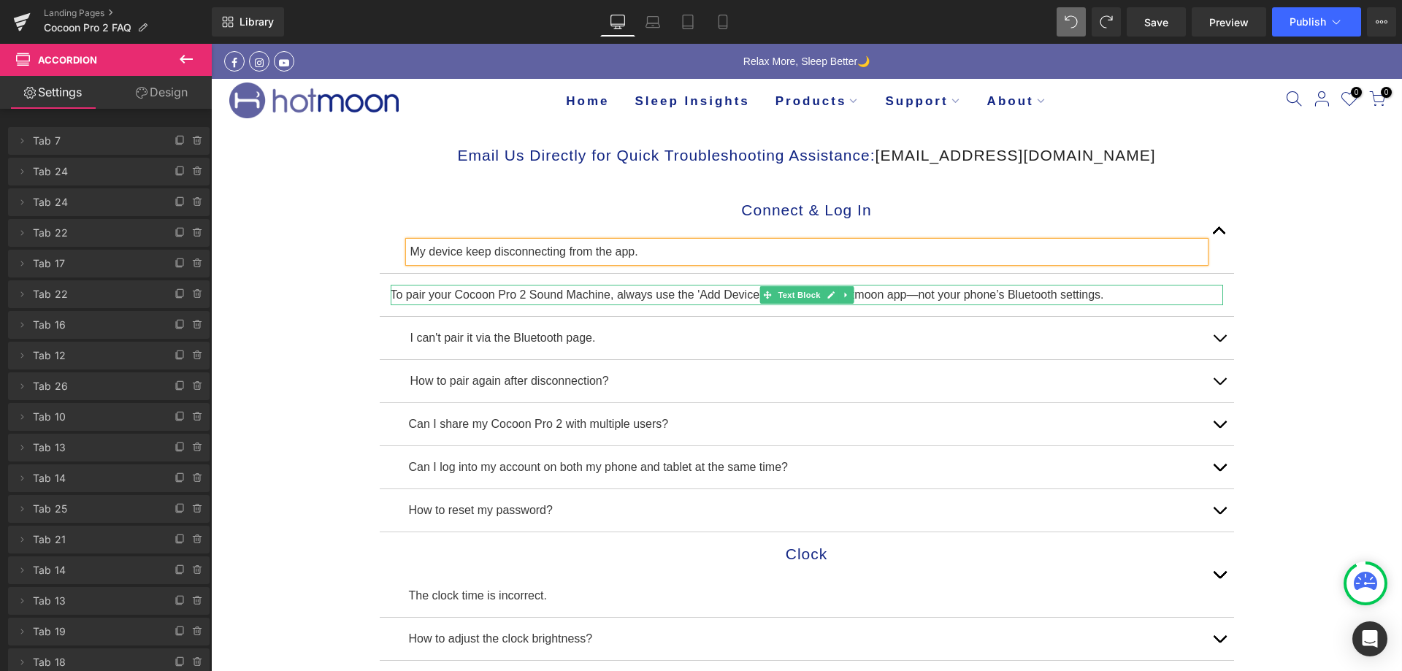
click at [1138, 295] on p "To pair your Cocoon Pro 2 Sound Machine, always use the 'Add Device' feature in…" at bounding box center [807, 295] width 832 height 20
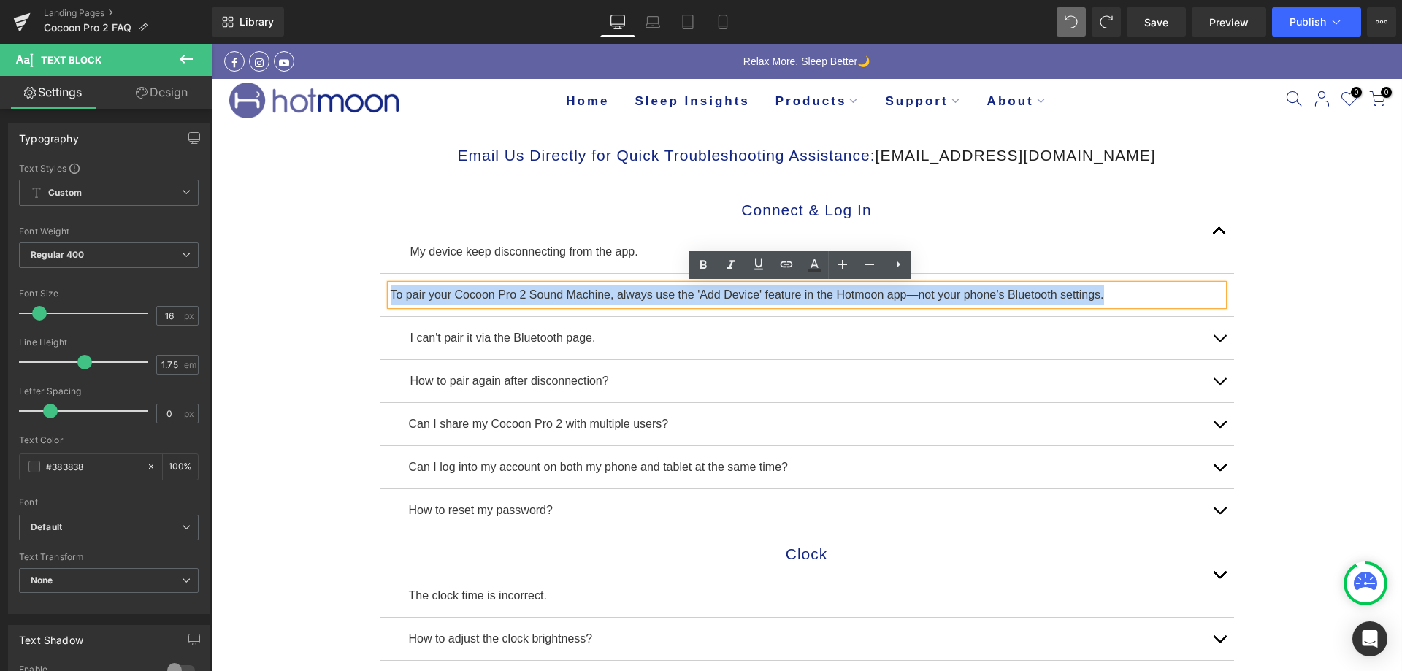
drag, startPoint x: 1132, startPoint y: 298, endPoint x: 361, endPoint y: 296, distance: 770.9
copy p "To pair your Cocoon Pro 2 Sound Machine, always use the 'Add Device' feature in…"
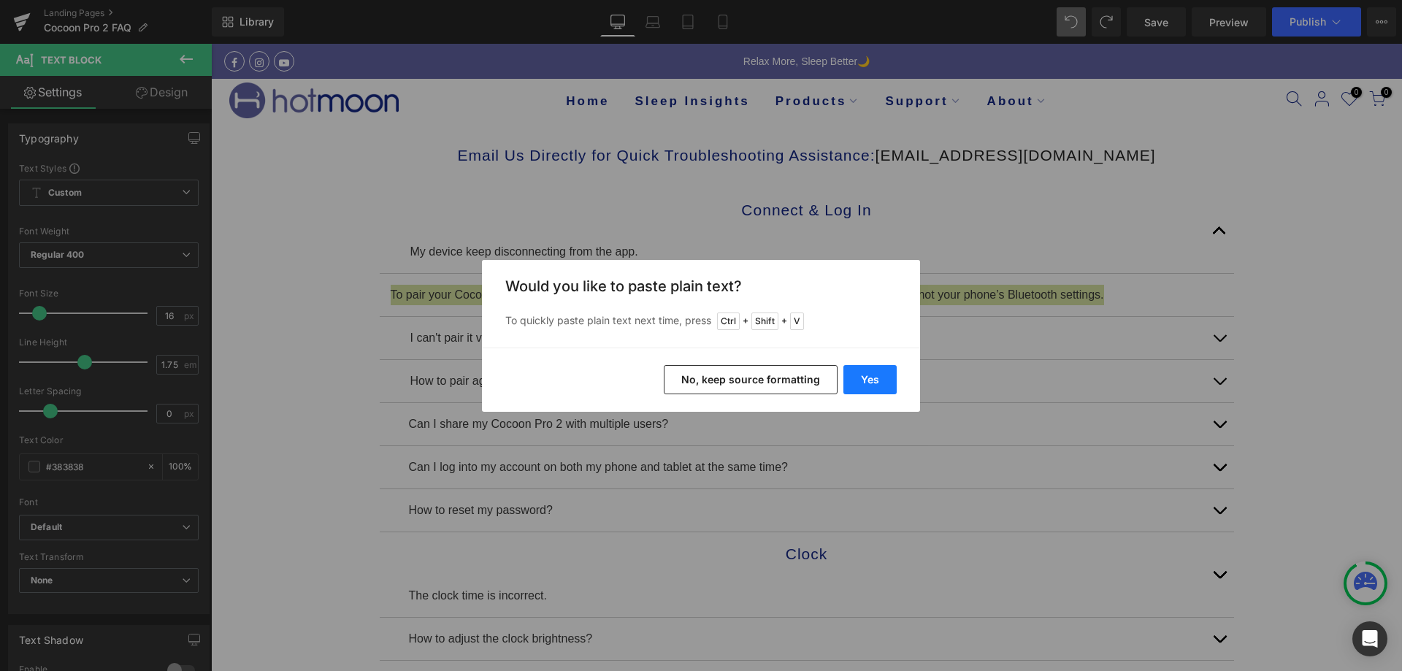
click at [884, 385] on button "Yes" at bounding box center [869, 379] width 53 height 29
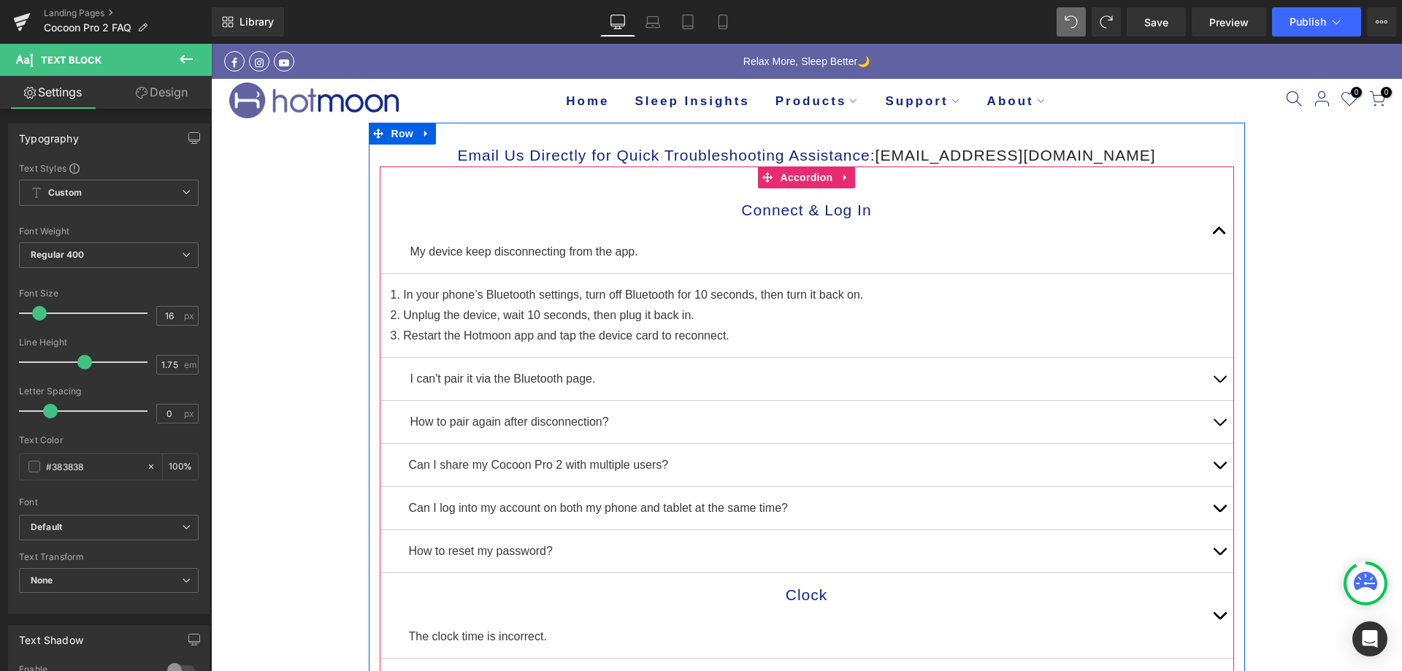
click at [1210, 237] on button "button" at bounding box center [1219, 230] width 29 height 85
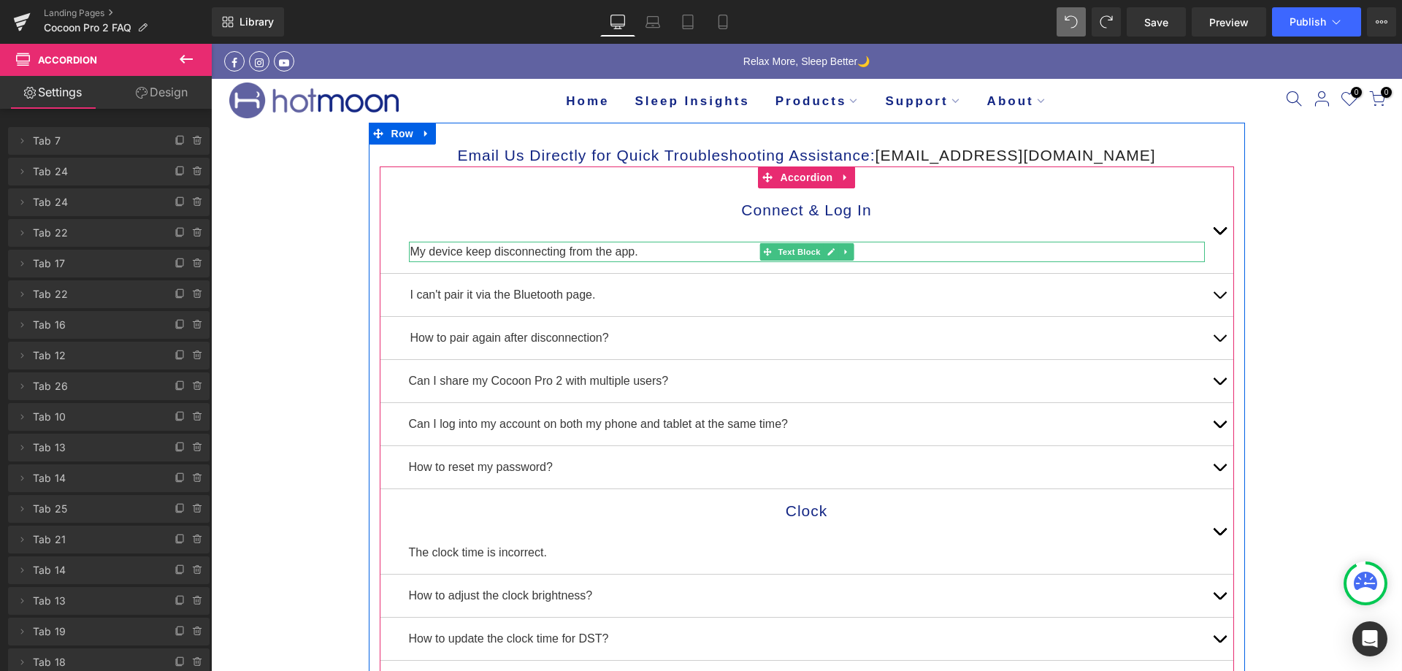
click at [484, 249] on p "My device keep disconnecting from the app." at bounding box center [807, 252] width 794 height 20
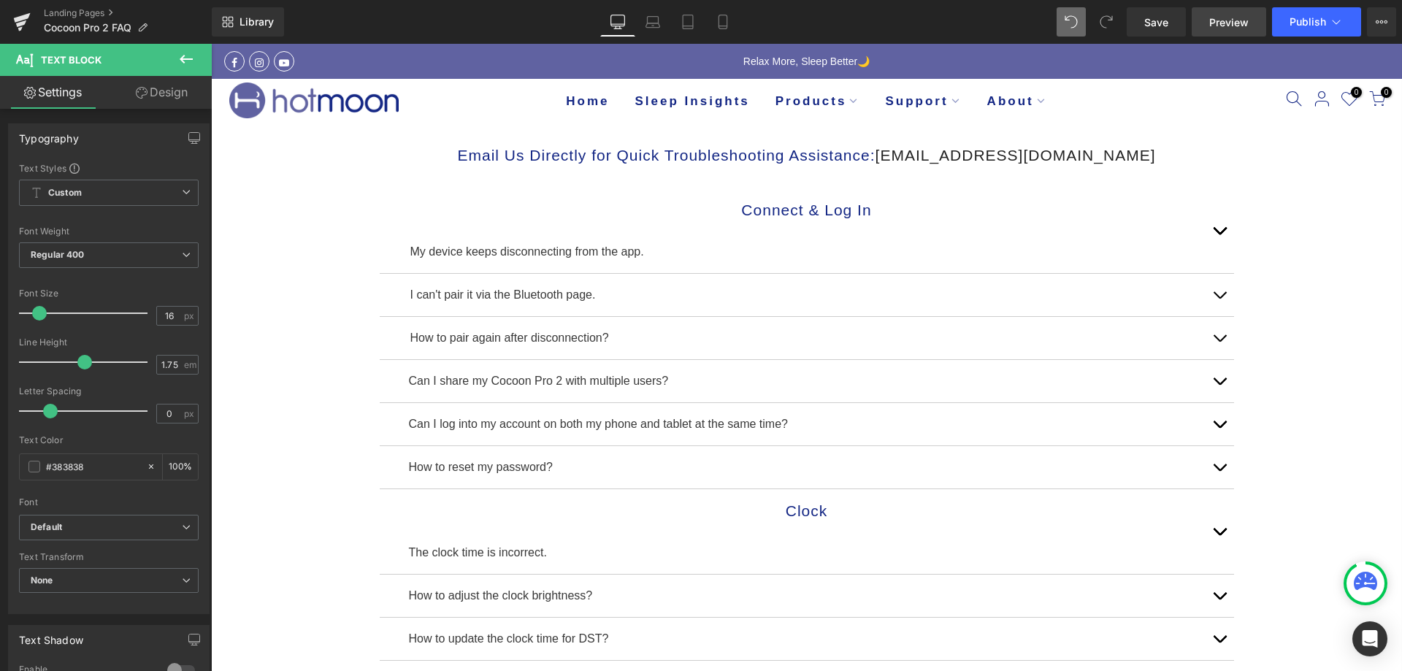
click at [1263, 33] on link "Preview" at bounding box center [1228, 21] width 74 height 29
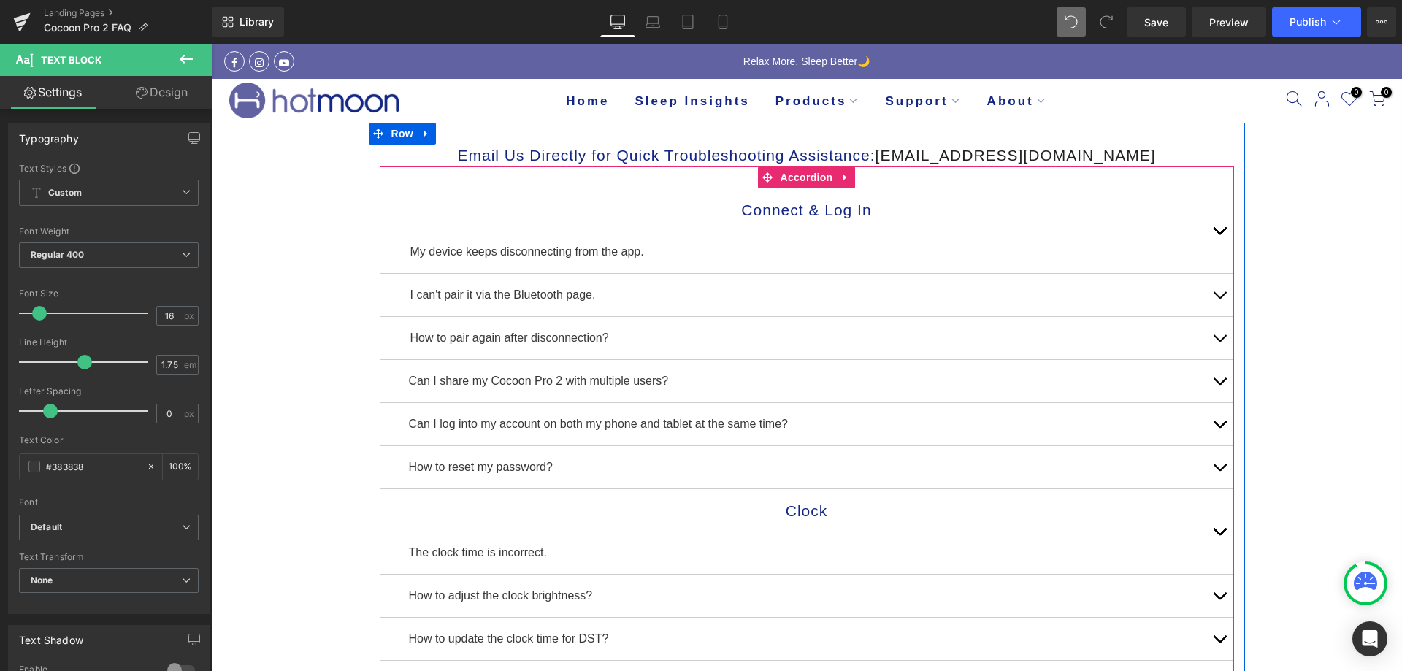
click at [1211, 224] on button "button" at bounding box center [1219, 230] width 29 height 85
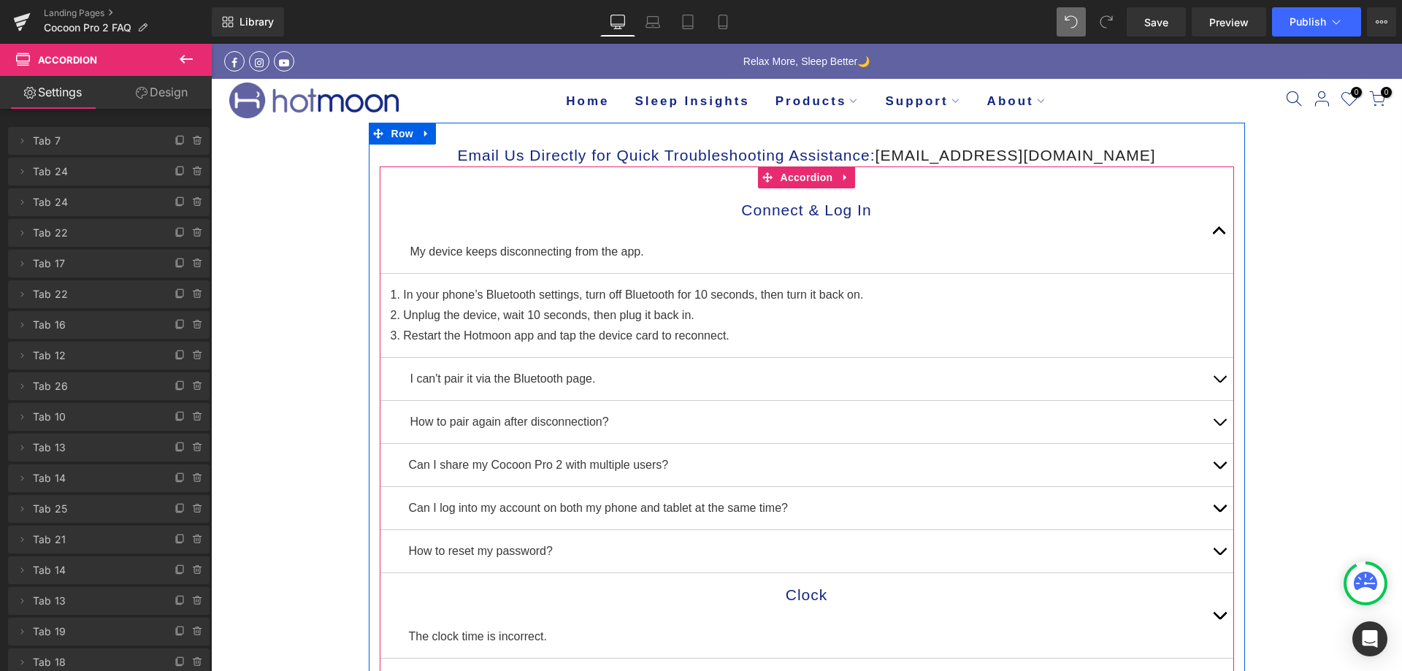
click at [1211, 224] on button "button" at bounding box center [1219, 230] width 29 height 85
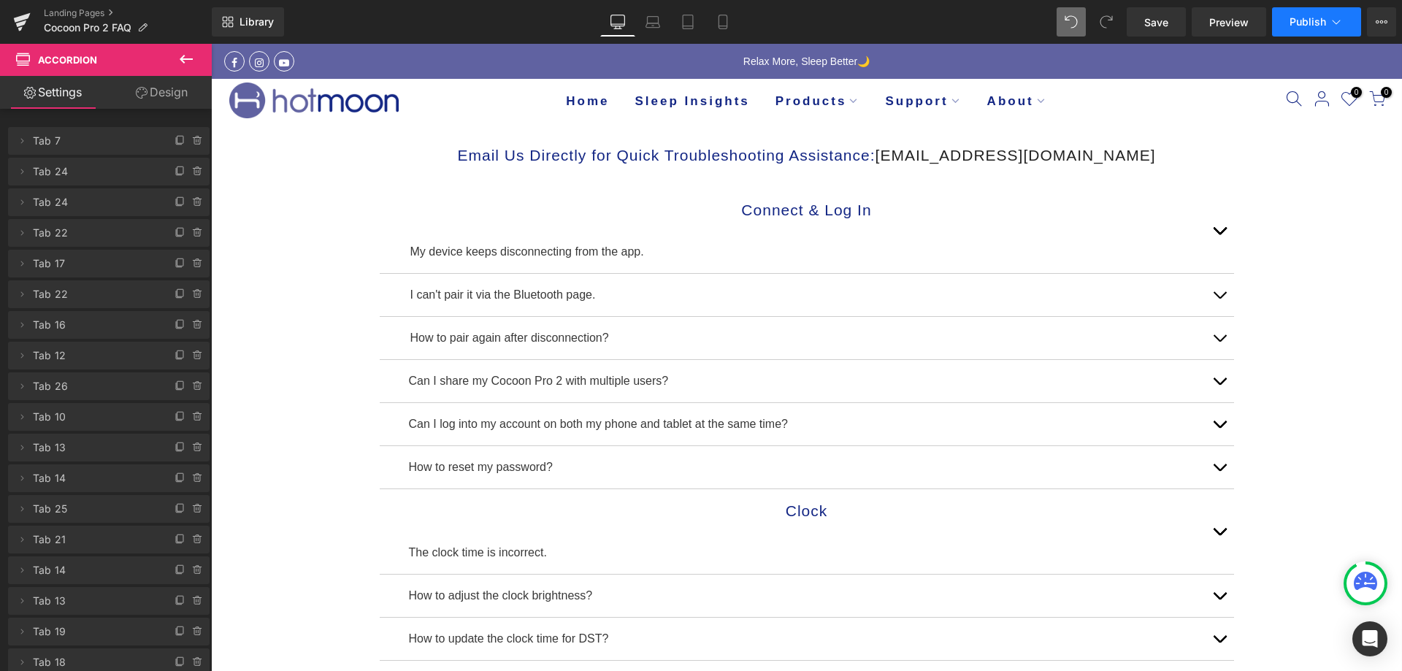
click at [1291, 26] on span "Publish" at bounding box center [1307, 22] width 37 height 12
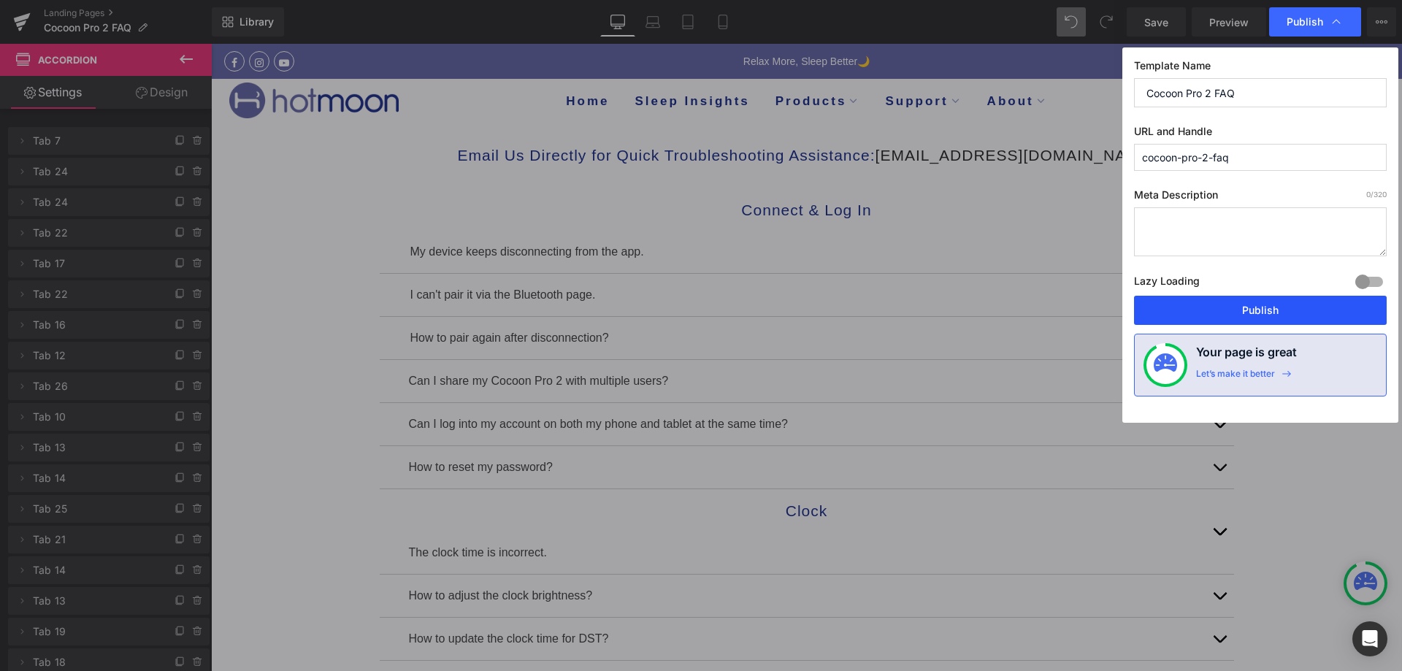
click at [1177, 313] on button "Publish" at bounding box center [1260, 310] width 253 height 29
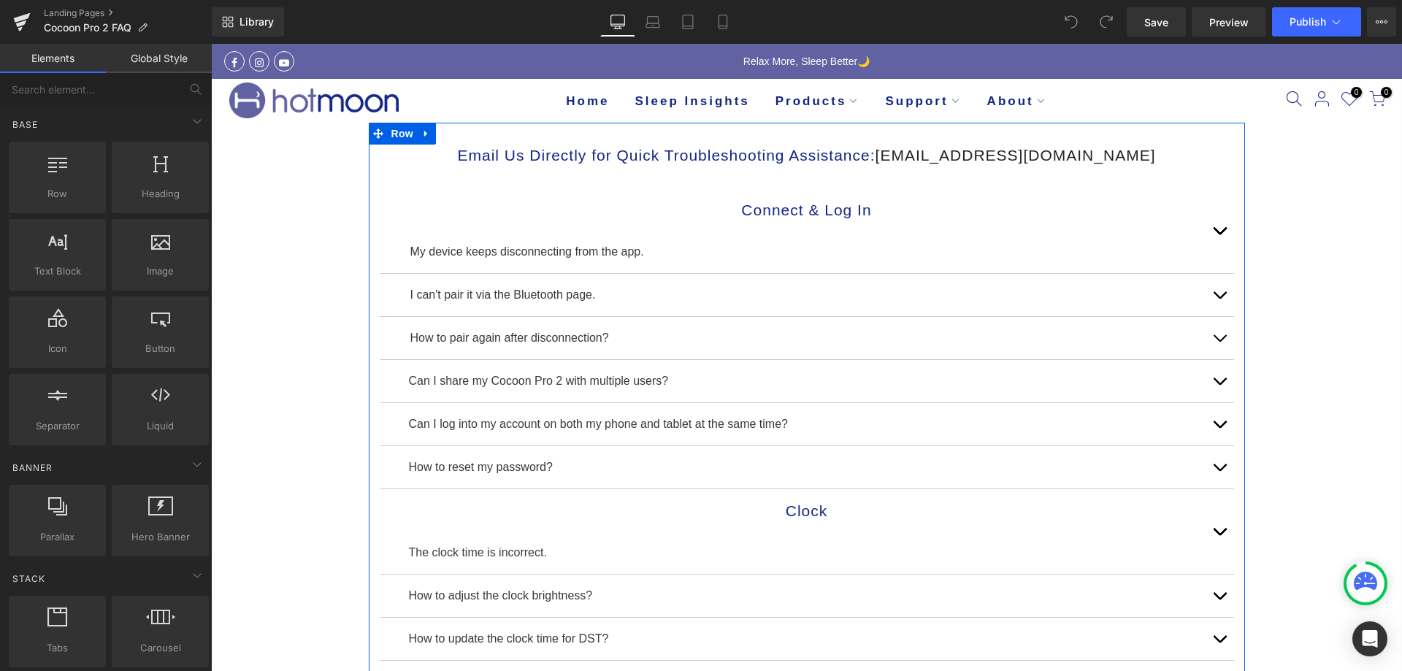
click at [1219, 234] on span "button" at bounding box center [1219, 234] width 0 height 0
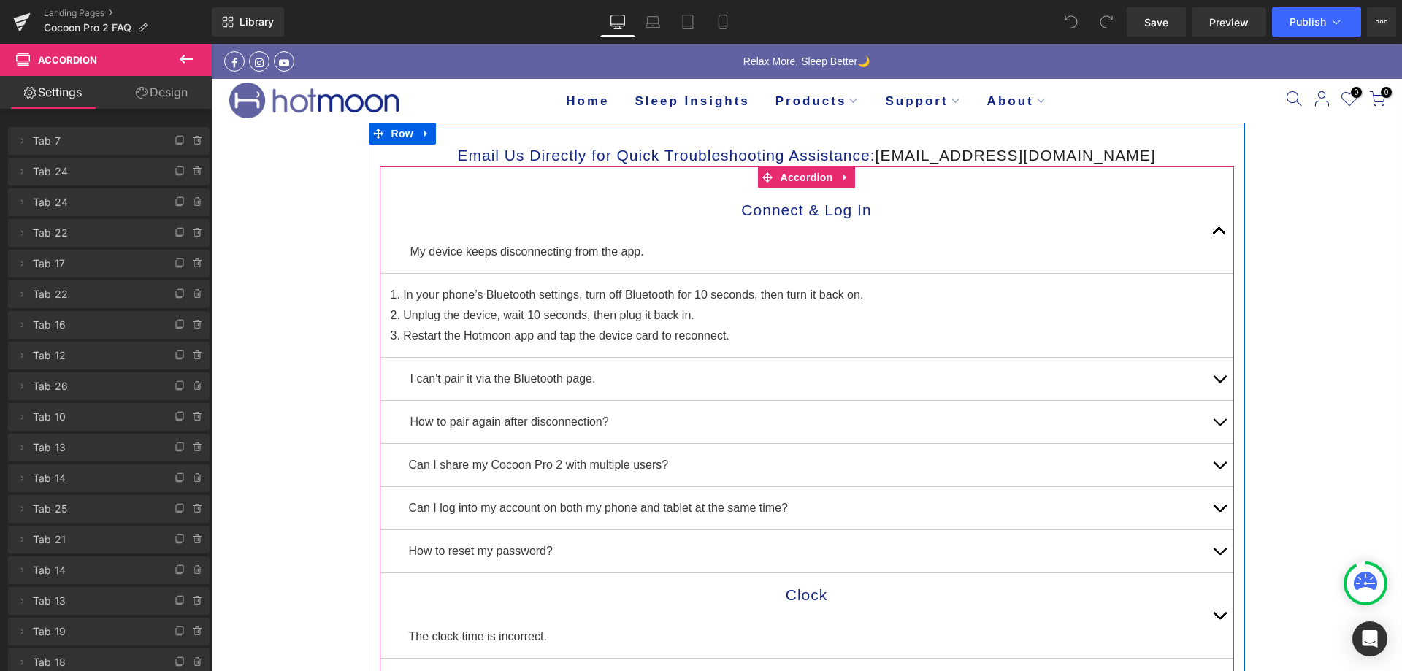
click at [1219, 234] on span "button" at bounding box center [1219, 234] width 0 height 0
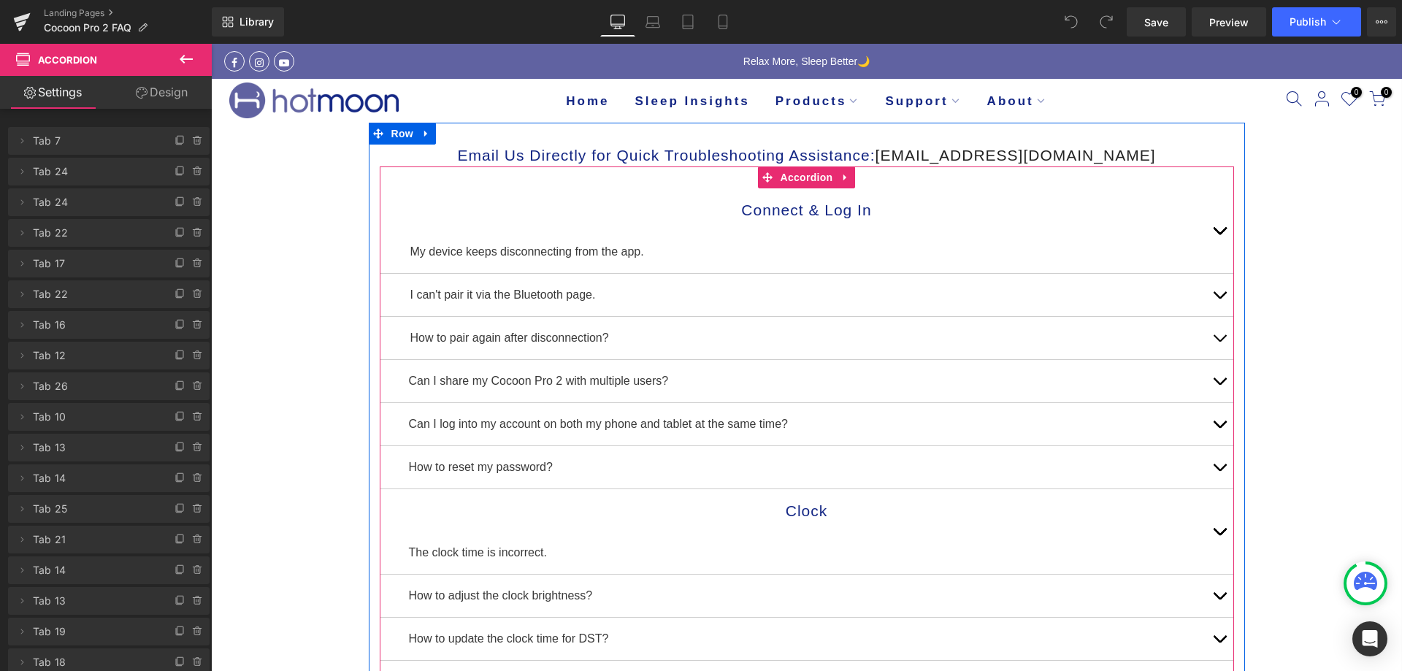
click at [1219, 234] on span "button" at bounding box center [1219, 234] width 0 height 0
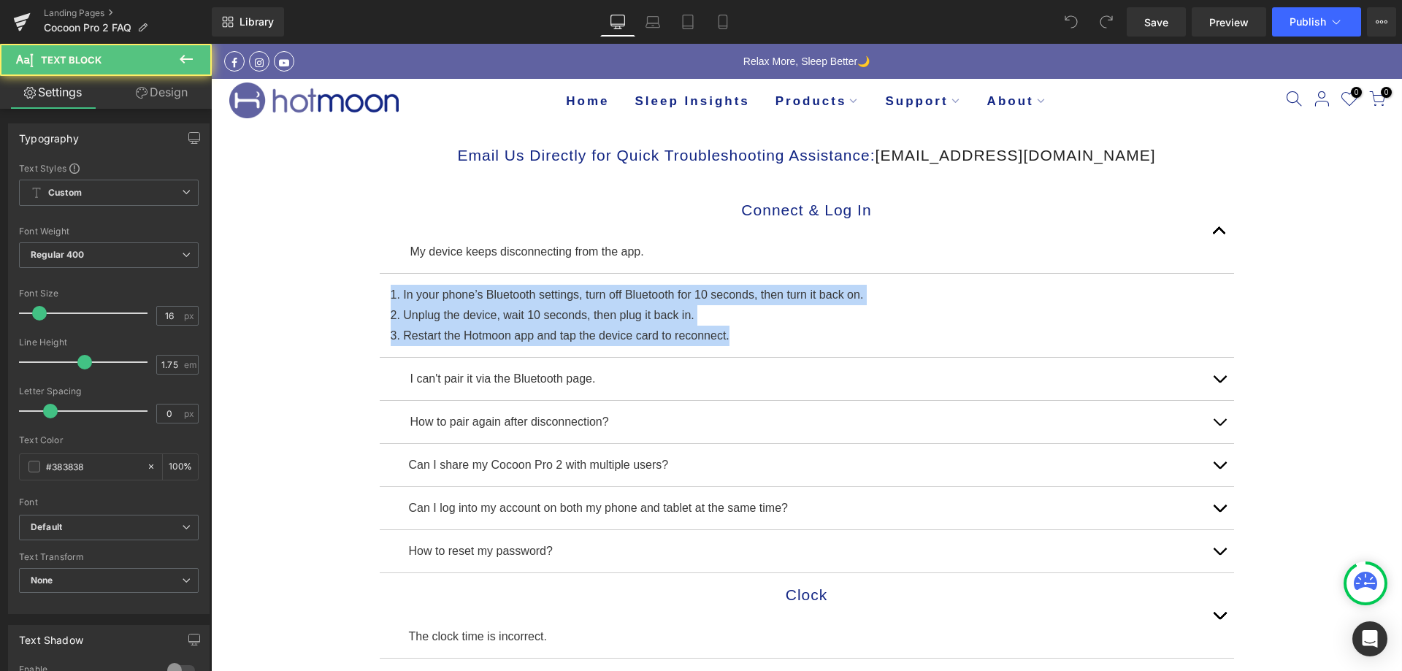
drag, startPoint x: 743, startPoint y: 335, endPoint x: 348, endPoint y: 282, distance: 398.5
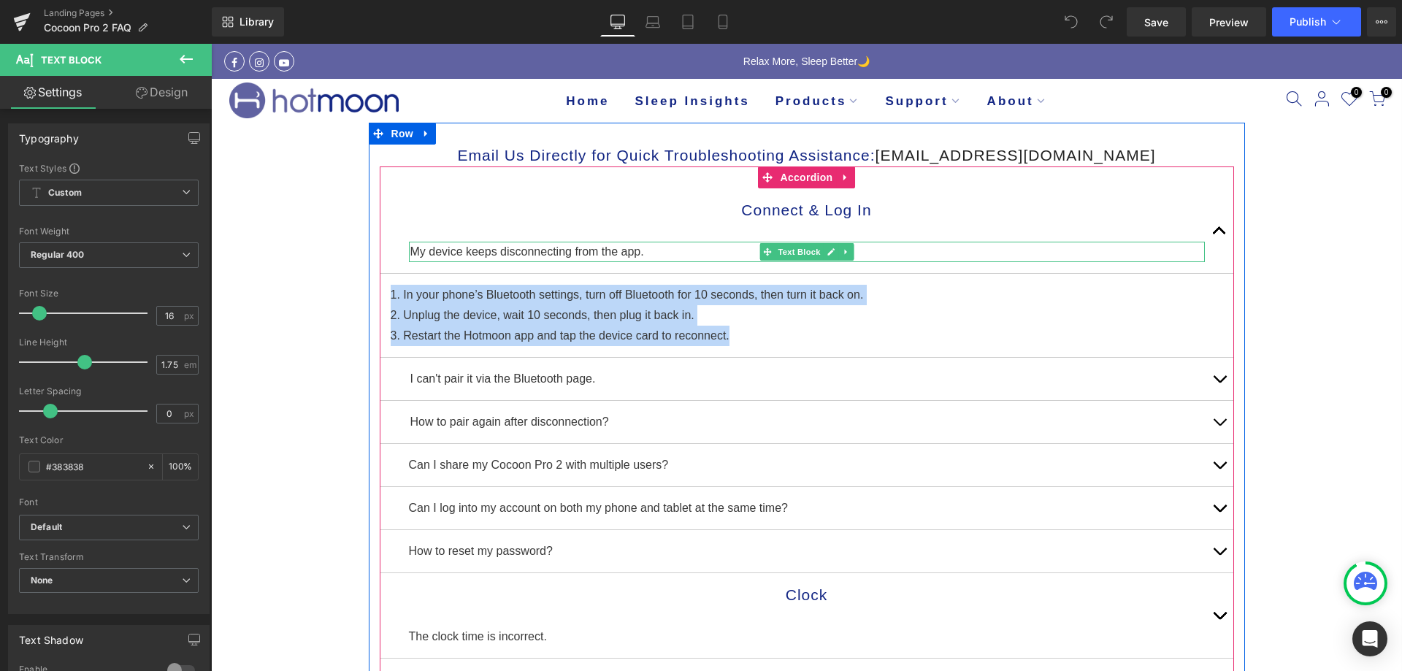
click at [648, 247] on p "My device keeps disconnecting from the app." at bounding box center [807, 252] width 794 height 20
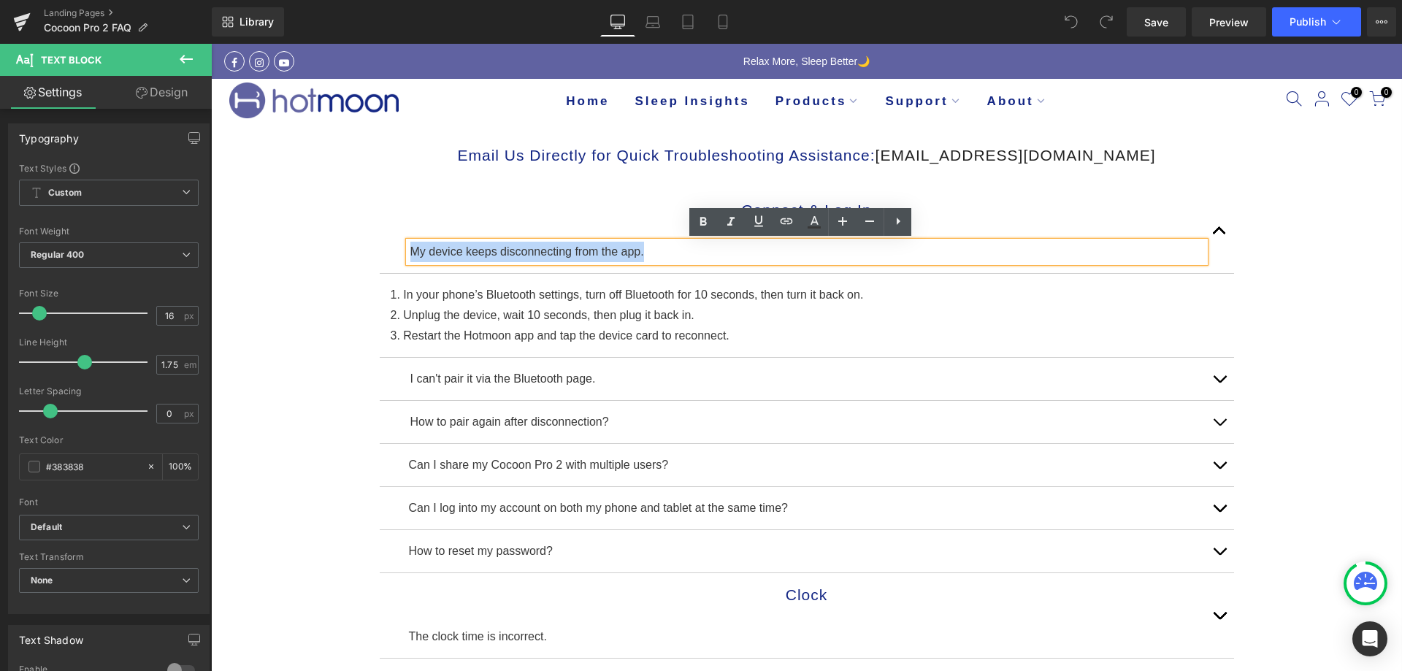
drag, startPoint x: 649, startPoint y: 249, endPoint x: 402, endPoint y: 256, distance: 246.9
click at [409, 256] on div "My device keeps disconnecting from the app." at bounding box center [807, 252] width 796 height 20
copy p "My device keeps disconnecting from the app."
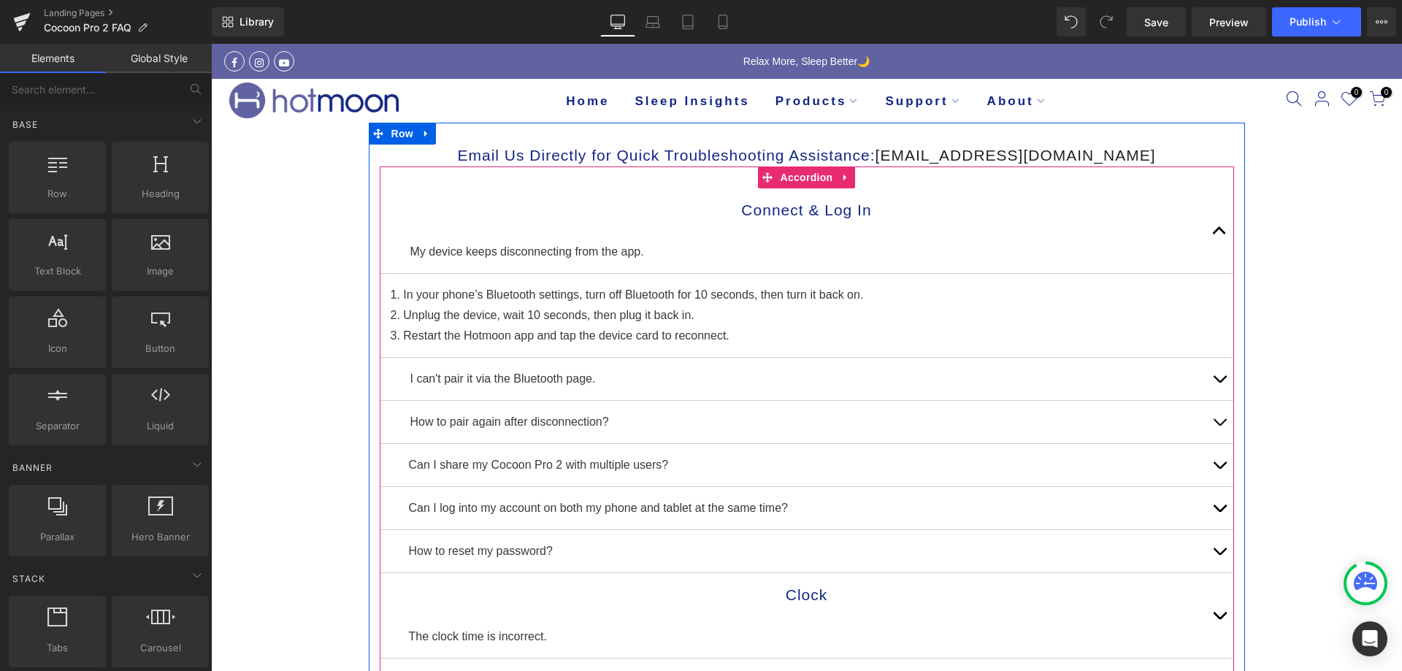
click at [1212, 231] on button "button" at bounding box center [1219, 230] width 29 height 85
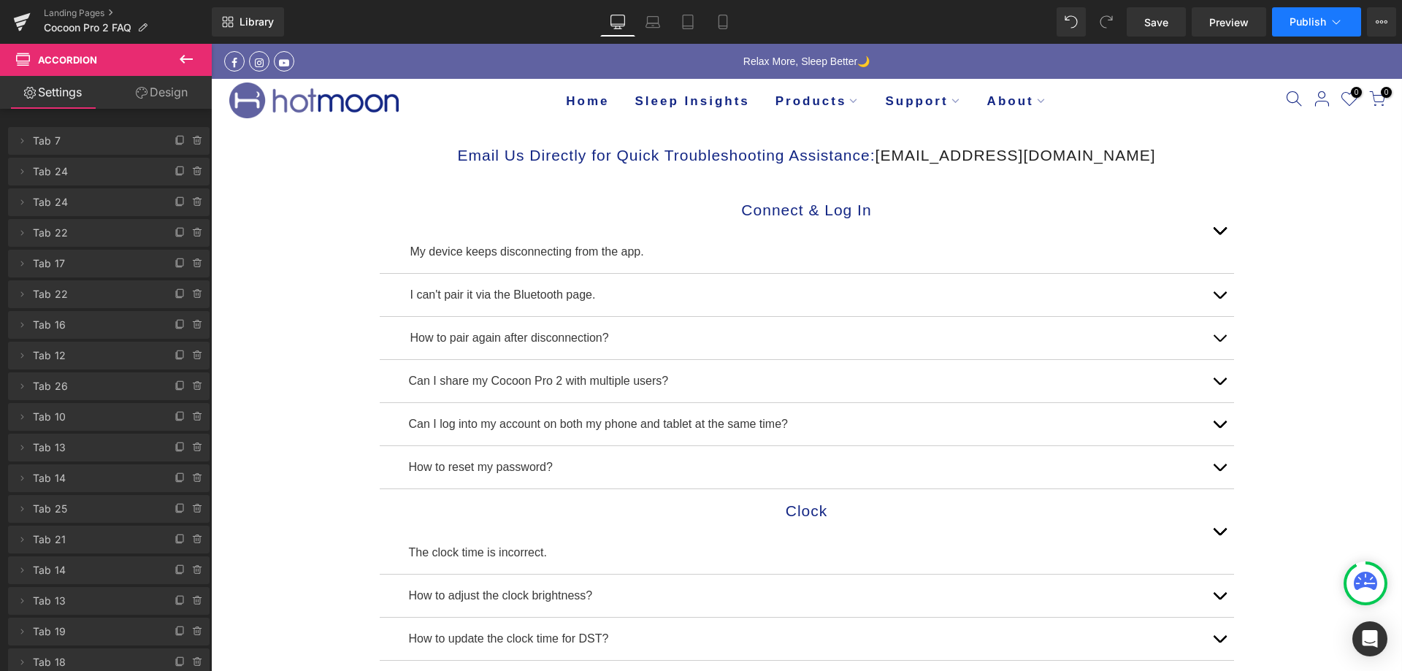
click at [1293, 34] on button "Publish" at bounding box center [1316, 21] width 89 height 29
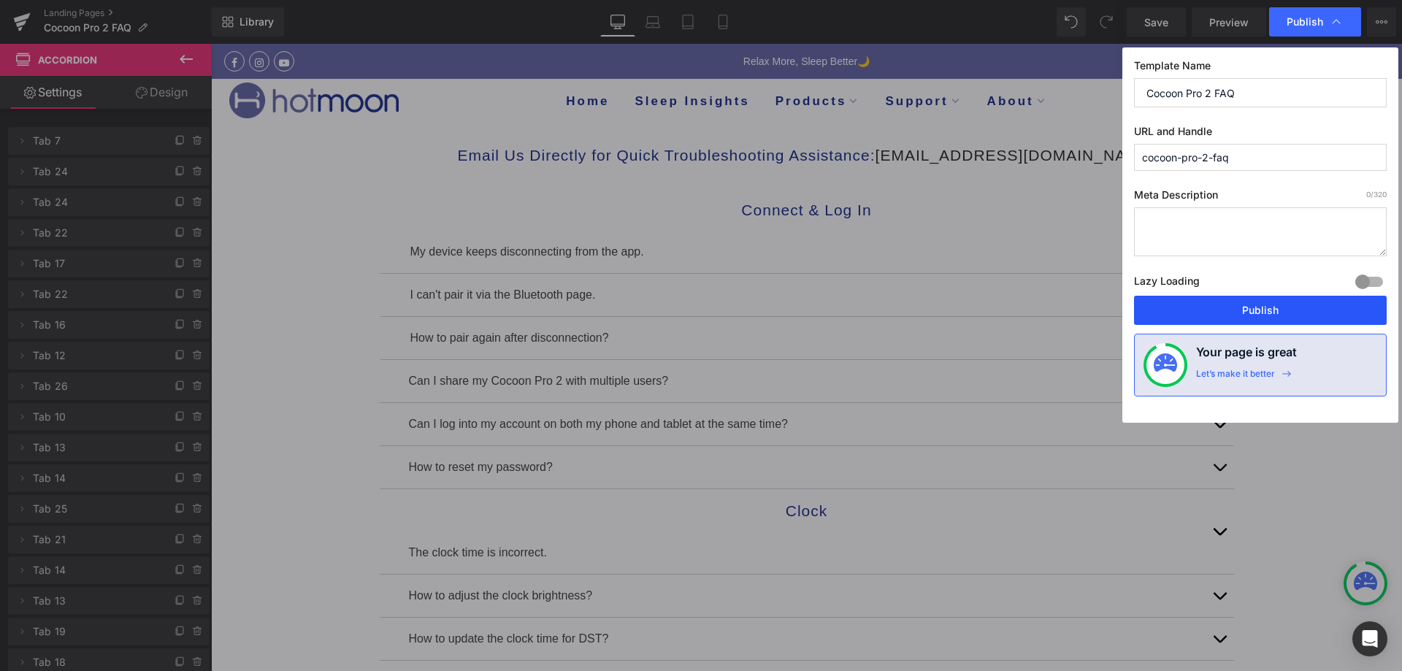
click at [1250, 315] on button "Publish" at bounding box center [1260, 310] width 253 height 29
